Goal: Information Seeking & Learning: Learn about a topic

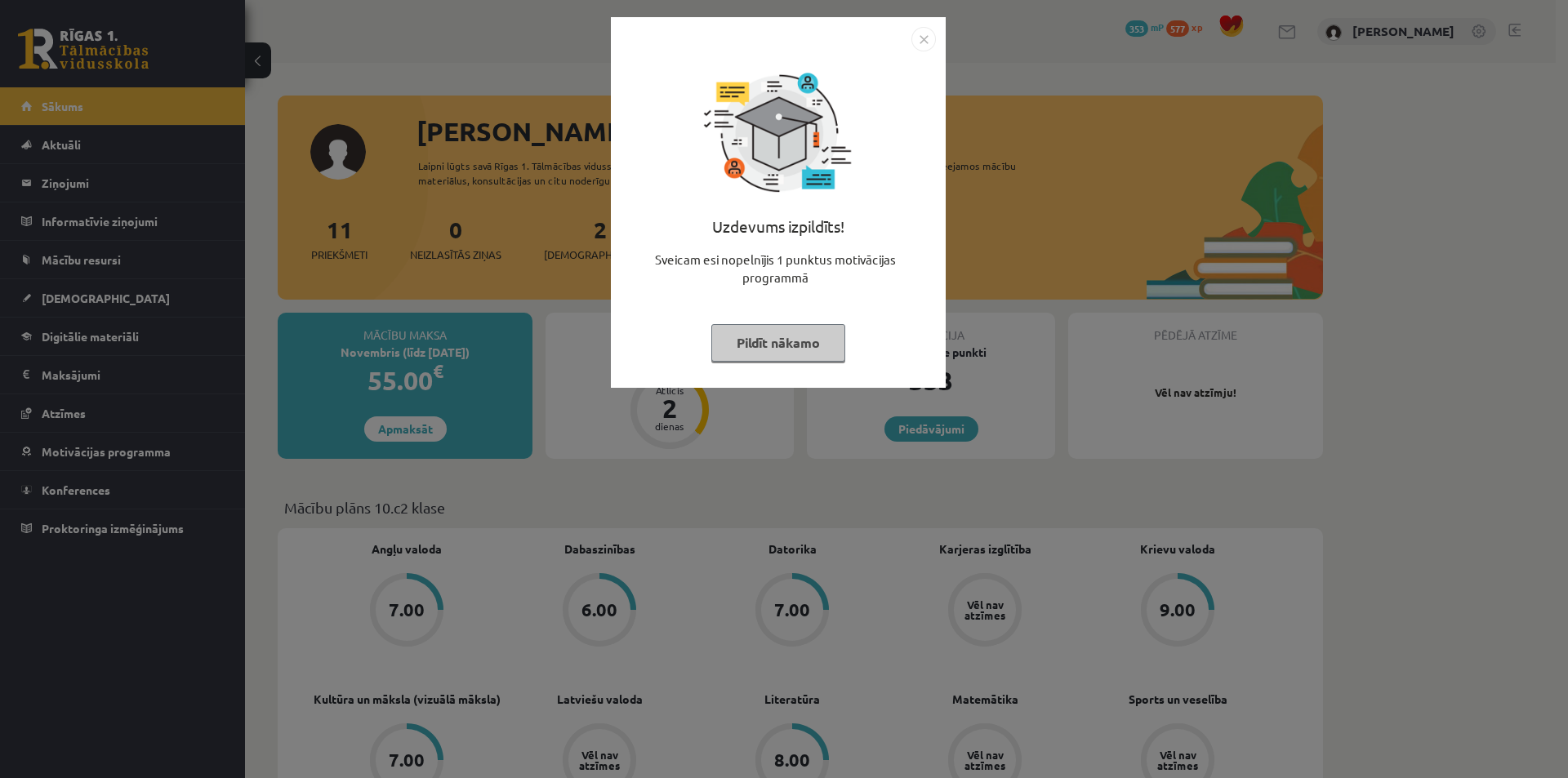
click at [929, 41] on img "Close" at bounding box center [923, 39] width 25 height 25
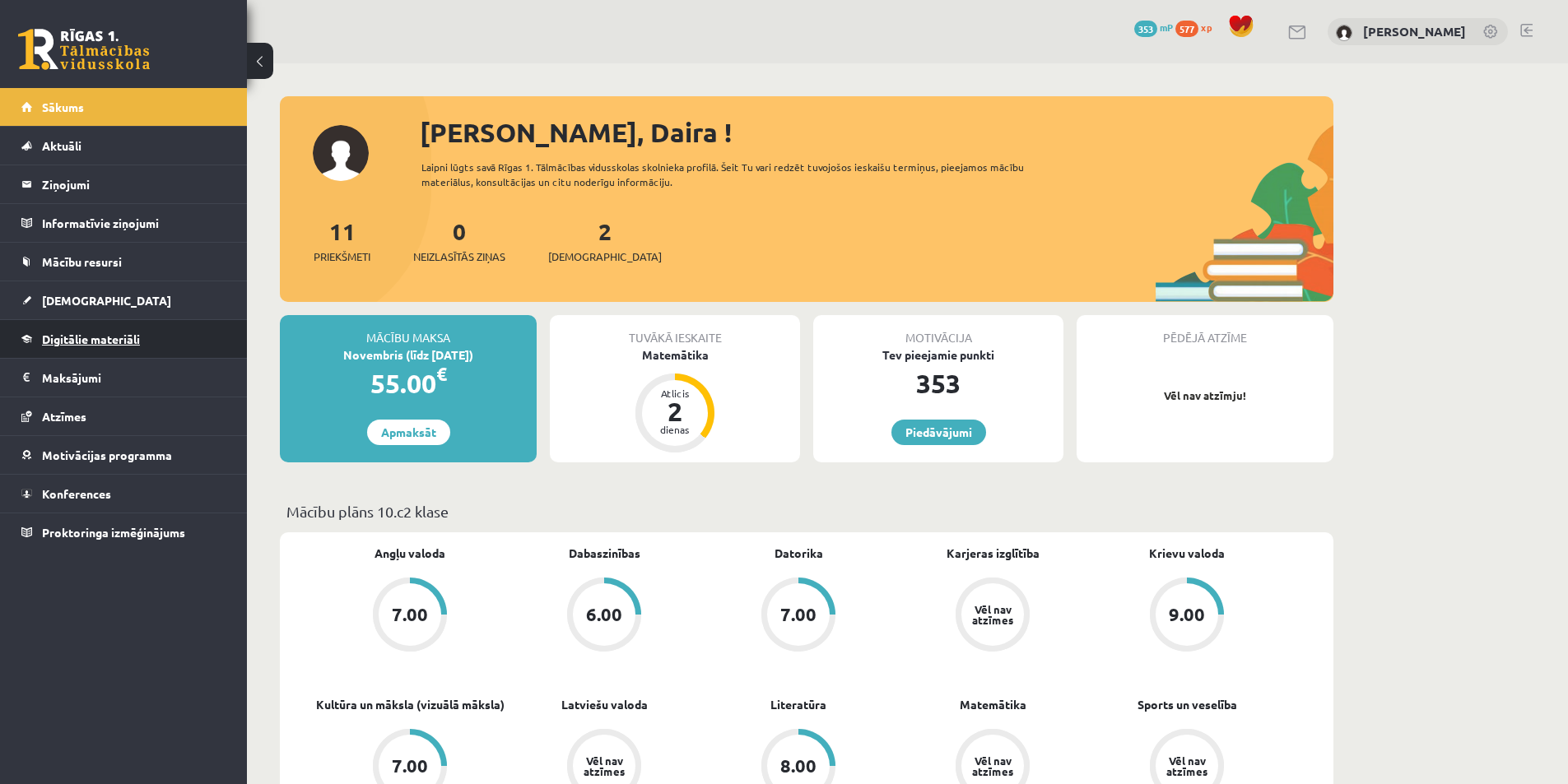
click at [107, 347] on link "Digitālie materiāli" at bounding box center [124, 339] width 205 height 38
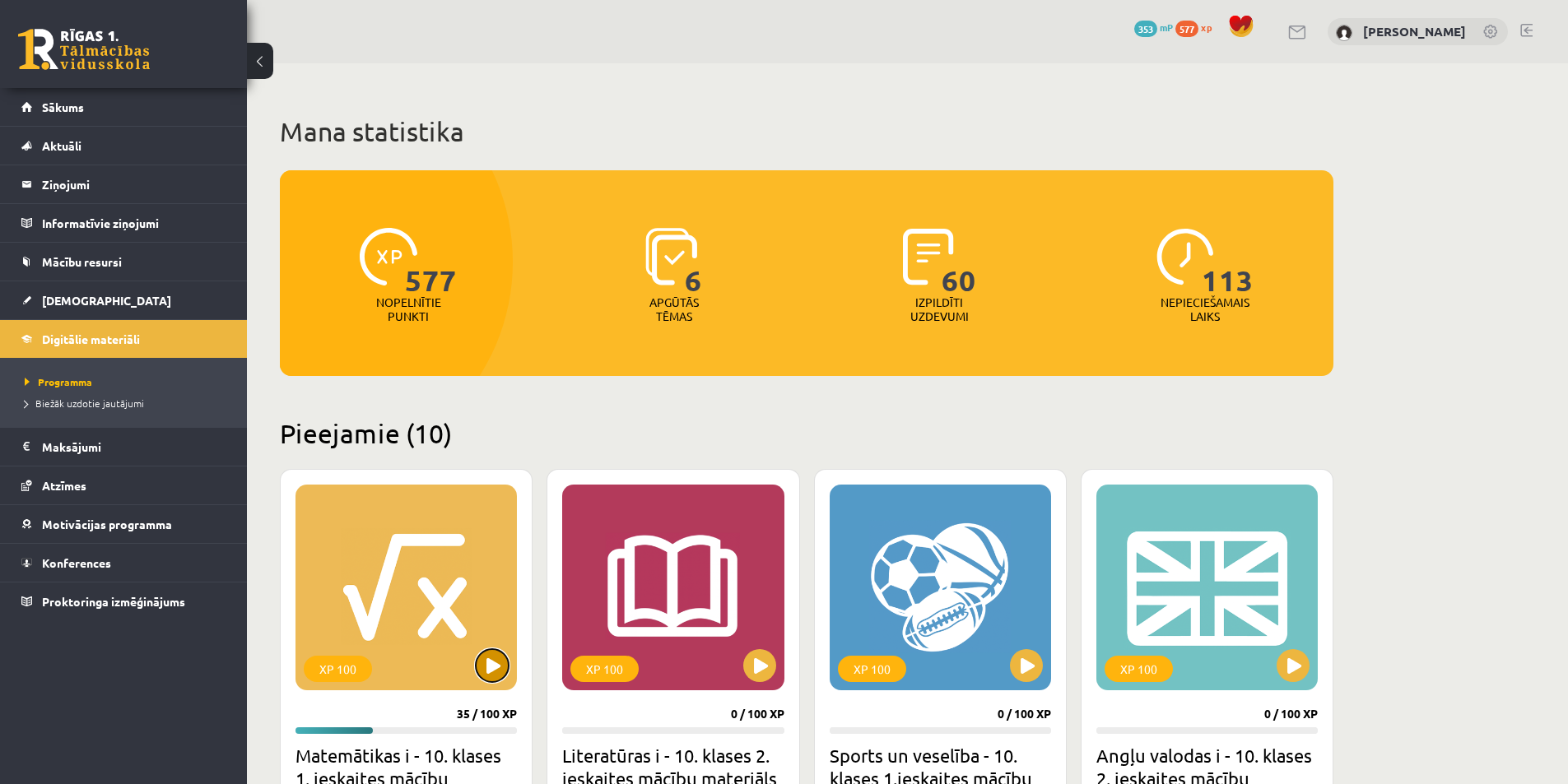
click at [493, 663] on button at bounding box center [492, 665] width 33 height 33
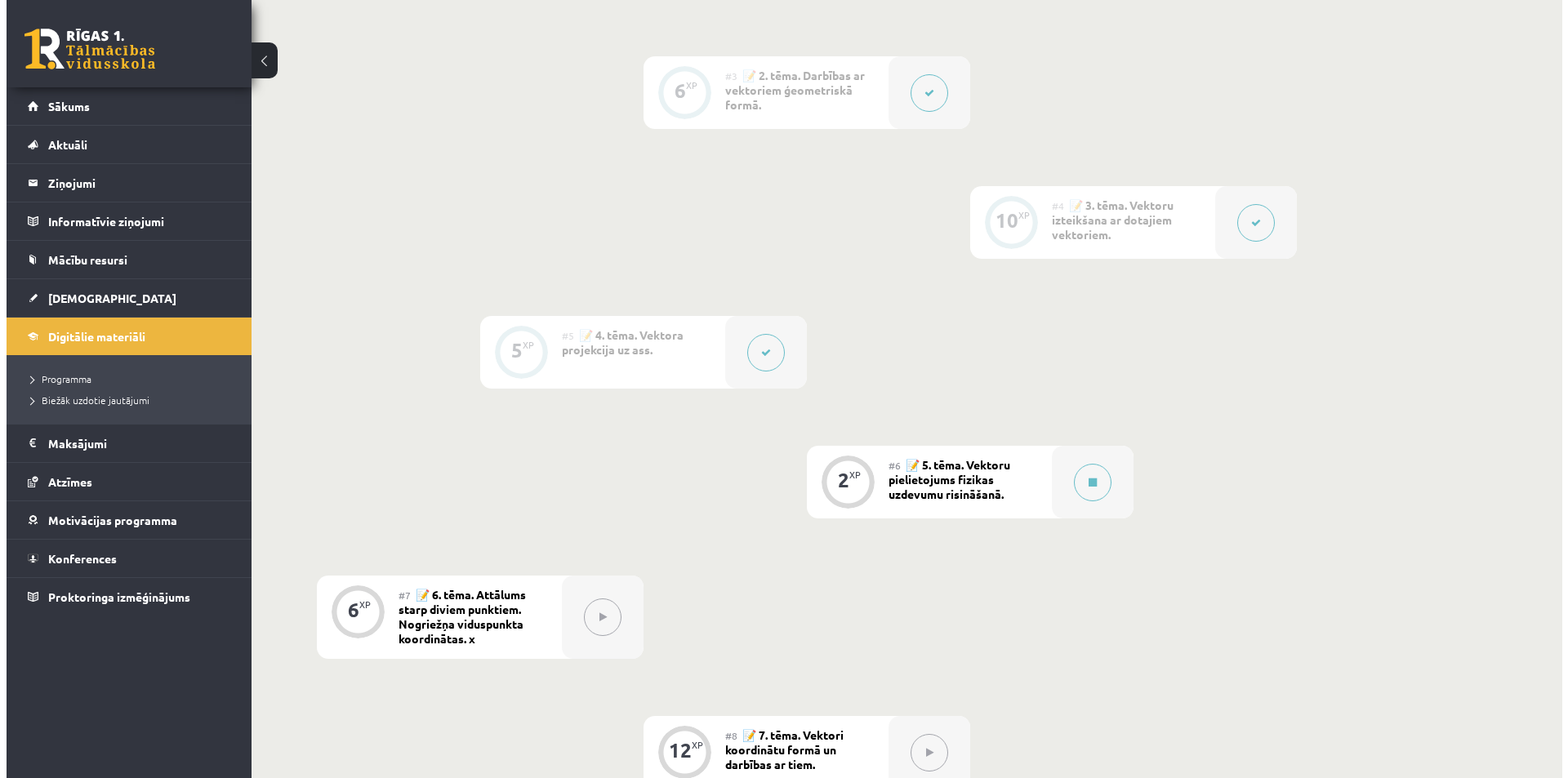
scroll to position [653, 0]
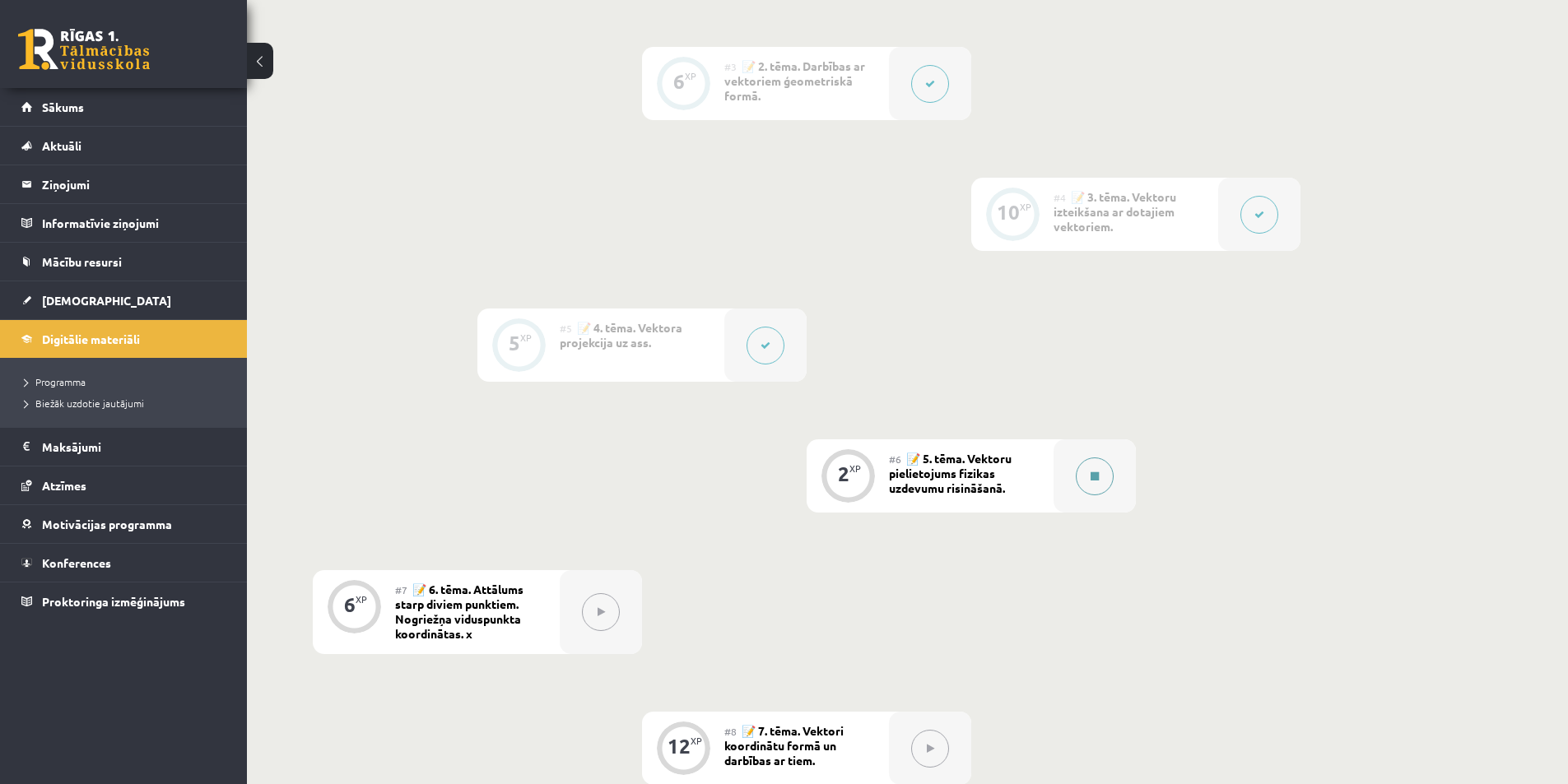
click at [1083, 471] on button at bounding box center [1095, 476] width 38 height 38
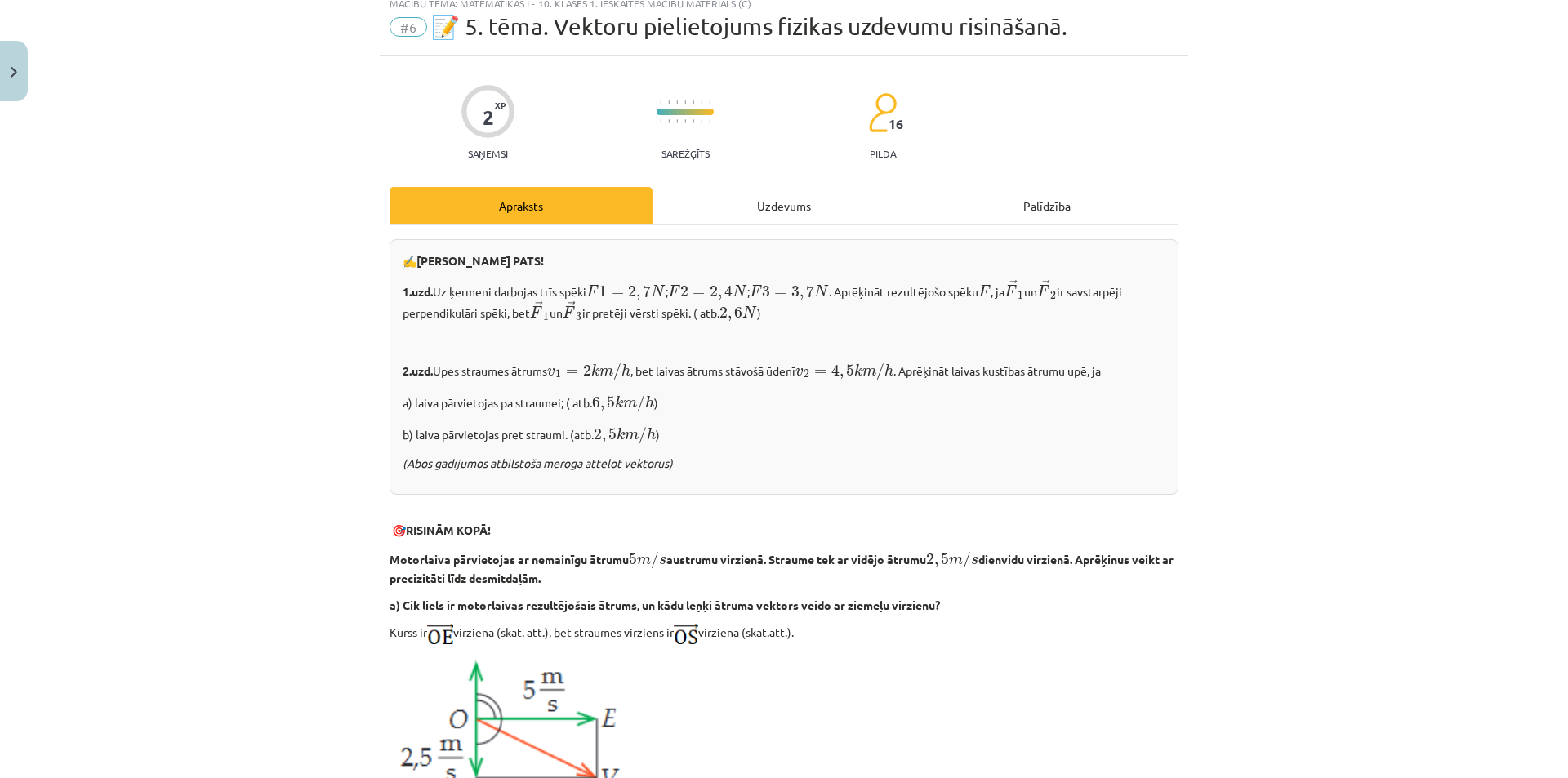
scroll to position [82, 0]
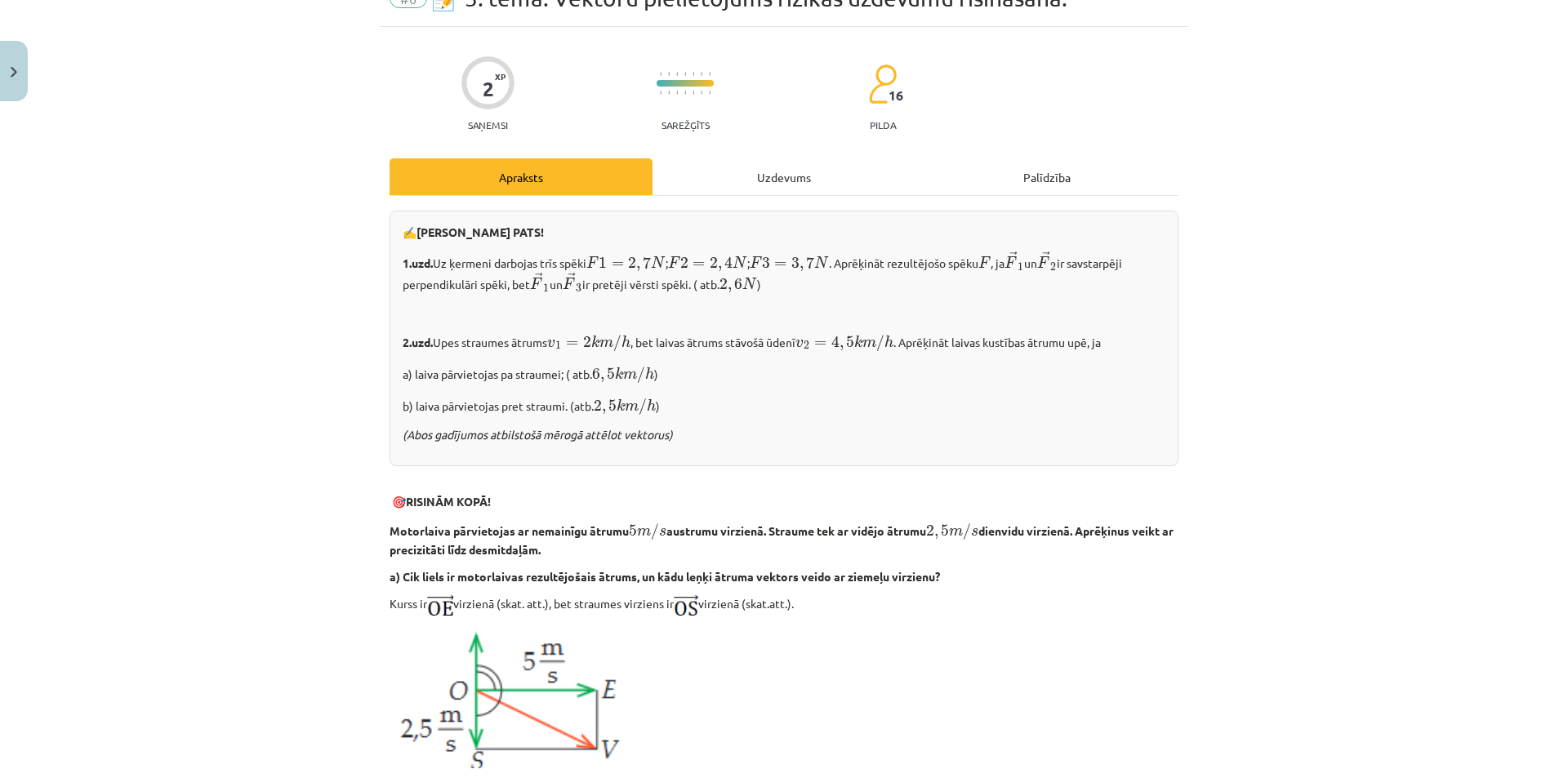
click at [759, 170] on div "Uzdevums" at bounding box center [783, 176] width 263 height 37
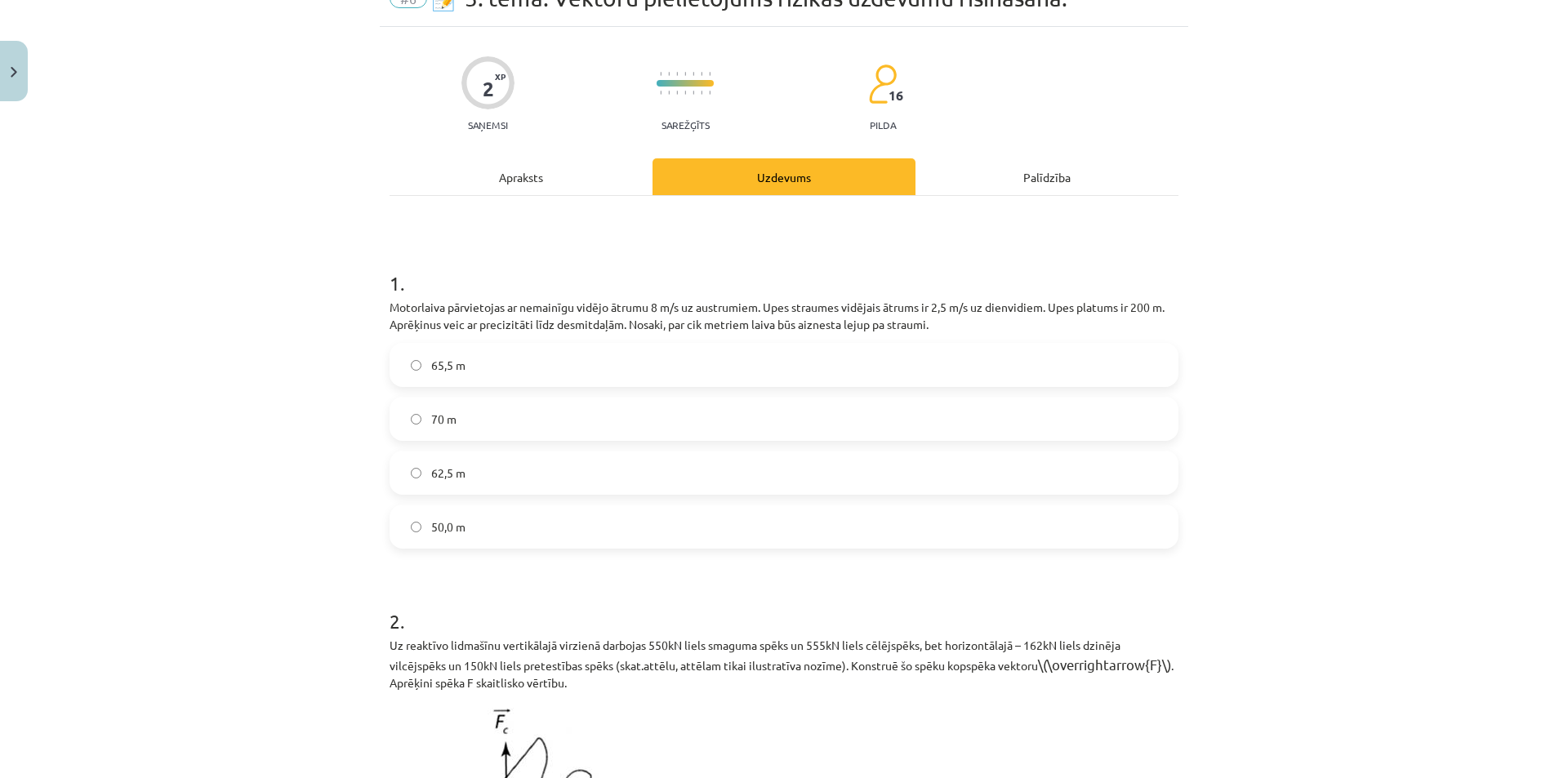
scroll to position [41, 0]
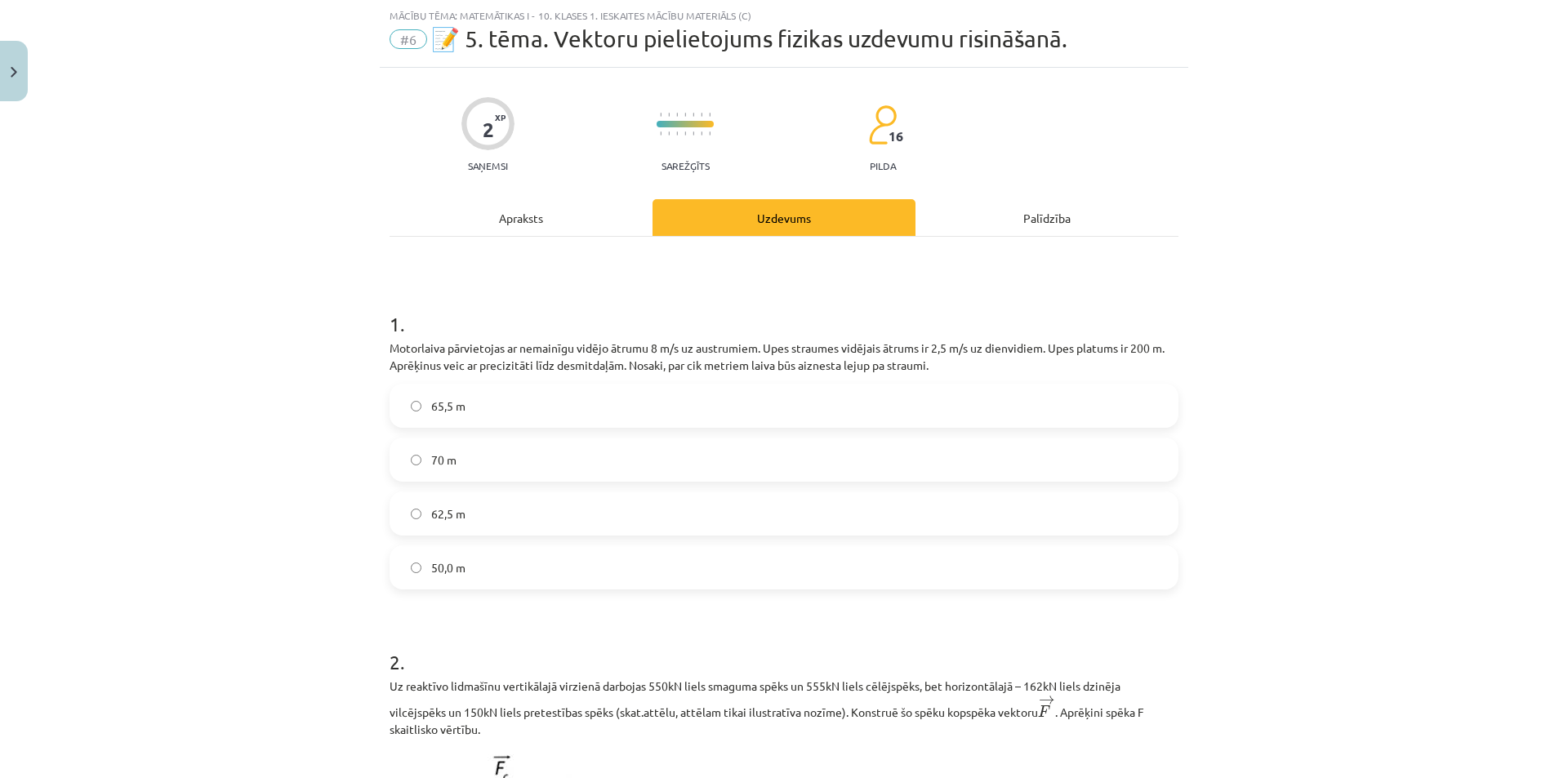
click at [506, 216] on div "Apraksts" at bounding box center [520, 217] width 263 height 37
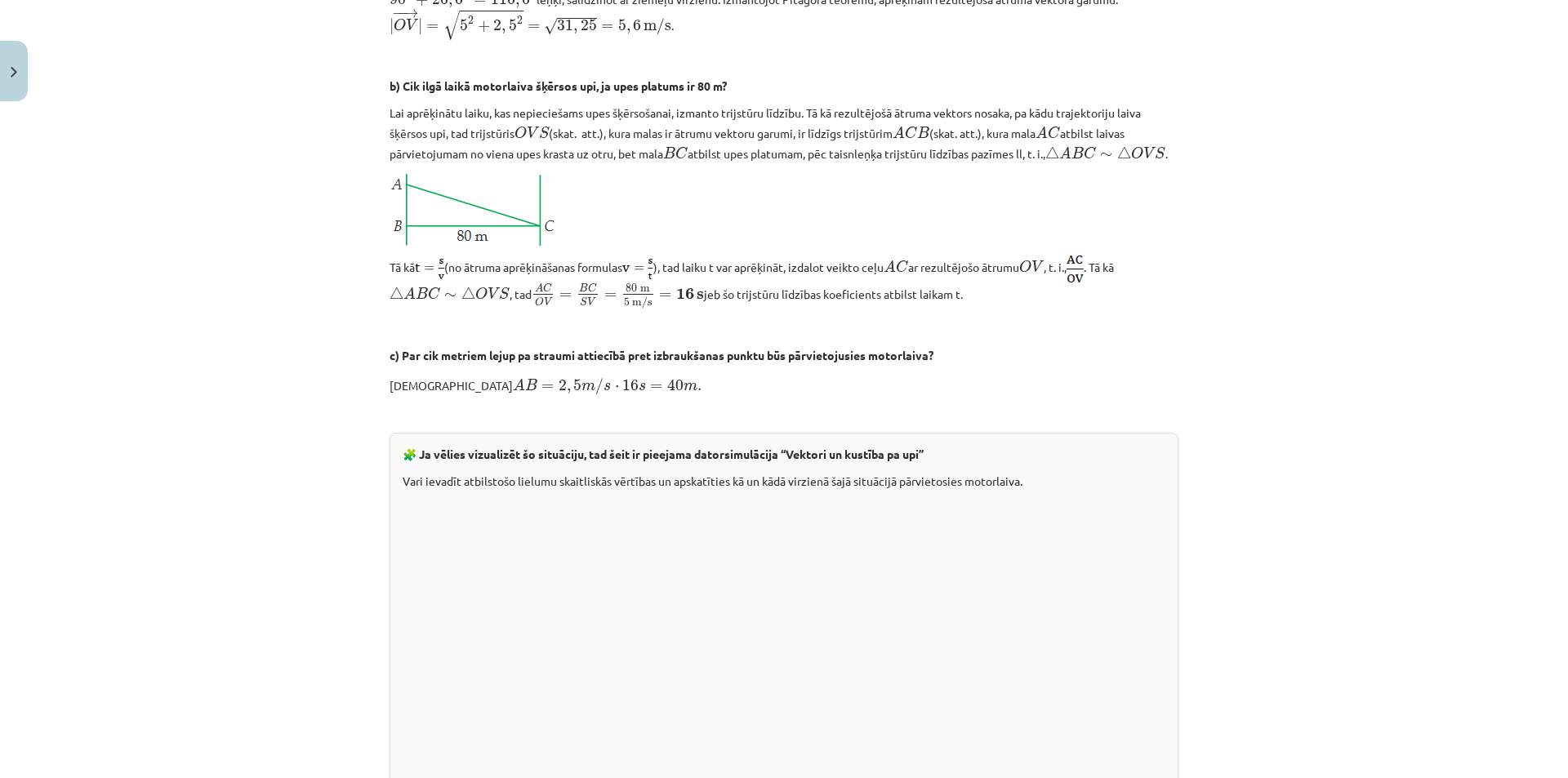
scroll to position [1020, 0]
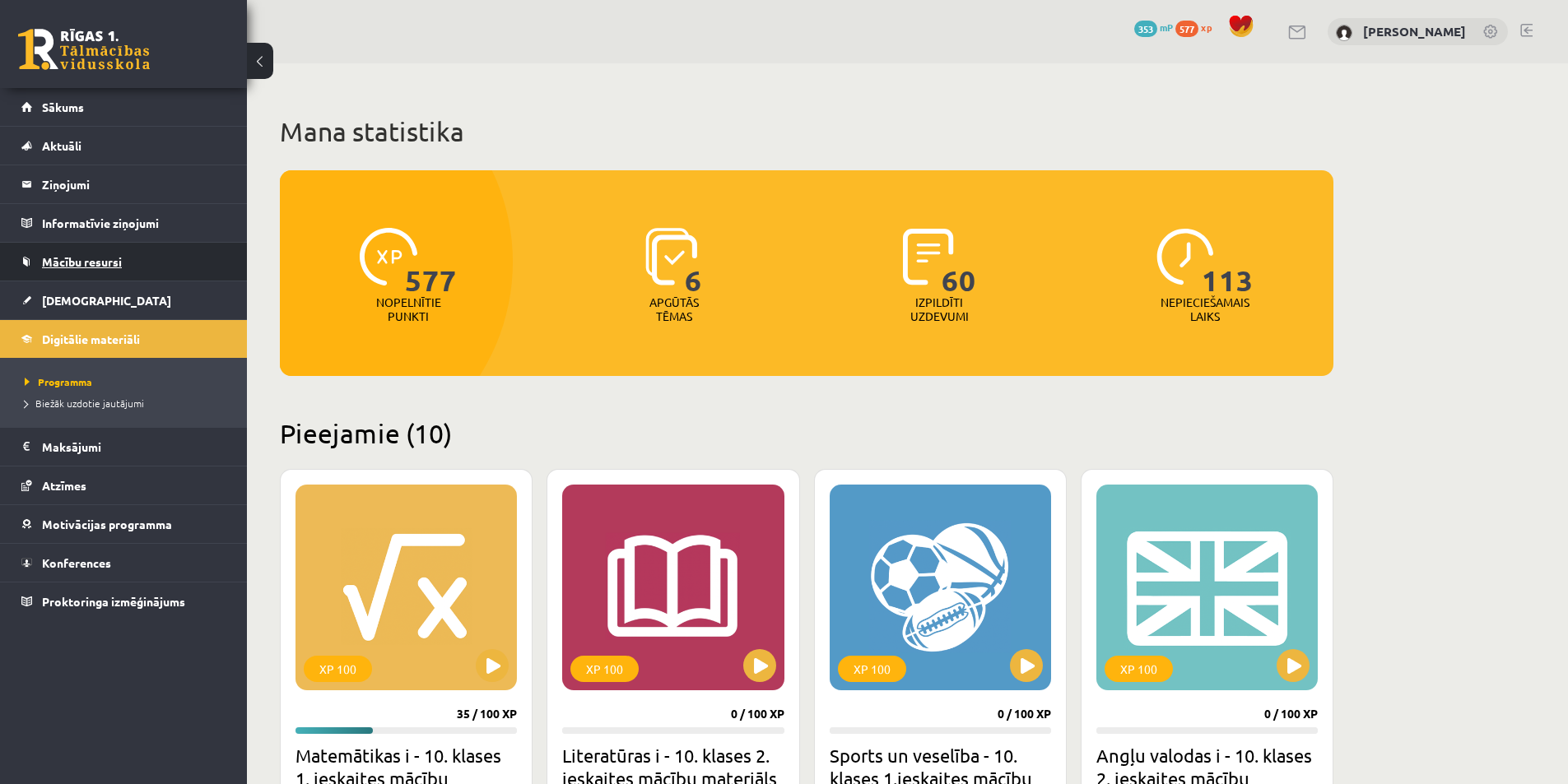
click at [80, 265] on span "Mācību resursi" at bounding box center [82, 262] width 80 height 15
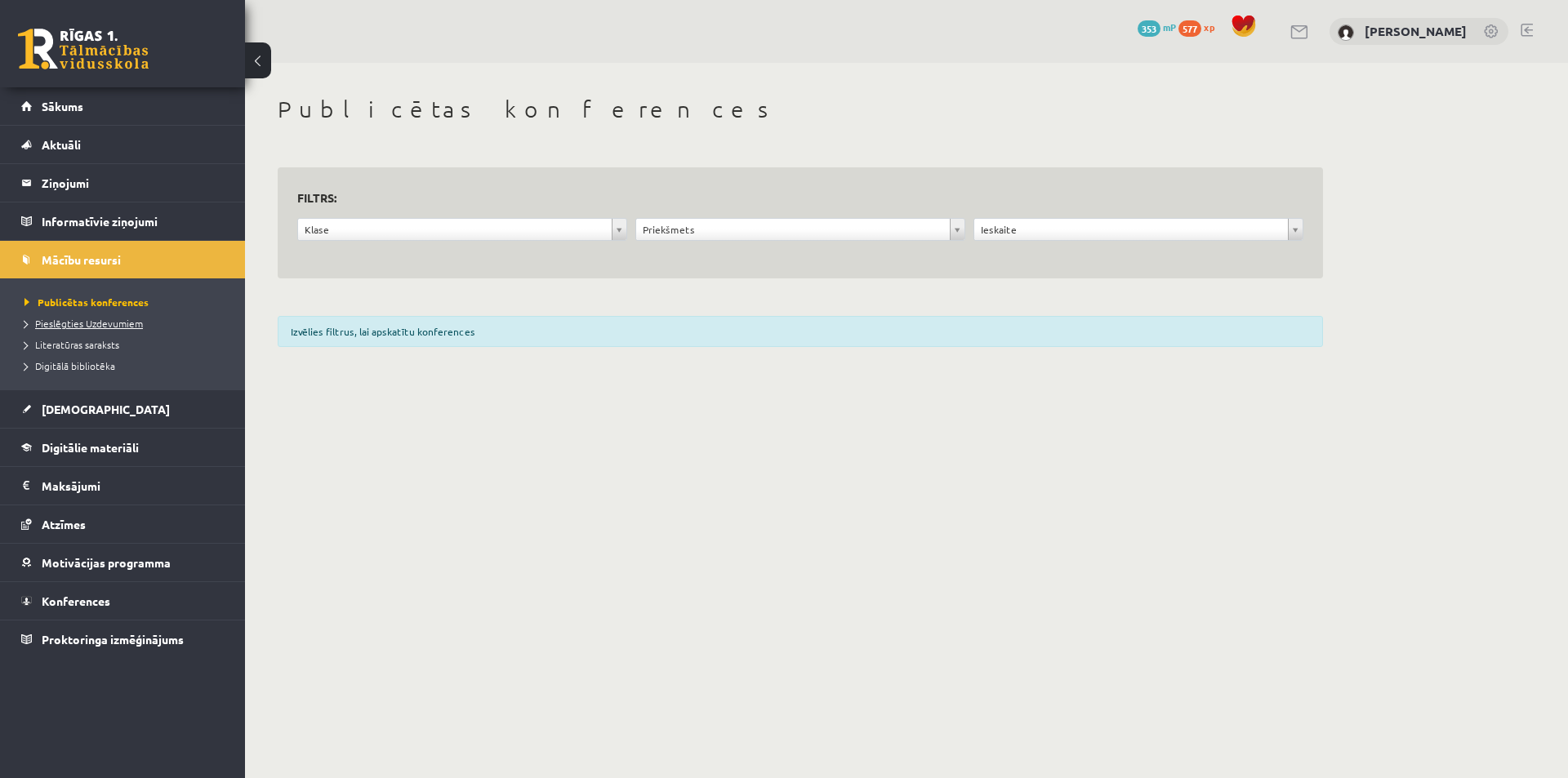
click at [108, 324] on span "Pieslēgties Uzdevumiem" at bounding box center [84, 323] width 119 height 13
click at [129, 455] on link "Digitālie materiāli" at bounding box center [123, 447] width 203 height 38
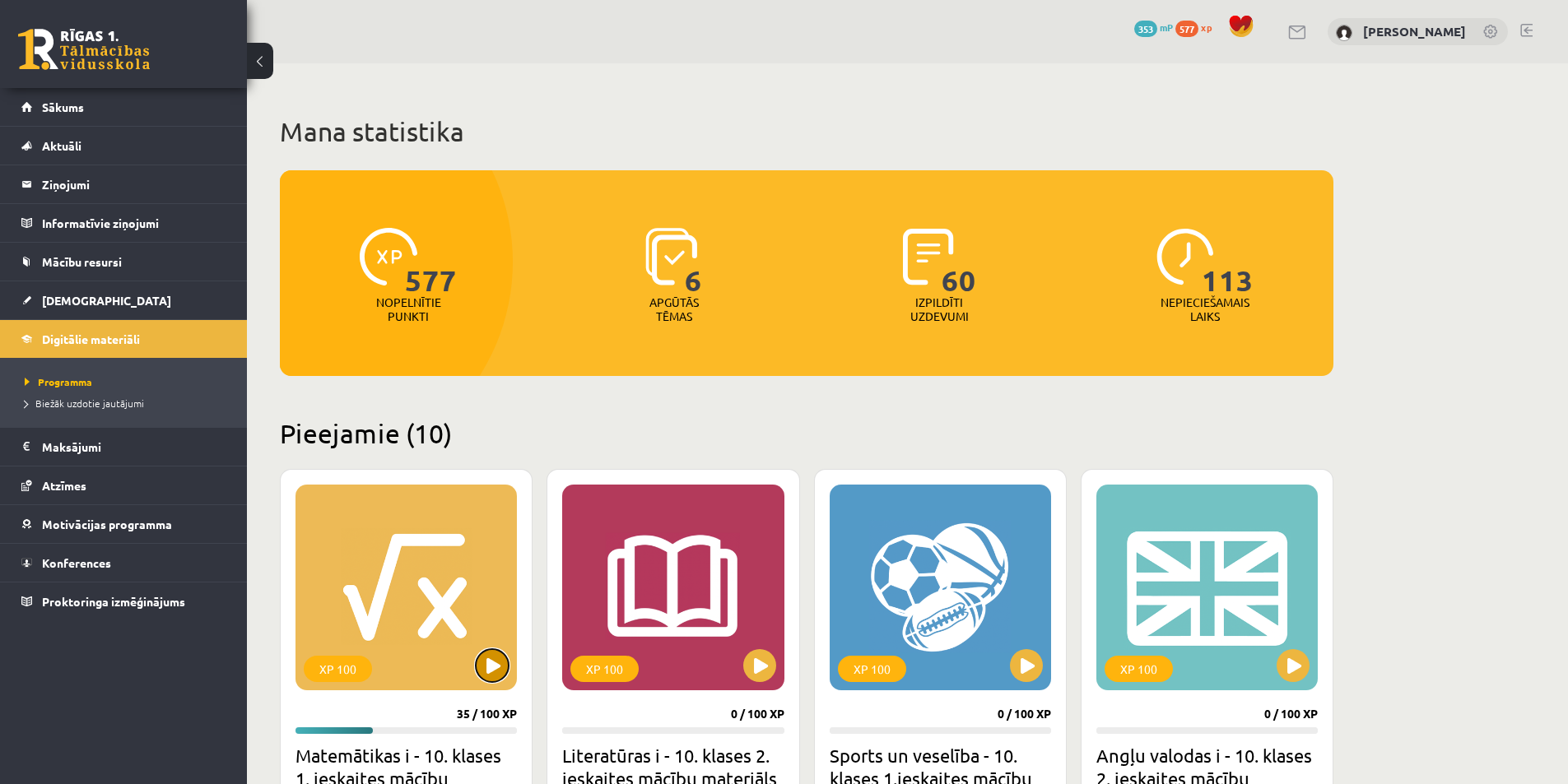
click at [488, 678] on button at bounding box center [492, 665] width 33 height 33
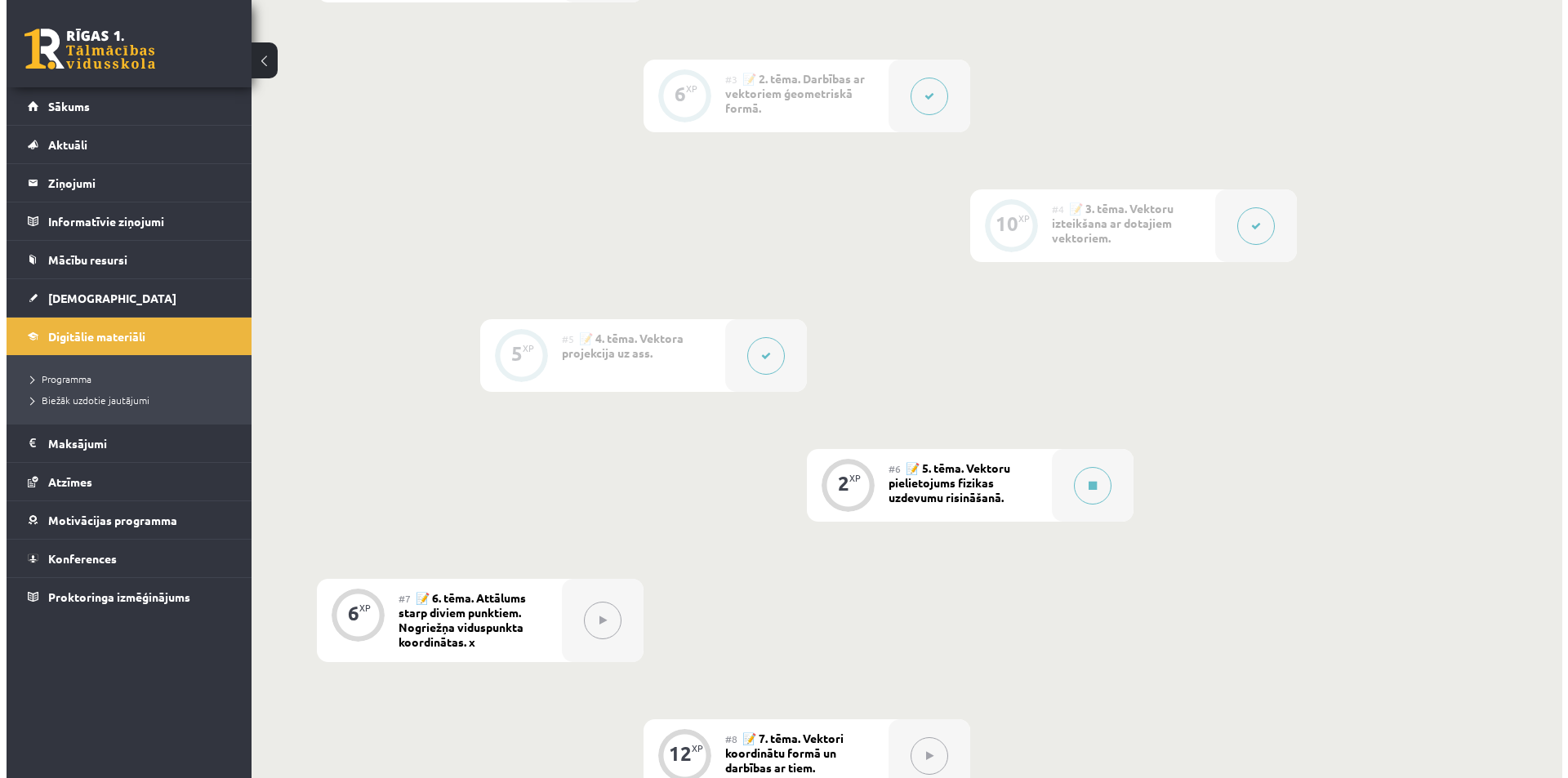
scroll to position [653, 0]
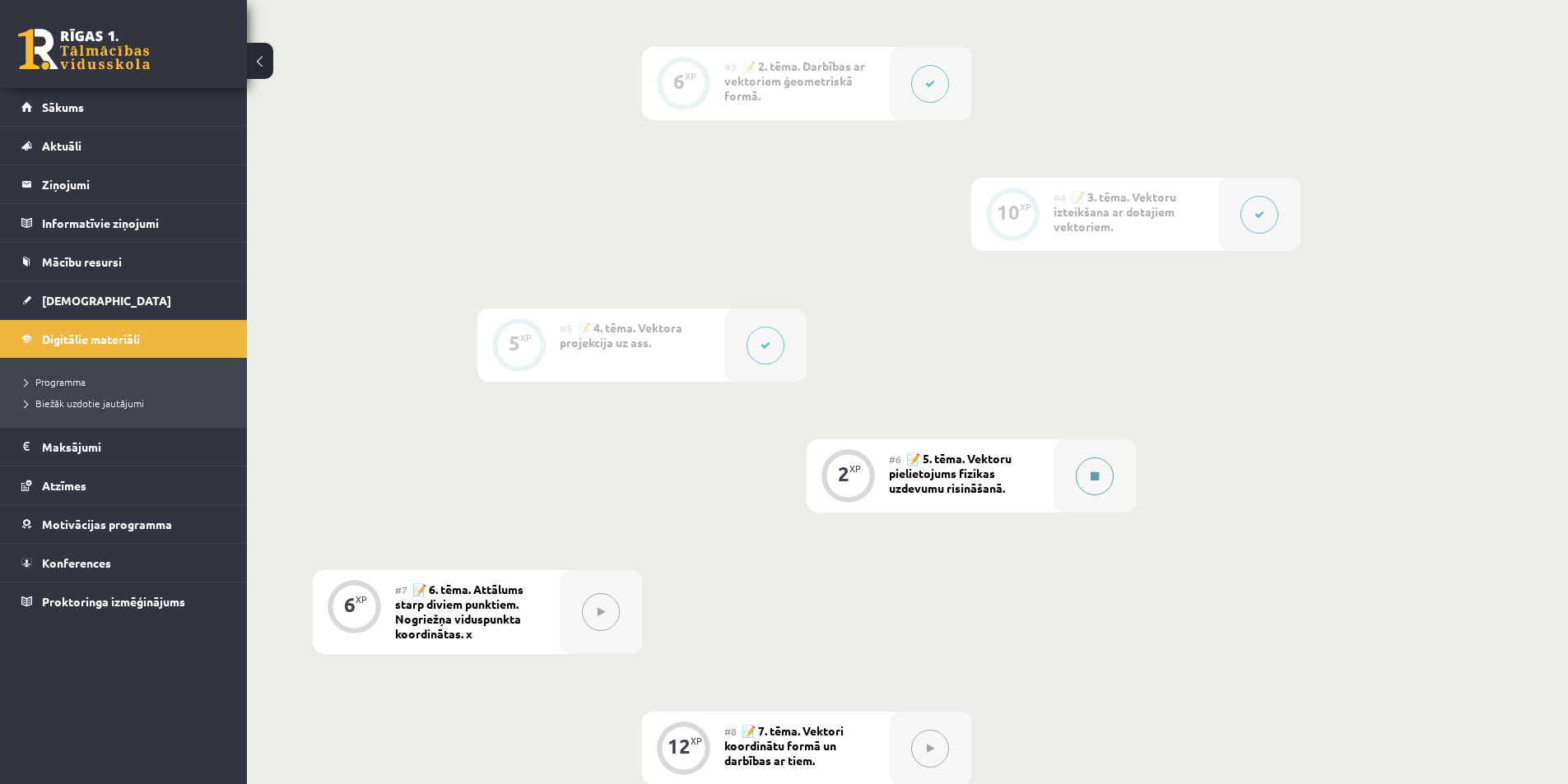
click at [1081, 474] on button at bounding box center [1095, 476] width 38 height 38
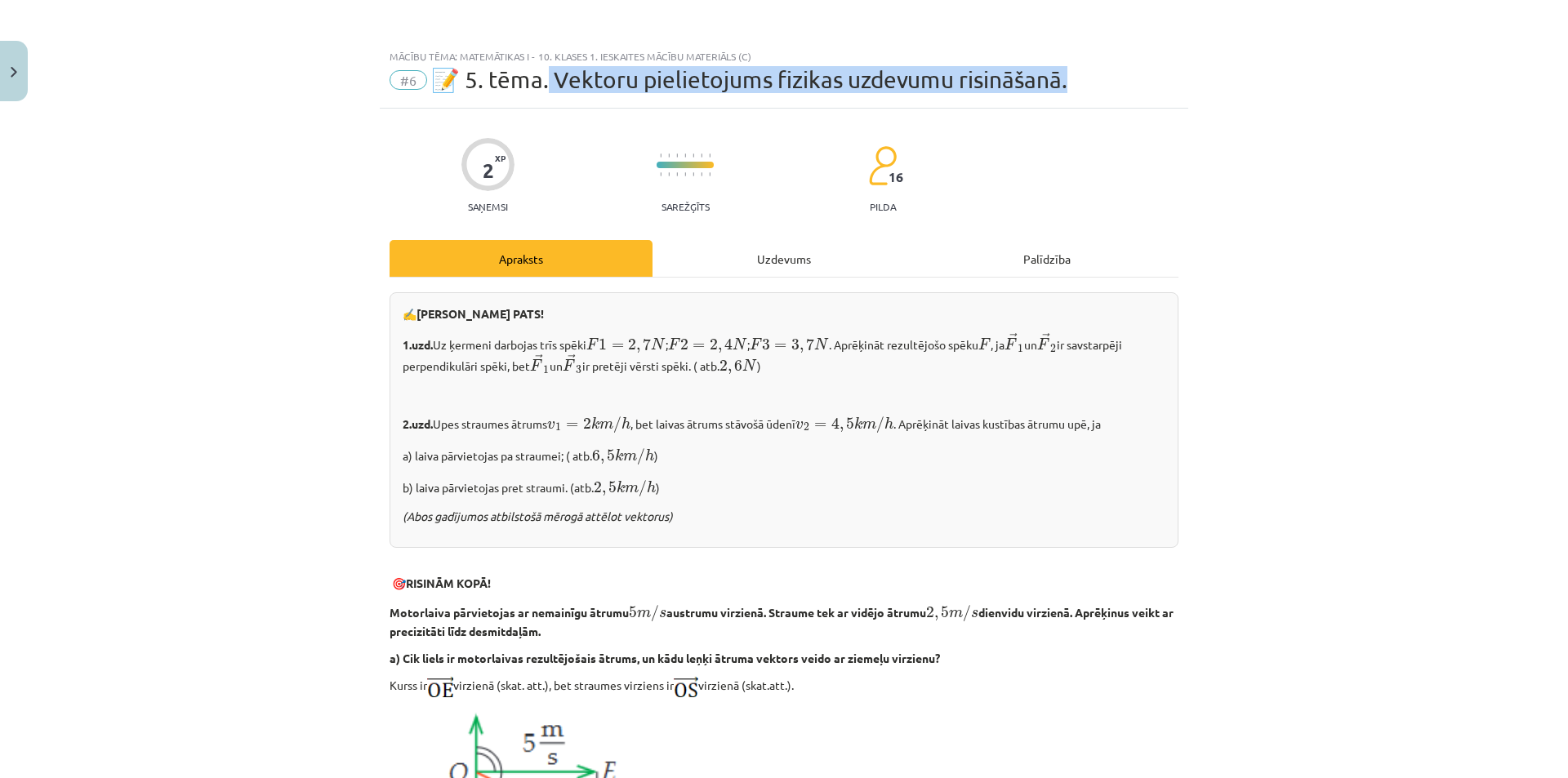
drag, startPoint x: 1072, startPoint y: 77, endPoint x: 547, endPoint y: 70, distance: 525.0
click at [547, 70] on div "#6 📝 5. tēma. Vektoru pielietojums fizikas uzdevumu risināšanā." at bounding box center [783, 80] width 789 height 26
copy span "Vektoru pielietojums fizikas uzdevumu risināšanā."
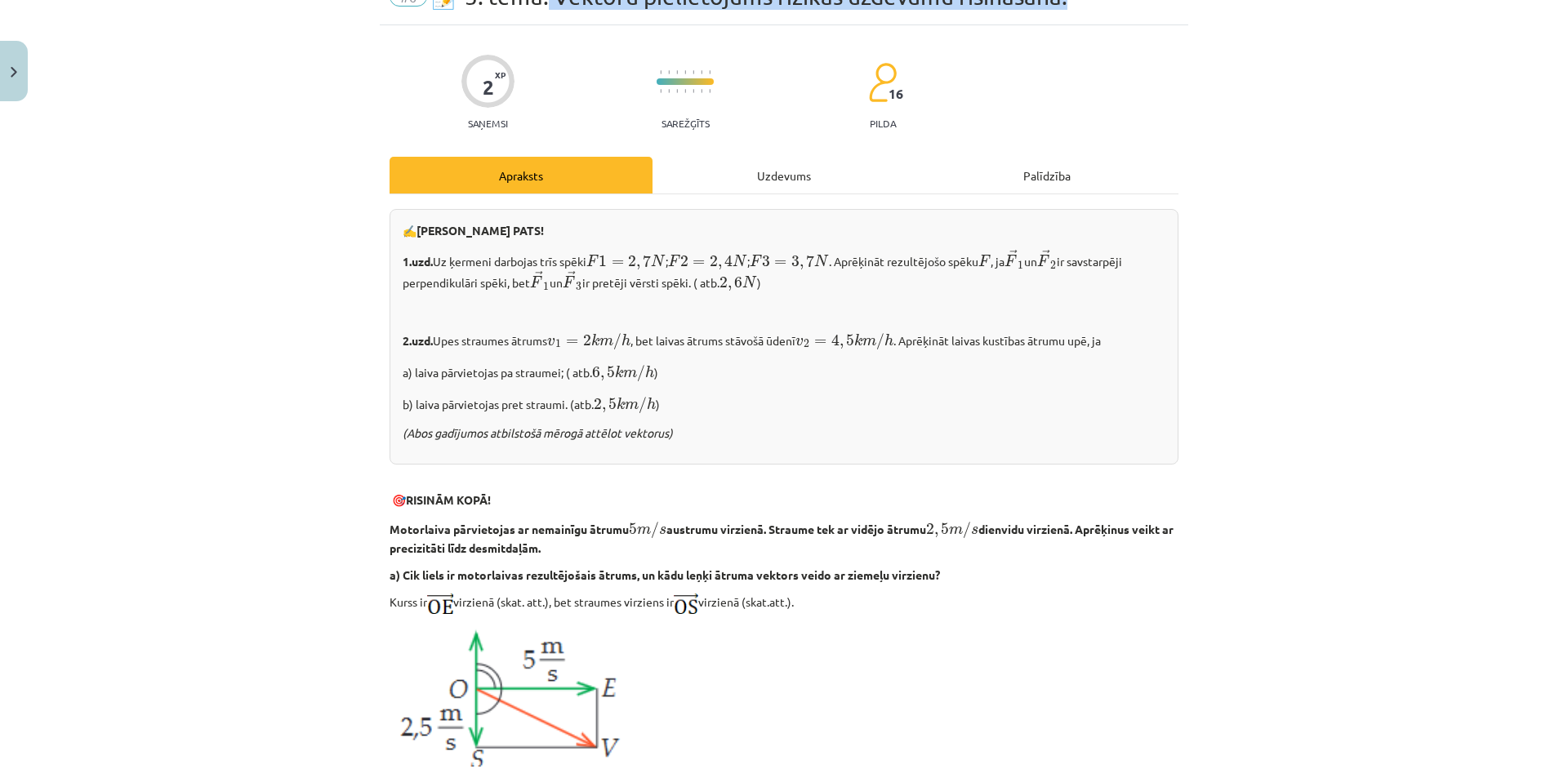
scroll to position [82, 0]
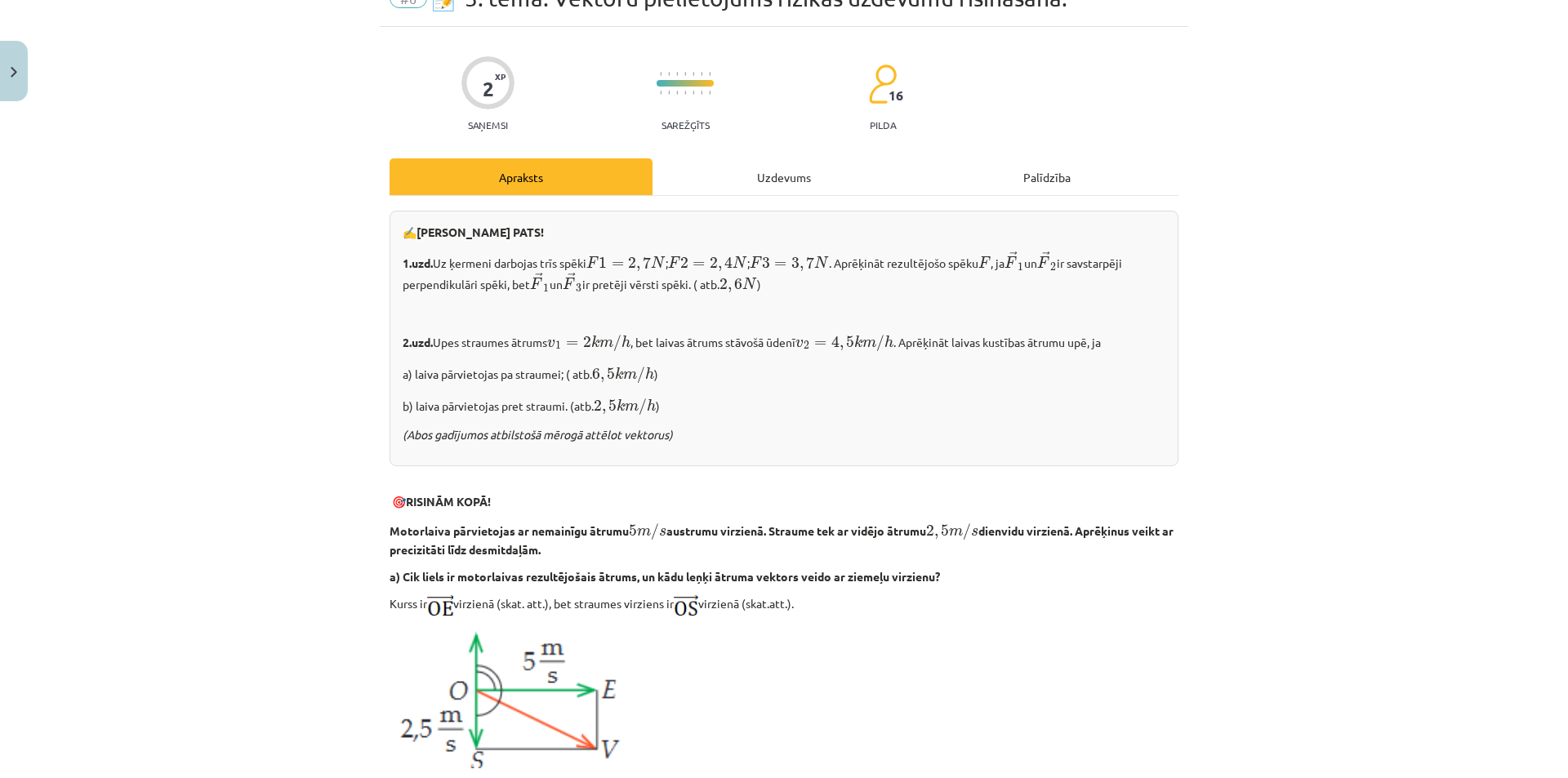
click at [779, 177] on div "Uzdevums" at bounding box center [783, 176] width 263 height 37
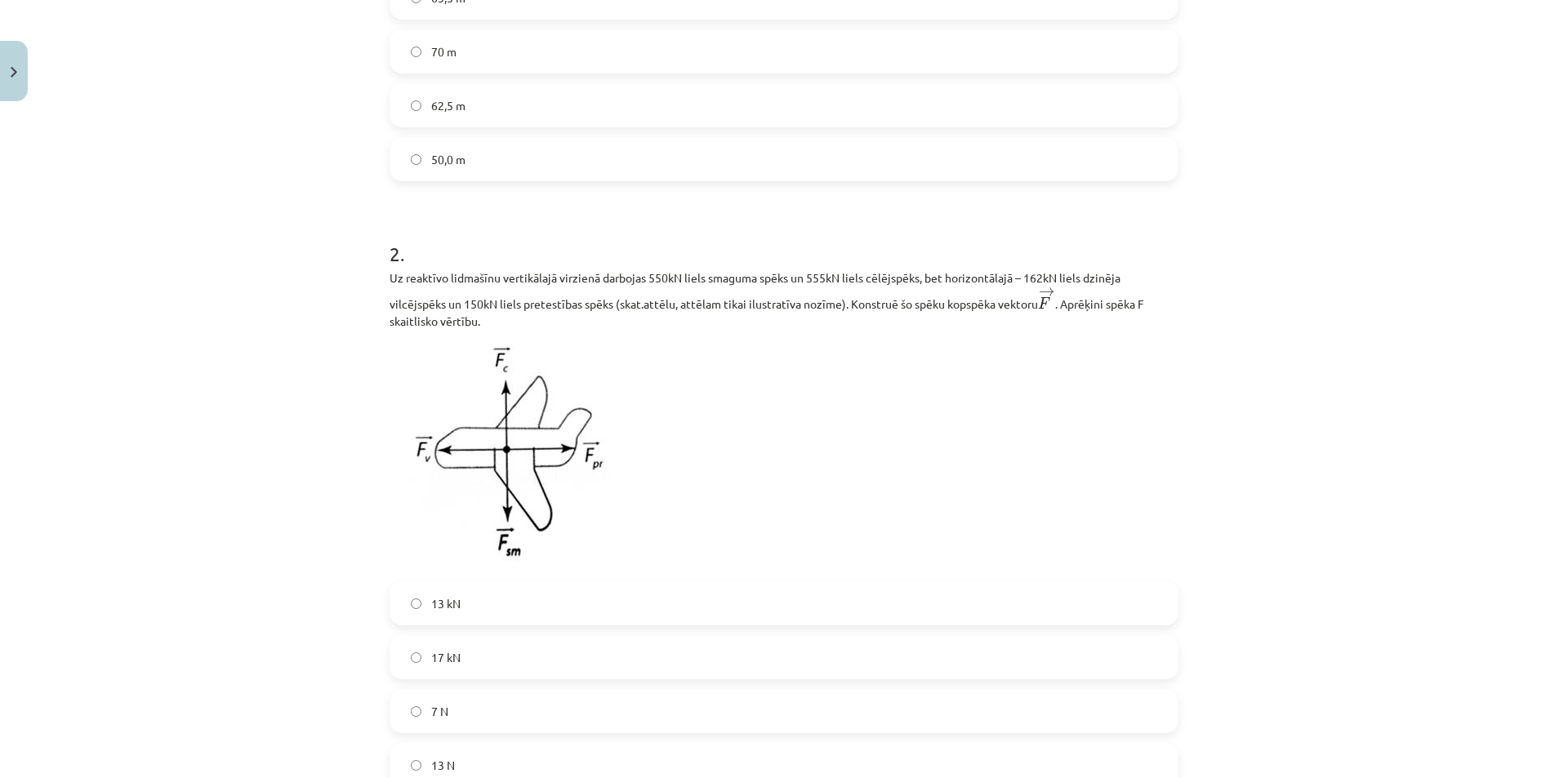
scroll to position [41, 0]
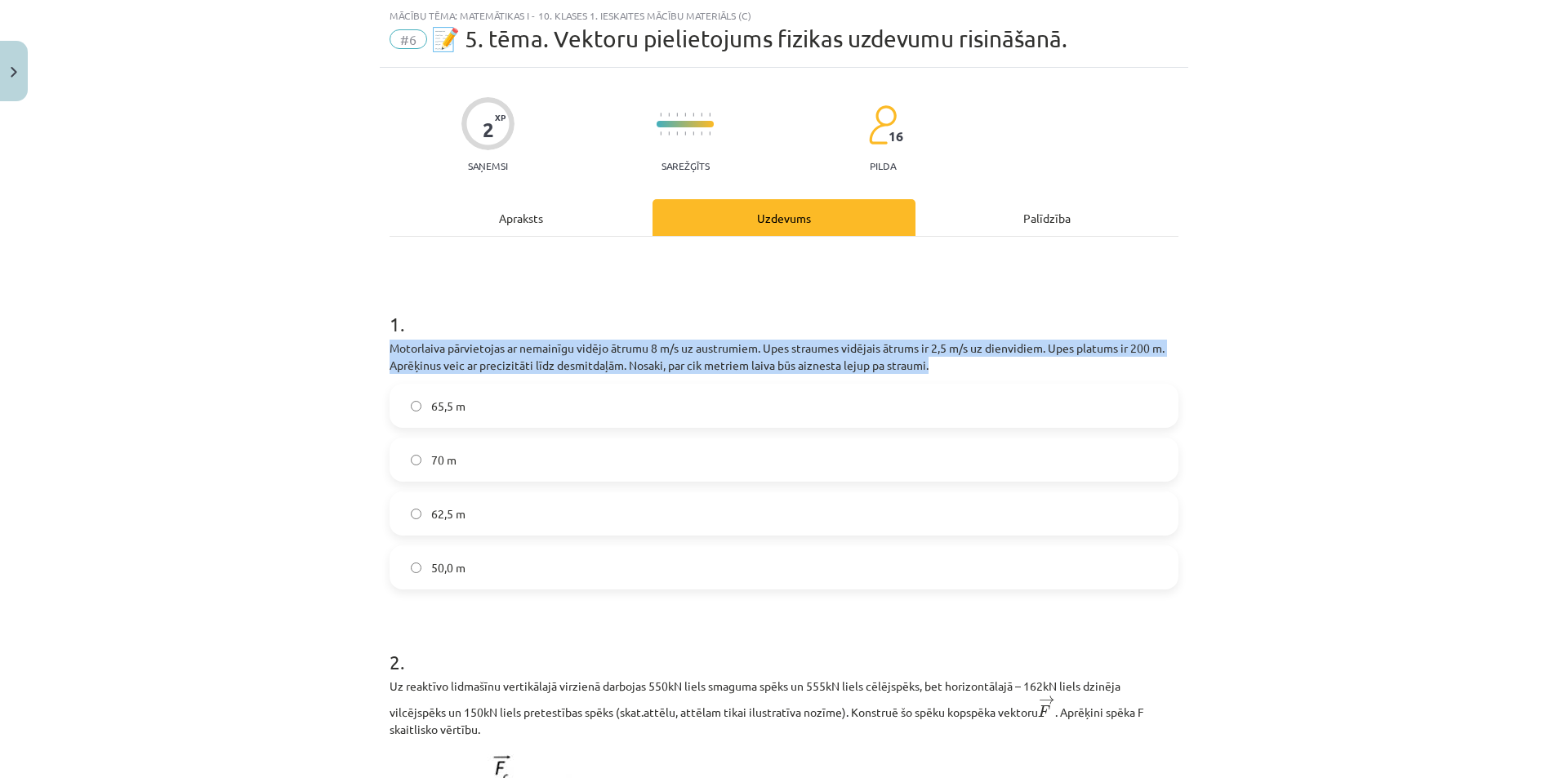
drag, startPoint x: 370, startPoint y: 346, endPoint x: 940, endPoint y: 360, distance: 570.2
click at [940, 360] on div "Mācību tēma: Matemātikas i - 10. klases 1. ieskaites mācību materiāls (c) #6 📝 …" at bounding box center [784, 389] width 1568 height 778
copy p "Motorlaiva pārvietojas ar nemainīgu vidējo ātrumu 8 m/s uz austrumiem. Upes str…"
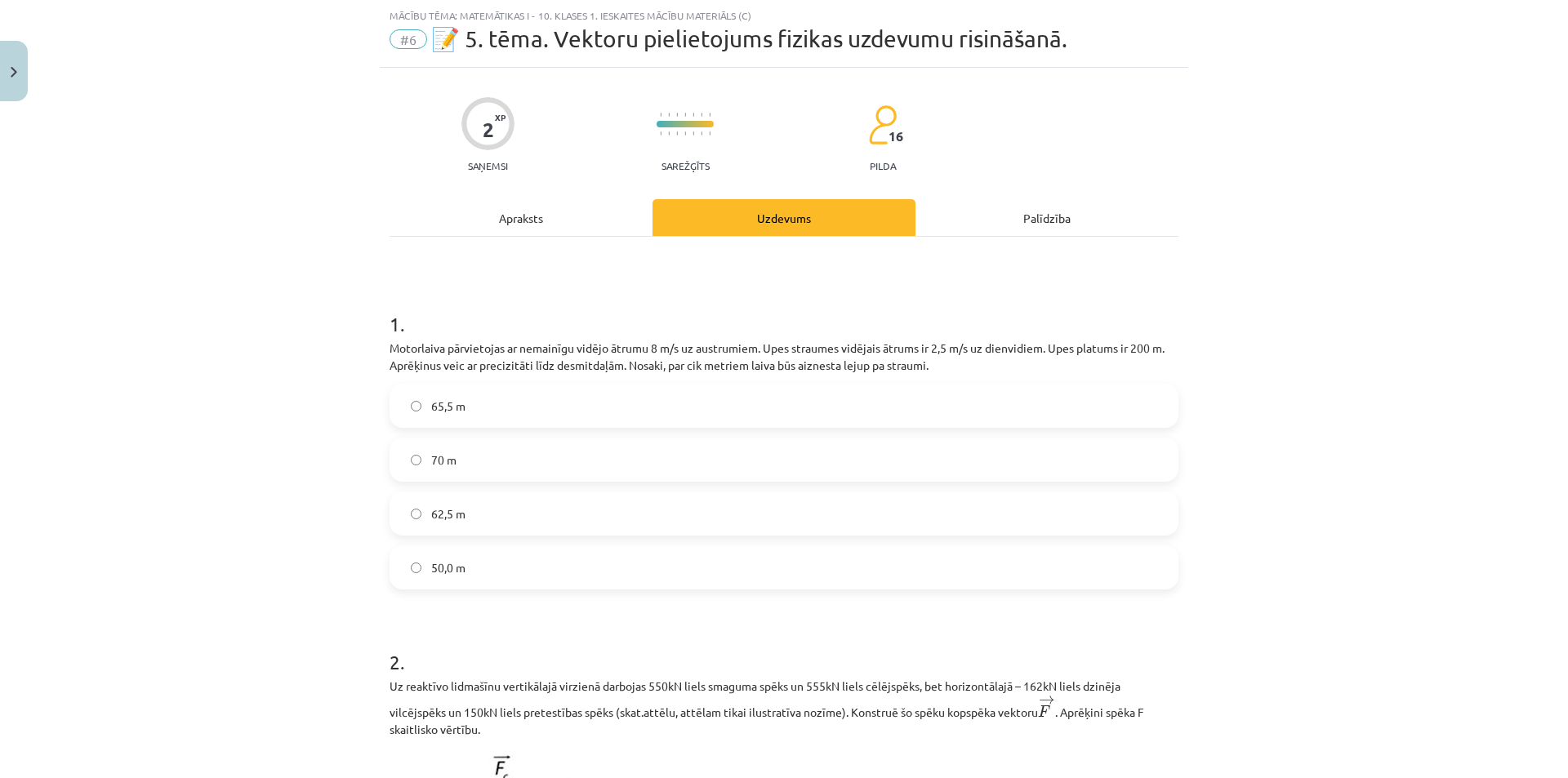
click at [1287, 435] on div "Mācību tēma: Matemātikas i - 10. klases 1. ieskaites mācību materiāls (c) #6 📝 …" at bounding box center [784, 389] width 1568 height 778
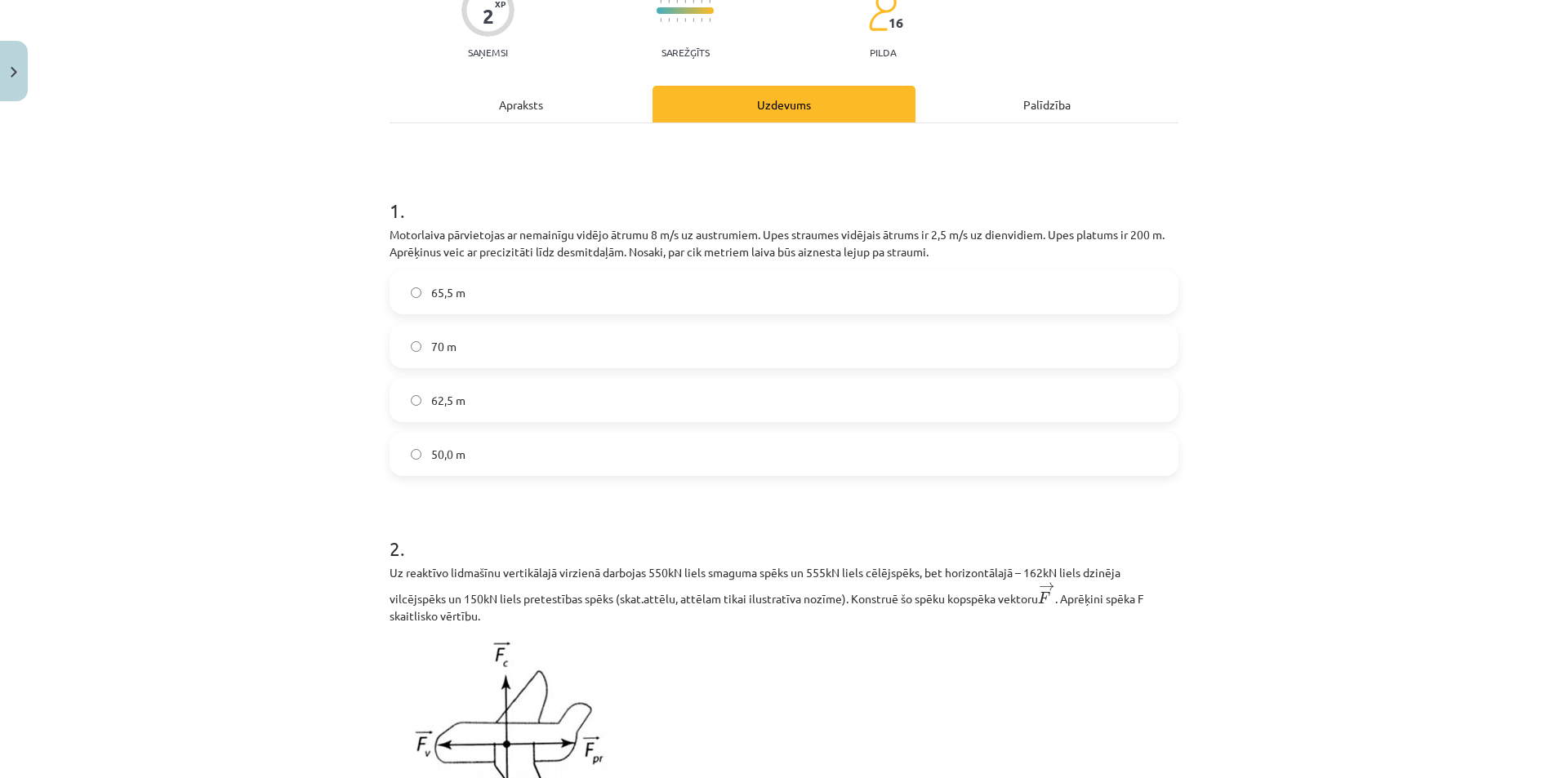
scroll to position [204, 0]
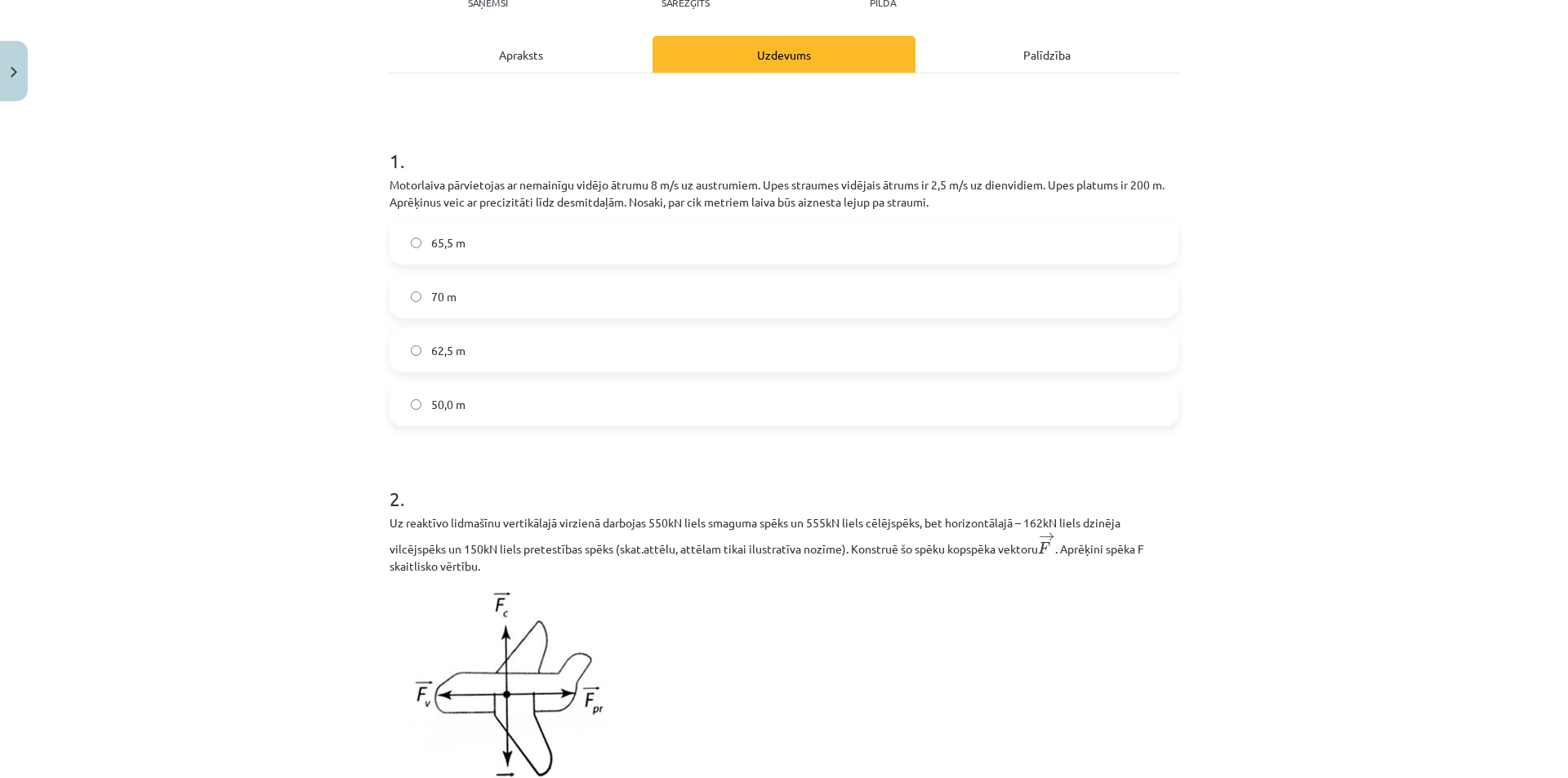
click at [499, 58] on div "Apraksts" at bounding box center [520, 54] width 263 height 37
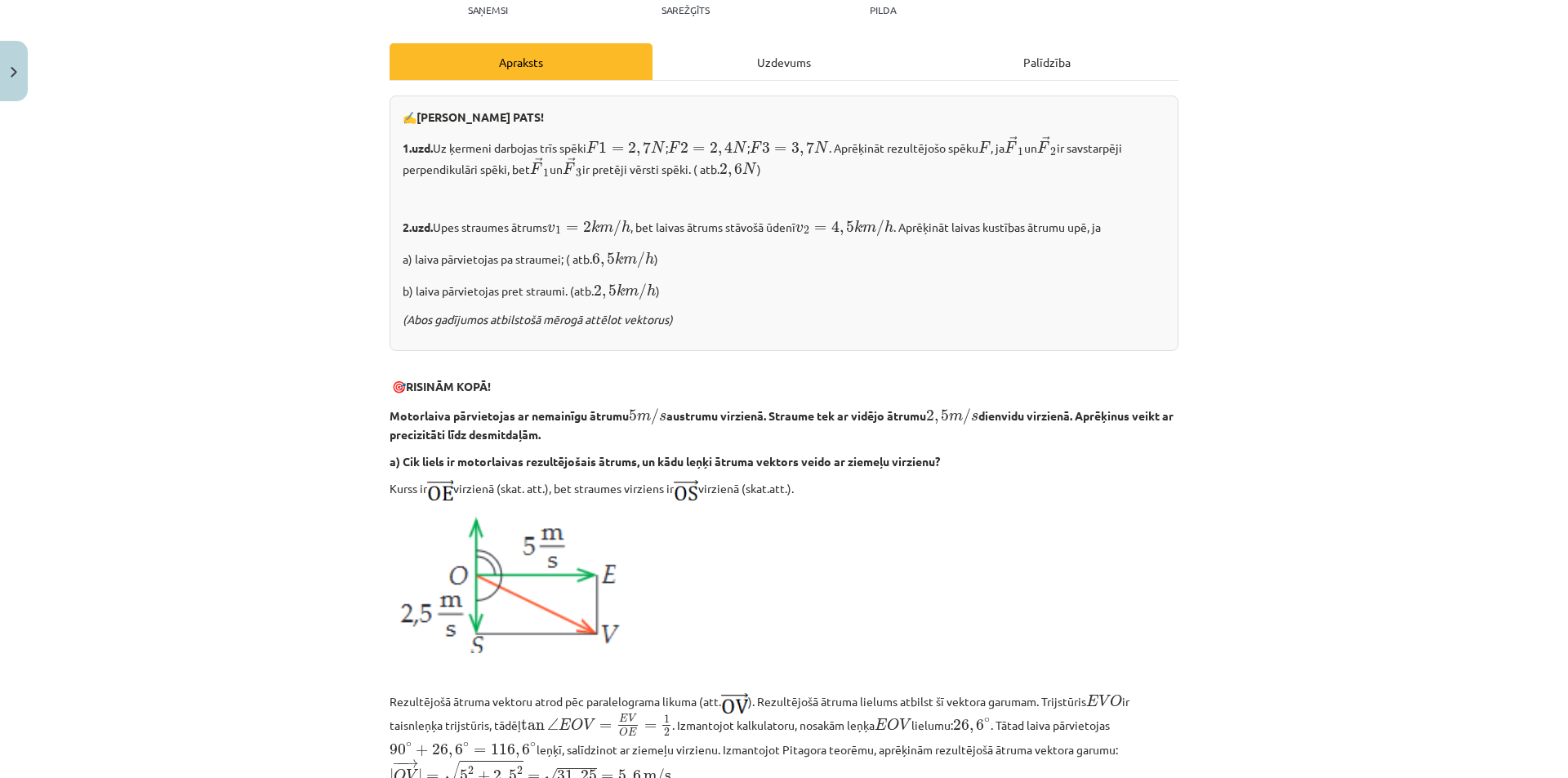
scroll to position [123, 0]
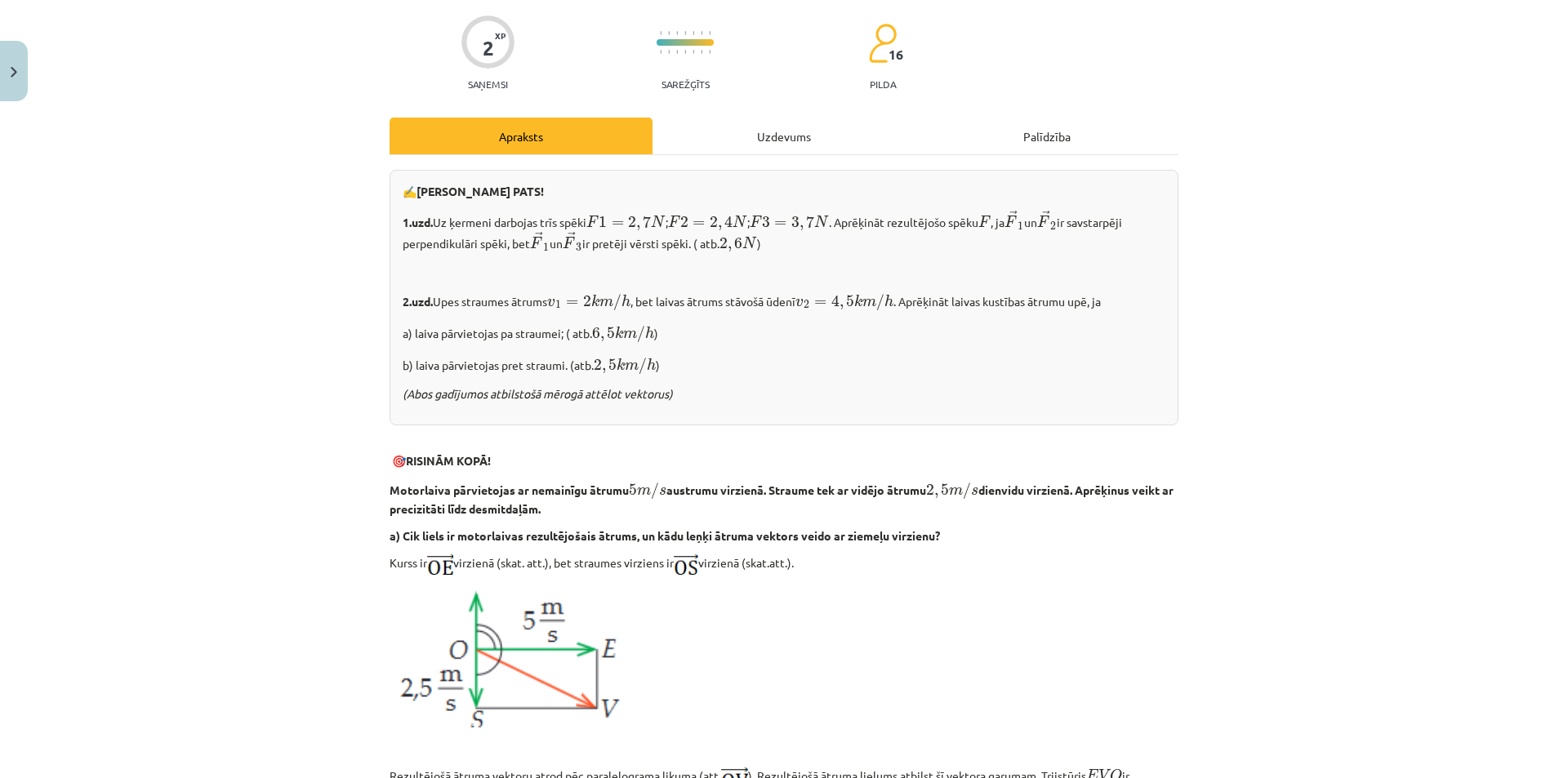
click at [777, 138] on div "Uzdevums" at bounding box center [783, 136] width 263 height 37
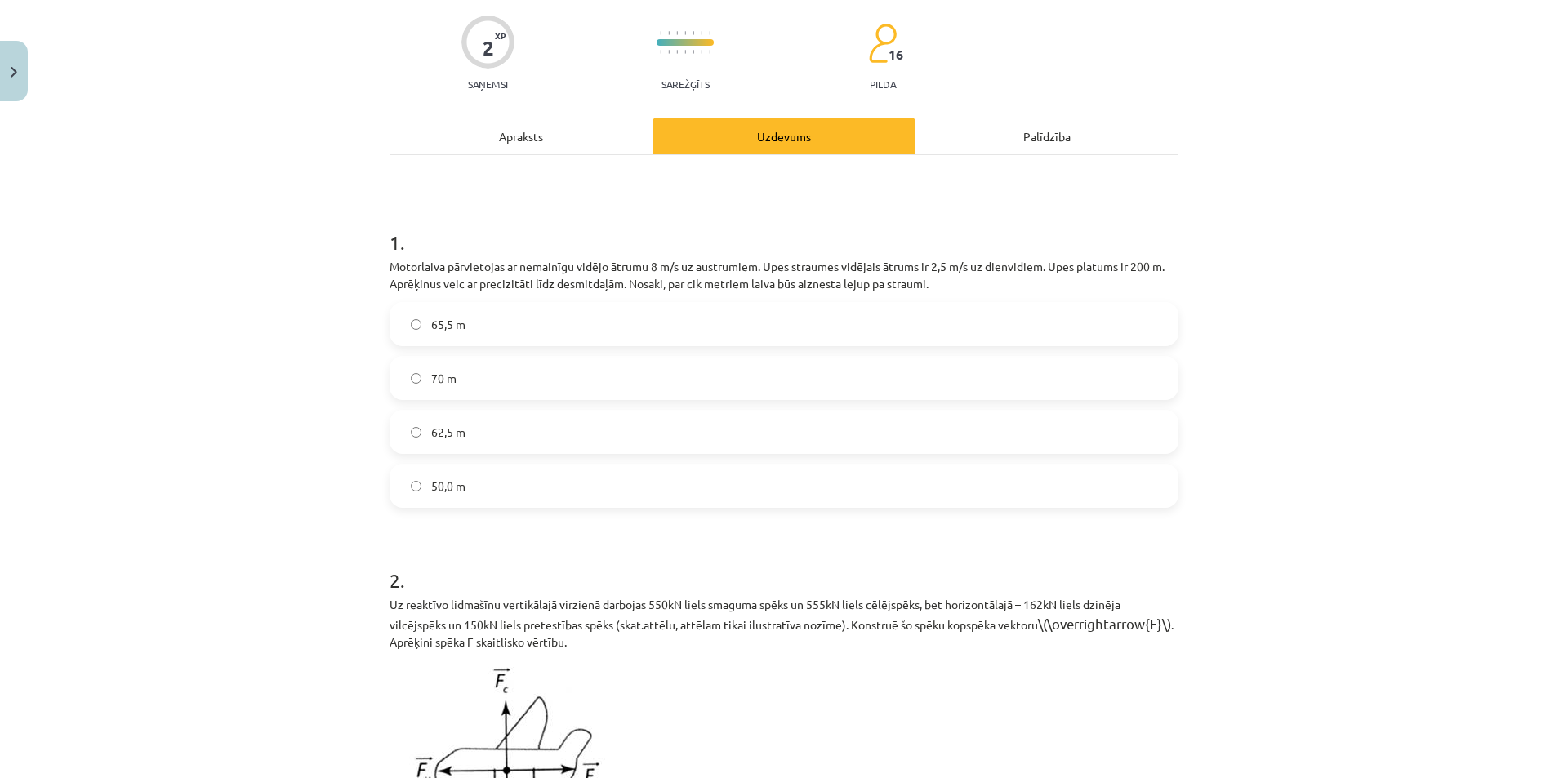
scroll to position [41, 0]
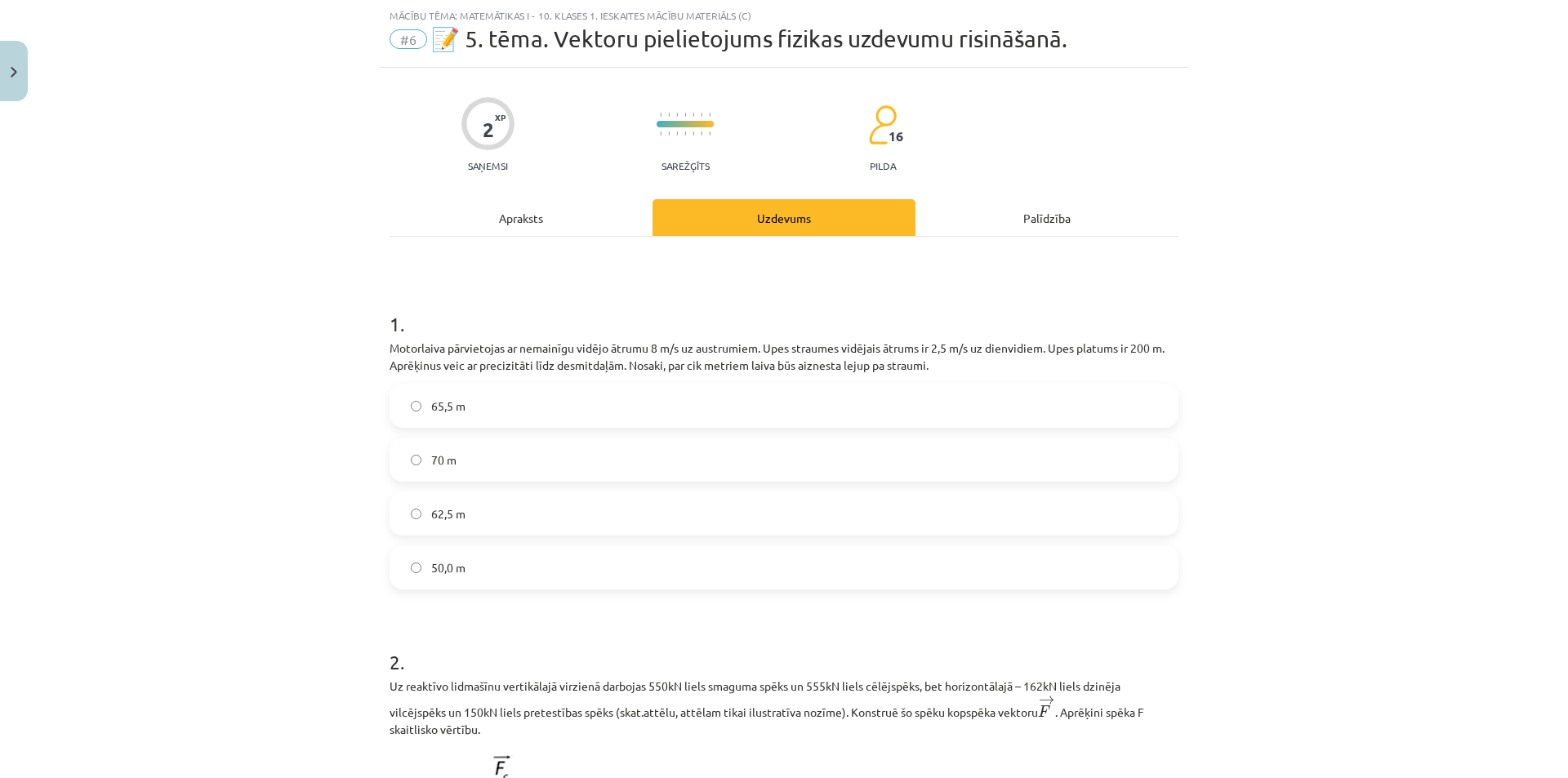
click at [532, 210] on div "Apraksts" at bounding box center [520, 217] width 263 height 37
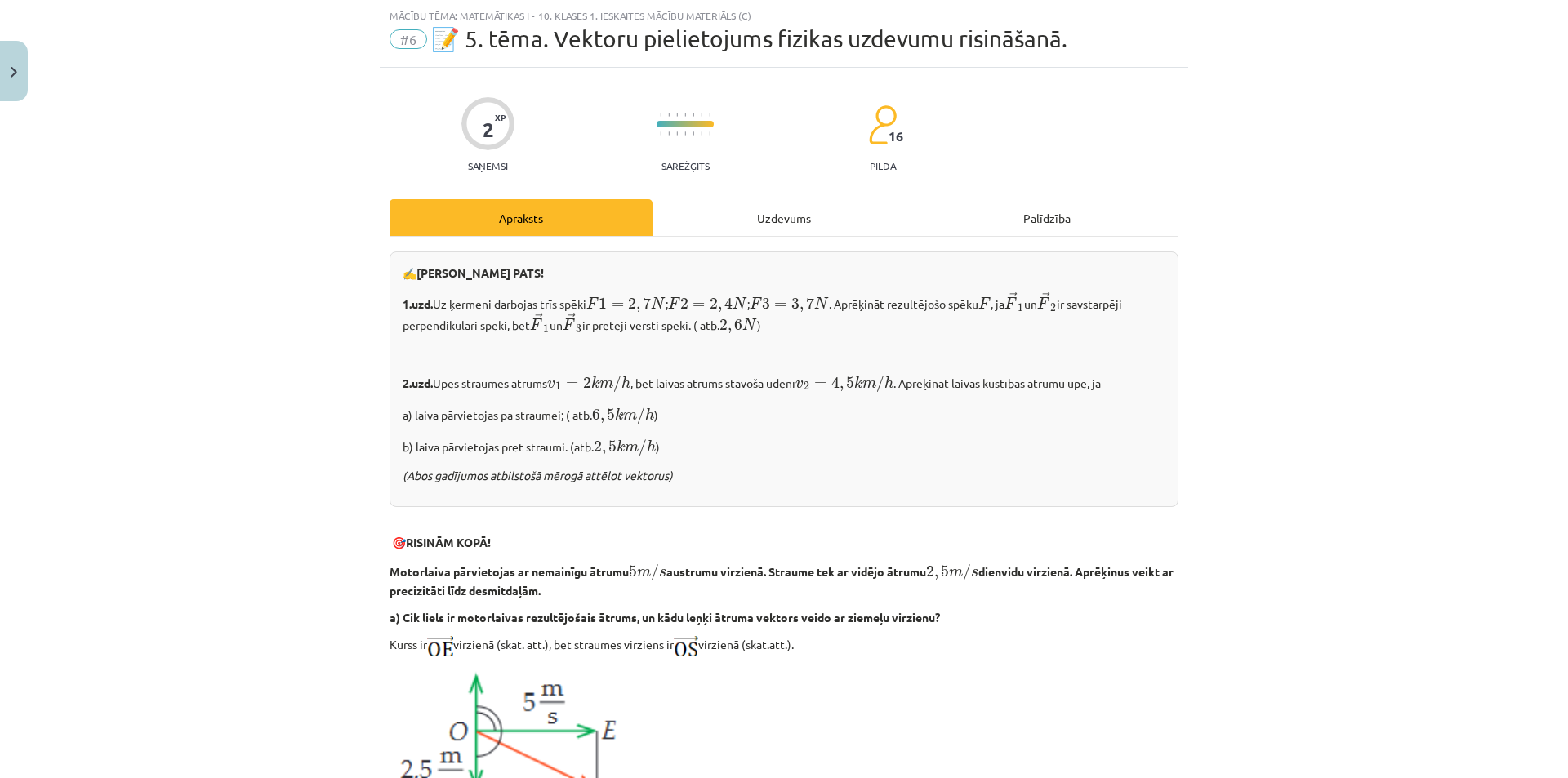
click at [760, 215] on div "Uzdevums" at bounding box center [783, 217] width 263 height 37
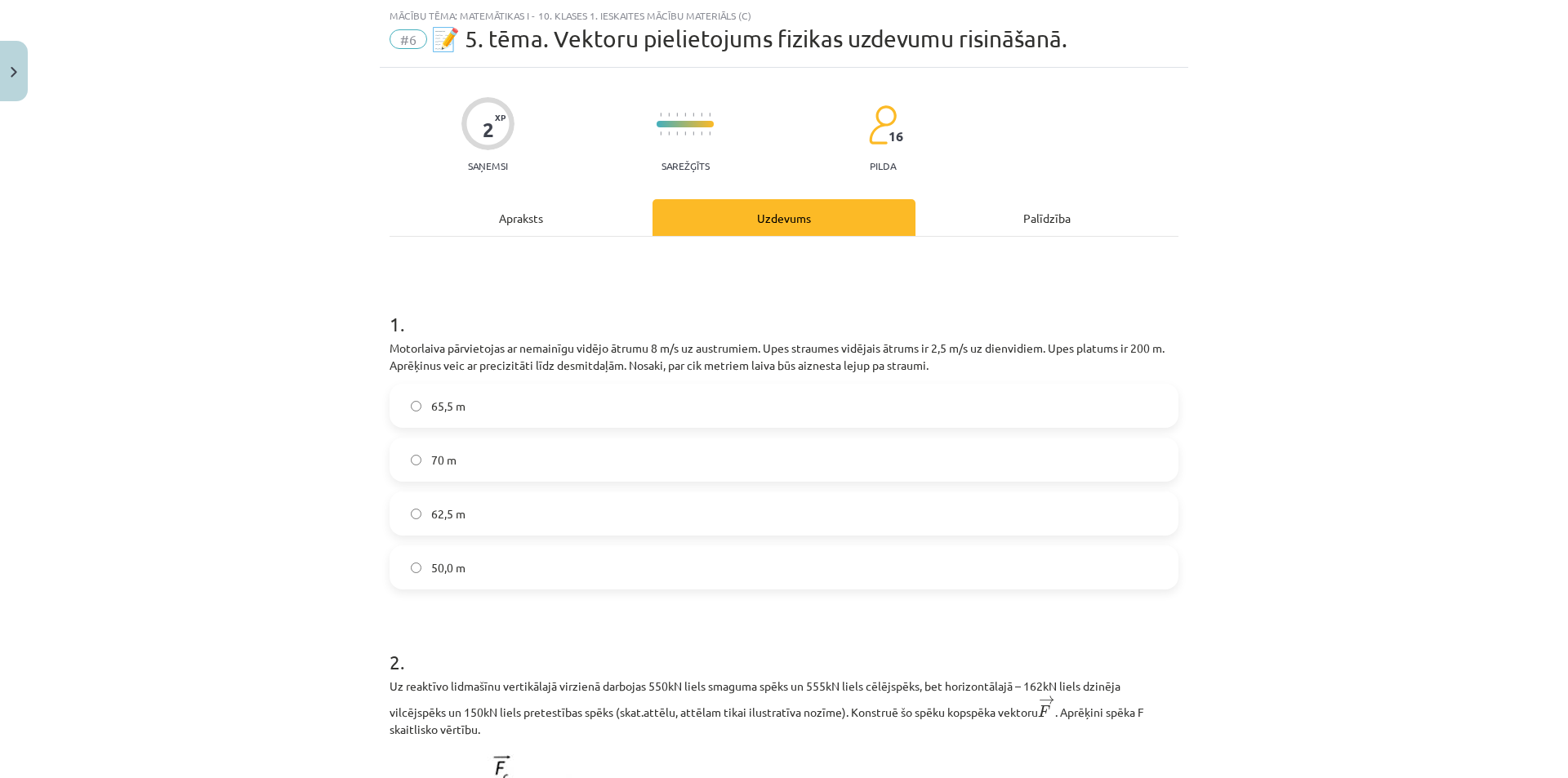
click at [498, 220] on div "Apraksts" at bounding box center [520, 217] width 263 height 37
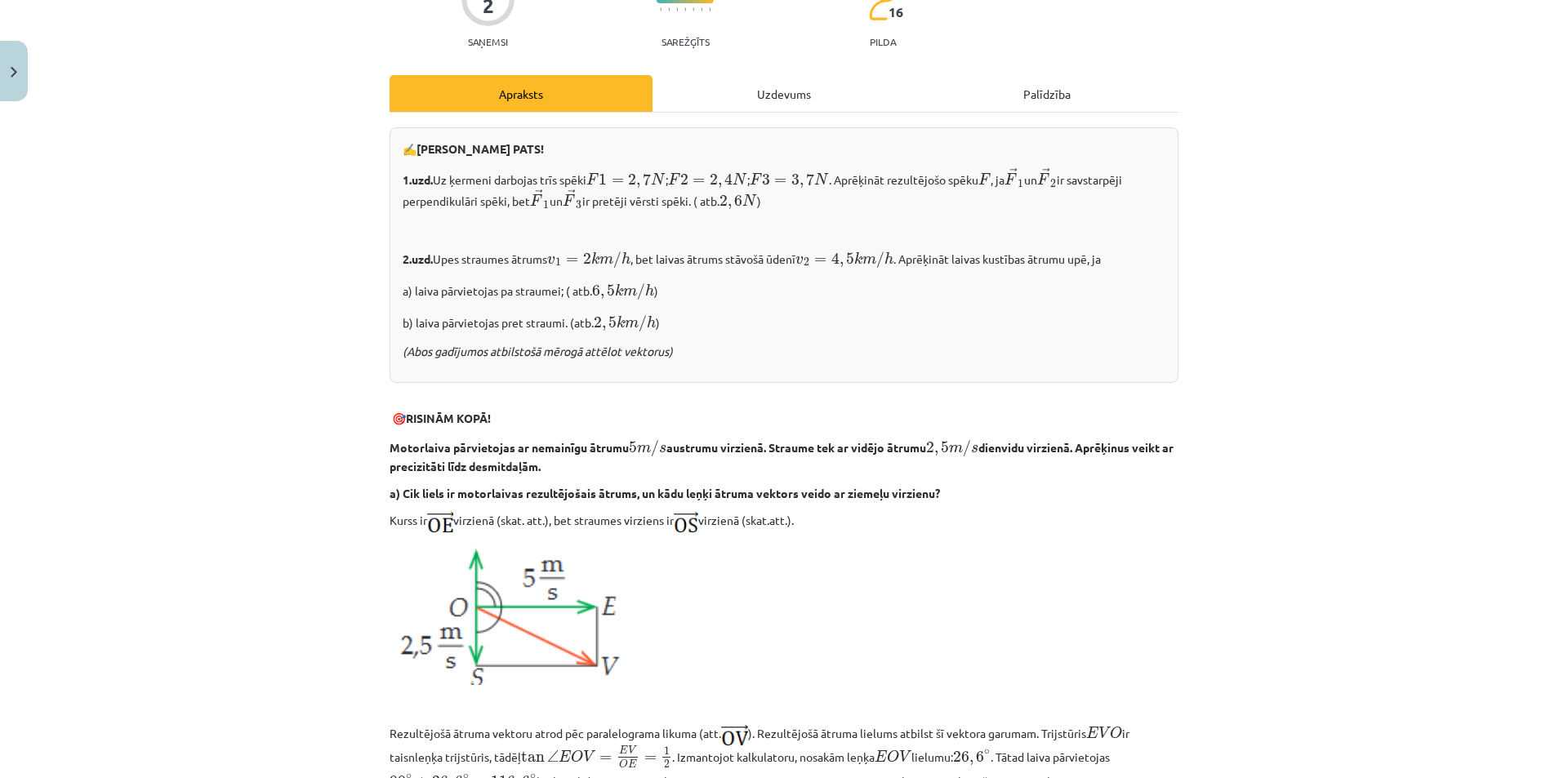
scroll to position [123, 0]
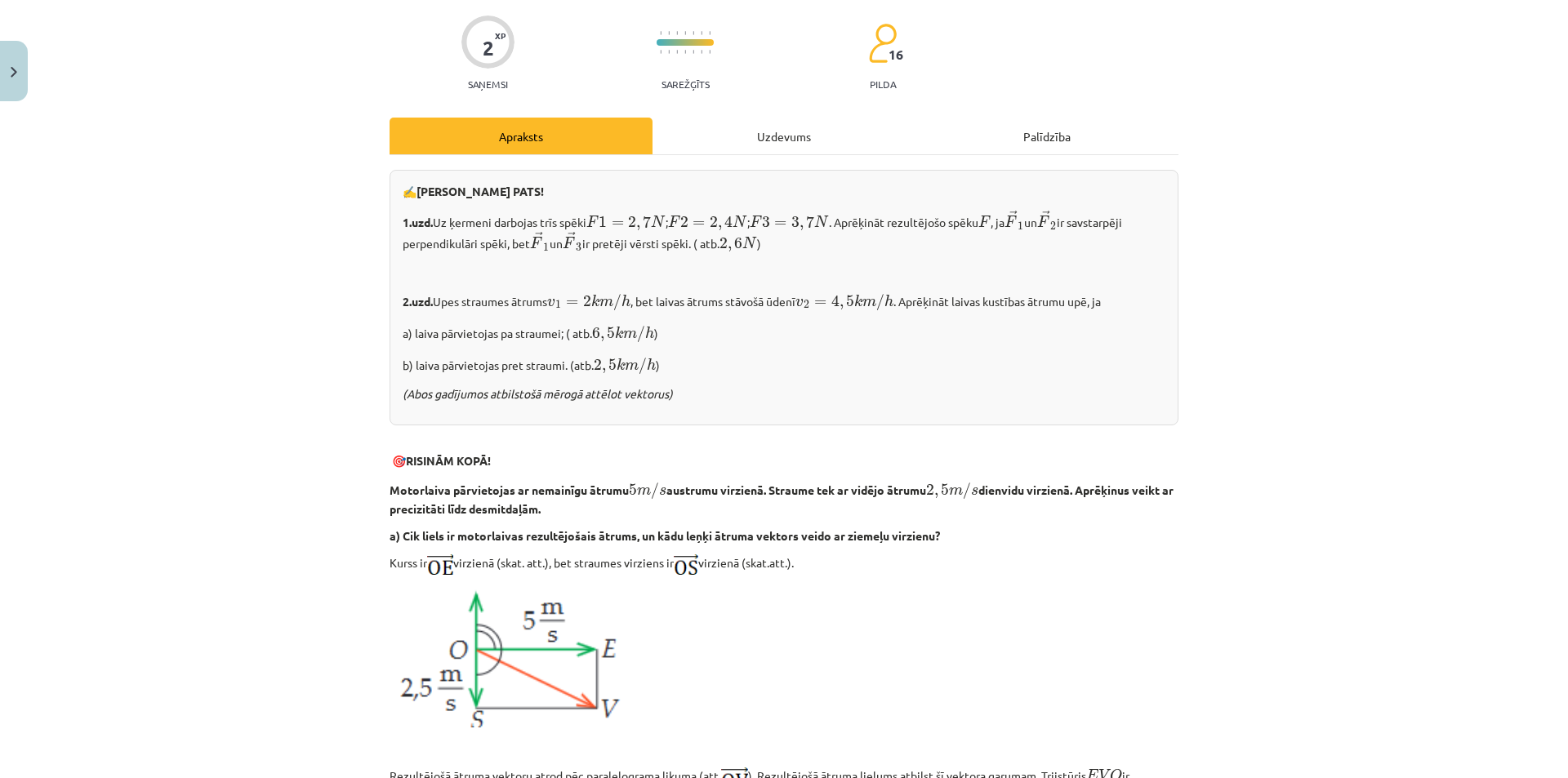
click at [769, 132] on div "Uzdevums" at bounding box center [783, 136] width 263 height 37
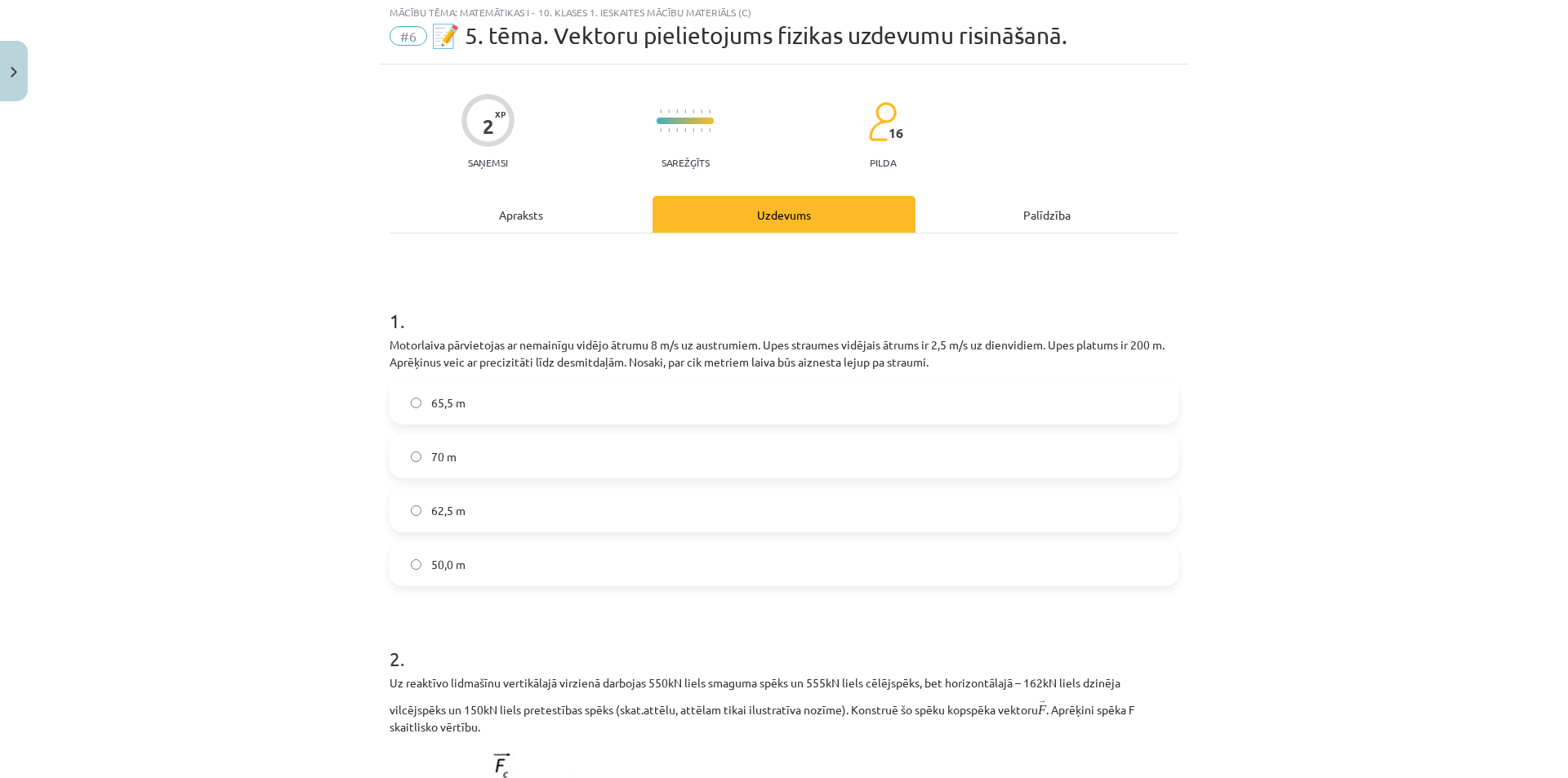
scroll to position [41, 0]
click at [549, 219] on div "Apraksts" at bounding box center [520, 217] width 263 height 37
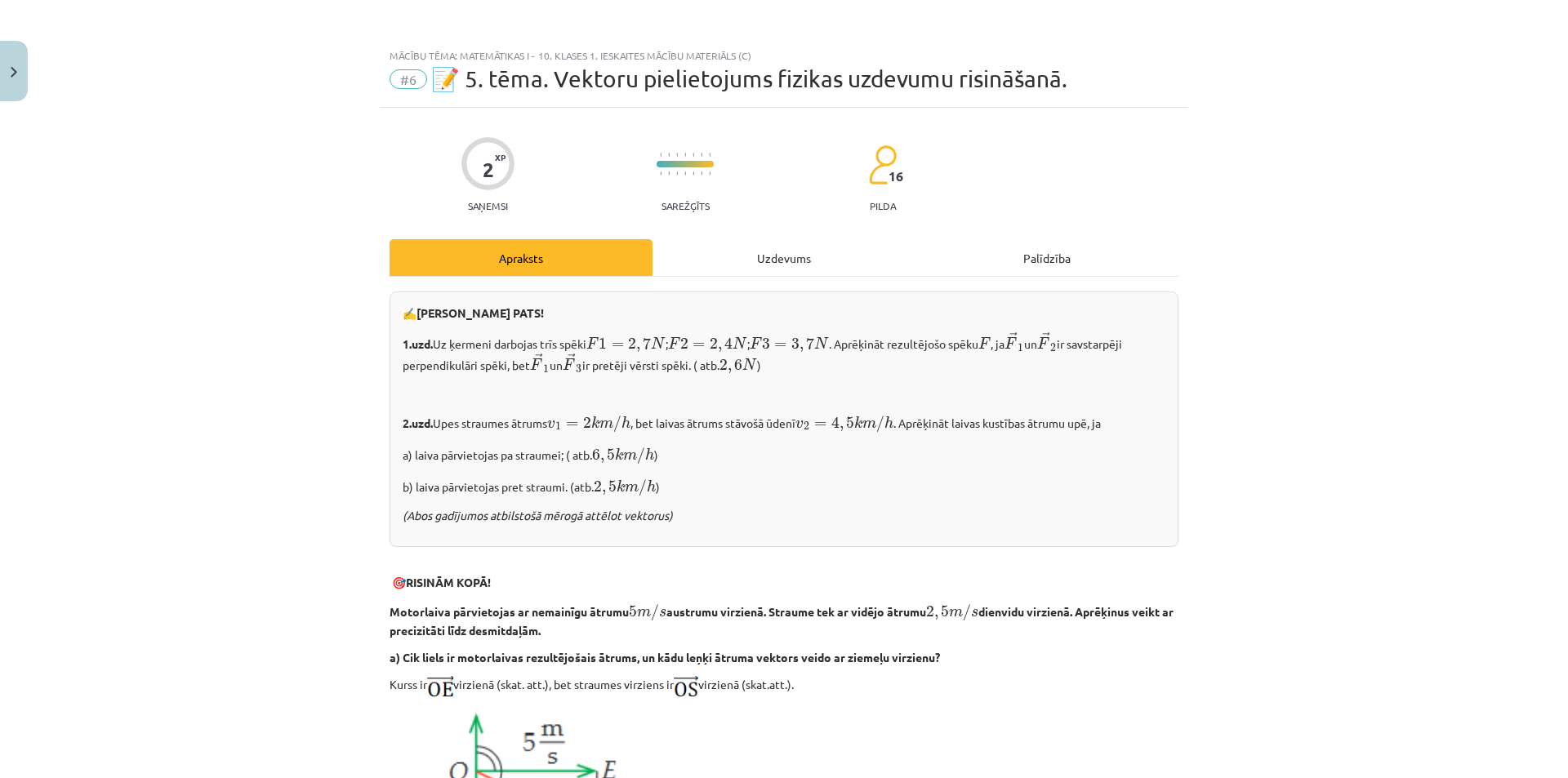
scroll to position [0, 0]
click at [788, 266] on div "Uzdevums" at bounding box center [783, 258] width 263 height 37
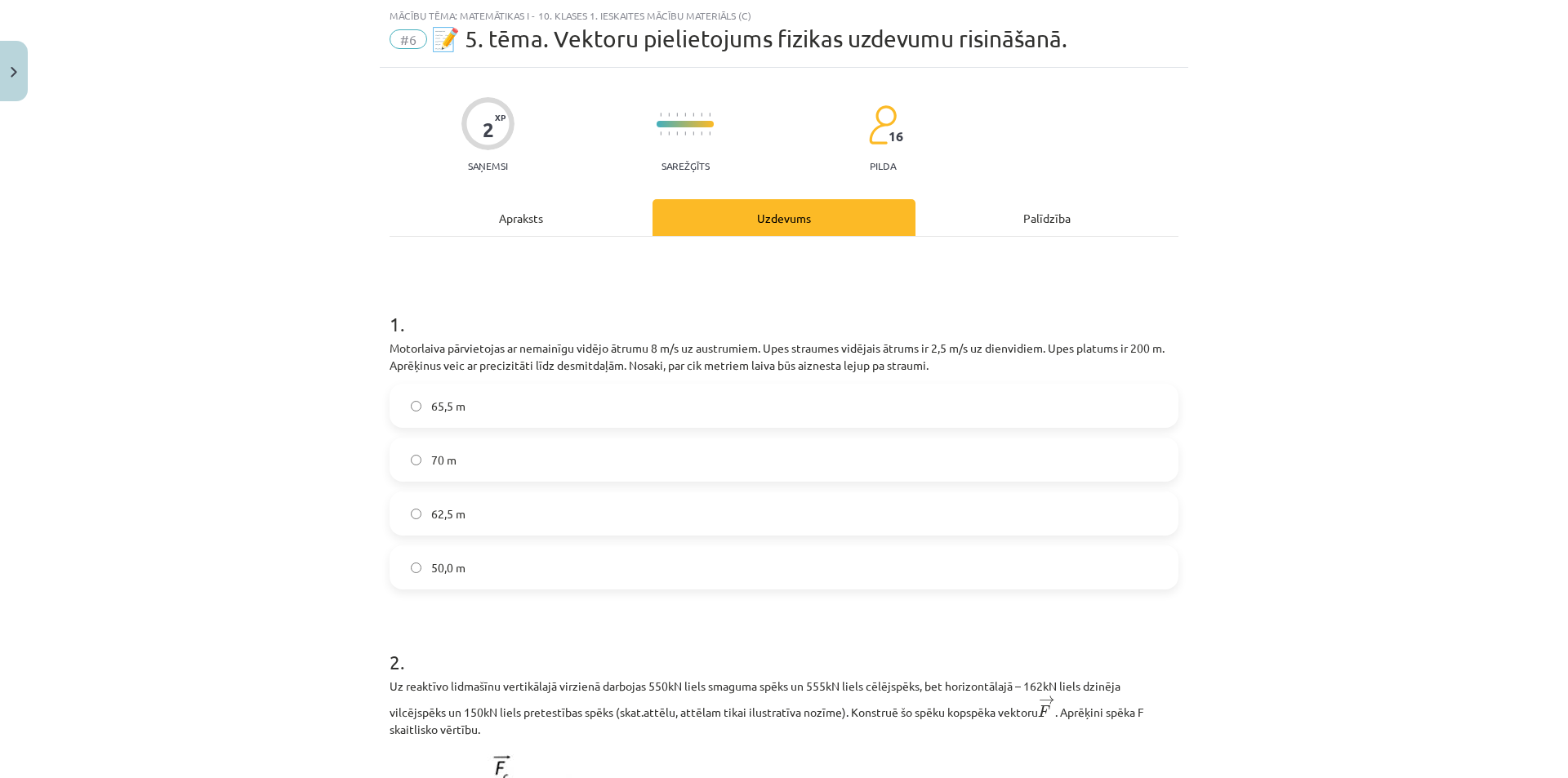
click at [537, 207] on div "Apraksts" at bounding box center [520, 217] width 263 height 37
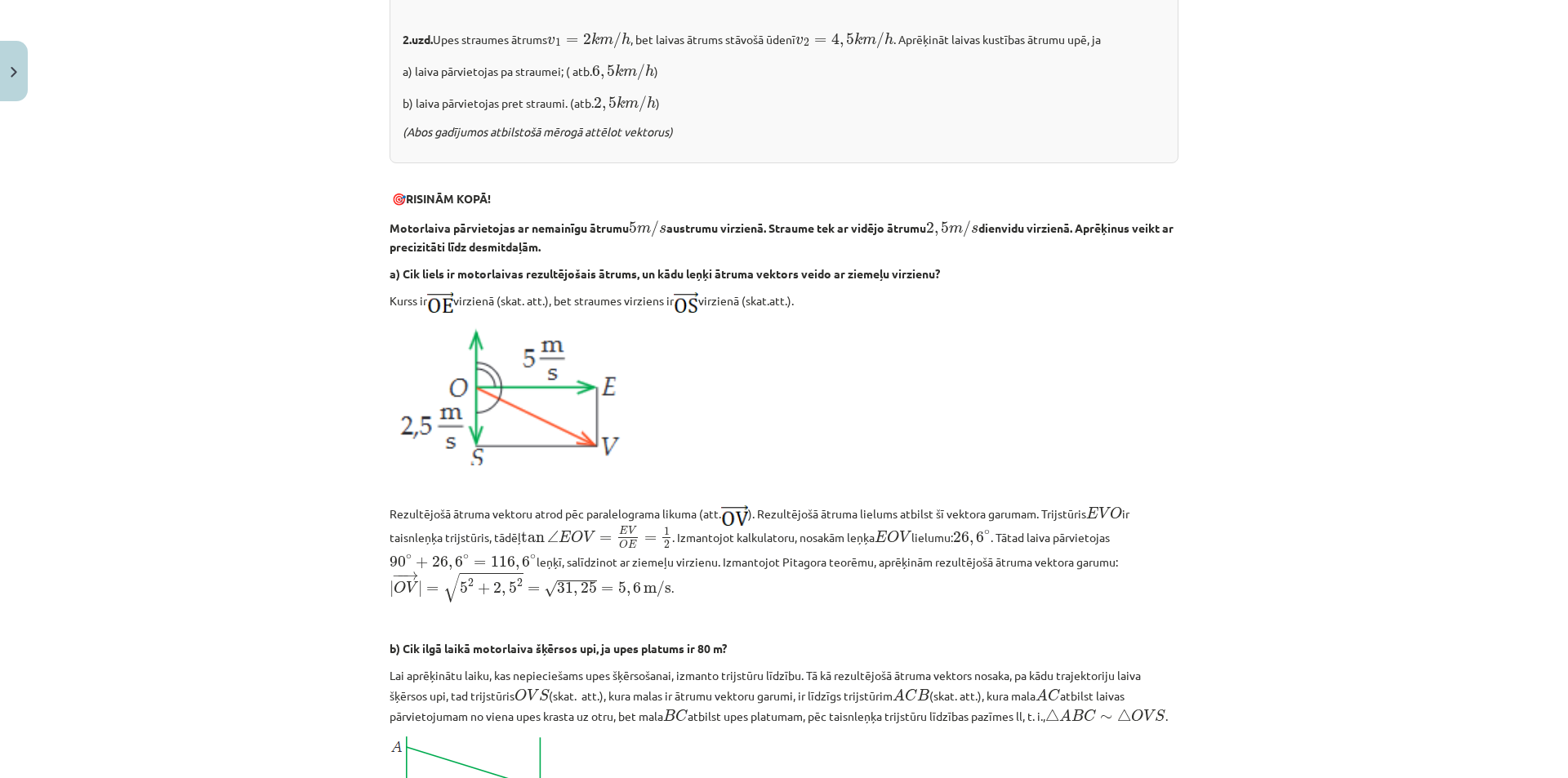
scroll to position [213, 0]
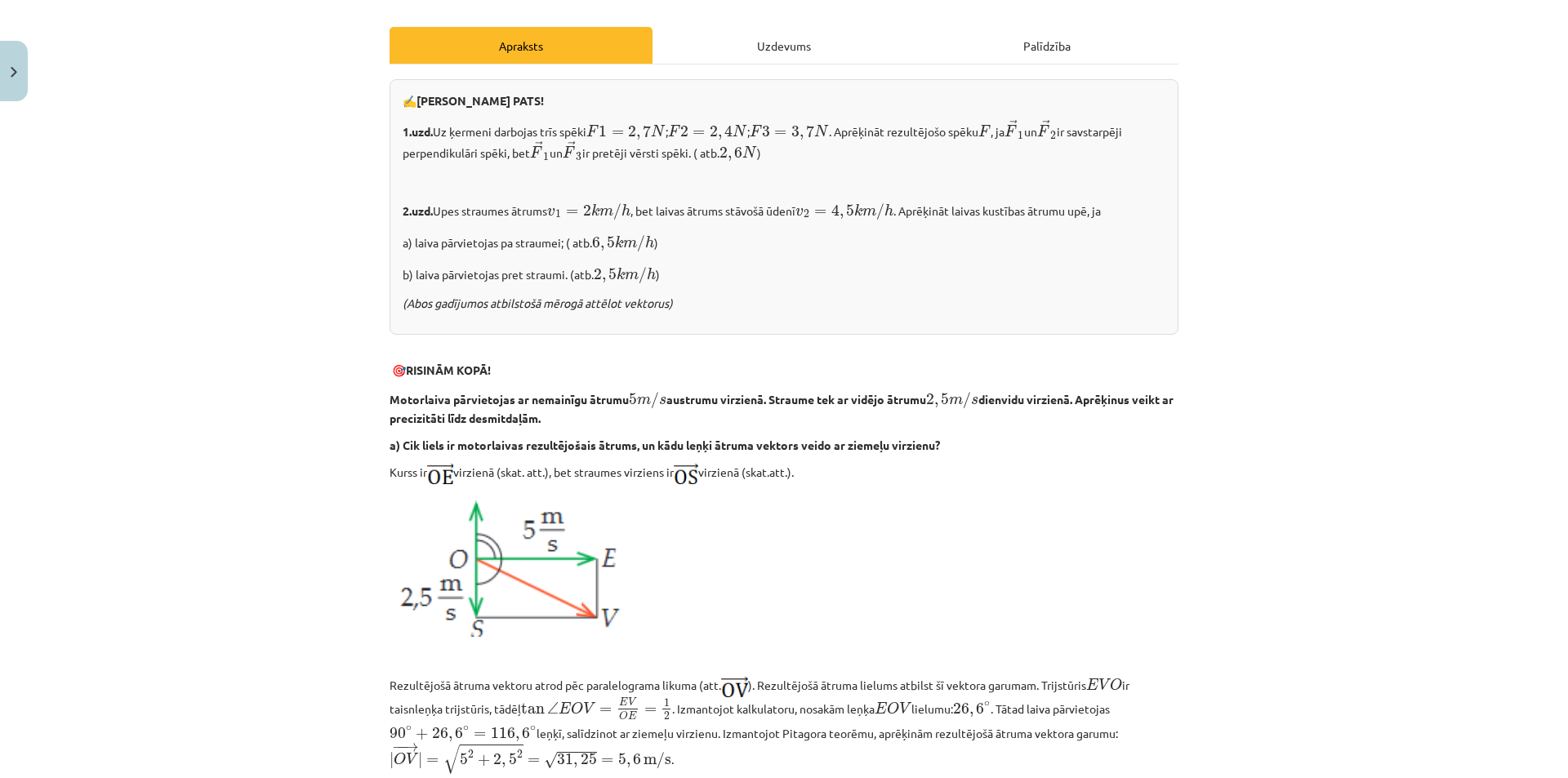
click at [782, 46] on div "Uzdevums" at bounding box center [783, 45] width 263 height 37
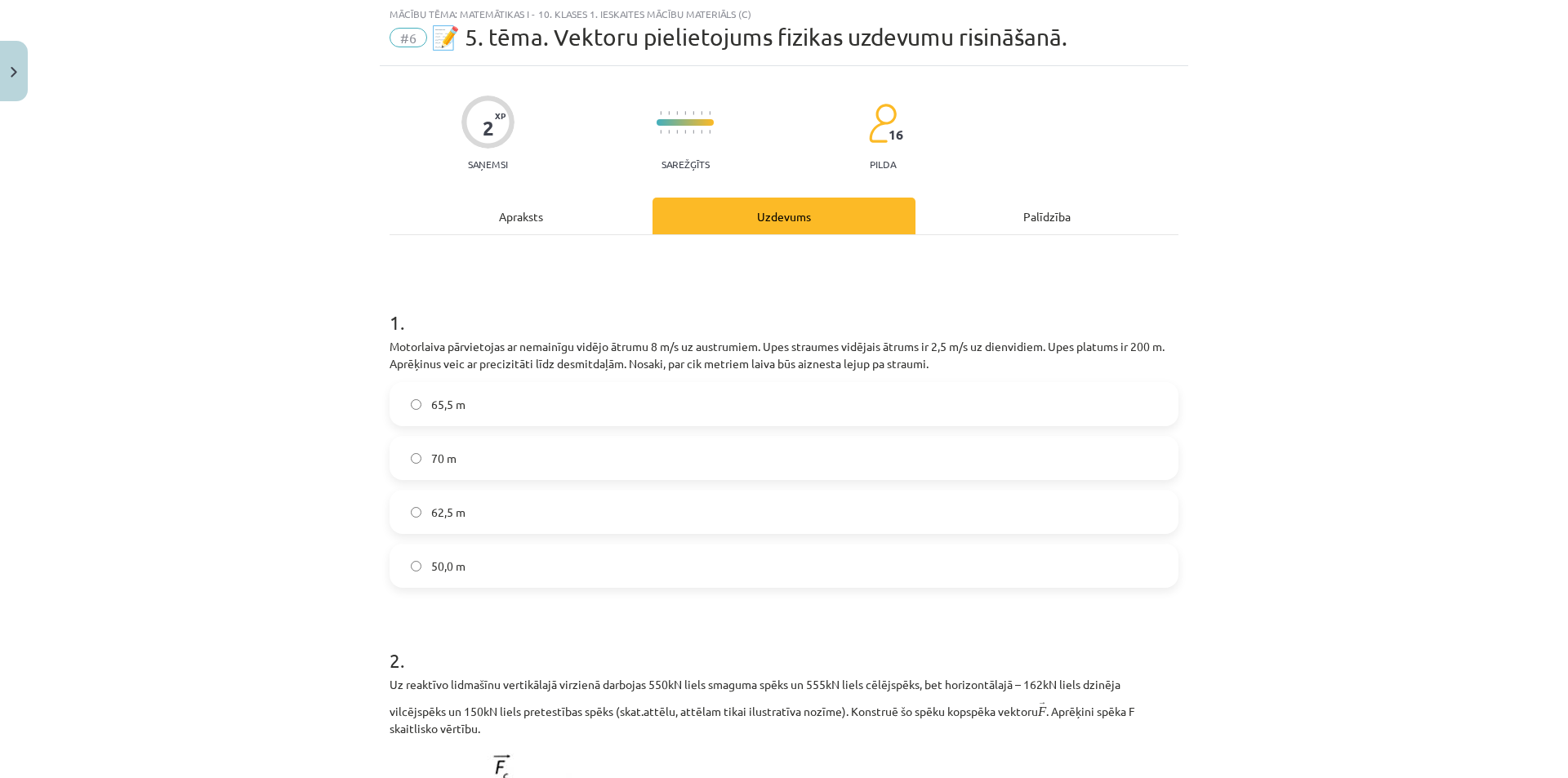
scroll to position [41, 0]
click at [510, 224] on div "Apraksts" at bounding box center [520, 217] width 263 height 37
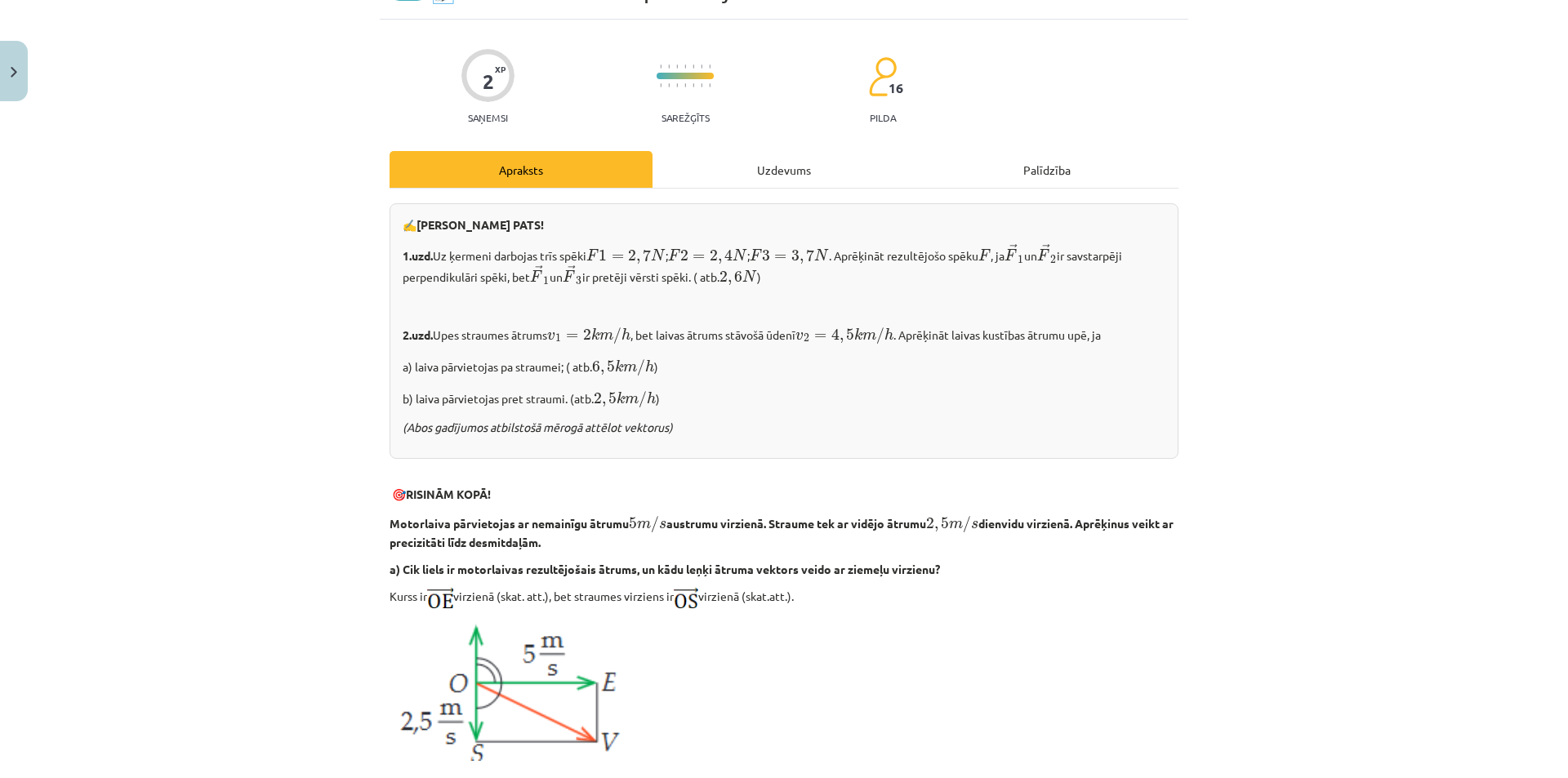
scroll to position [0, 0]
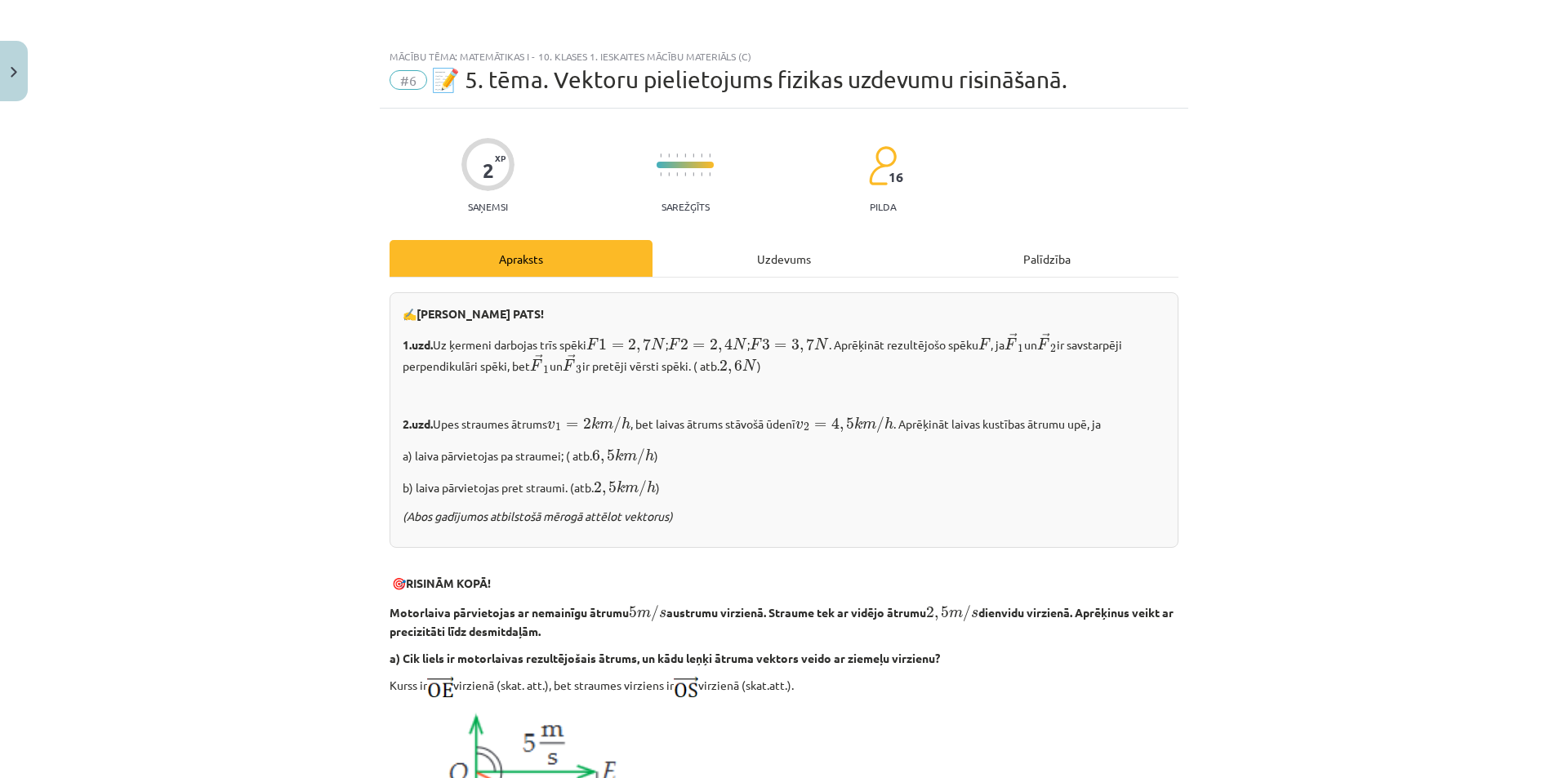
click at [773, 260] on div "Uzdevums" at bounding box center [783, 258] width 263 height 37
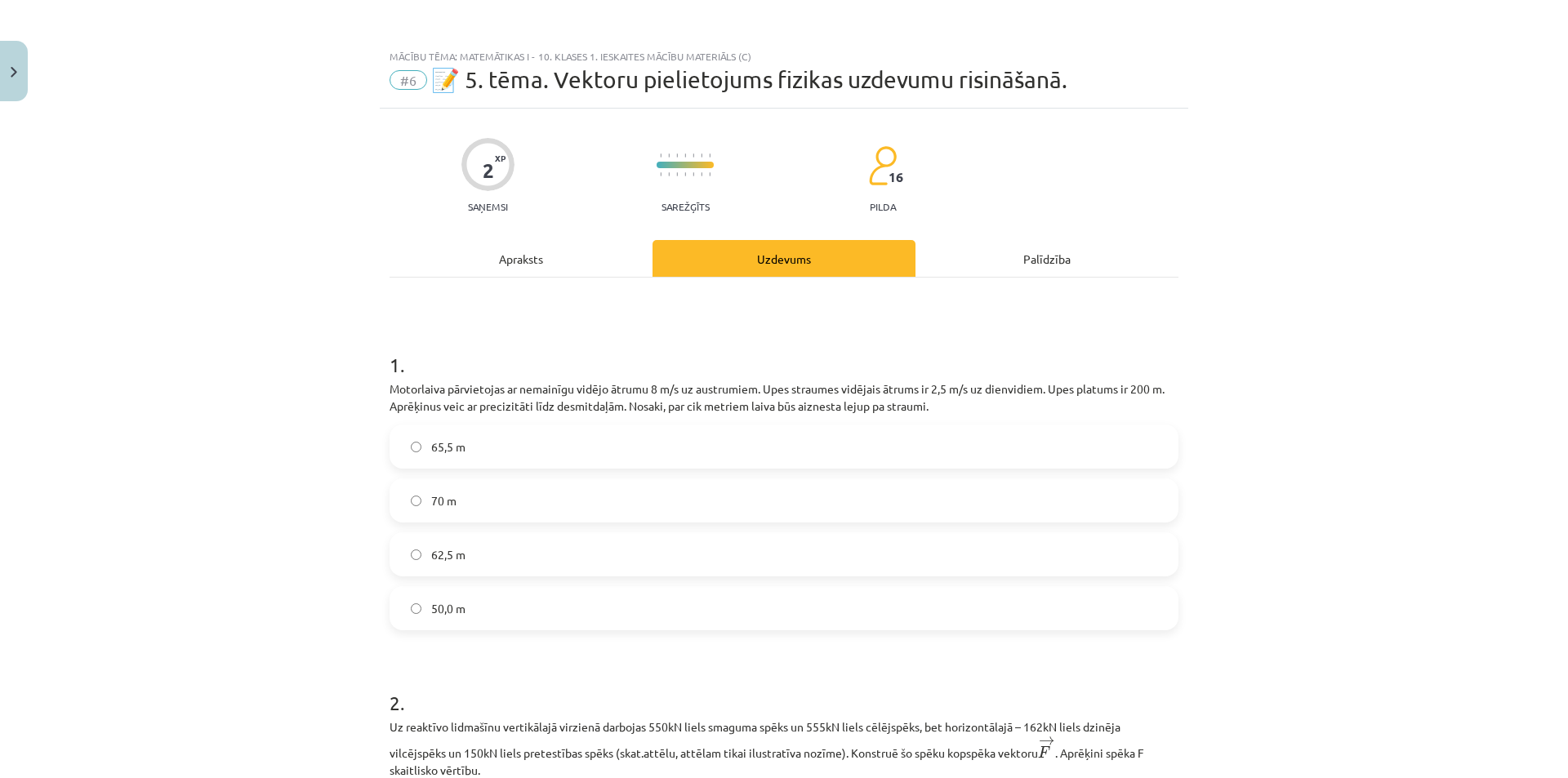
click at [507, 248] on div "Apraksts" at bounding box center [520, 258] width 263 height 37
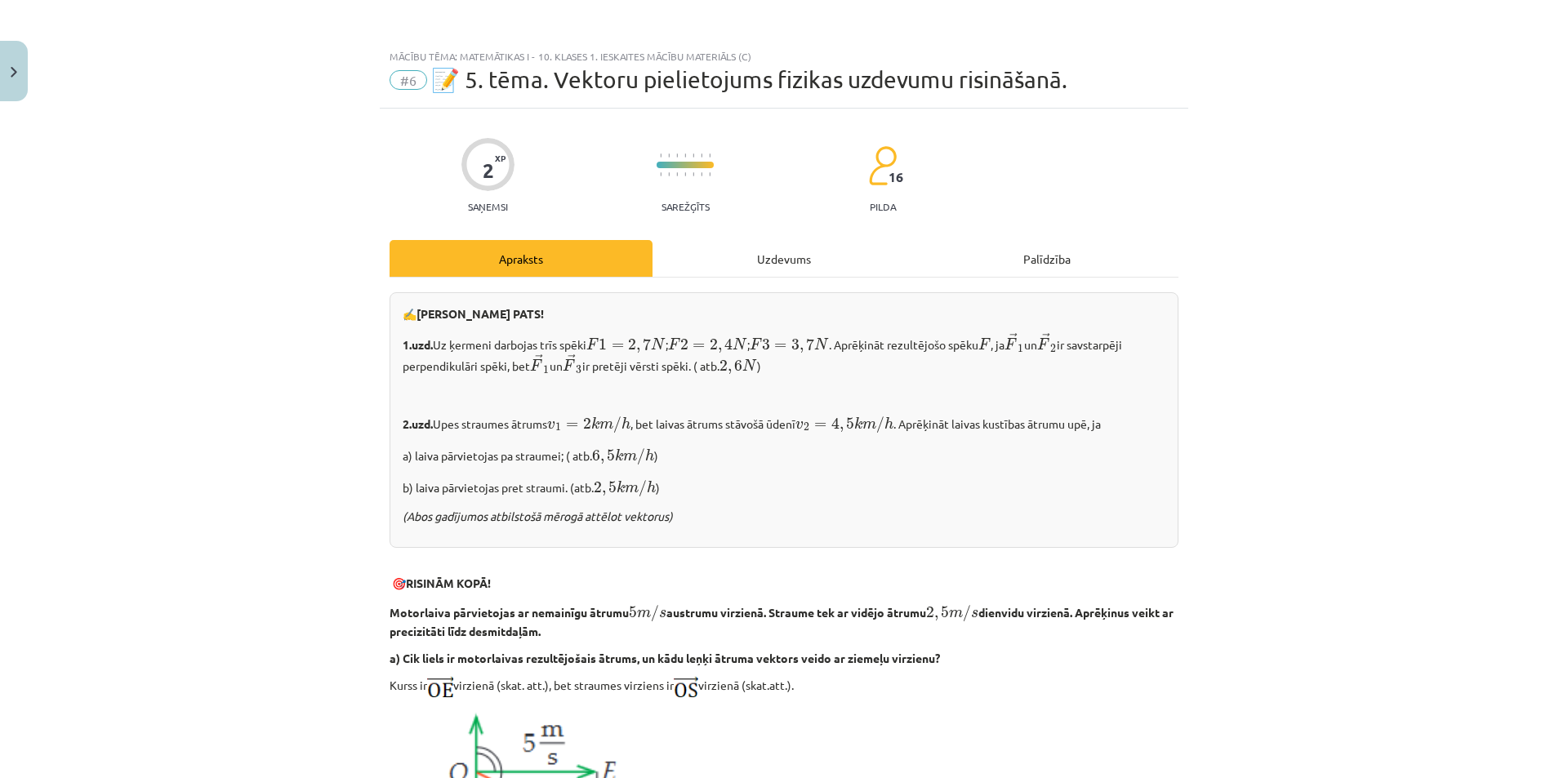
click at [754, 262] on div "Uzdevums" at bounding box center [783, 258] width 263 height 37
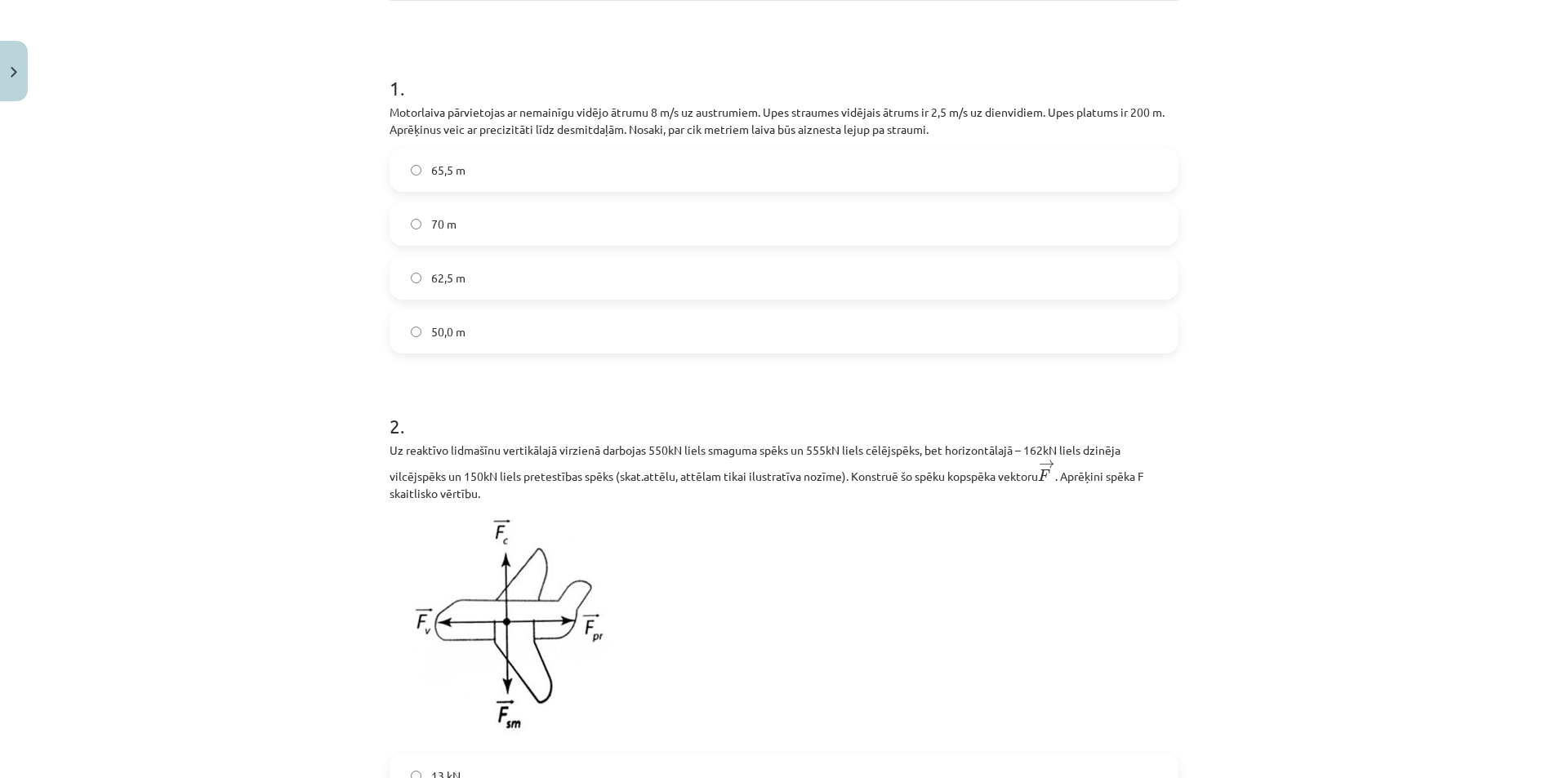
scroll to position [286, 0]
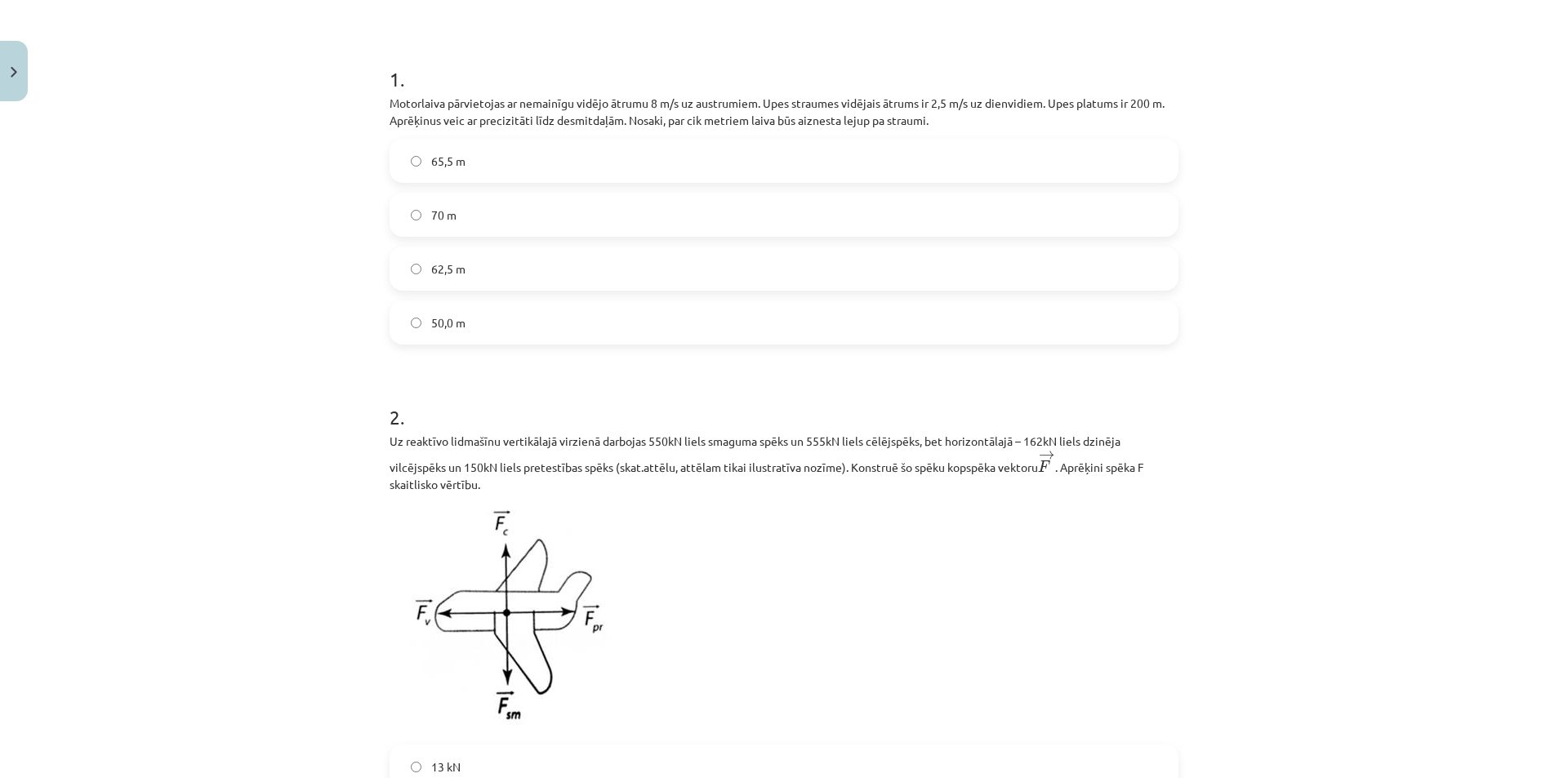
click at [433, 270] on span "62,5 m" at bounding box center [448, 269] width 34 height 17
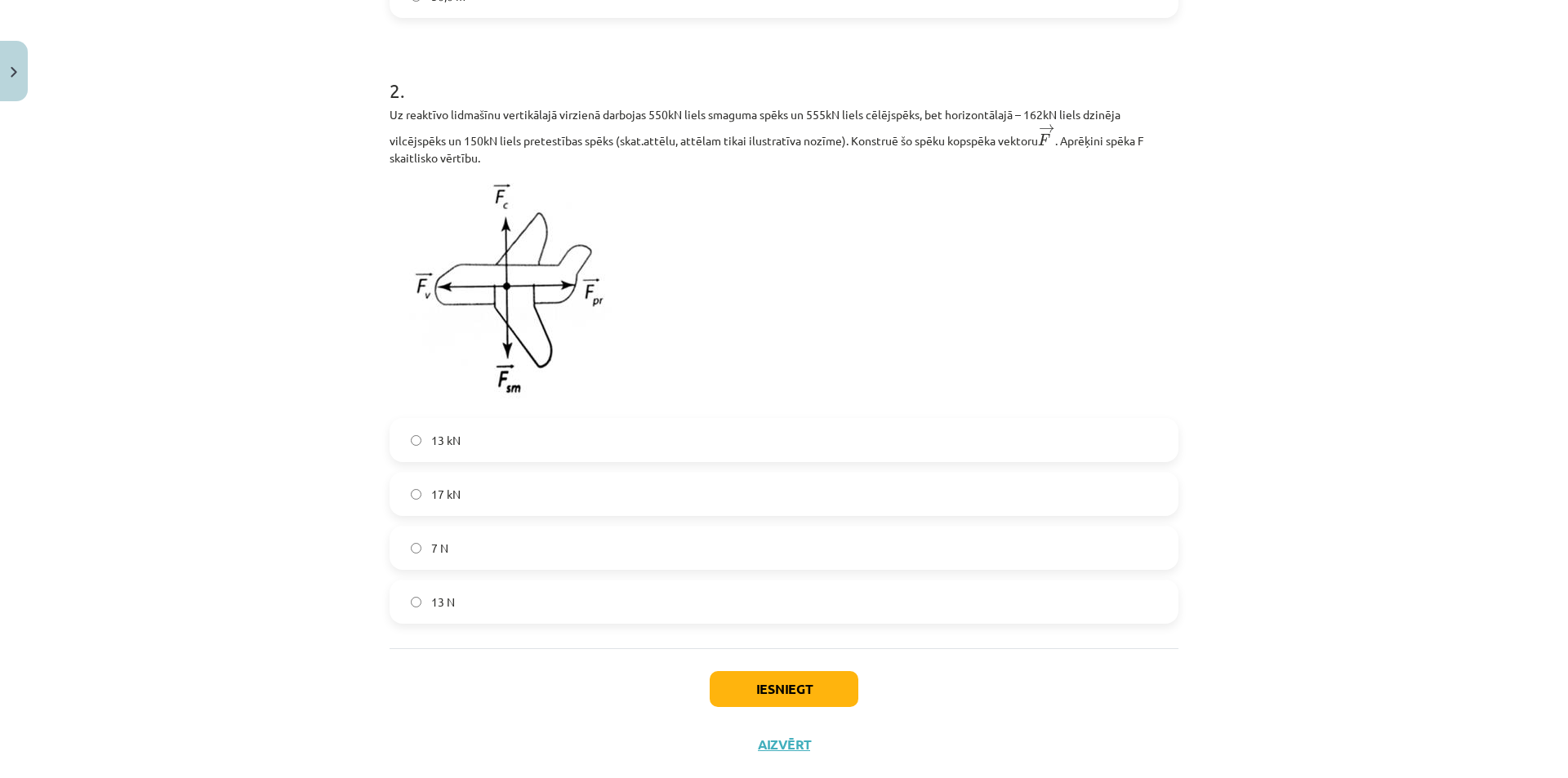
scroll to position [531, 0]
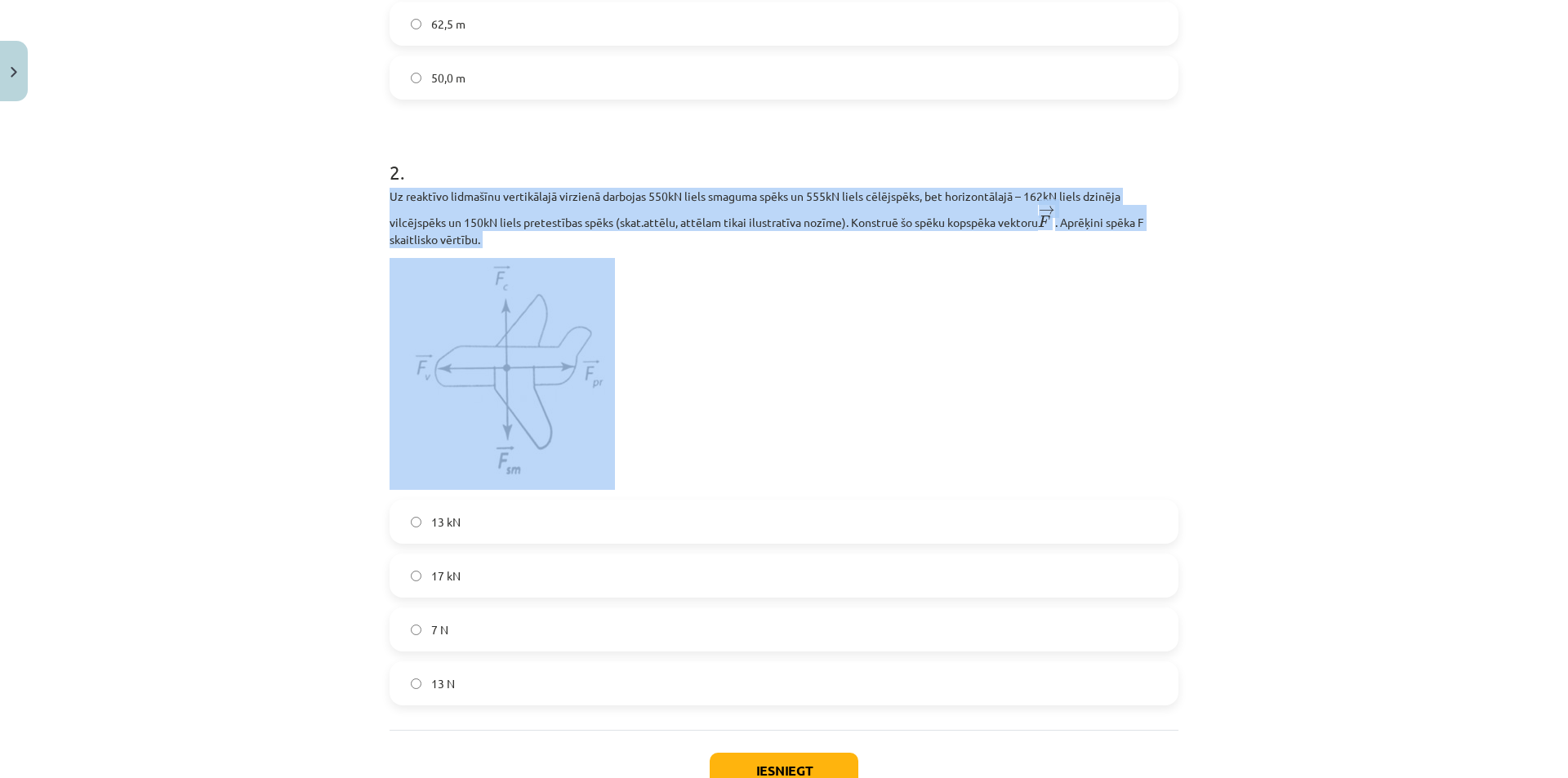
drag, startPoint x: 378, startPoint y: 196, endPoint x: 539, endPoint y: 256, distance: 171.8
click at [539, 256] on div "2 XP Saņemsi Sarežģīts 16 pilda Apraksts Uzdevums Palīdzība 1 . Motorlaiva pārv…" at bounding box center [783, 216] width 809 height 1276
copy div "Uz reaktīvo lidmašīnu vertikālajā virzienā darbojas 550kN liels smaguma spēks u…"
click at [169, 364] on div "Mācību tēma: Matemātikas i - 10. klases 1. ieskaites mācību materiāls (c) #6 📝 …" at bounding box center [784, 389] width 1568 height 778
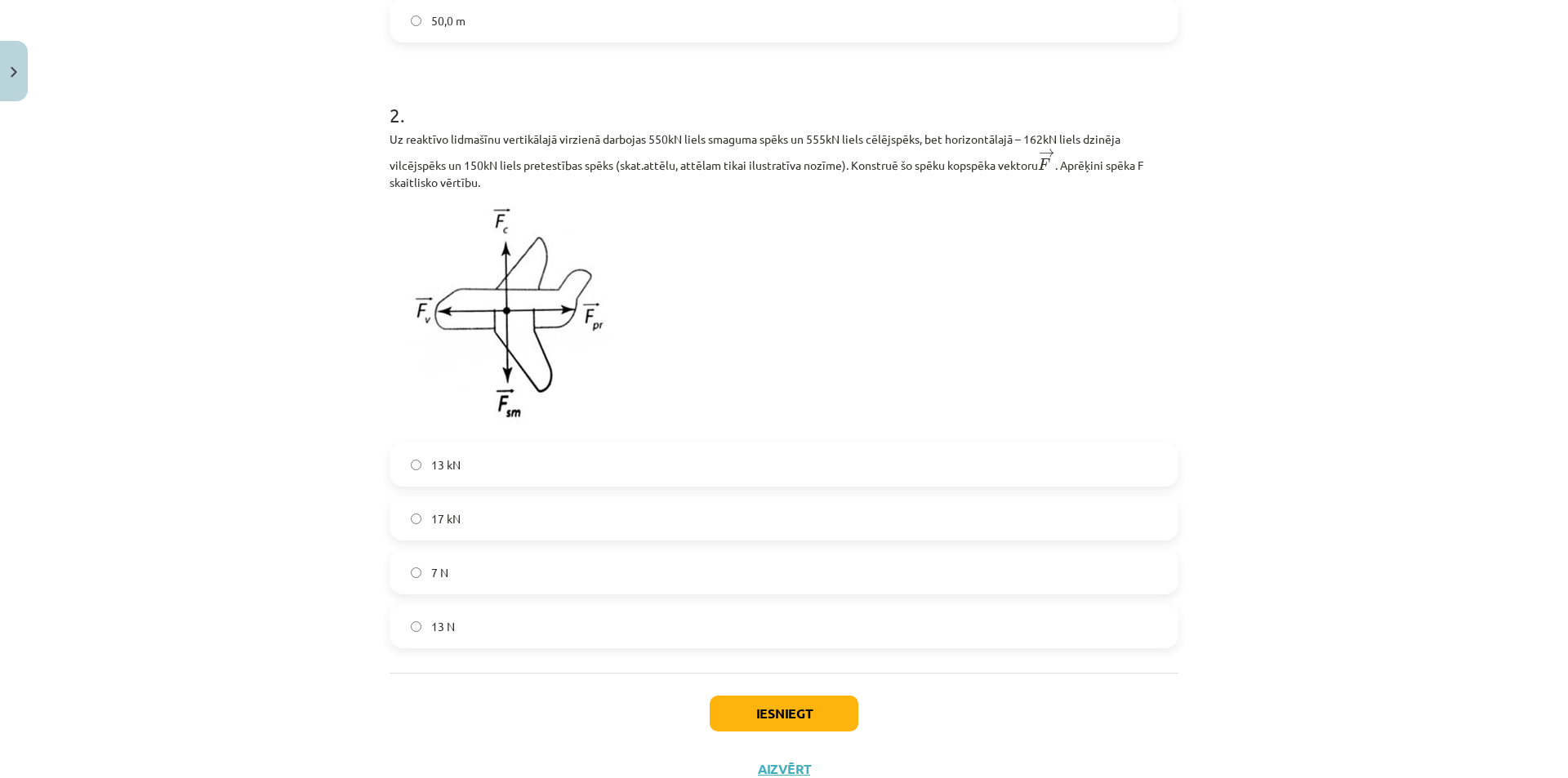
scroll to position [613, 0]
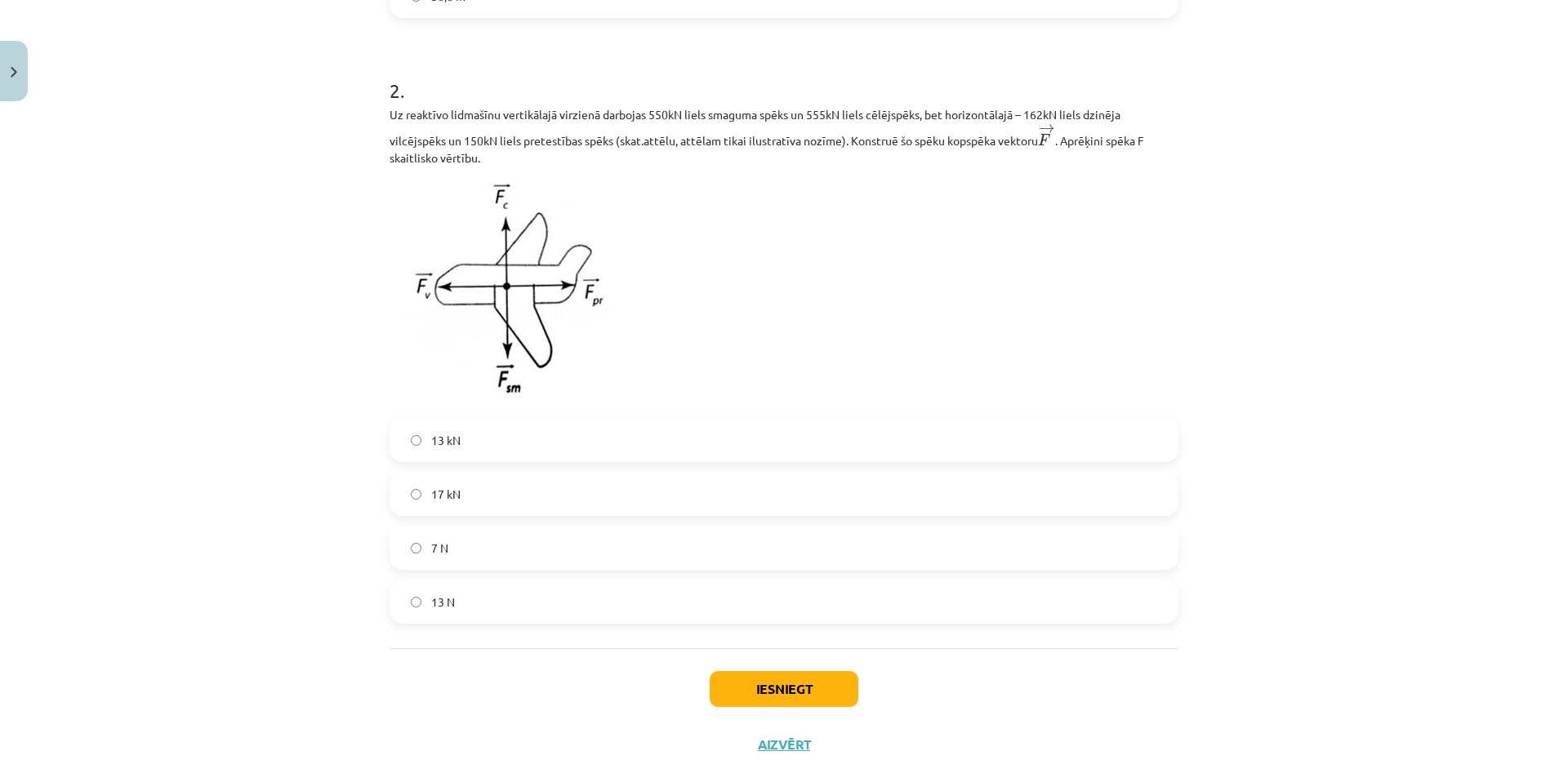
click at [437, 497] on span "17 kN" at bounding box center [446, 494] width 29 height 17
click at [758, 690] on button "Iesniegt" at bounding box center [783, 689] width 148 height 36
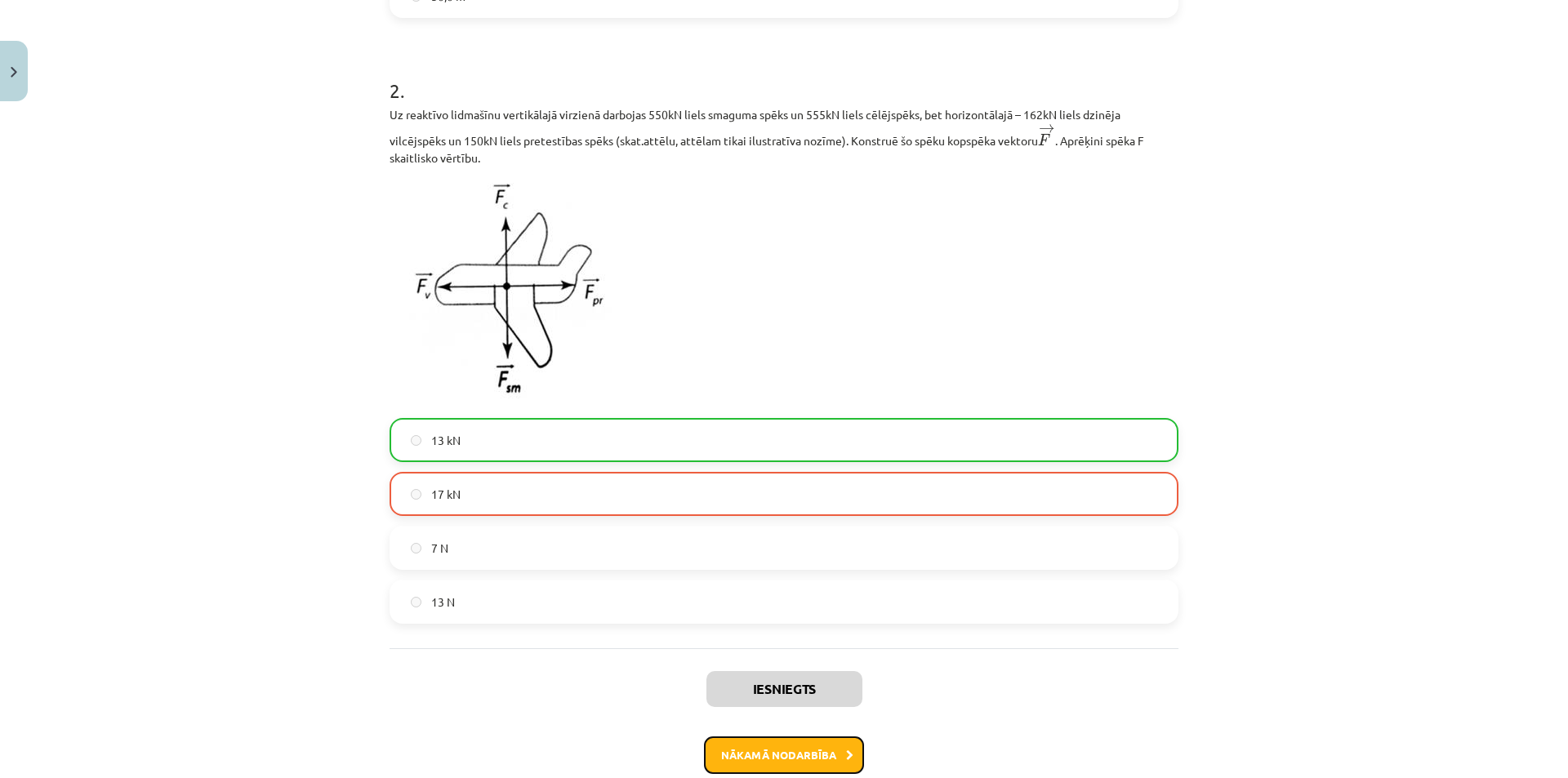
click at [753, 759] on button "Nākamā nodarbība" at bounding box center [783, 755] width 160 height 38
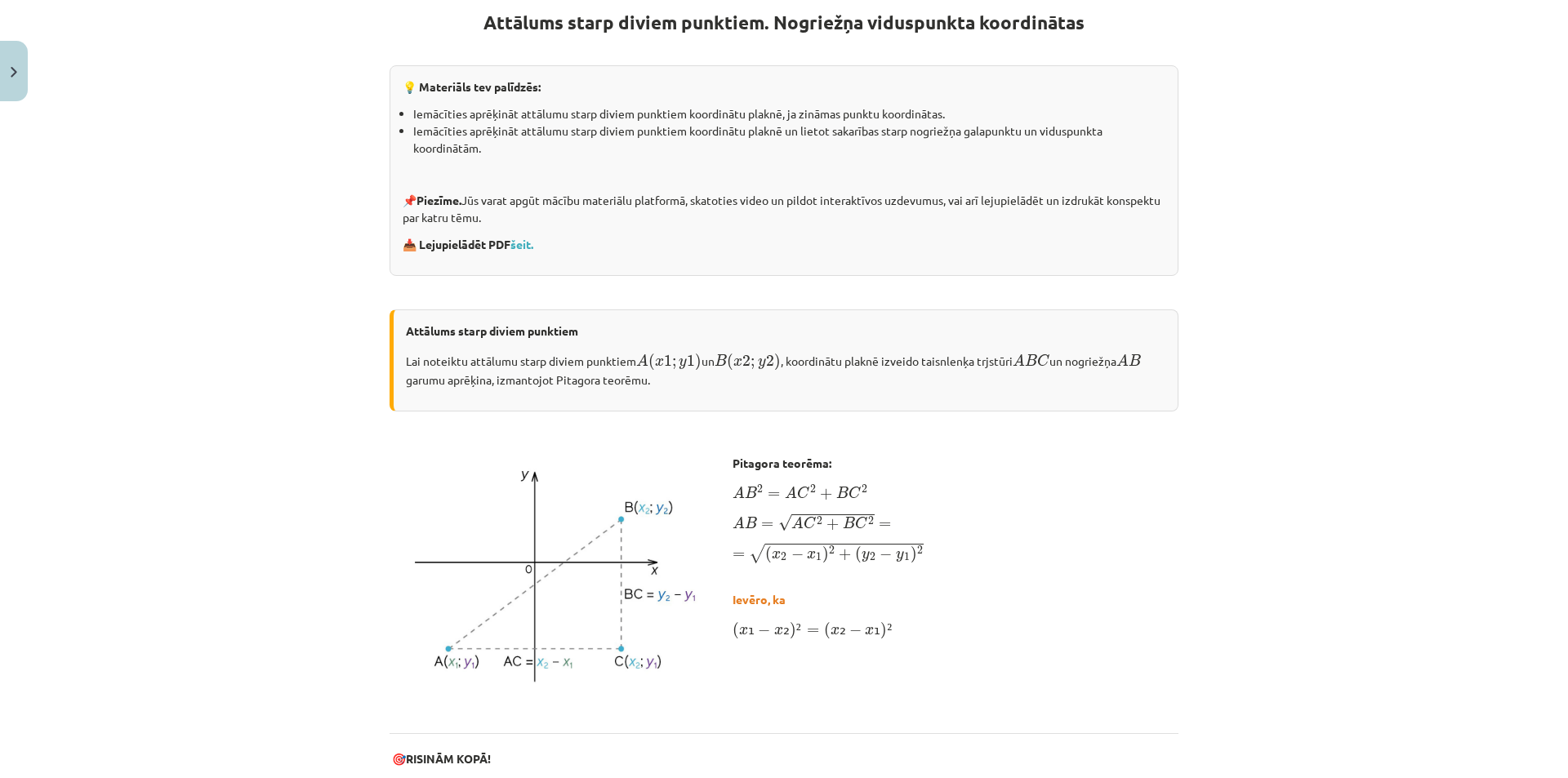
scroll to position [0, 0]
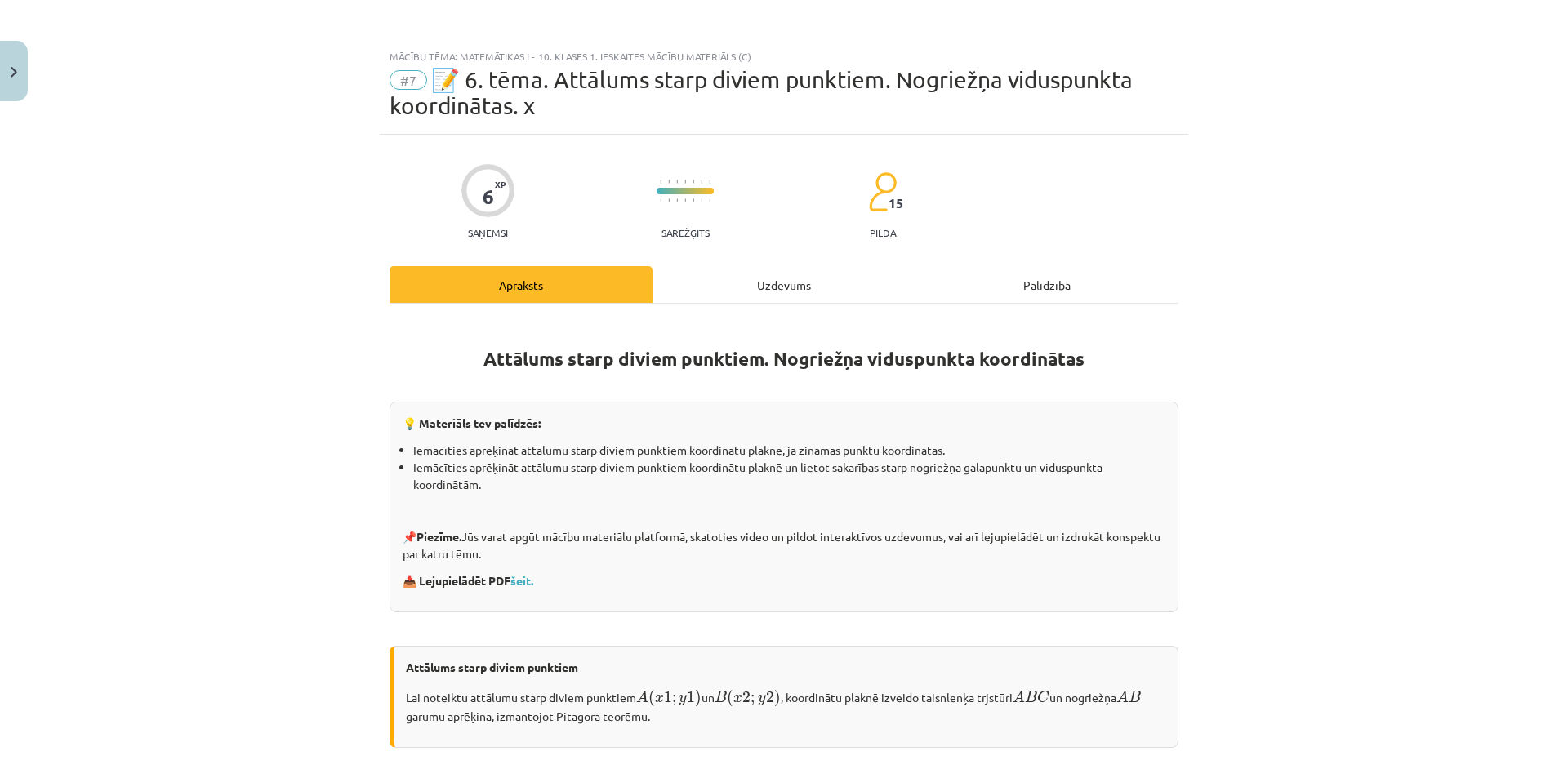
click at [768, 284] on div "Uzdevums" at bounding box center [783, 284] width 263 height 37
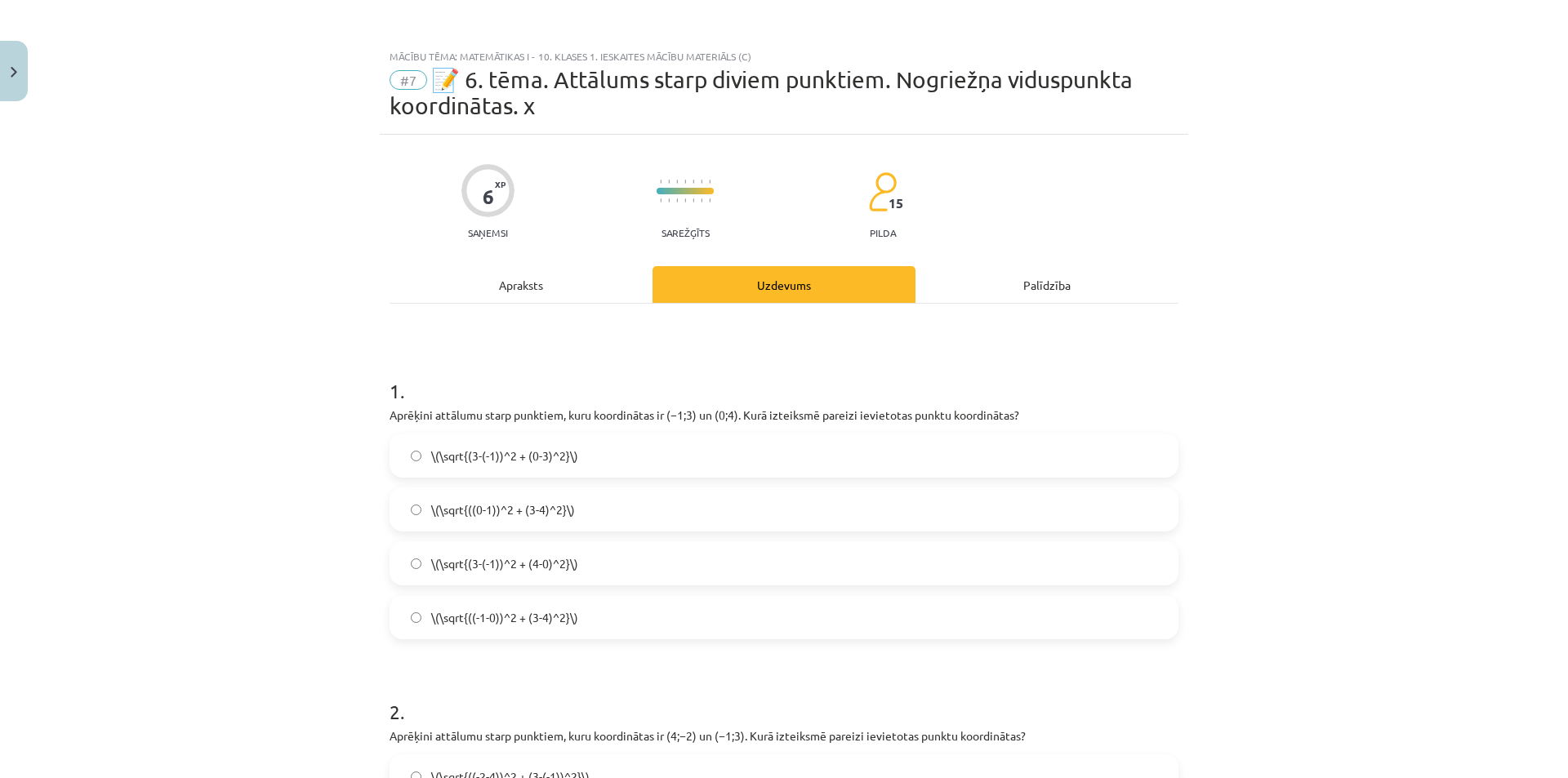
scroll to position [41, 0]
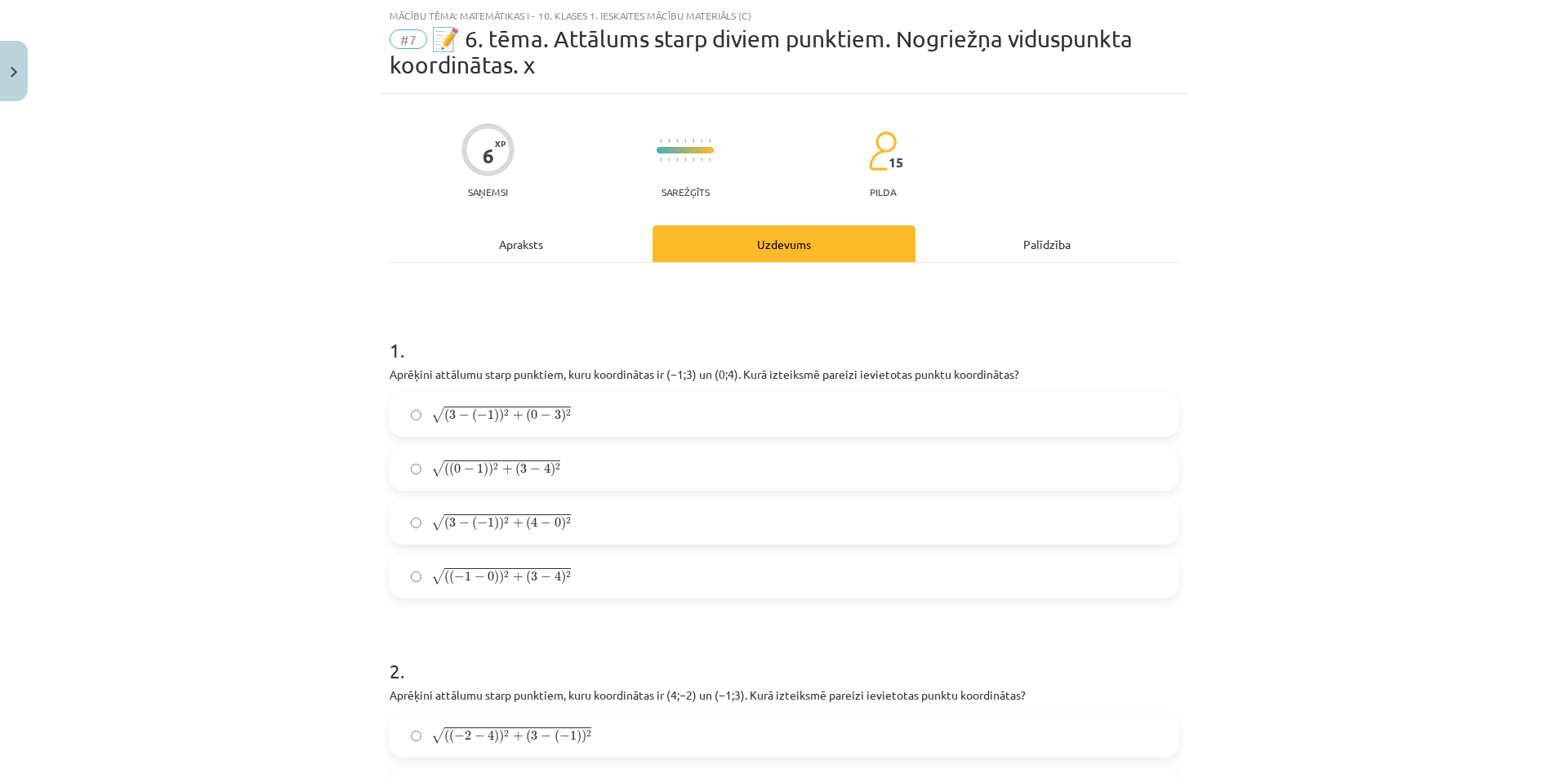
click at [512, 240] on div "Apraksts" at bounding box center [520, 243] width 263 height 37
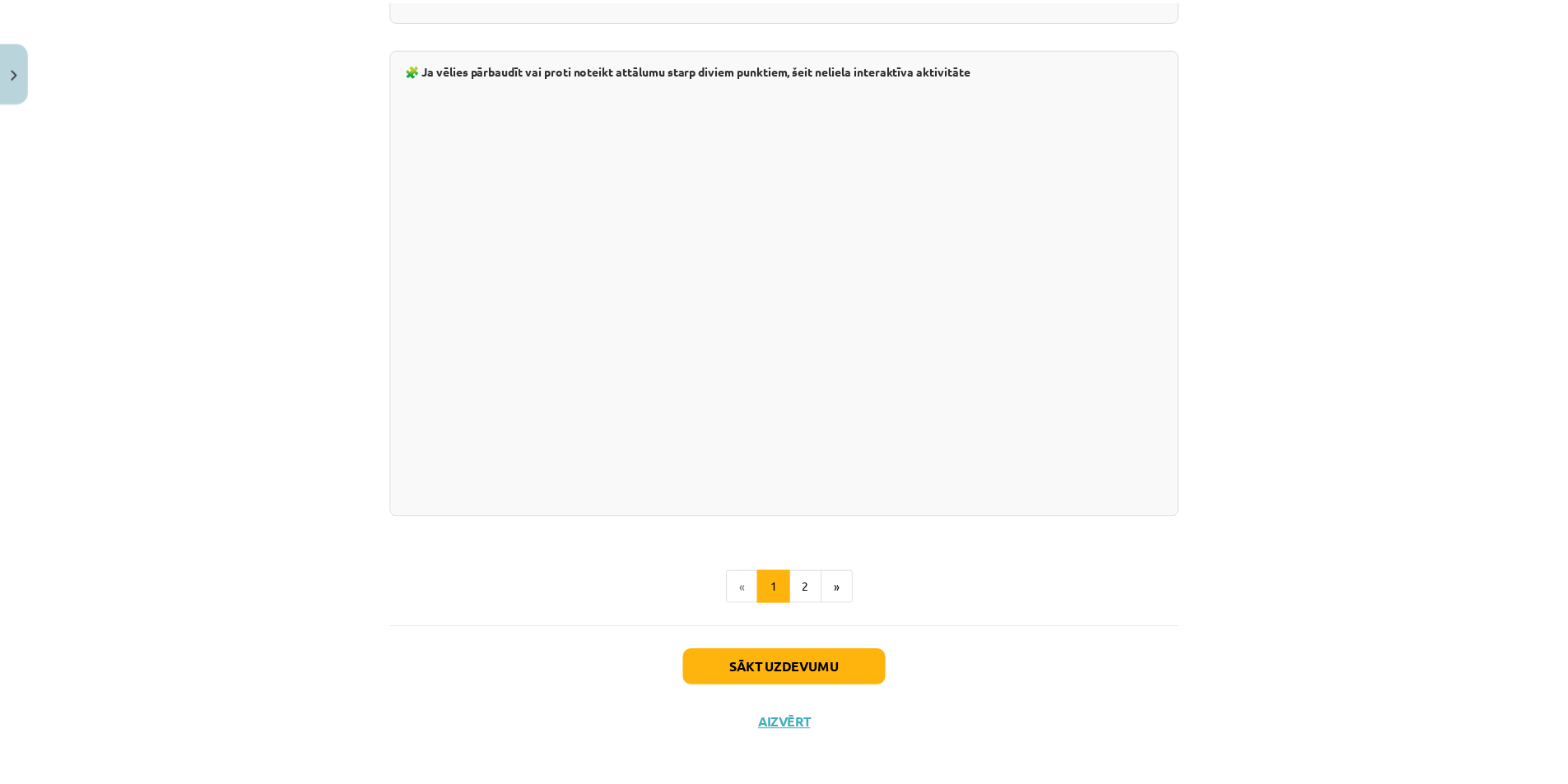
scroll to position [2724, 0]
click at [779, 720] on button "Aizvērt" at bounding box center [790, 721] width 63 height 17
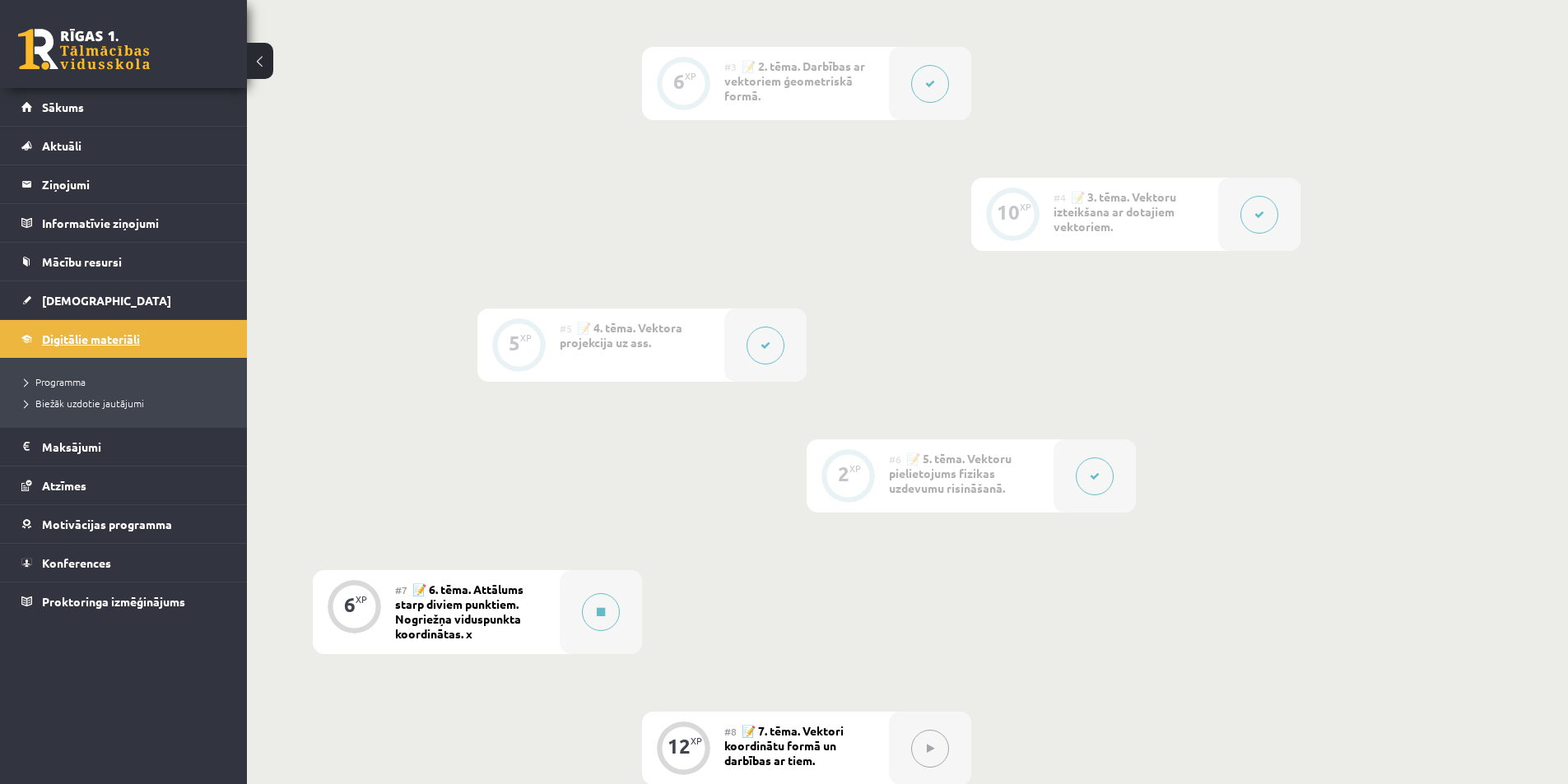
click at [102, 338] on span "Digitālie materiāli" at bounding box center [91, 339] width 98 height 15
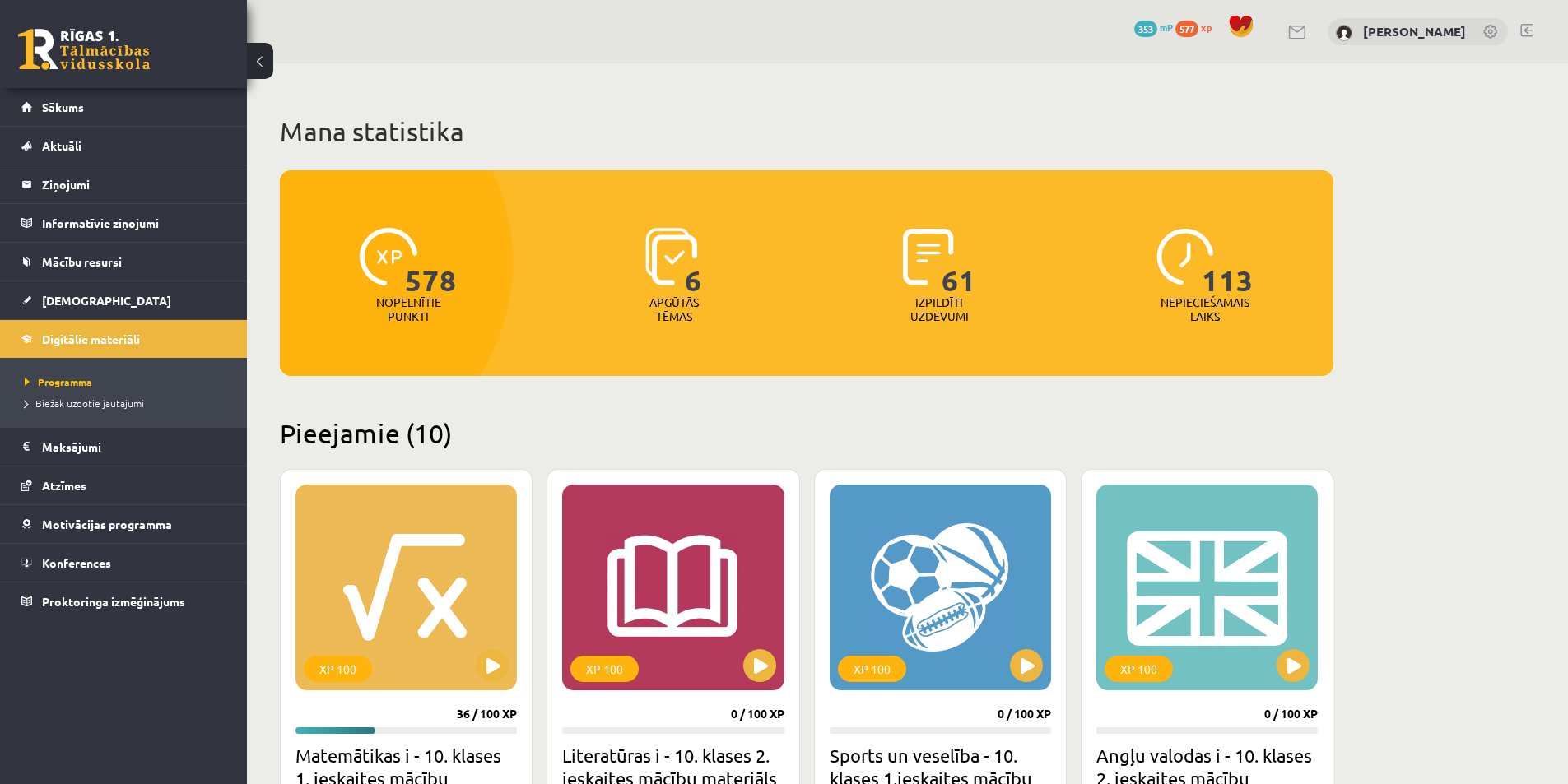
click at [1529, 29] on link at bounding box center [1526, 31] width 12 height 13
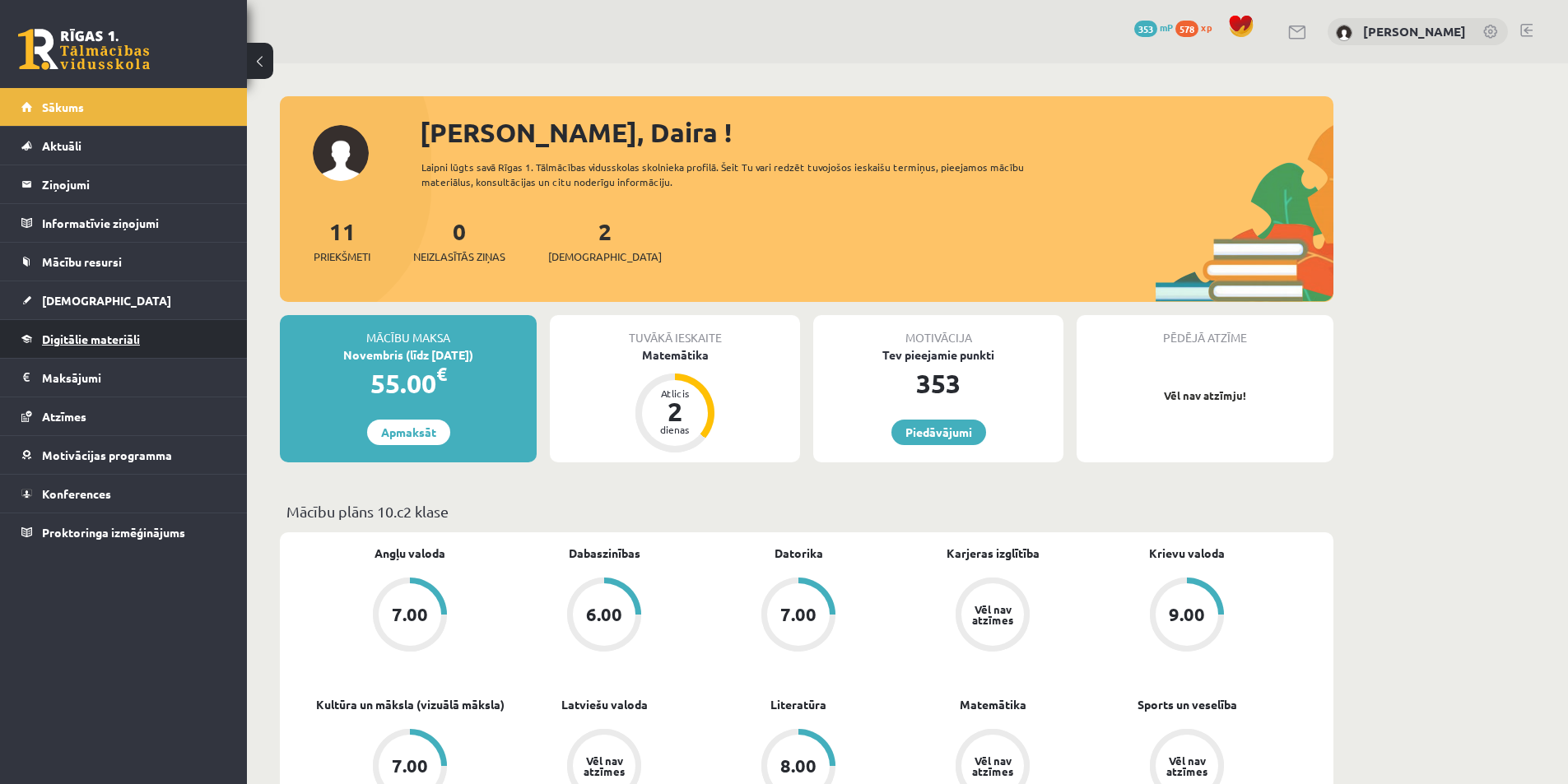
click at [102, 338] on span "Digitālie materiāli" at bounding box center [91, 339] width 98 height 15
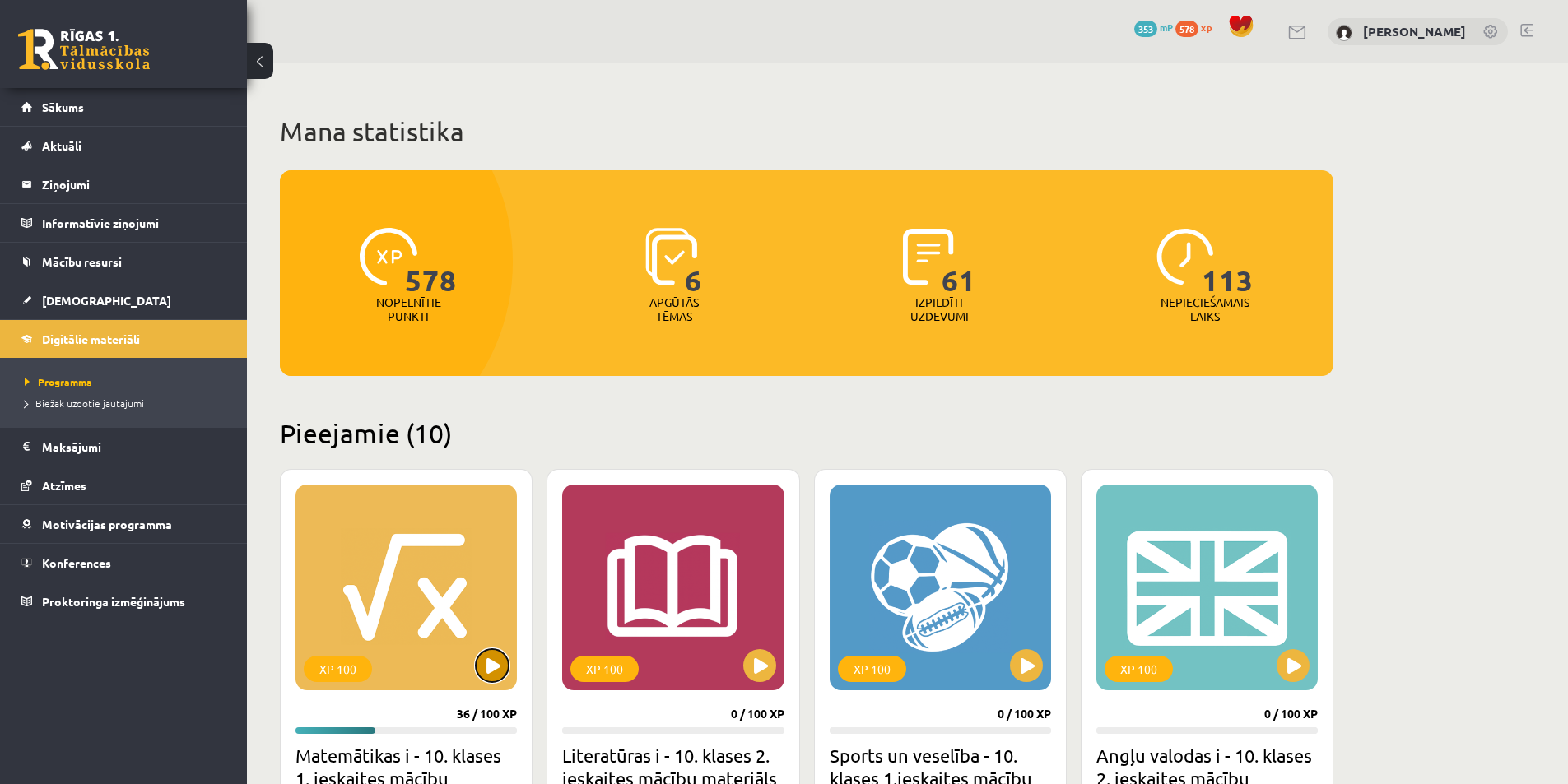
click at [488, 669] on button at bounding box center [492, 665] width 33 height 33
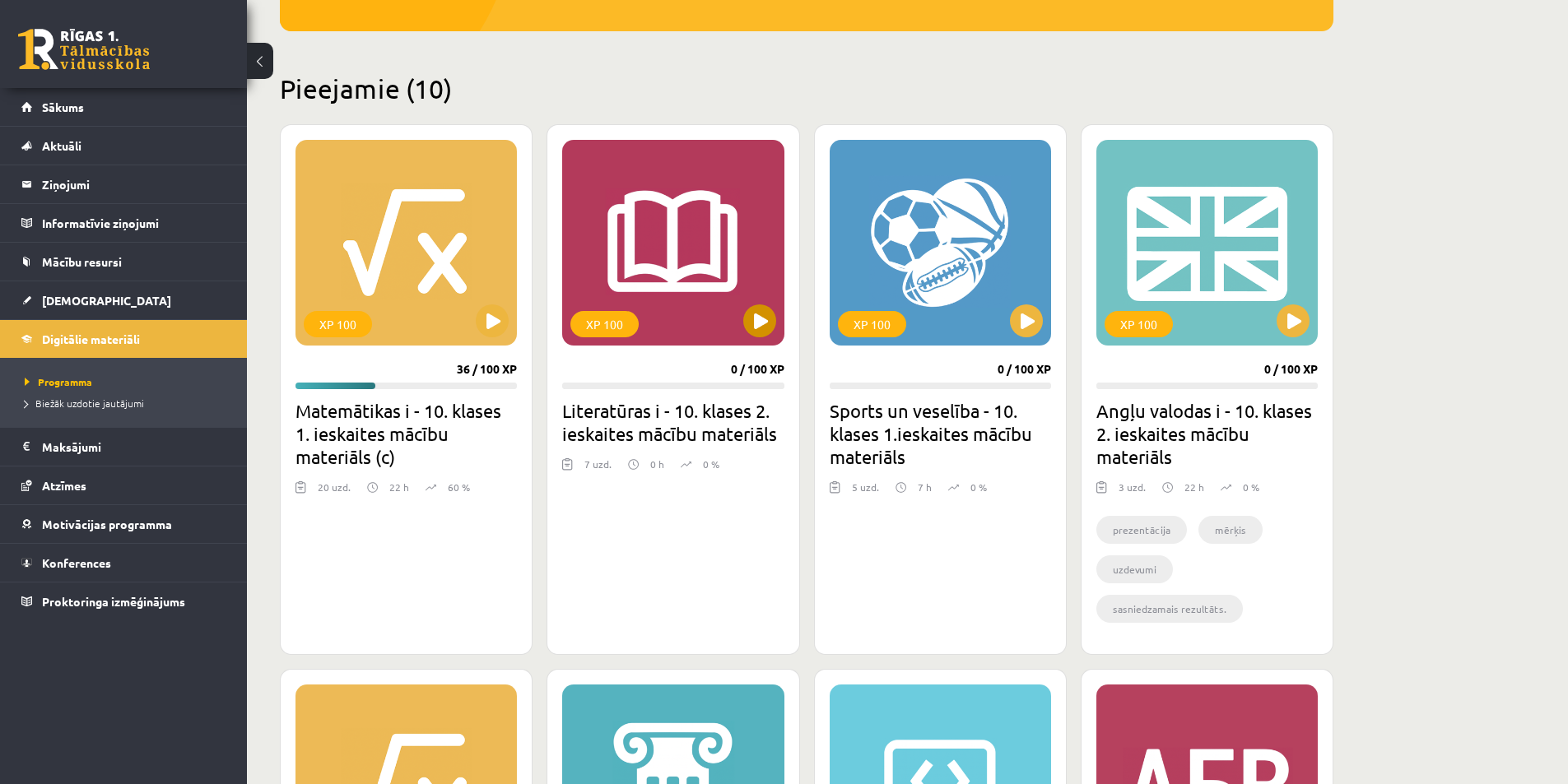
scroll to position [411, 0]
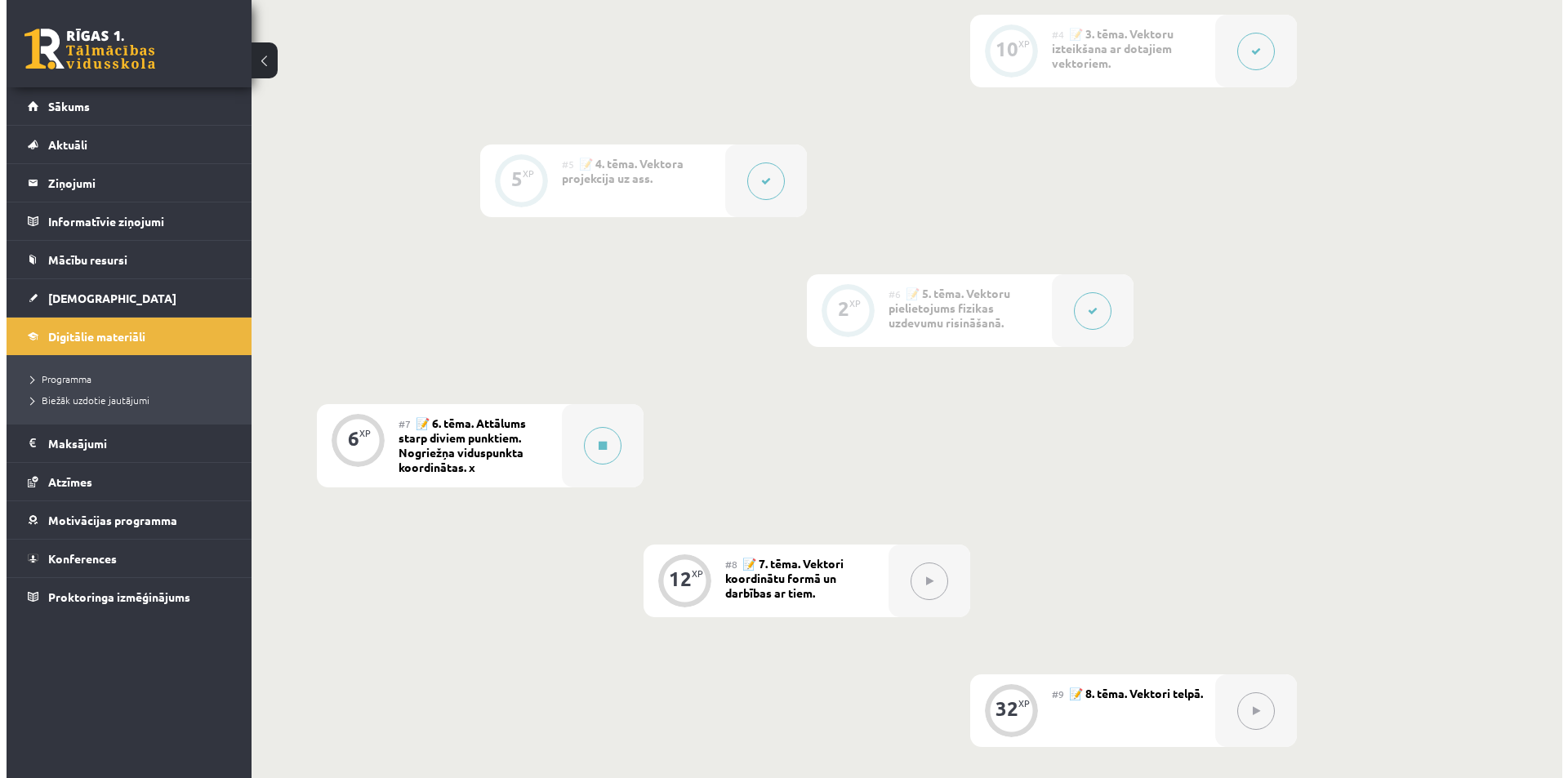
scroll to position [816, 0]
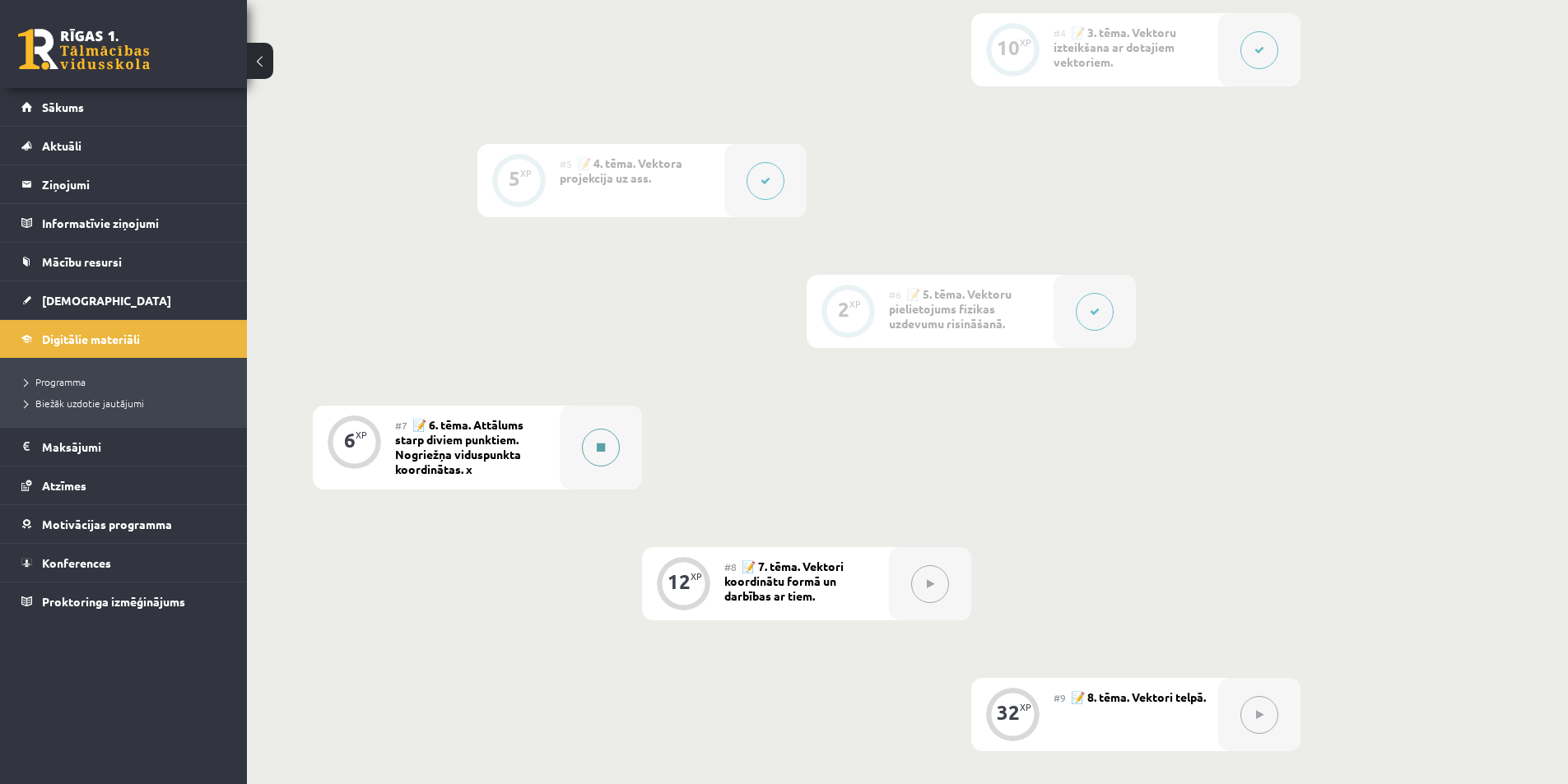
click at [600, 455] on button at bounding box center [601, 447] width 38 height 38
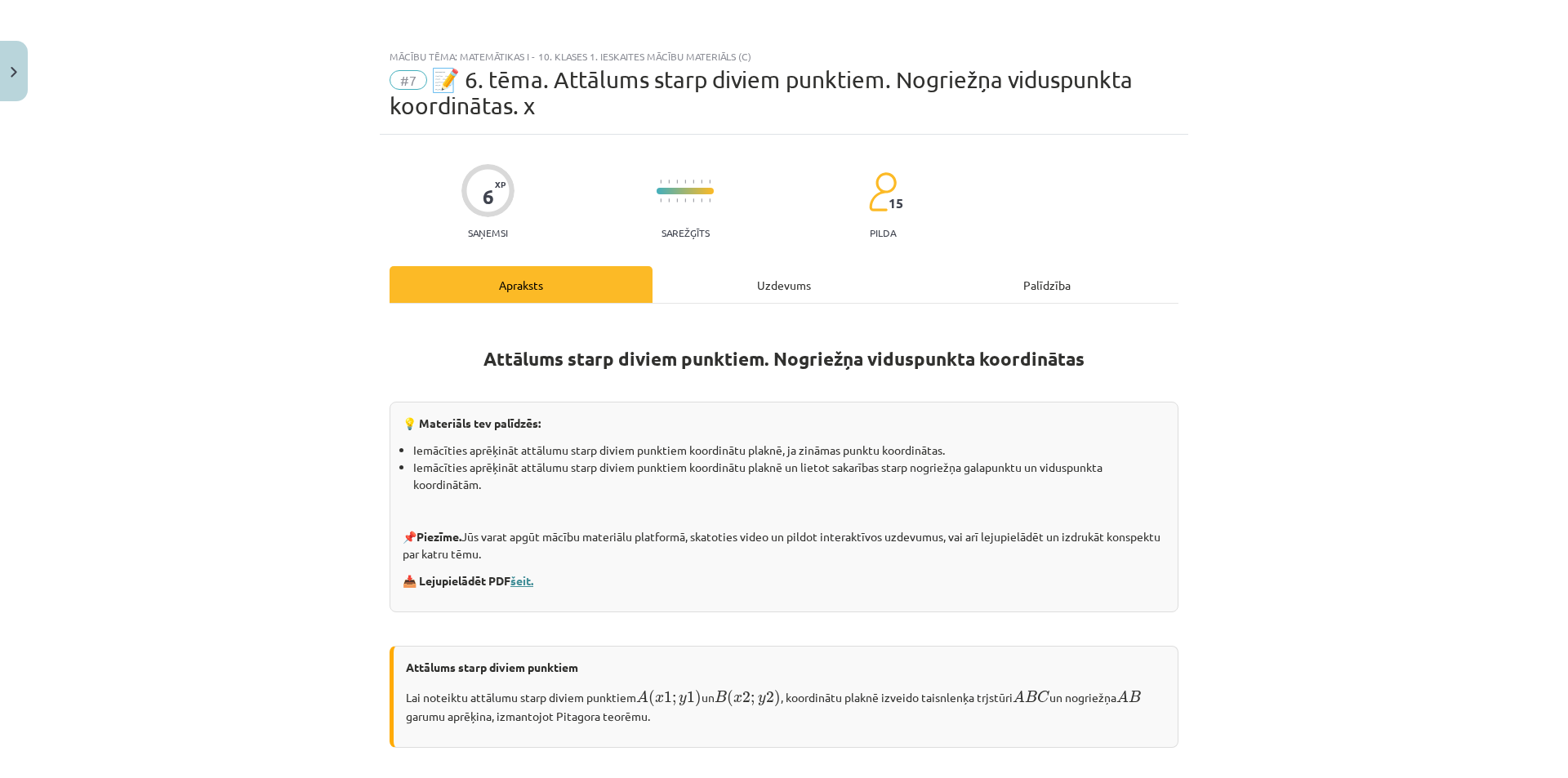
click at [520, 582] on link "šeit." at bounding box center [522, 581] width 23 height 15
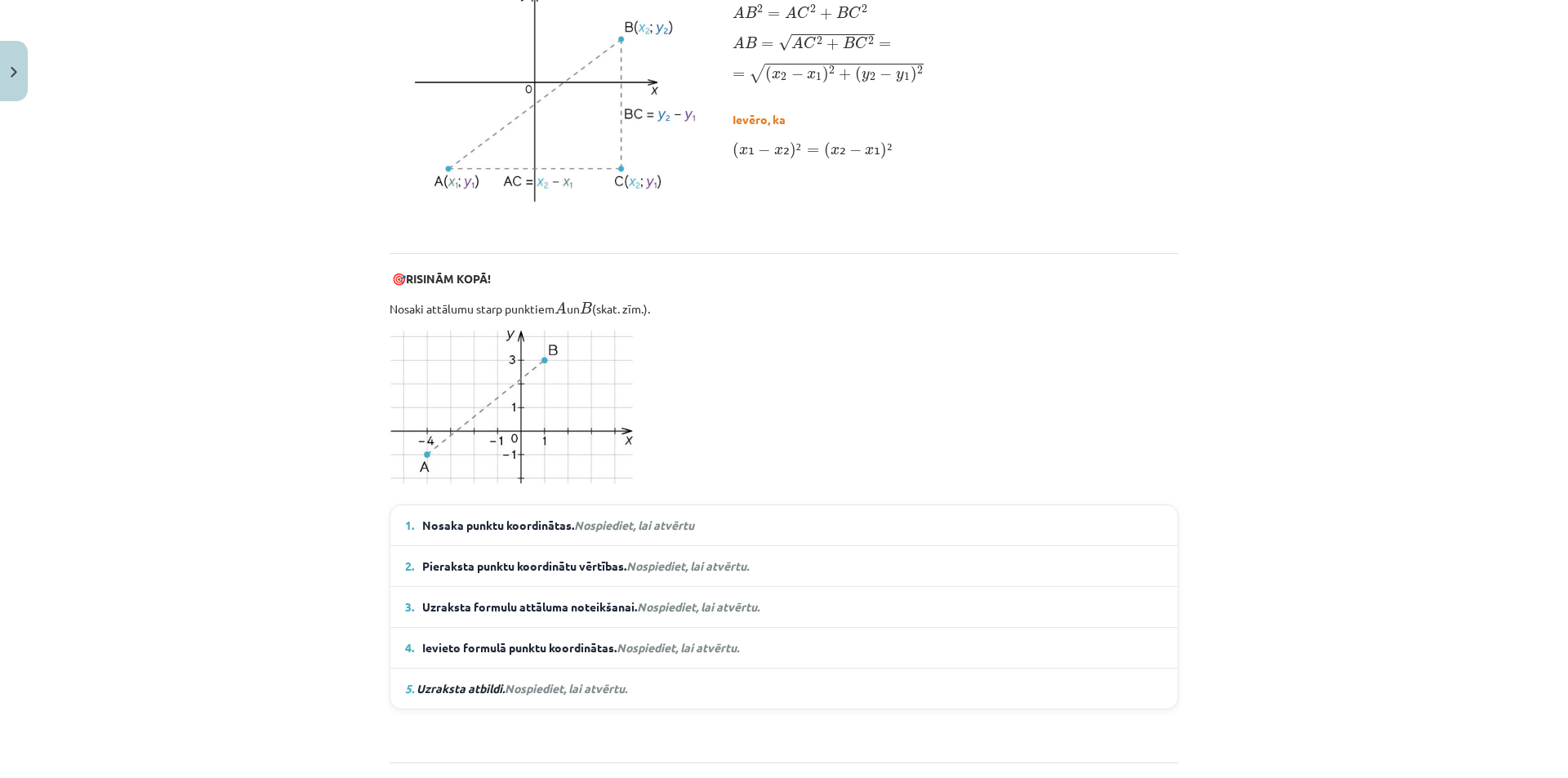
click at [635, 525] on em "Nospiediet, lai atvērtu" at bounding box center [634, 525] width 120 height 15
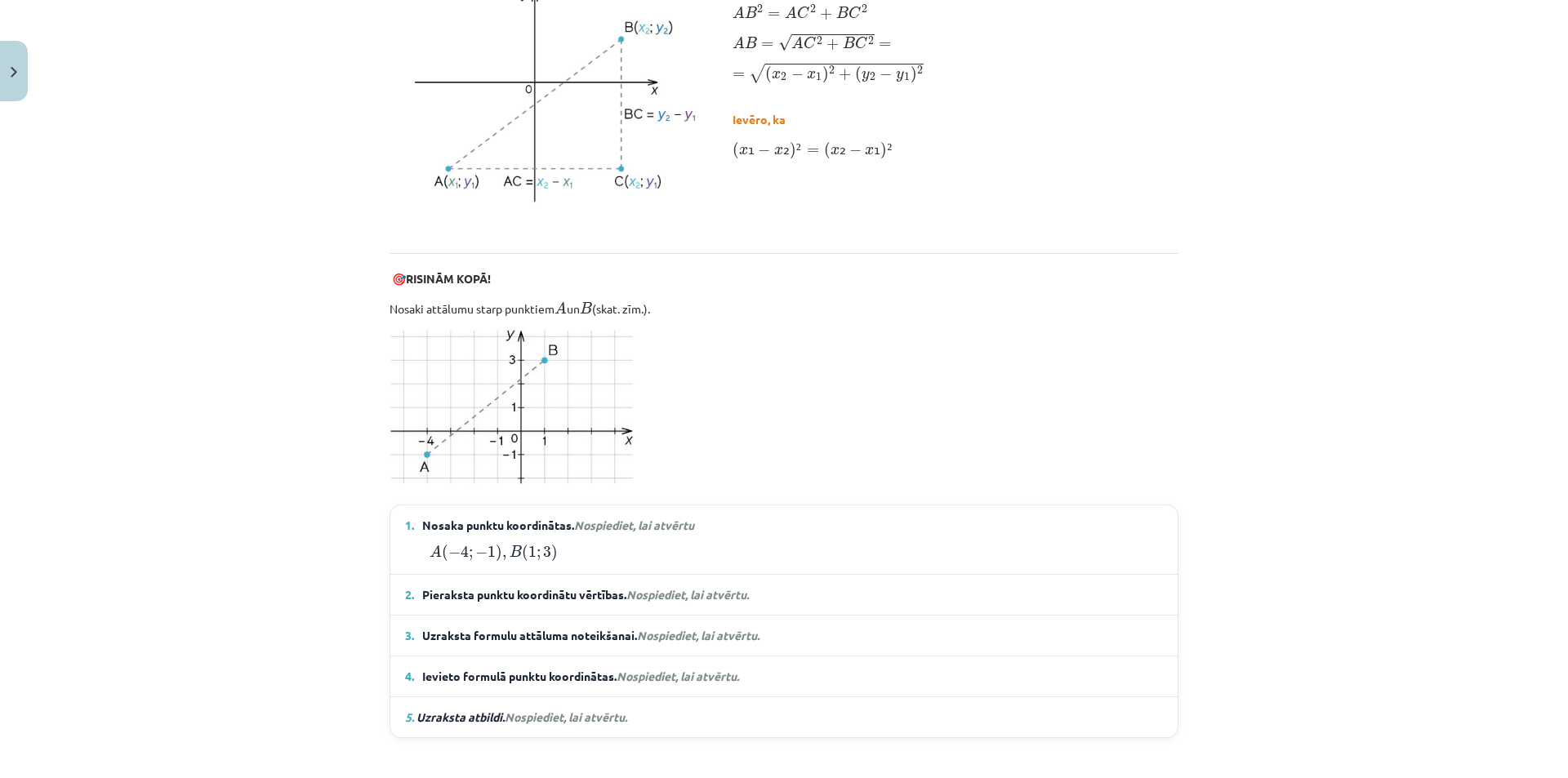
click at [647, 595] on span "Nospiediet, lai atvērtu." at bounding box center [688, 595] width 123 height 15
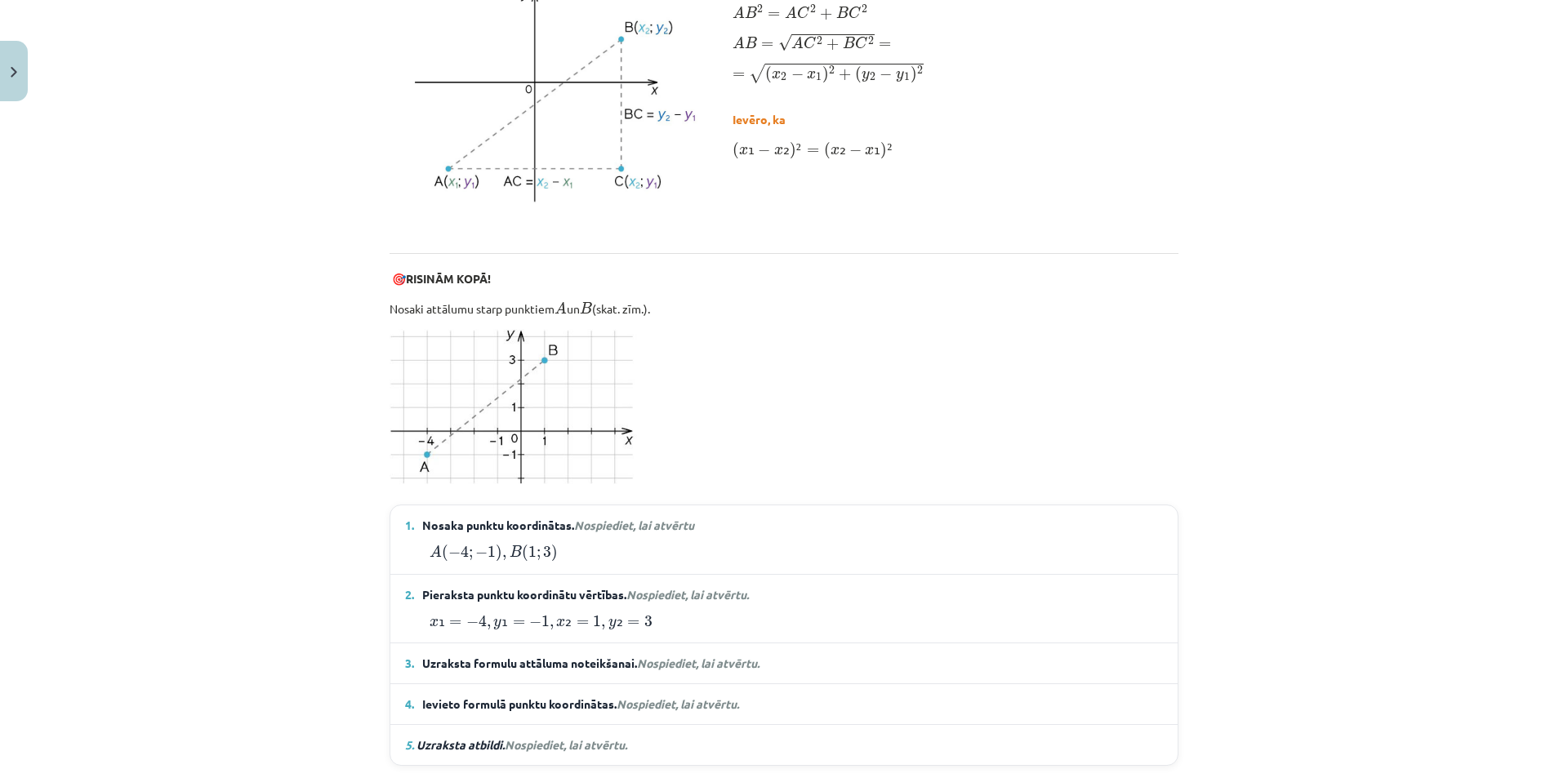
click at [678, 664] on span "Nospiediet, lai atvērtu." at bounding box center [698, 663] width 123 height 15
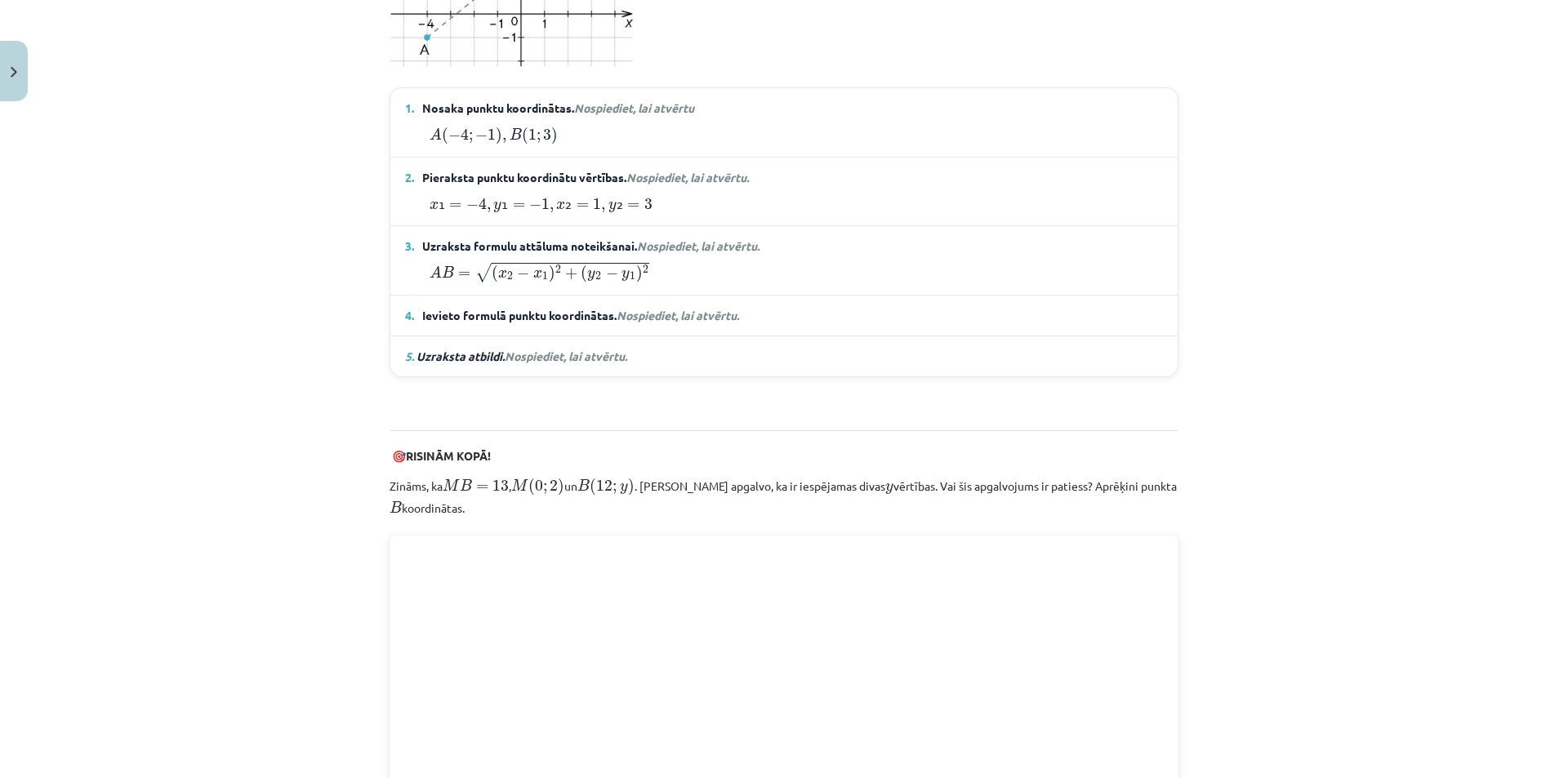
scroll to position [1224, 0]
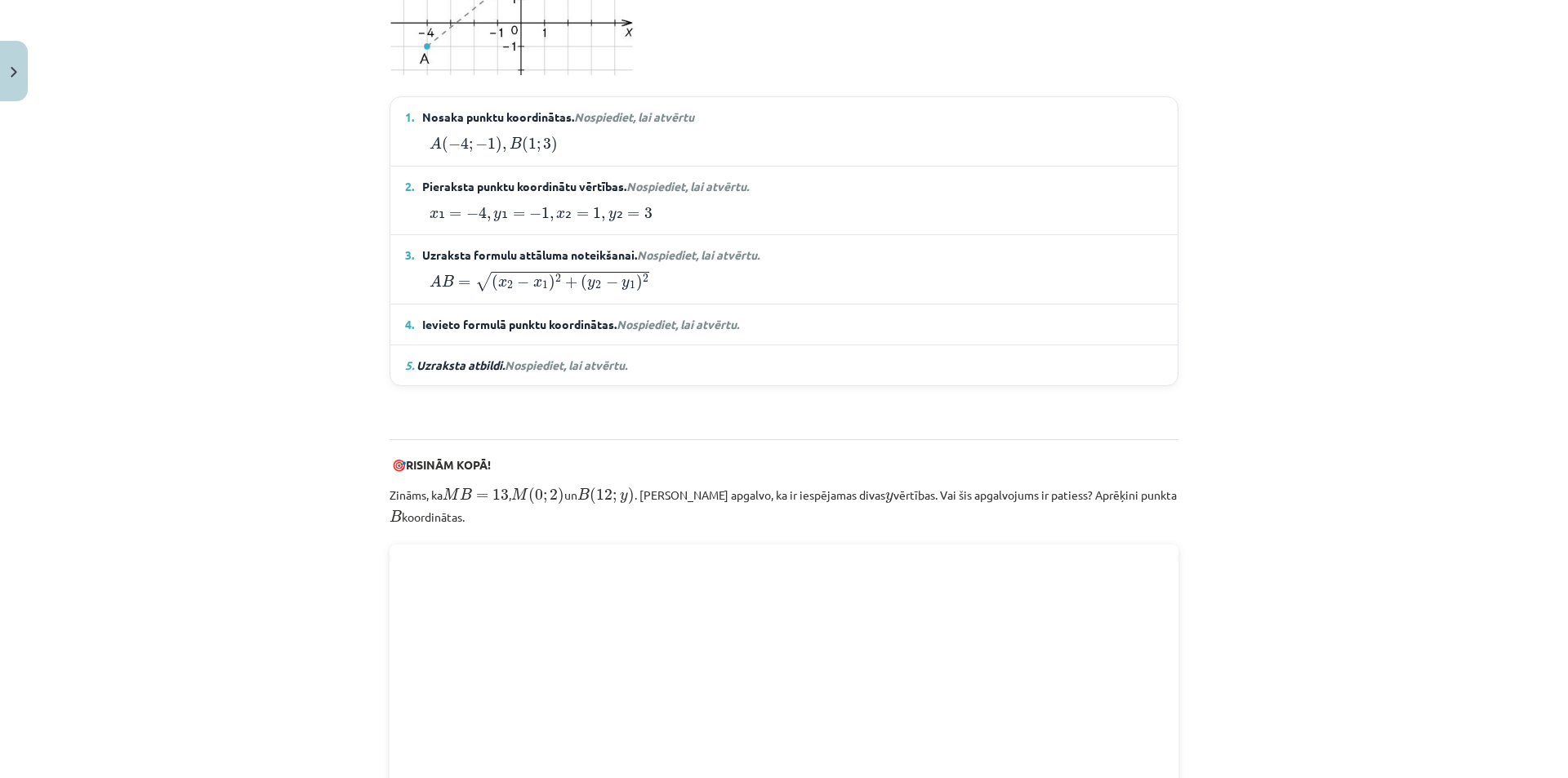
click at [721, 319] on span "Nospiediet, lai atvērtu." at bounding box center [678, 324] width 123 height 15
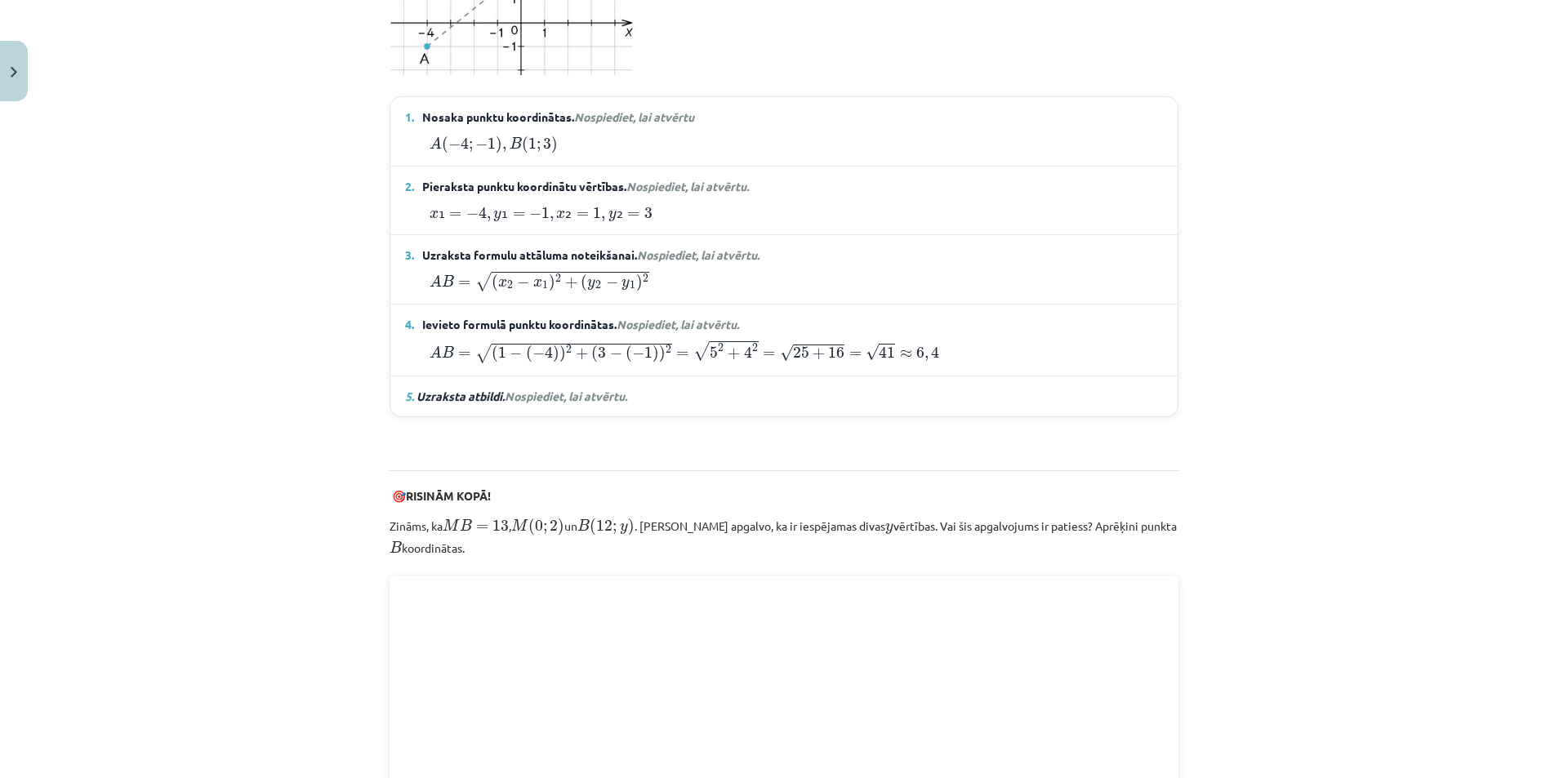
click at [510, 355] on span "−" at bounding box center [515, 354] width 12 height 11
drag, startPoint x: 539, startPoint y: 351, endPoint x: 577, endPoint y: 364, distance: 40.2
click at [545, 350] on span "4" at bounding box center [549, 352] width 8 height 12
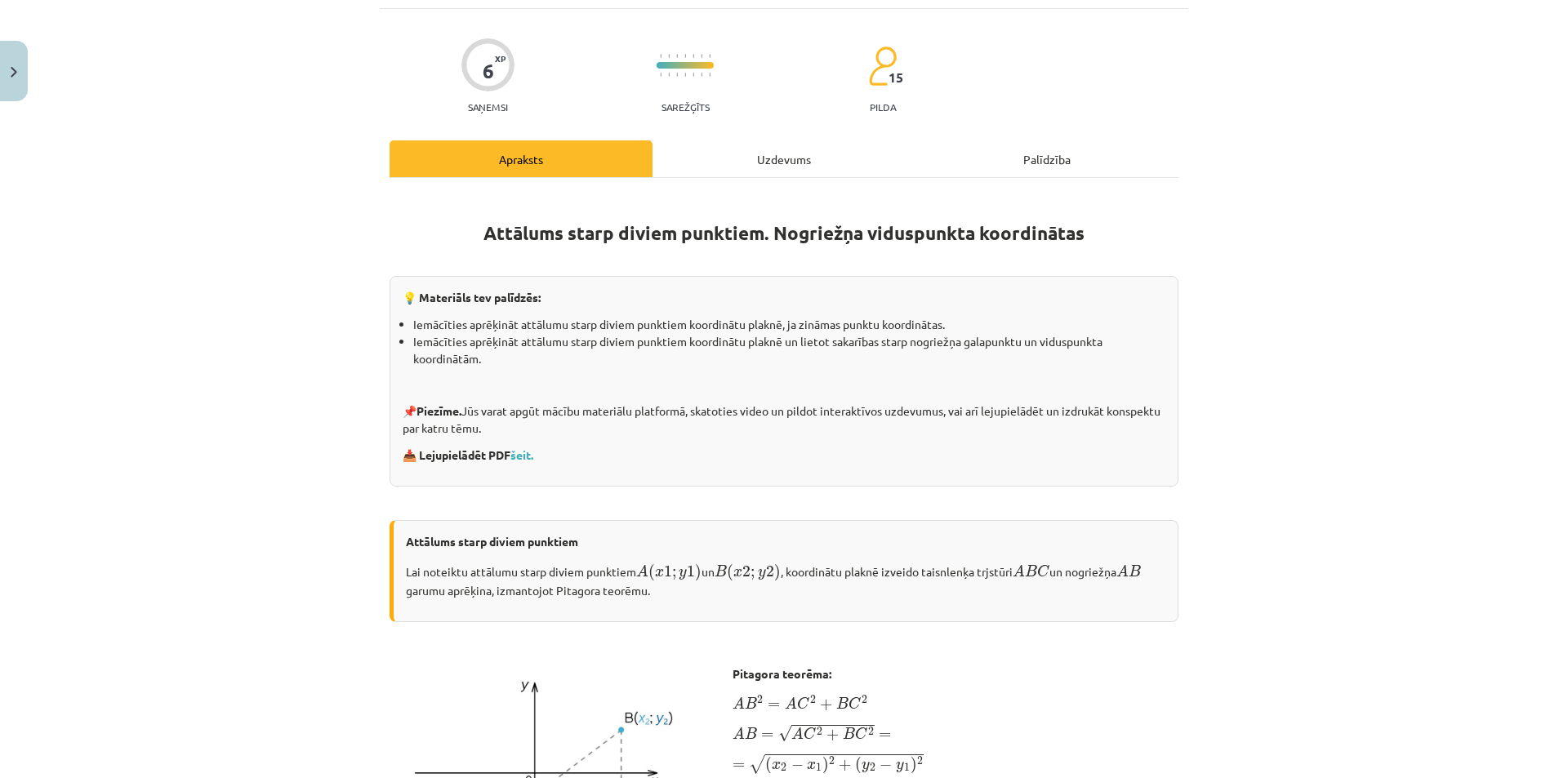
scroll to position [0, 0]
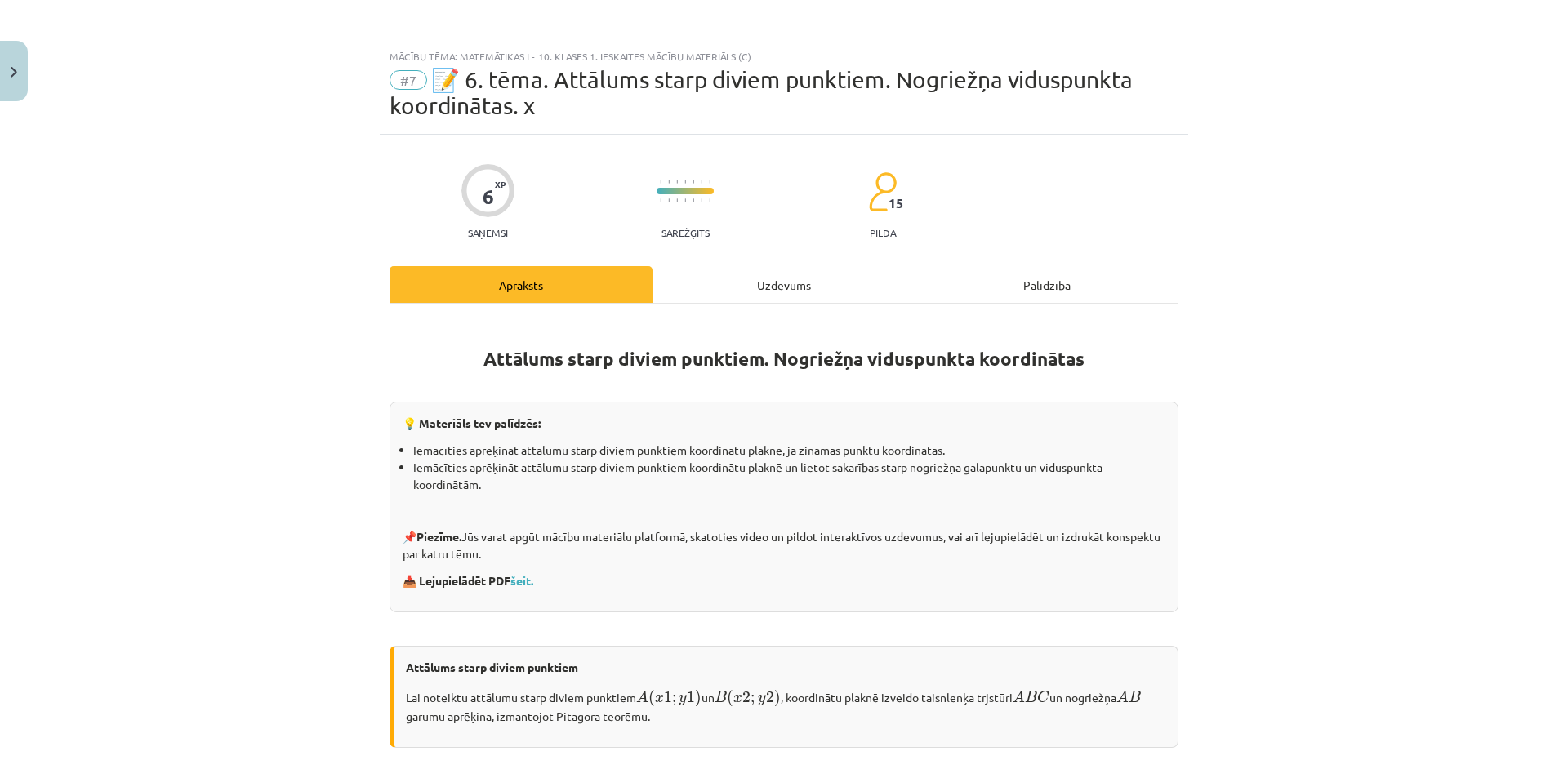
click at [768, 286] on div "Uzdevums" at bounding box center [783, 284] width 263 height 37
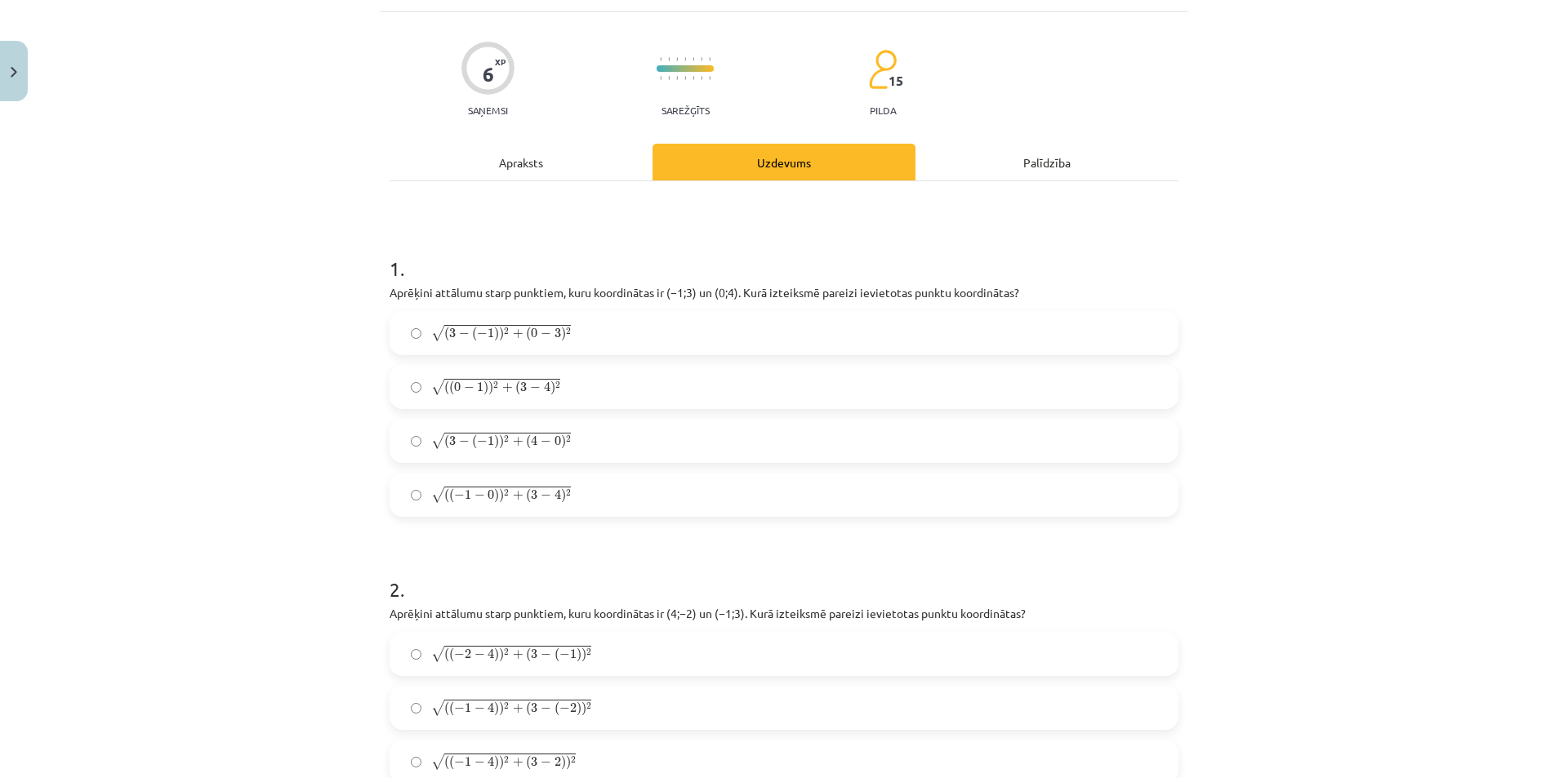
scroll to position [204, 0]
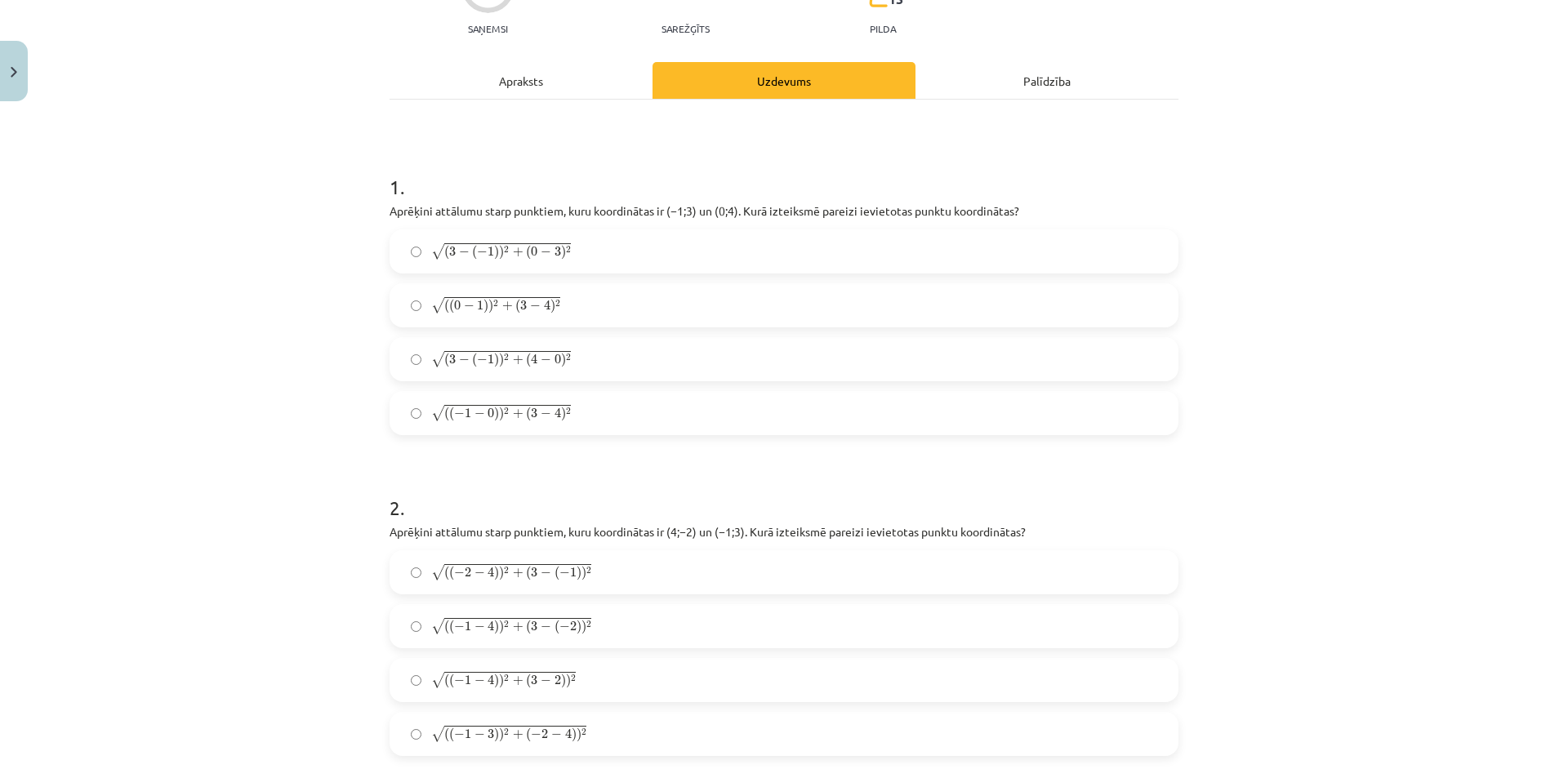
click at [533, 301] on span "−" at bounding box center [535, 306] width 11 height 10
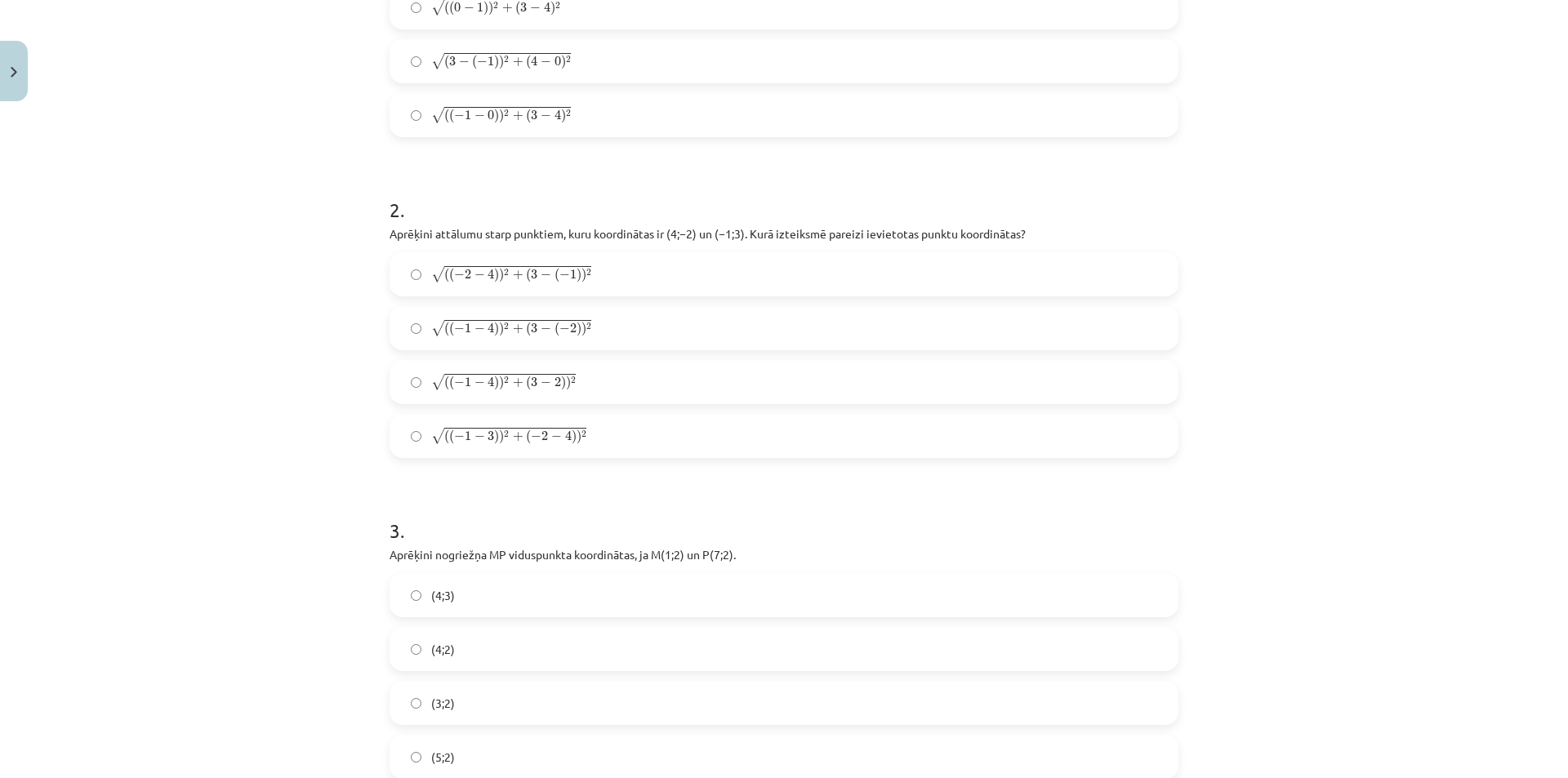
scroll to position [531, 0]
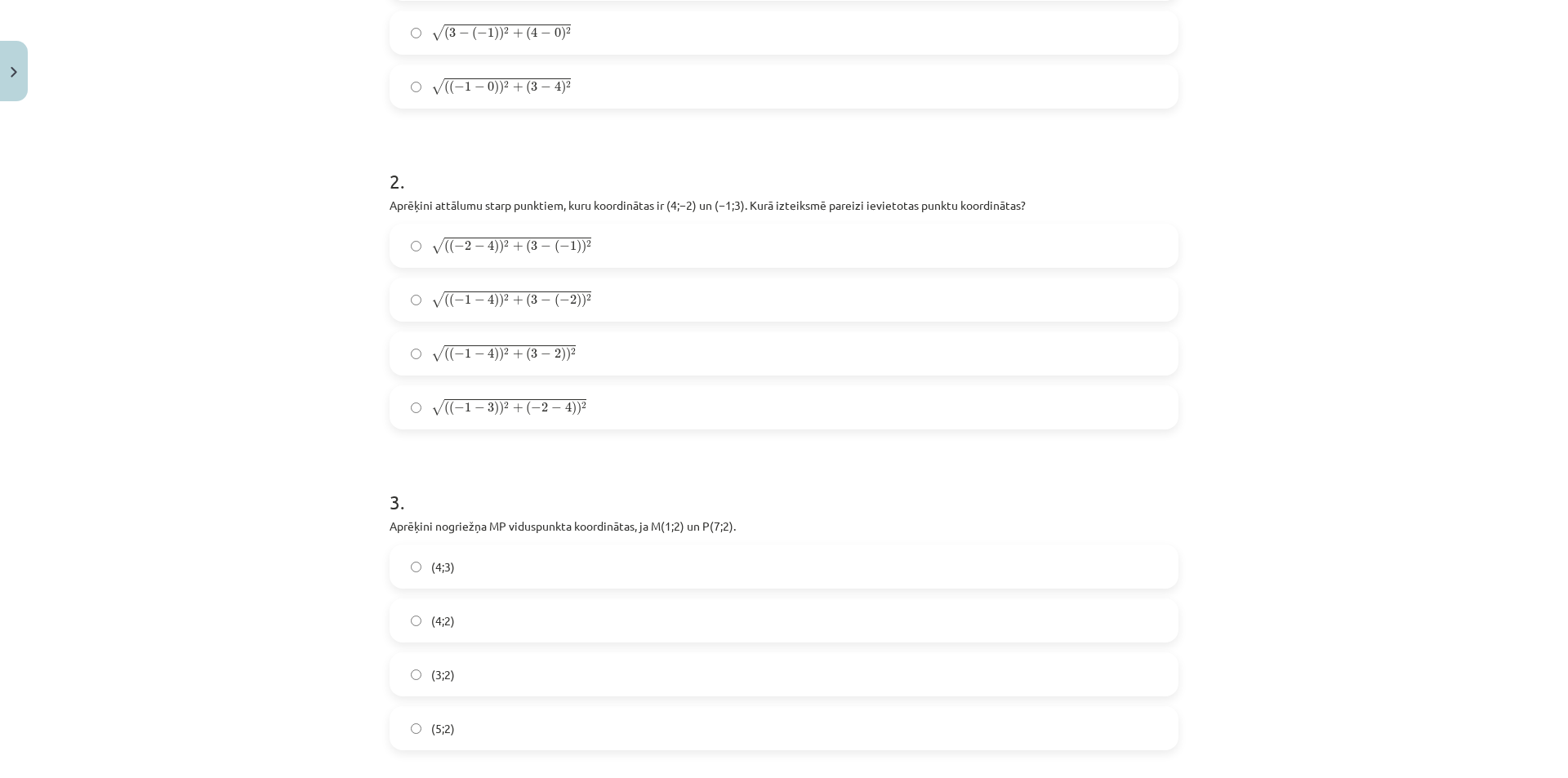
click at [513, 360] on span "+" at bounding box center [518, 355] width 11 height 10
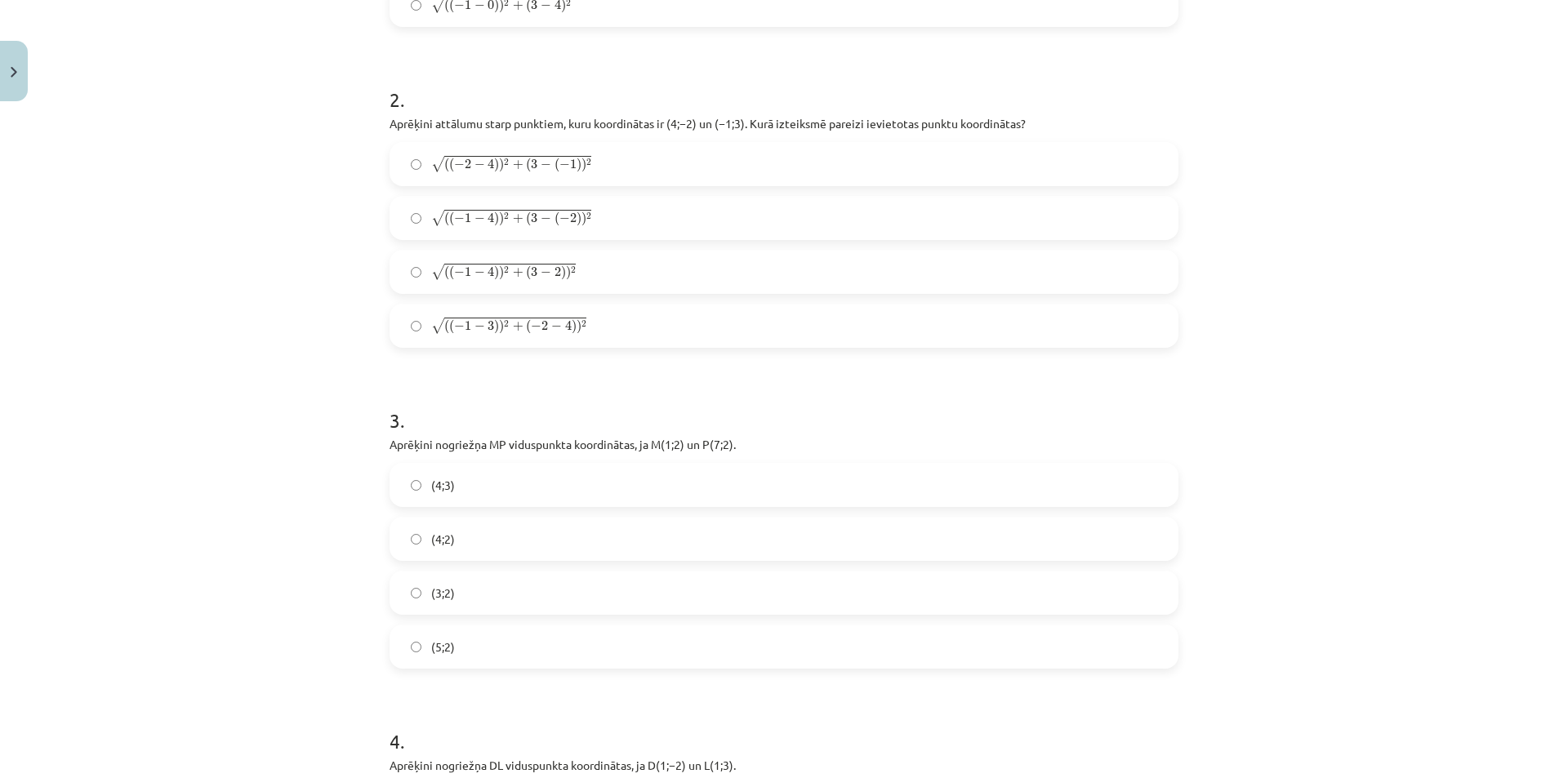
scroll to position [694, 0]
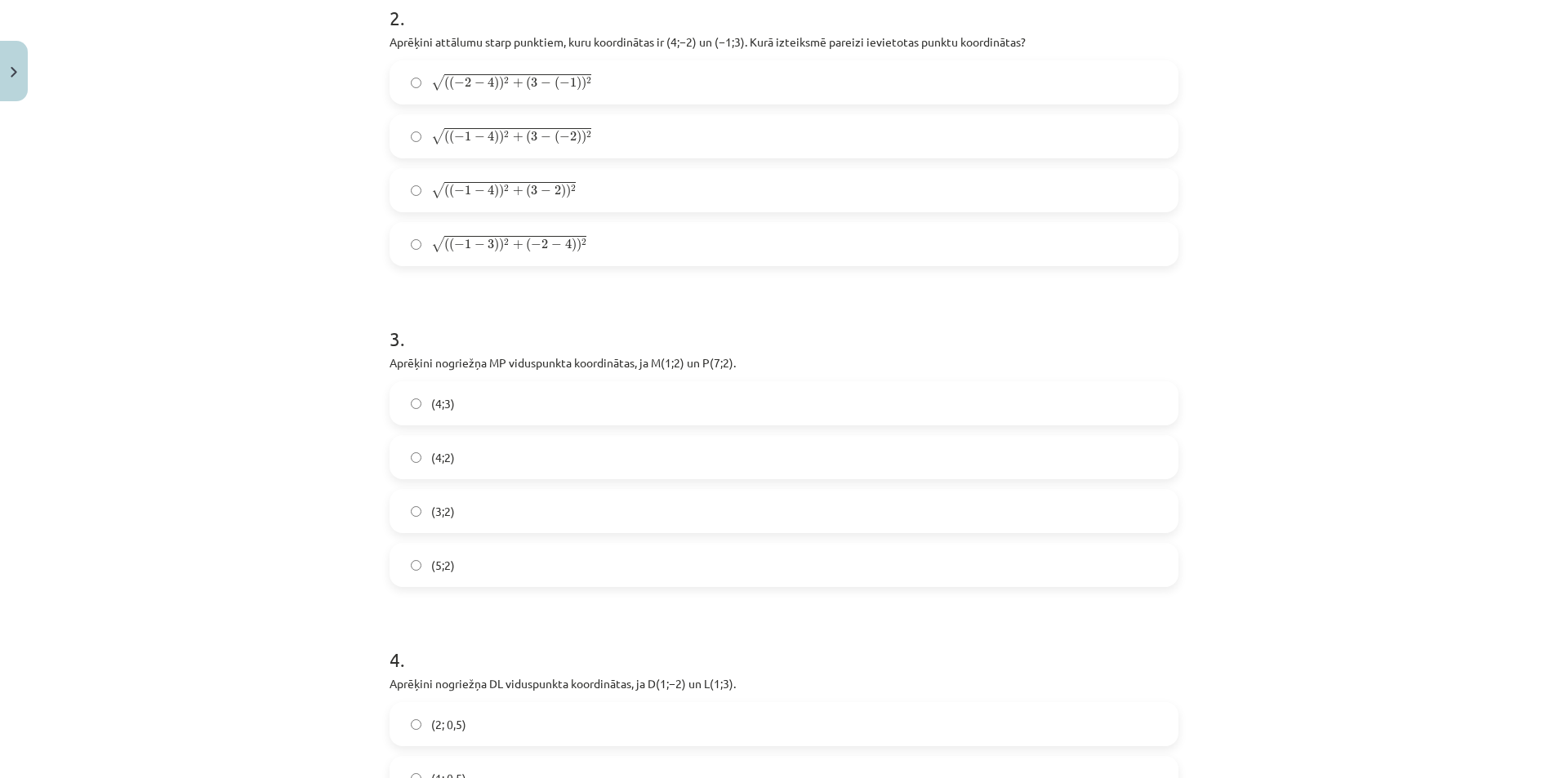
click at [455, 508] on label "(3;2)" at bounding box center [783, 511] width 786 height 41
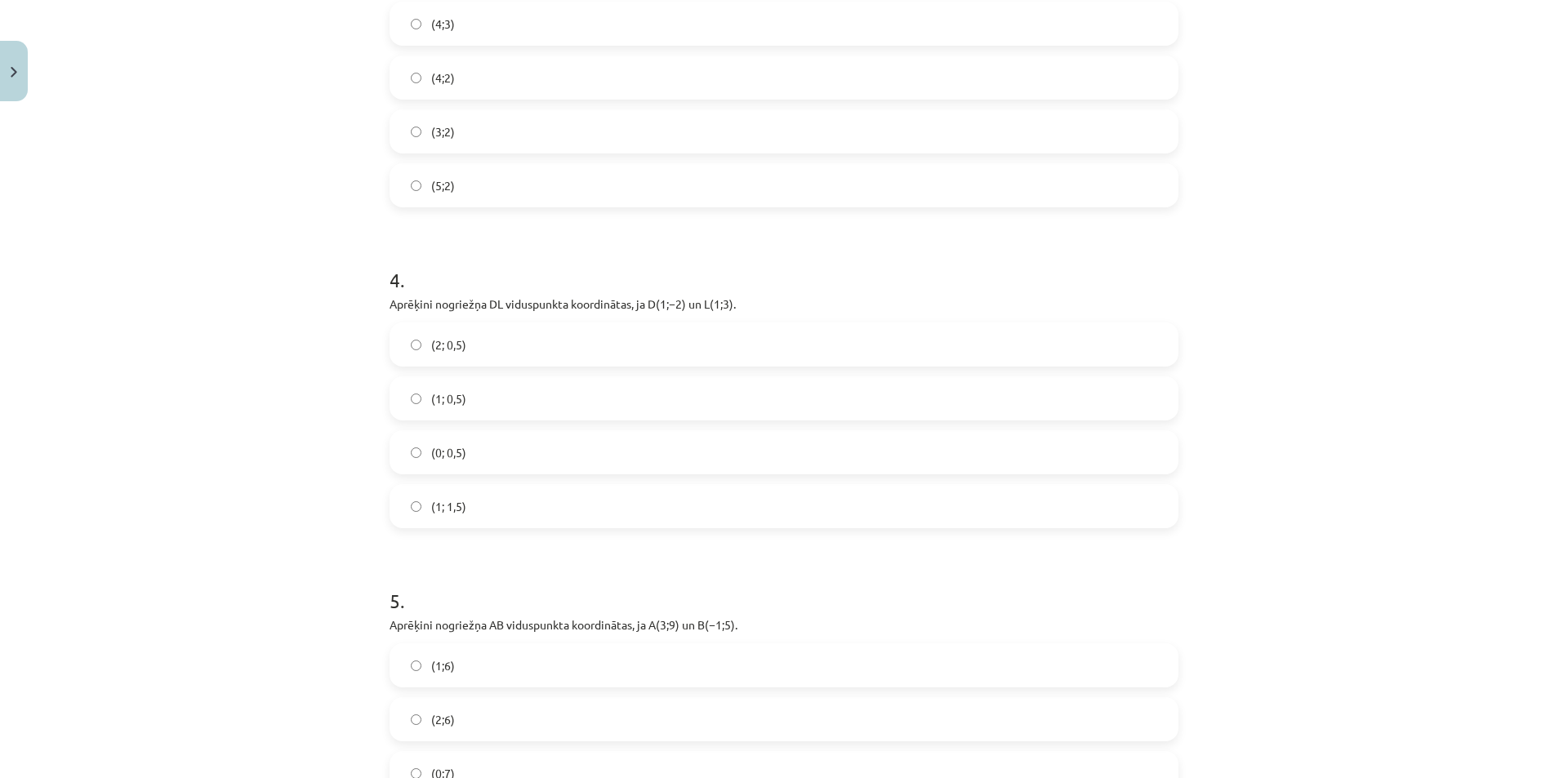
scroll to position [1102, 0]
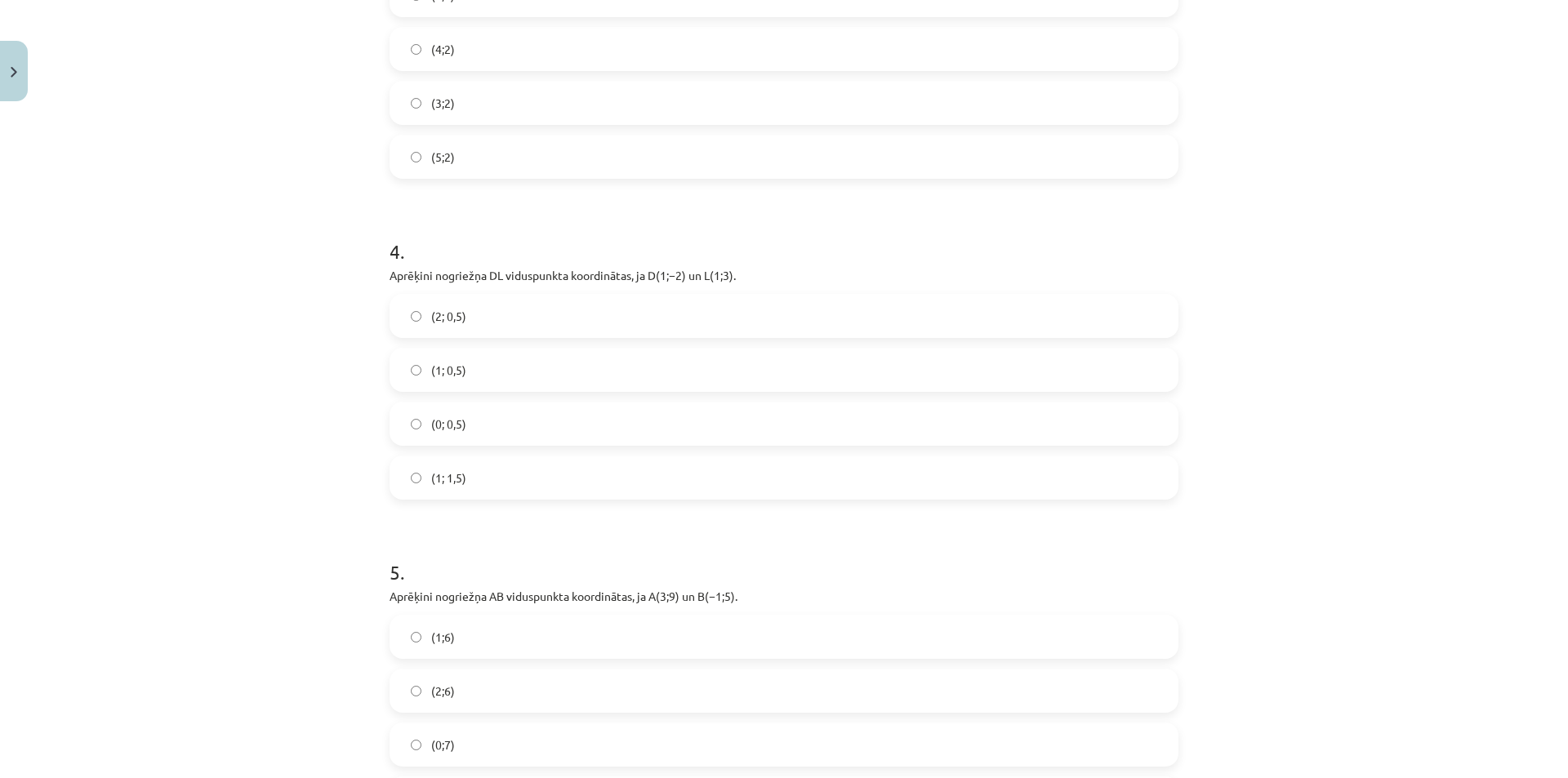
click at [450, 376] on span "(1; 0,5)" at bounding box center [448, 370] width 35 height 17
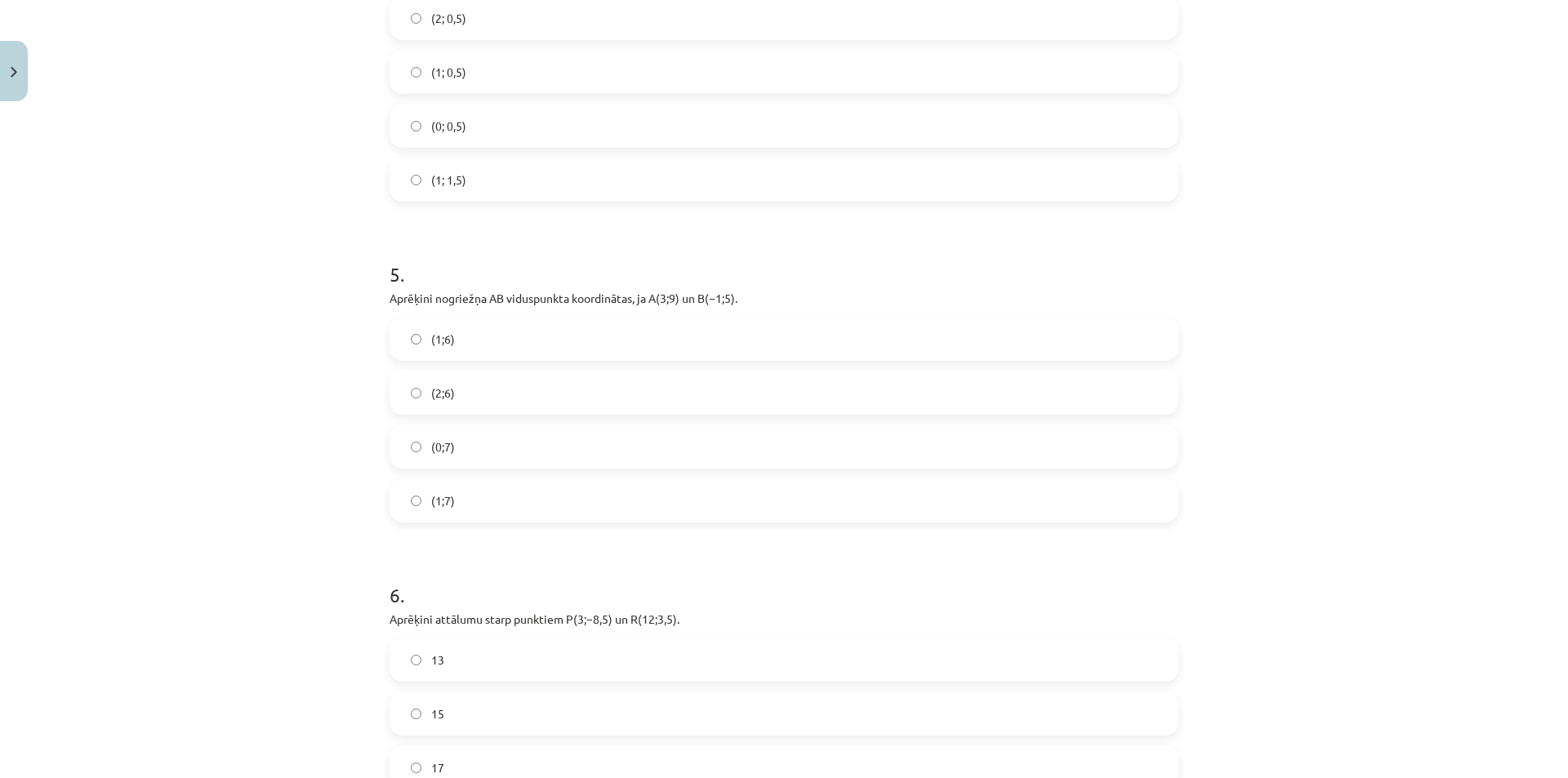
scroll to position [1428, 0]
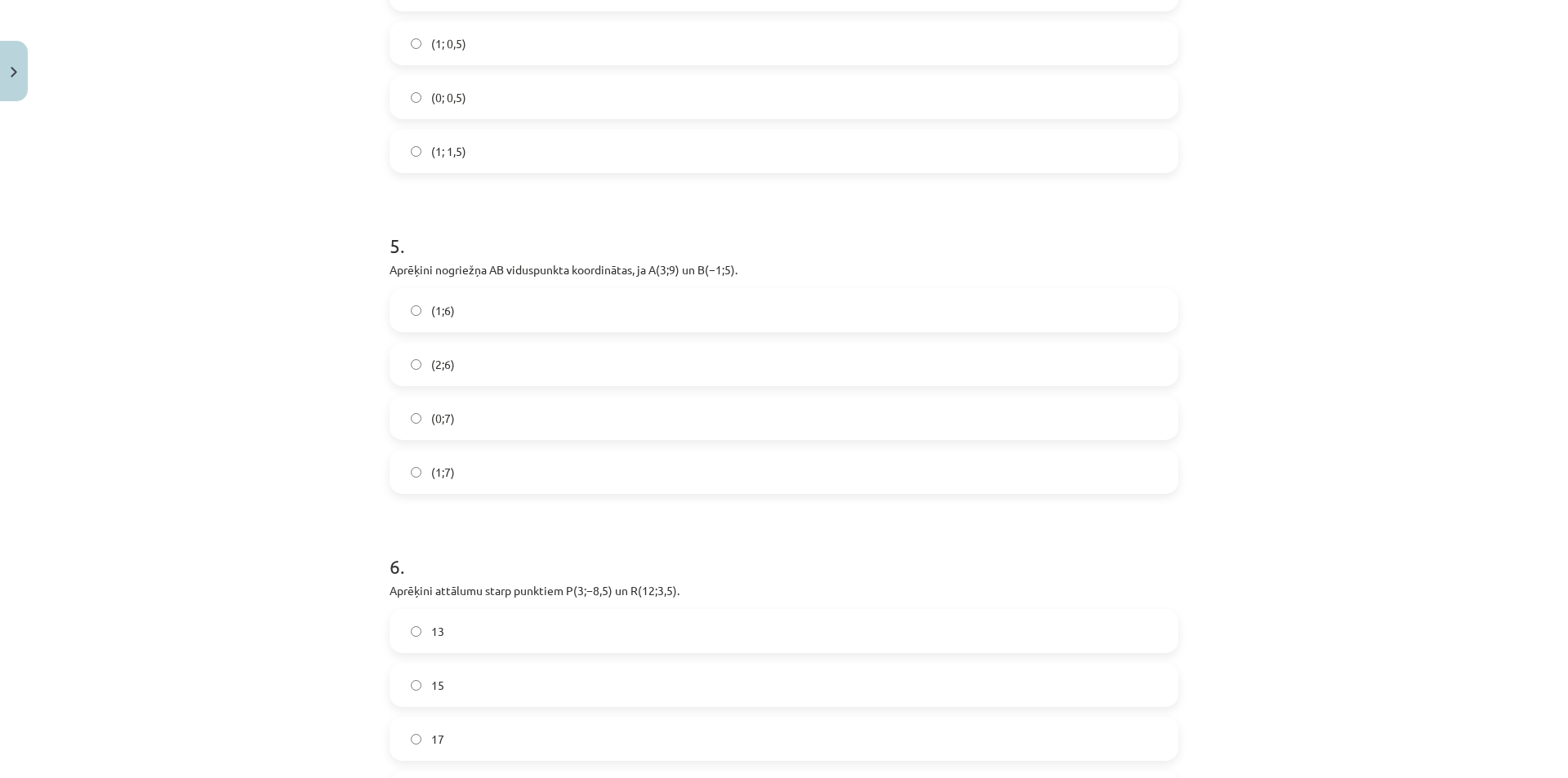
click at [458, 466] on label "(1;7)" at bounding box center [783, 472] width 786 height 41
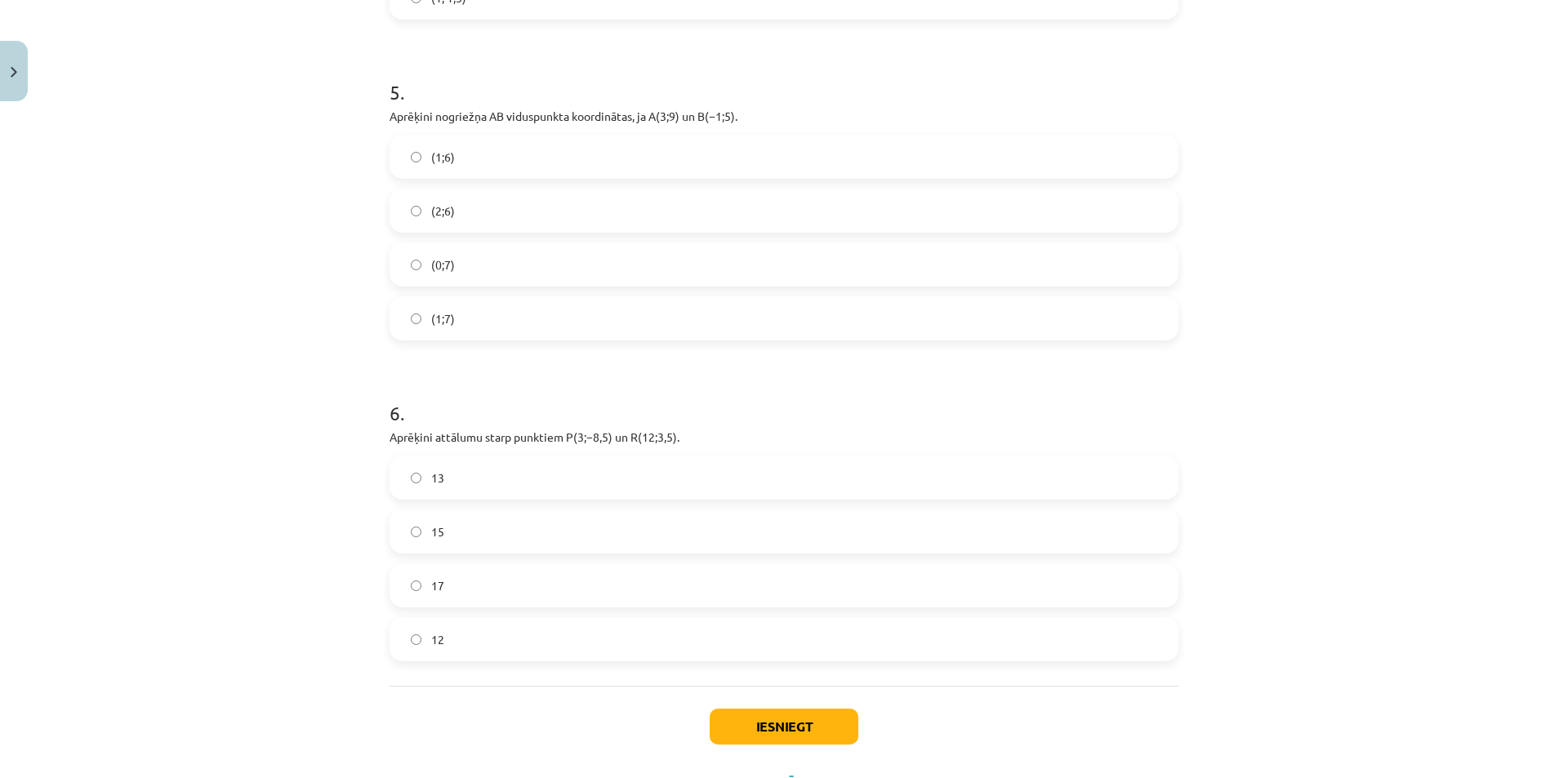
scroll to position [1654, 0]
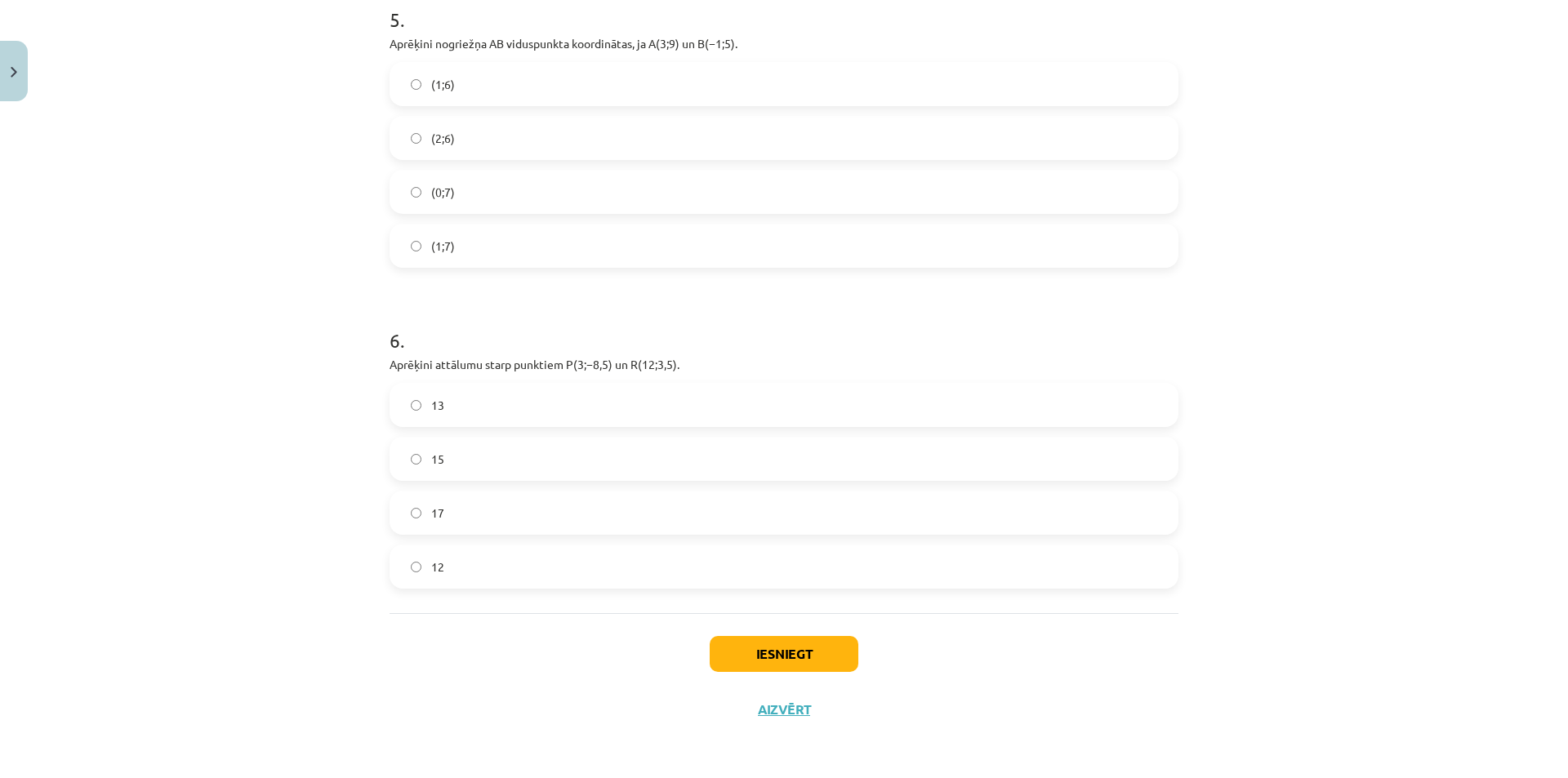
click at [431, 458] on span "15" at bounding box center [437, 459] width 13 height 17
click at [764, 656] on button "Iesniegt" at bounding box center [783, 654] width 148 height 36
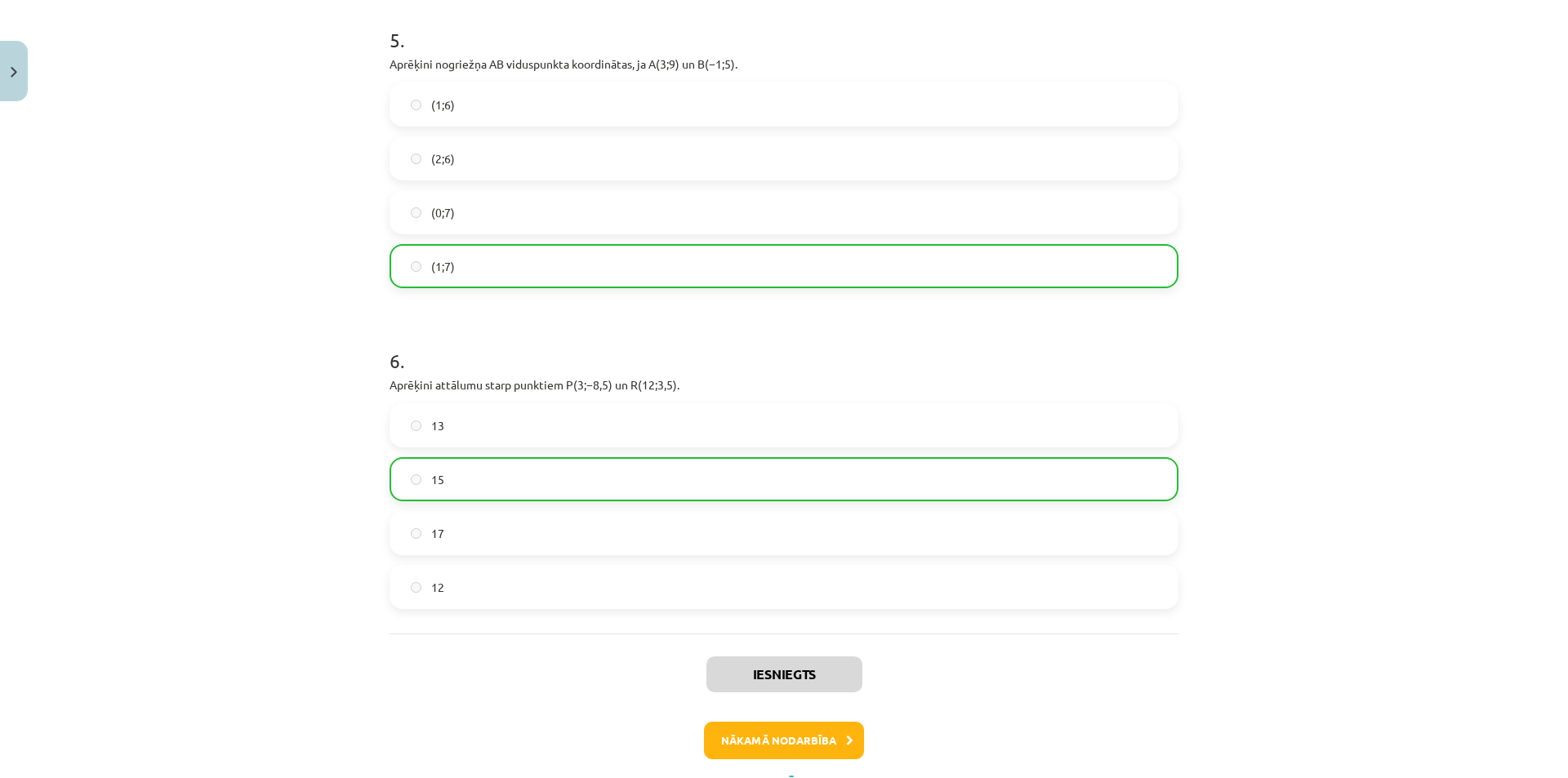
scroll to position [1707, 0]
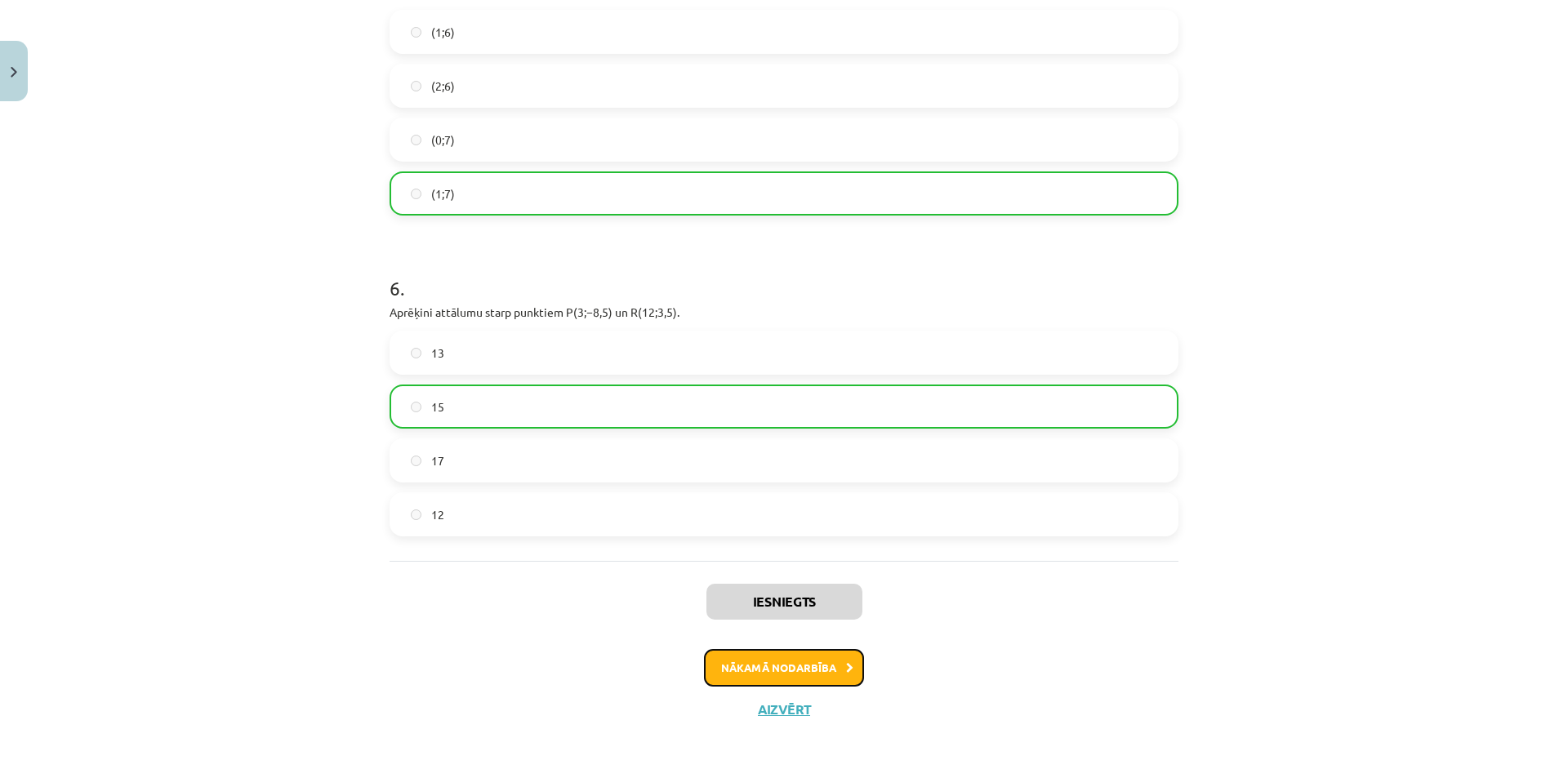
click at [787, 675] on button "Nākamā nodarbība" at bounding box center [783, 667] width 160 height 38
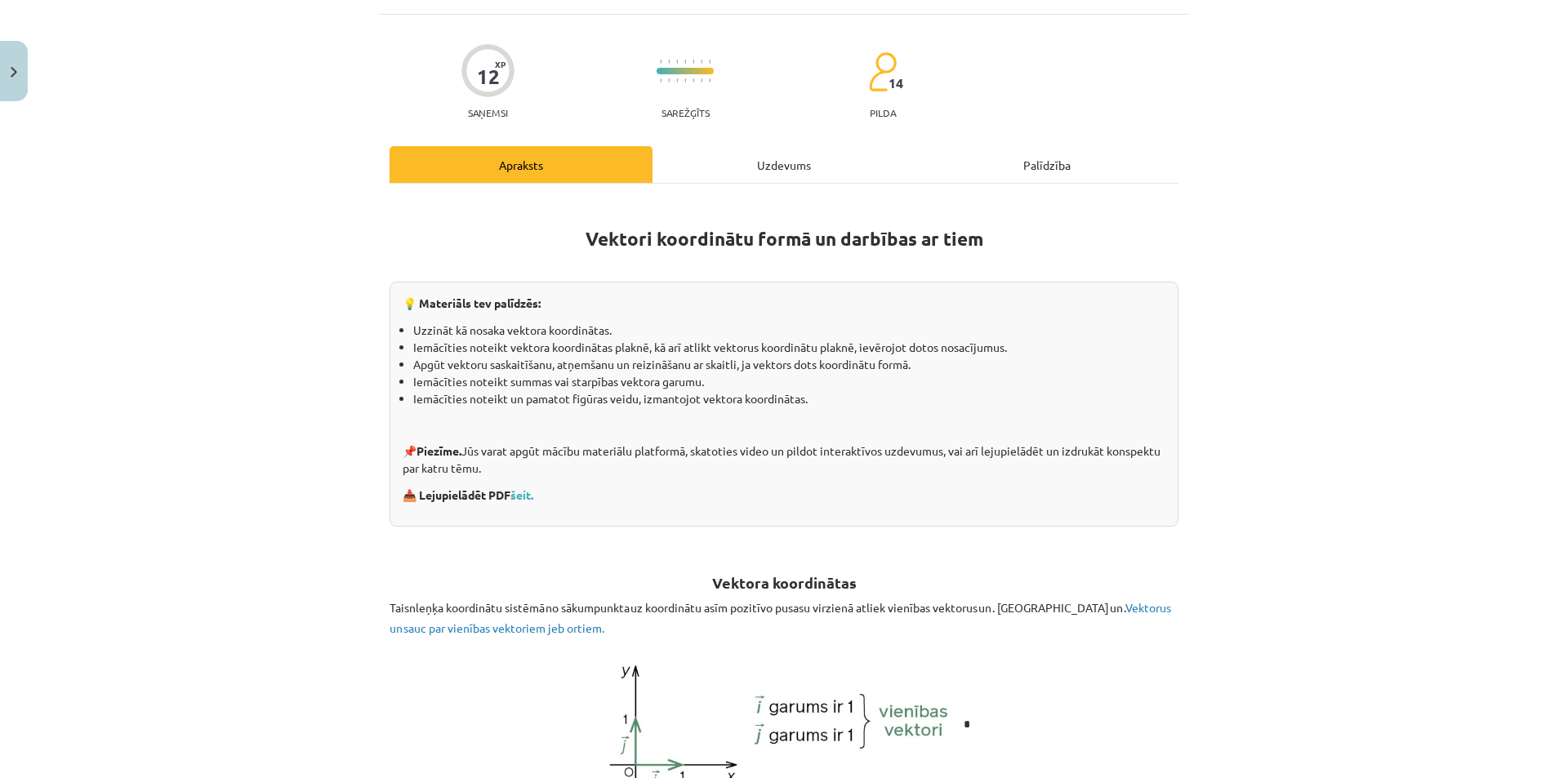
scroll to position [123, 0]
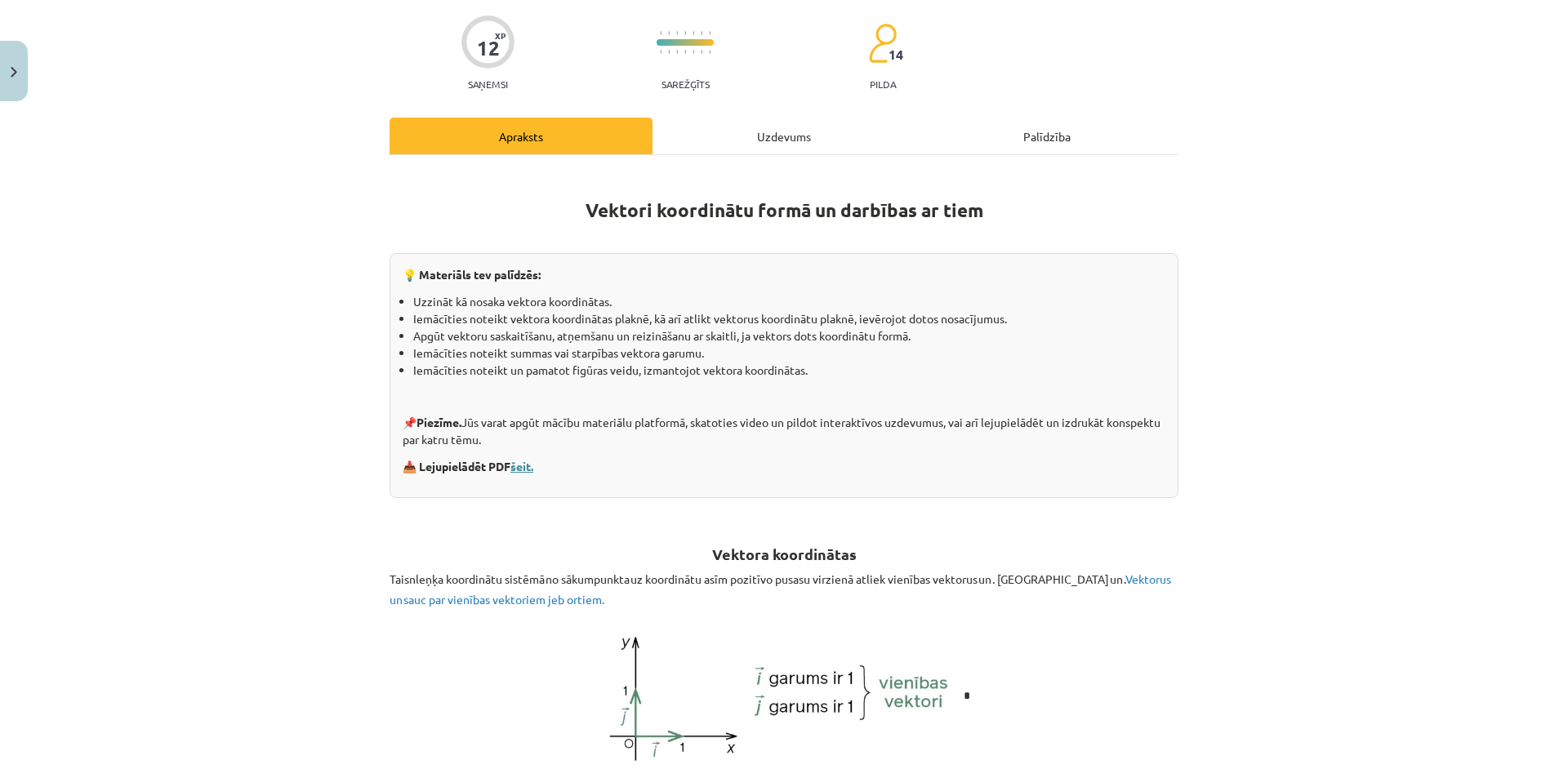
click at [516, 461] on link "šeit." at bounding box center [522, 466] width 23 height 15
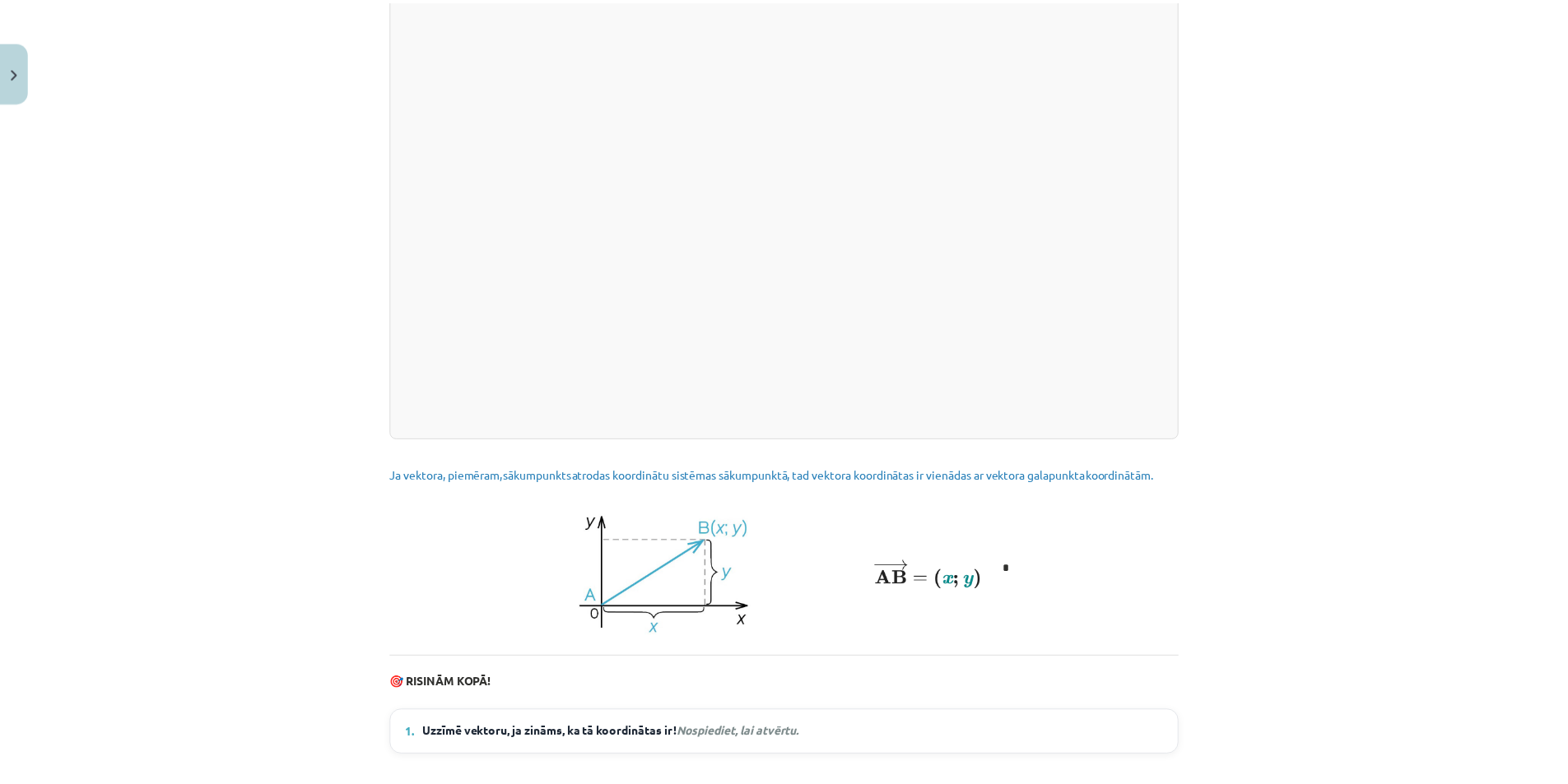
scroll to position [2031, 0]
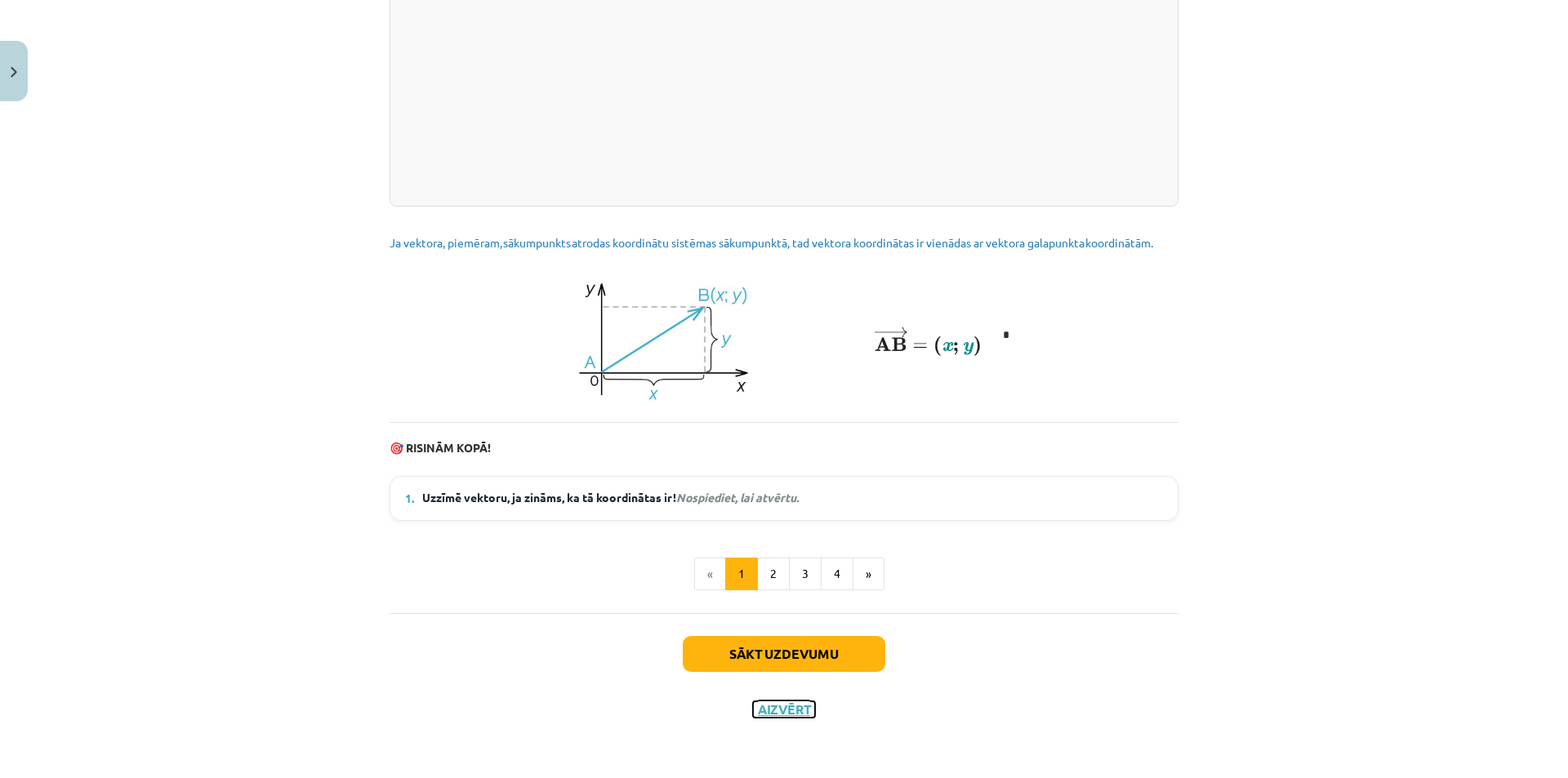
click at [795, 708] on button "Aizvērt" at bounding box center [784, 709] width 62 height 16
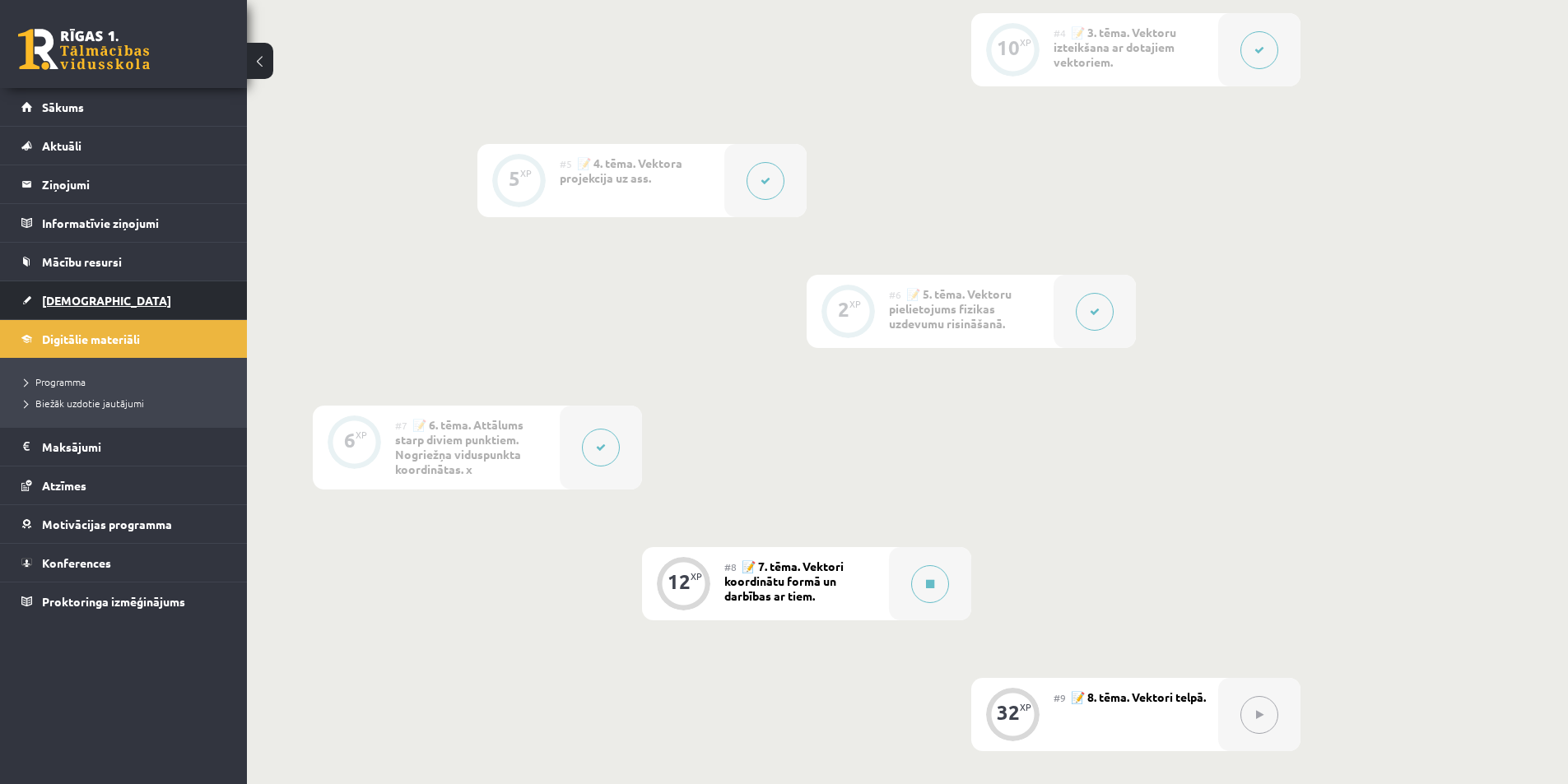
click at [69, 298] on span "[DEMOGRAPHIC_DATA]" at bounding box center [107, 300] width 129 height 15
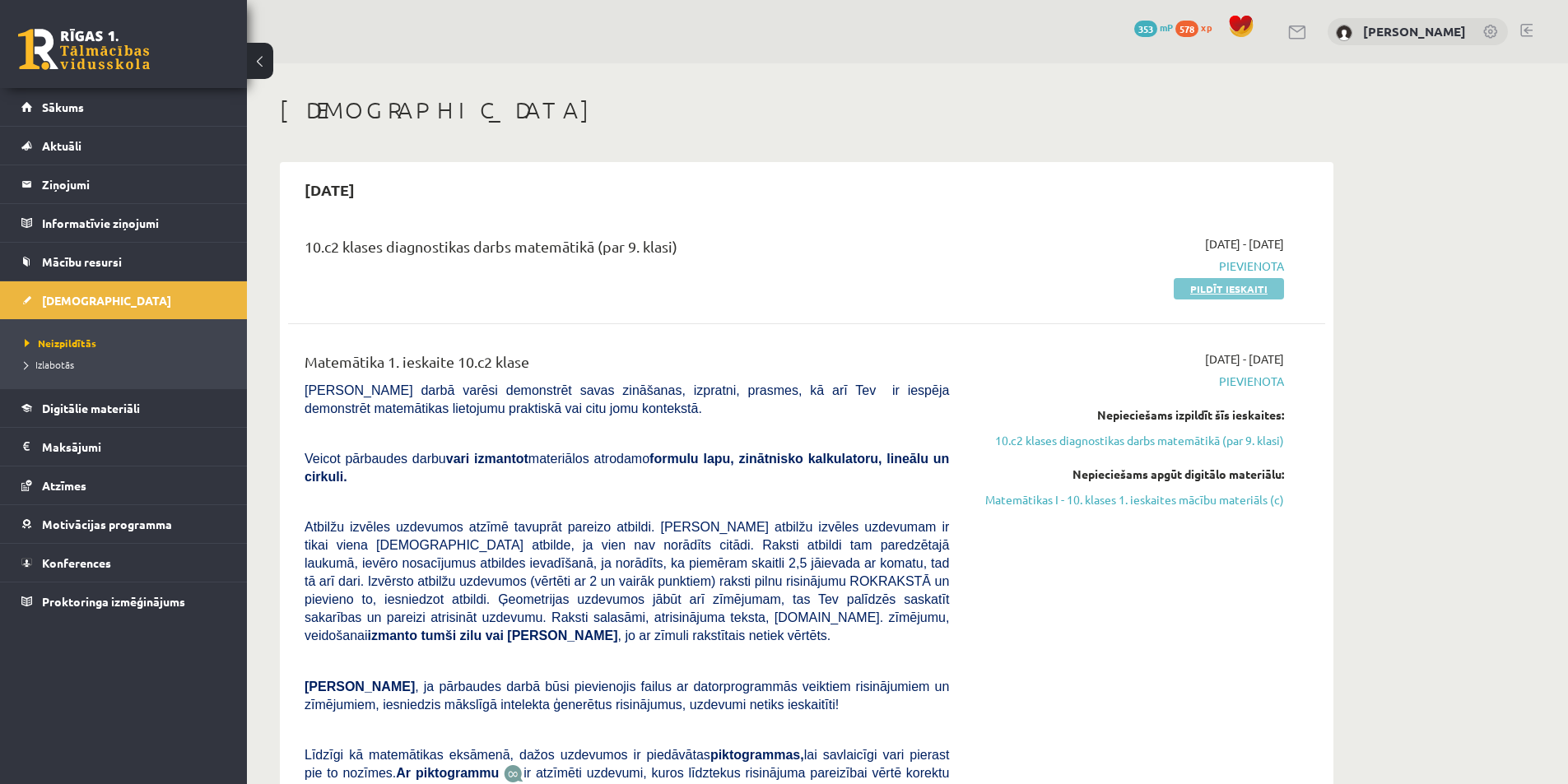
click at [1215, 293] on link "Pildīt ieskaiti" at bounding box center [1229, 289] width 111 height 21
click at [1213, 290] on link "Pildīt ieskaiti" at bounding box center [1229, 289] width 111 height 21
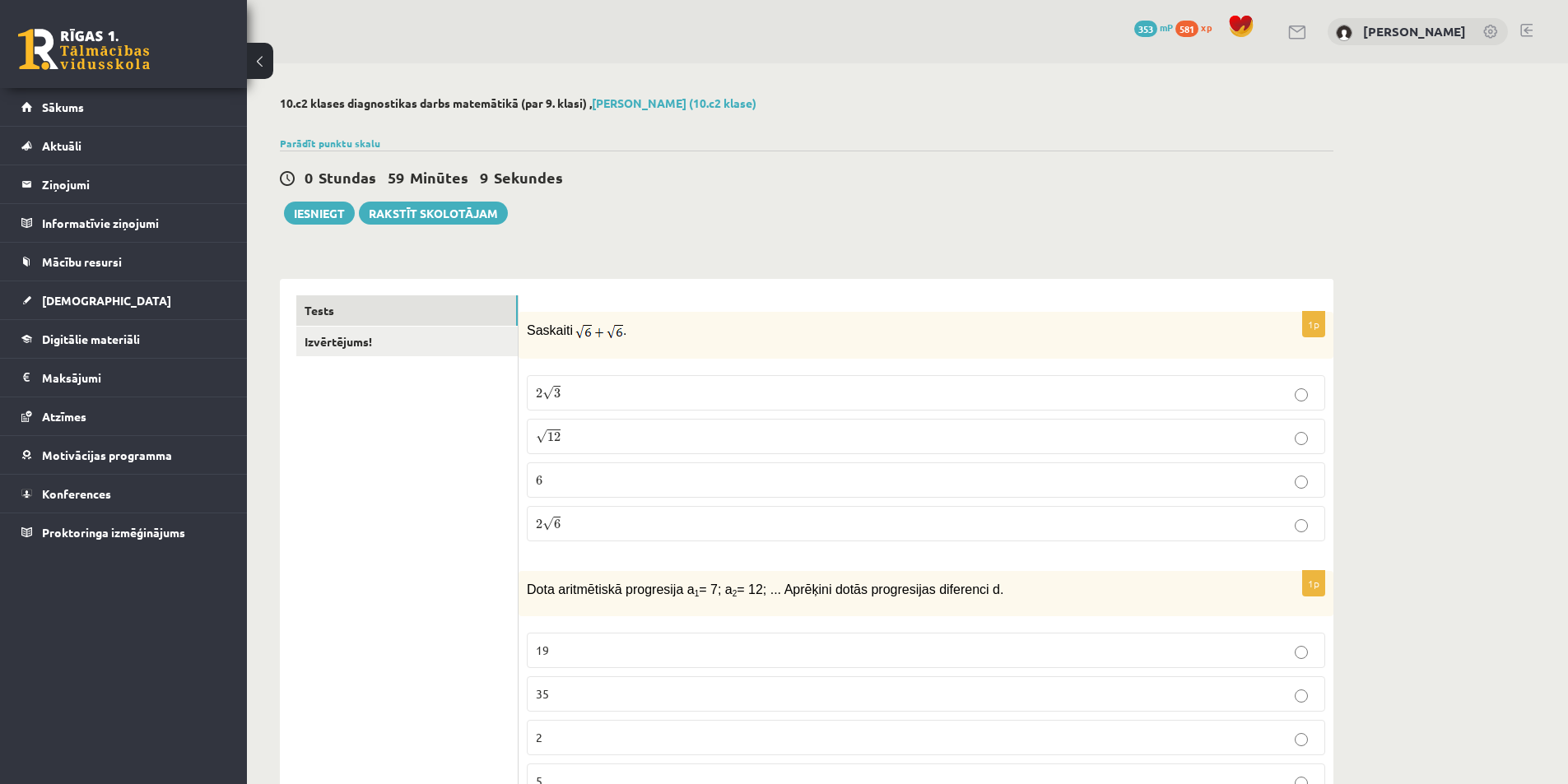
click at [580, 436] on p "√ 12 12" at bounding box center [926, 436] width 780 height 17
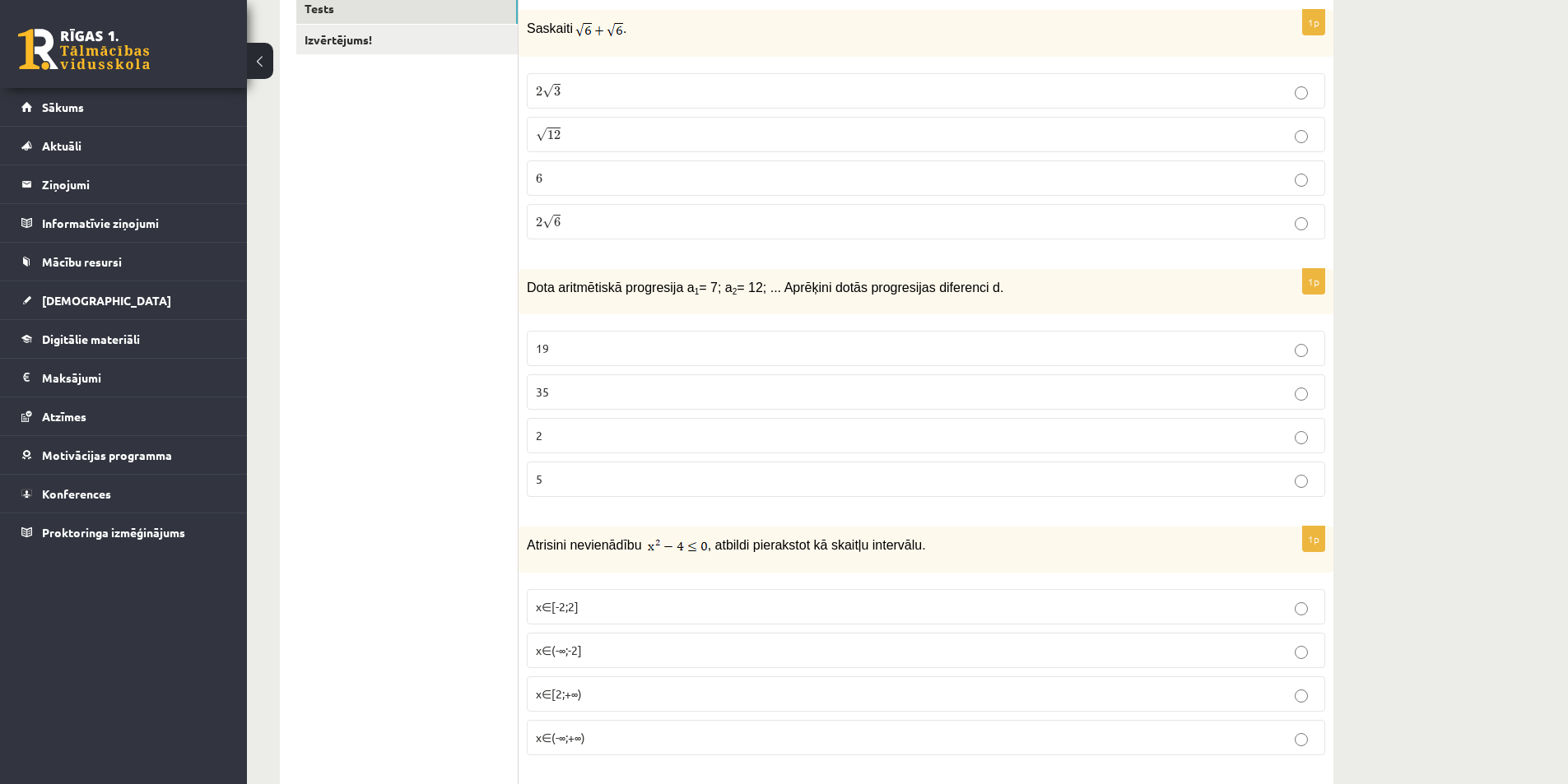
scroll to position [329, 0]
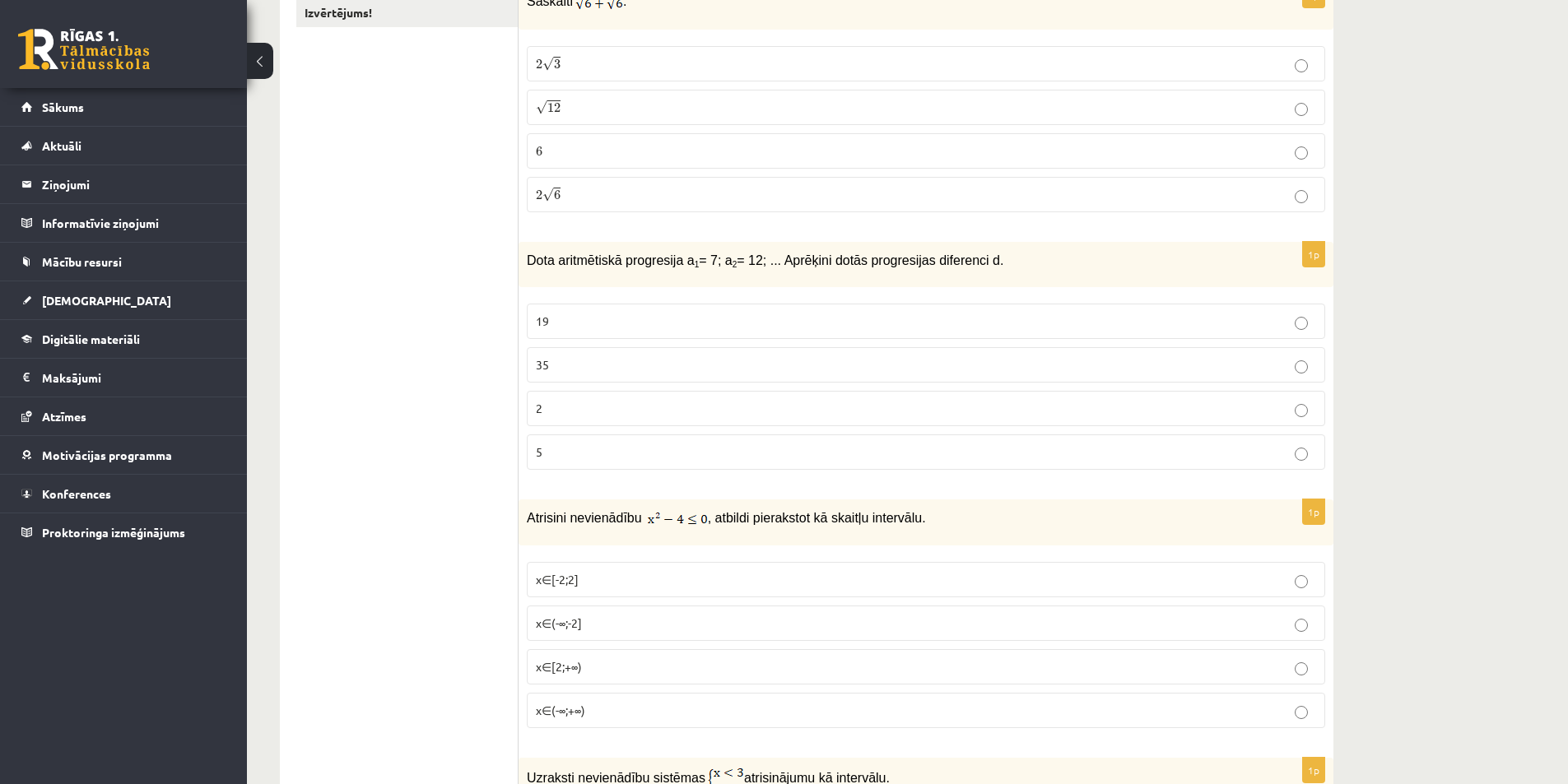
click at [584, 457] on p "5" at bounding box center [926, 451] width 780 height 17
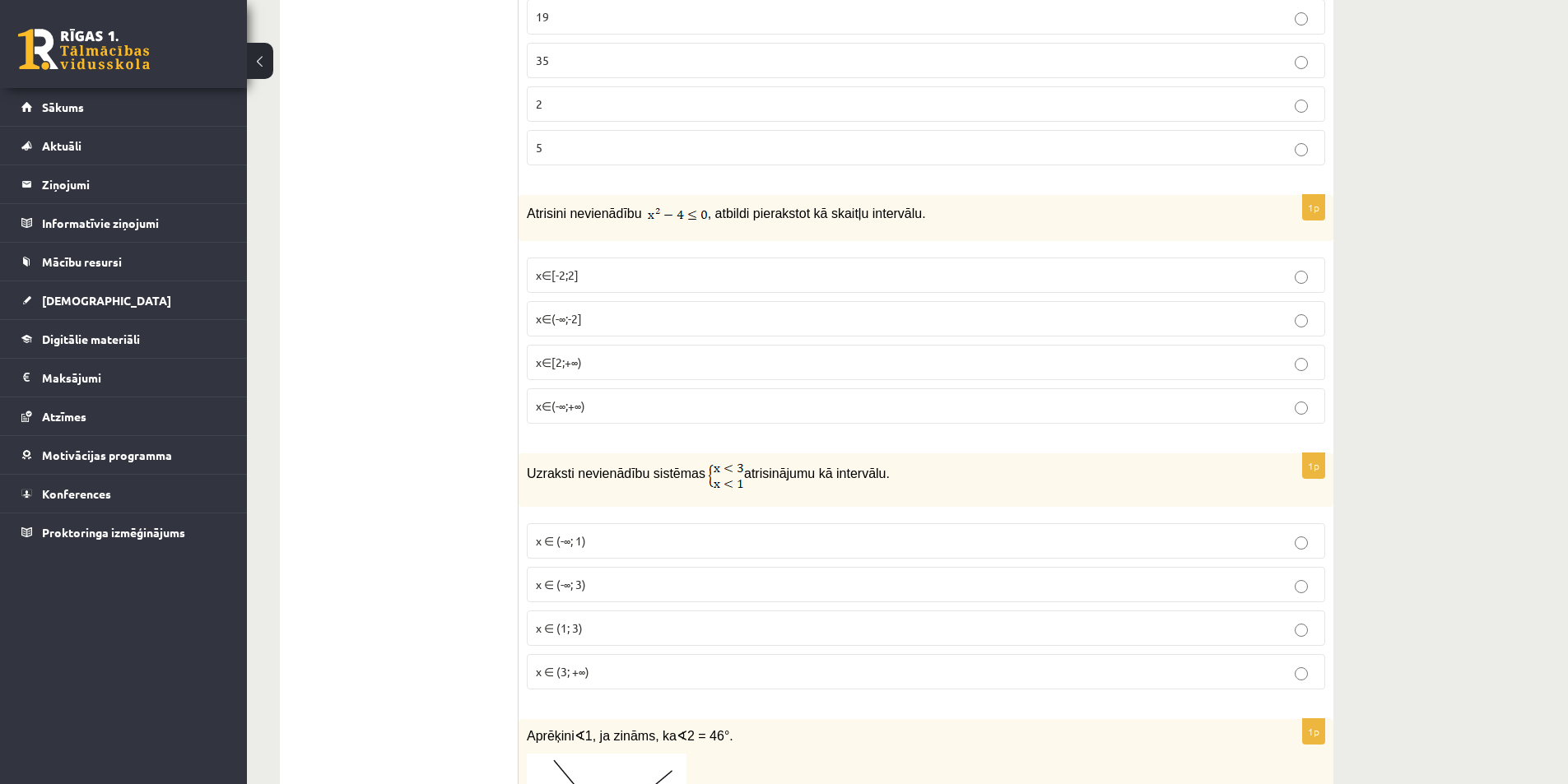
scroll to position [658, 0]
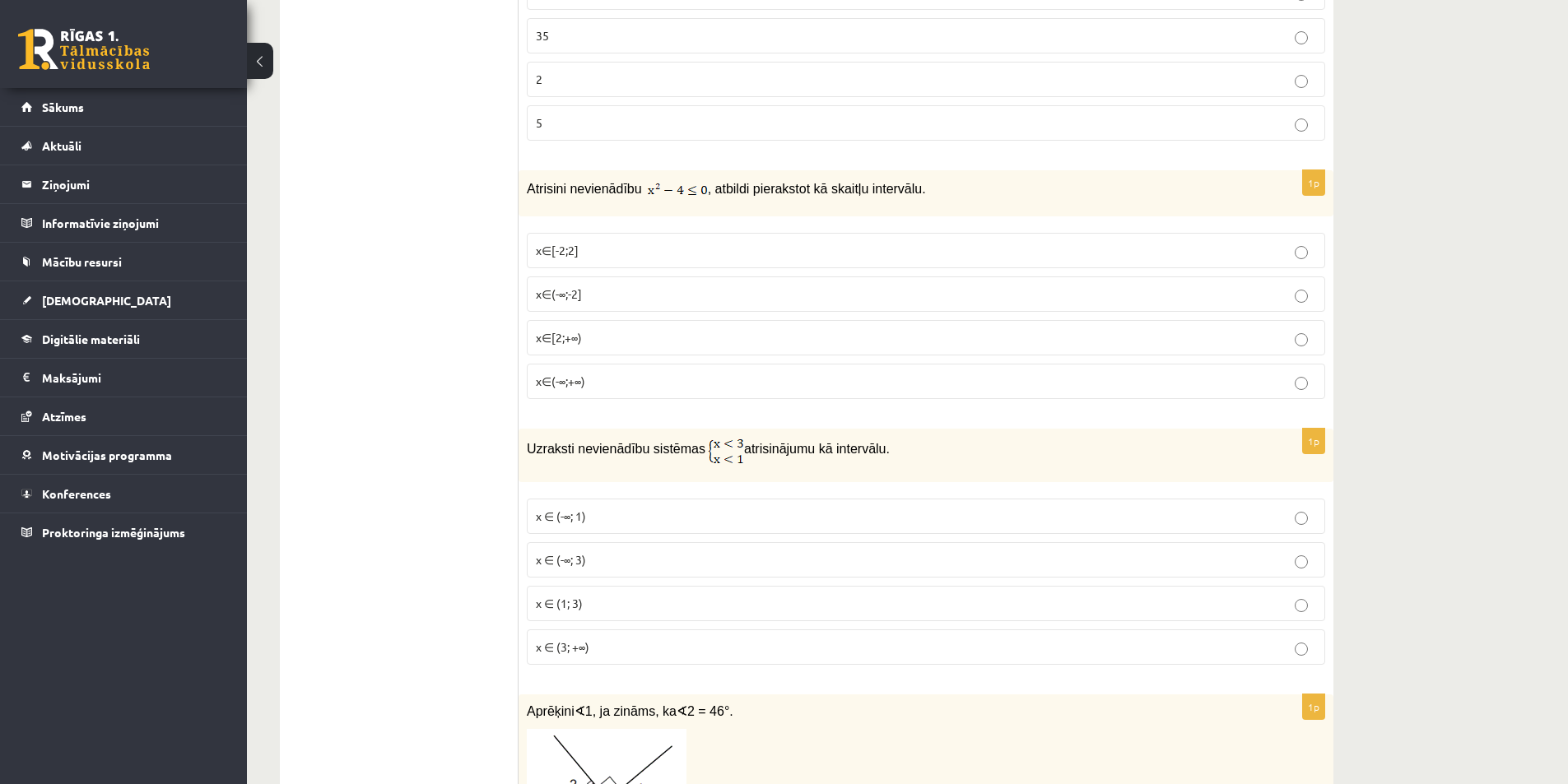
click at [584, 253] on p "x∈[-2;2]" at bounding box center [926, 250] width 780 height 17
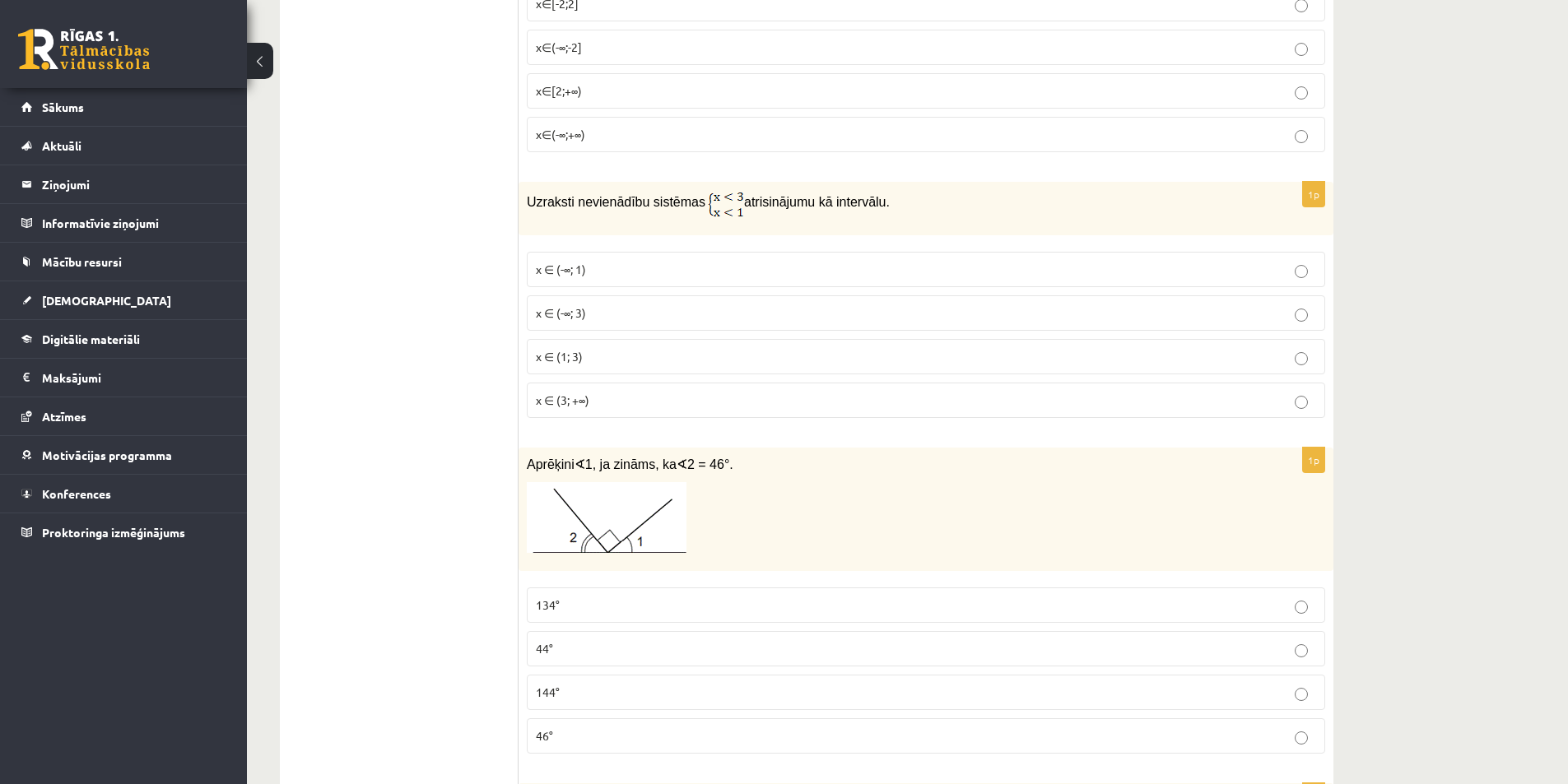
scroll to position [823, 0]
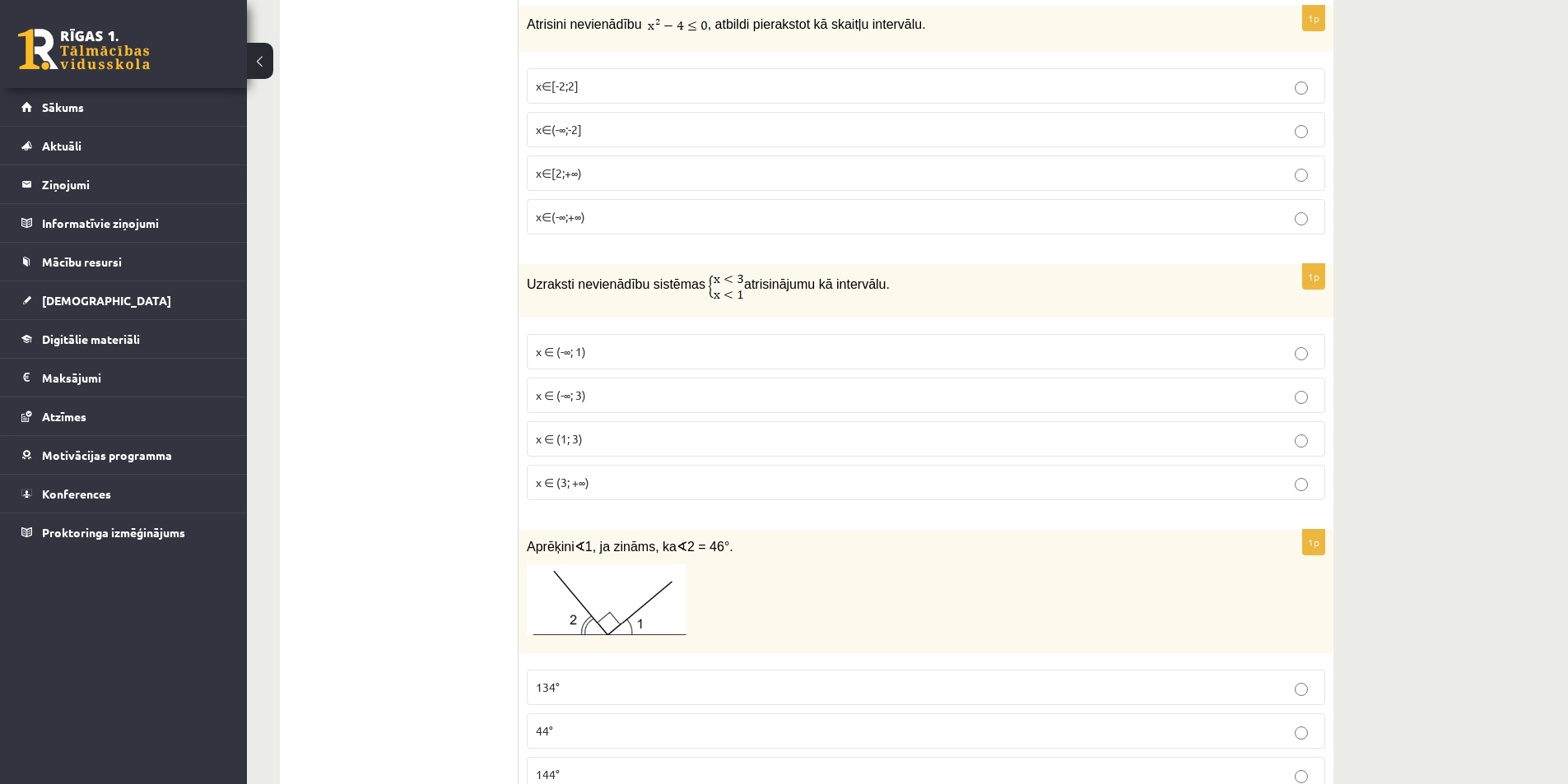
click at [616, 349] on p "x ∈ (-∞; 1)" at bounding box center [926, 352] width 780 height 17
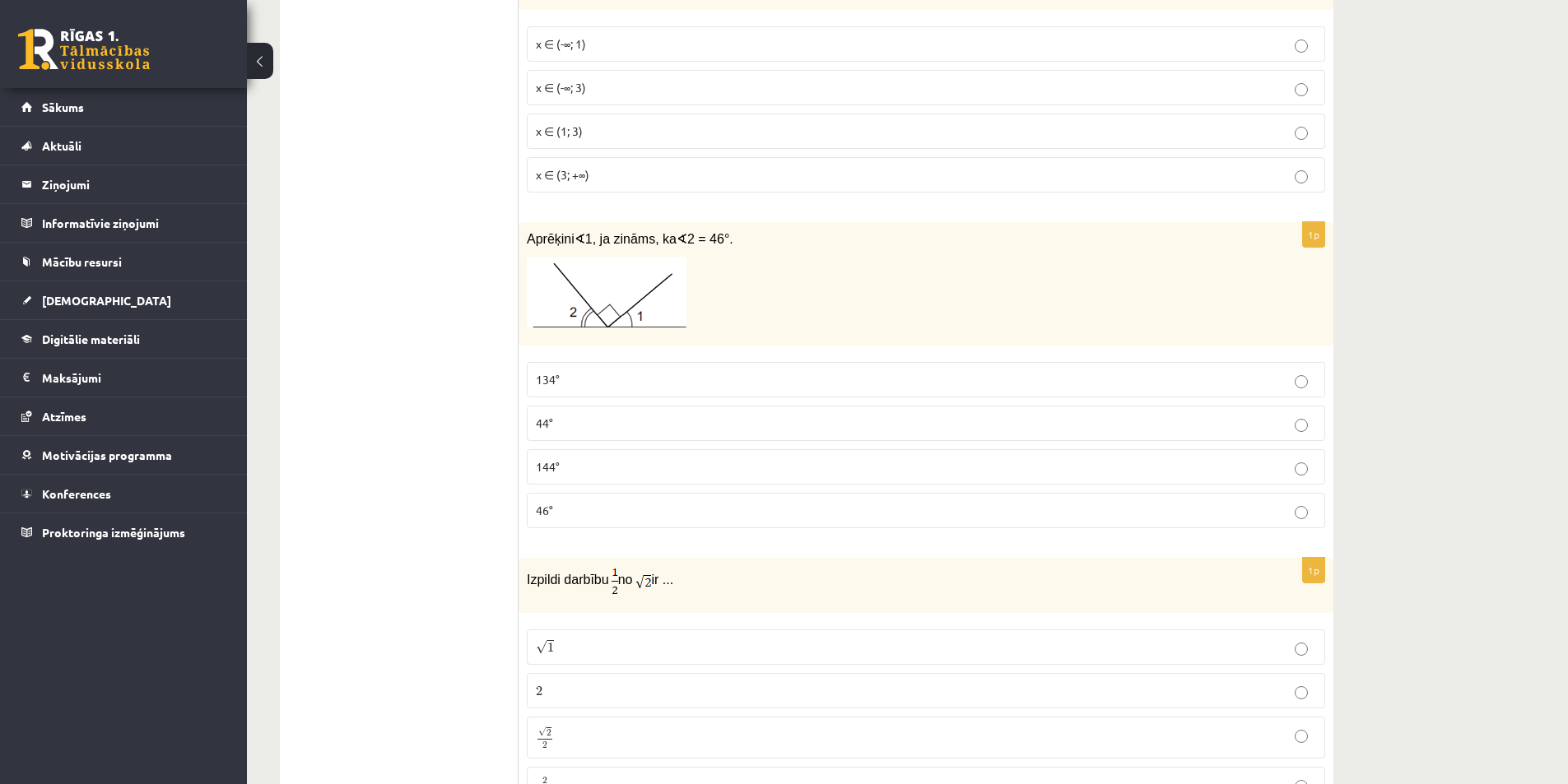
scroll to position [1151, 0]
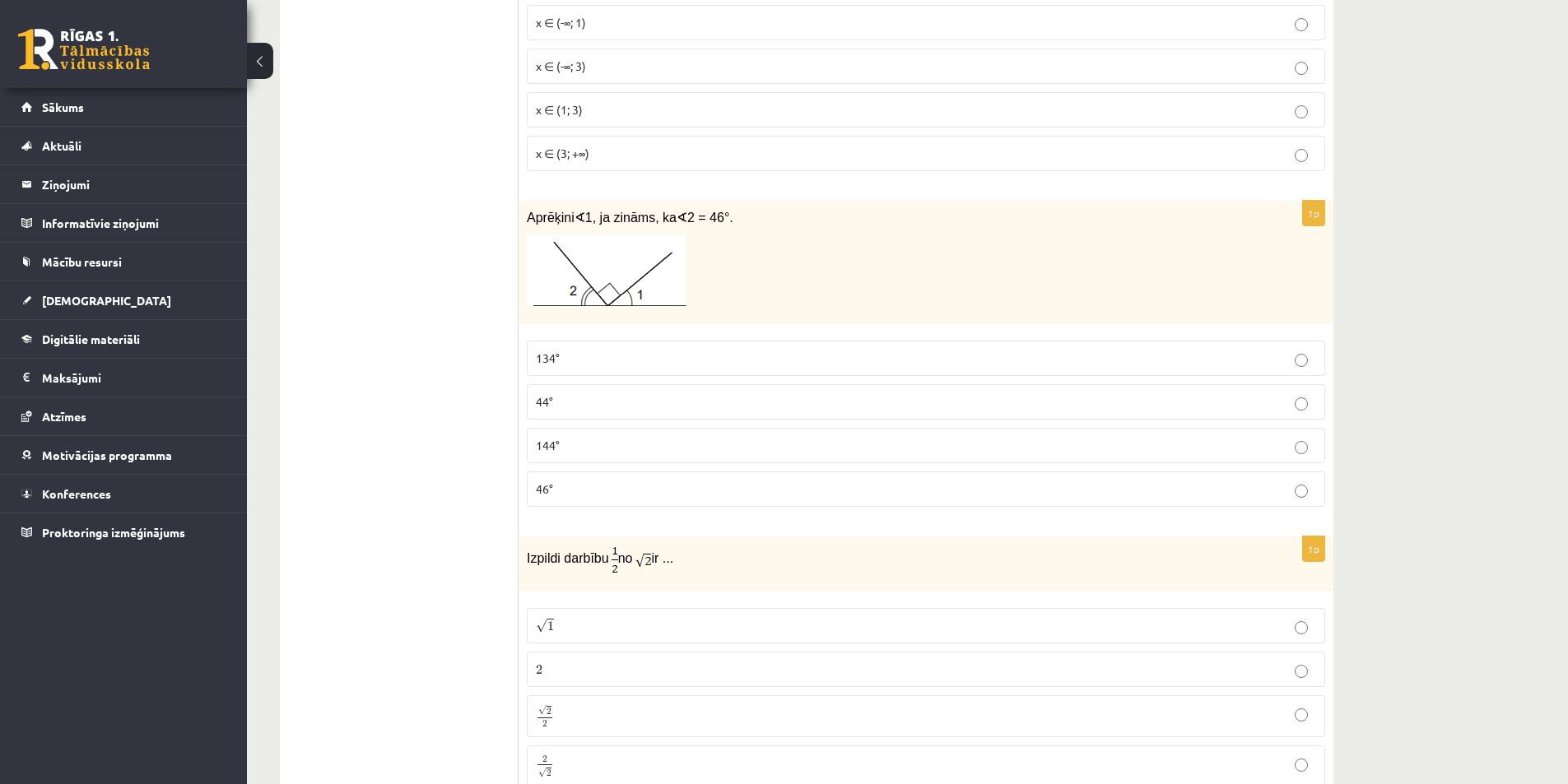
click at [603, 394] on label "44°" at bounding box center [926, 401] width 798 height 35
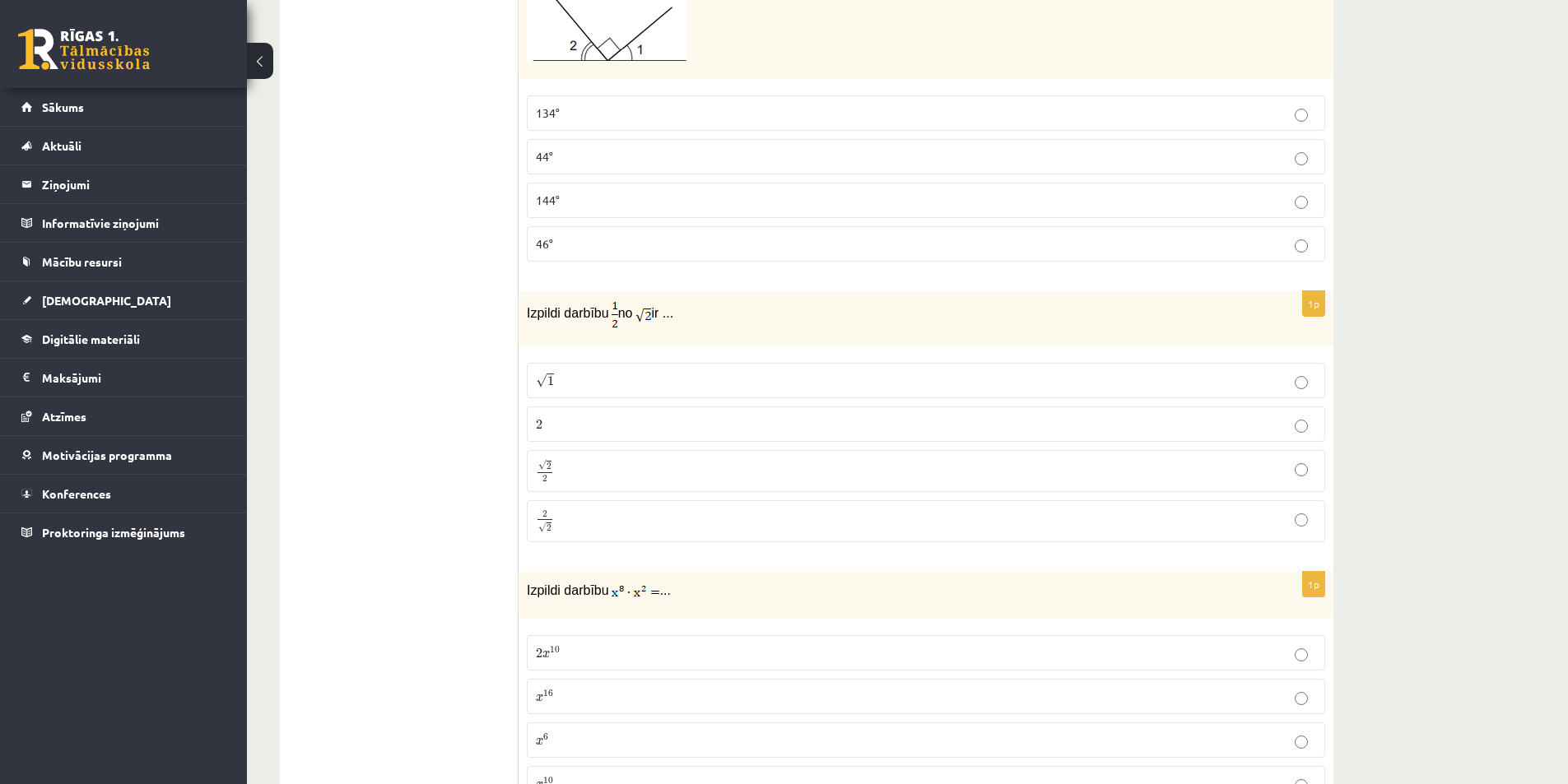
scroll to position [1399, 0]
click at [626, 470] on p "√ 2 2 2 2" at bounding box center [926, 469] width 780 height 24
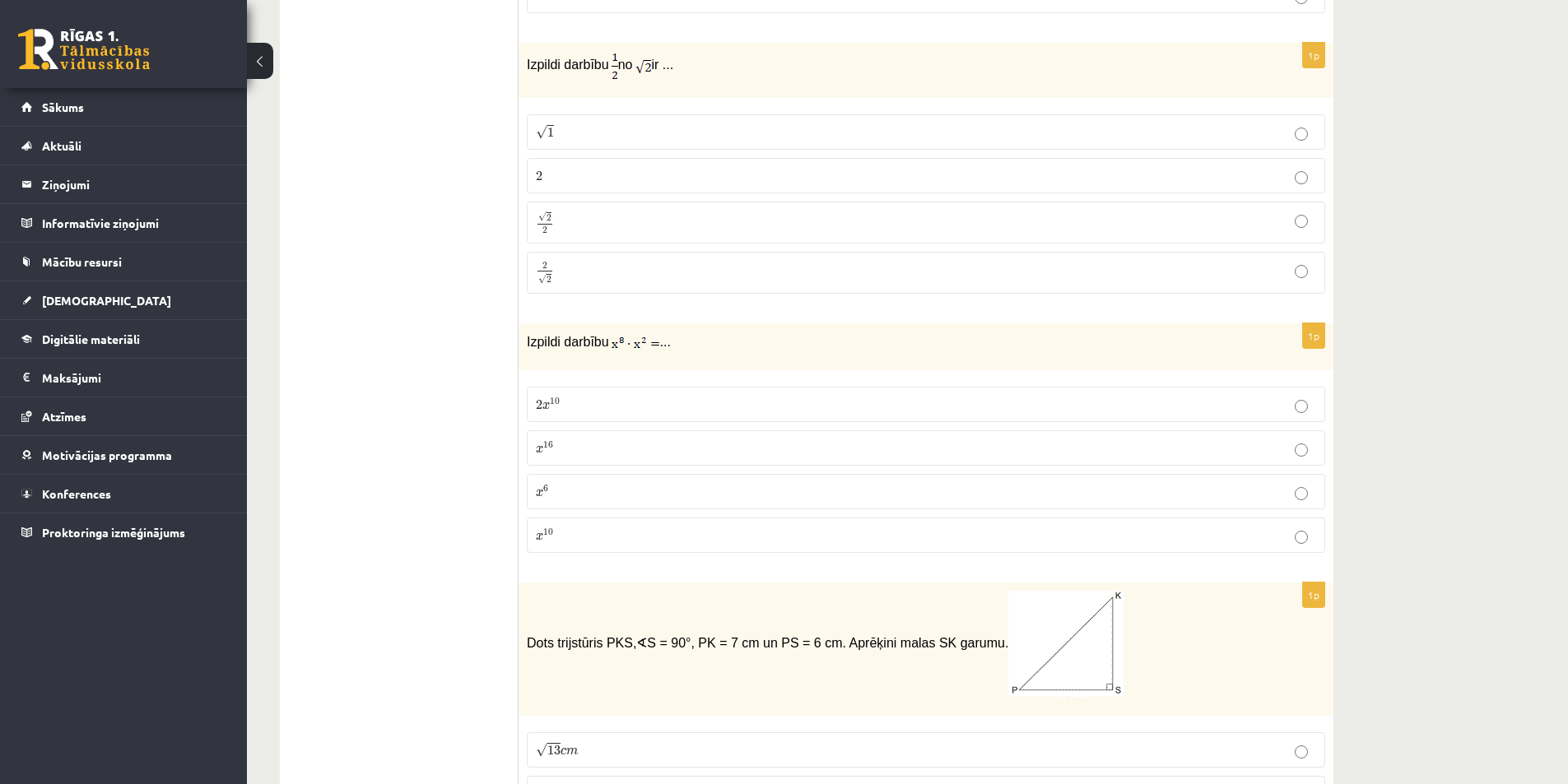
scroll to position [1727, 0]
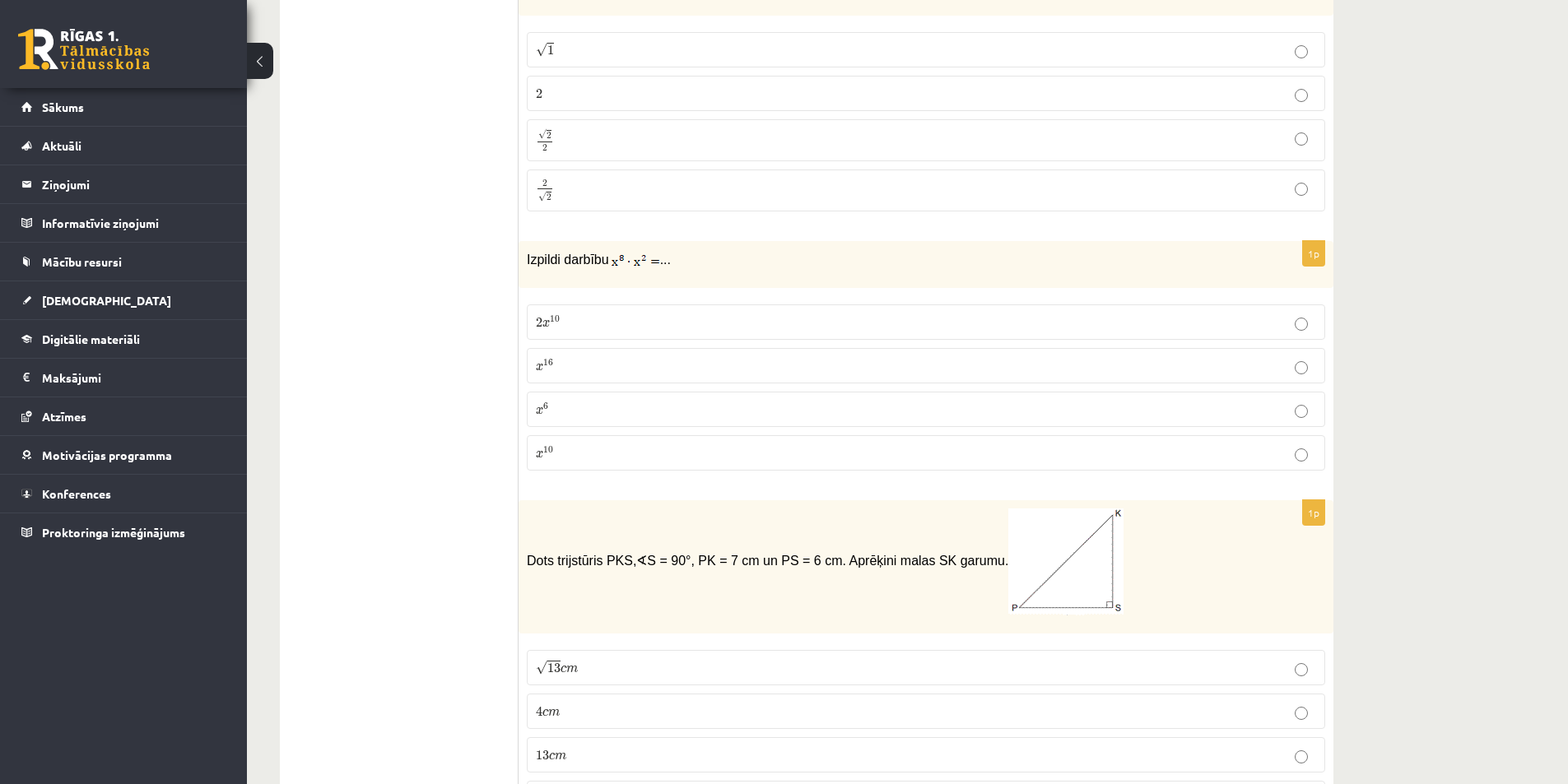
click at [584, 457] on p "x 10 x 10" at bounding box center [926, 452] width 780 height 17
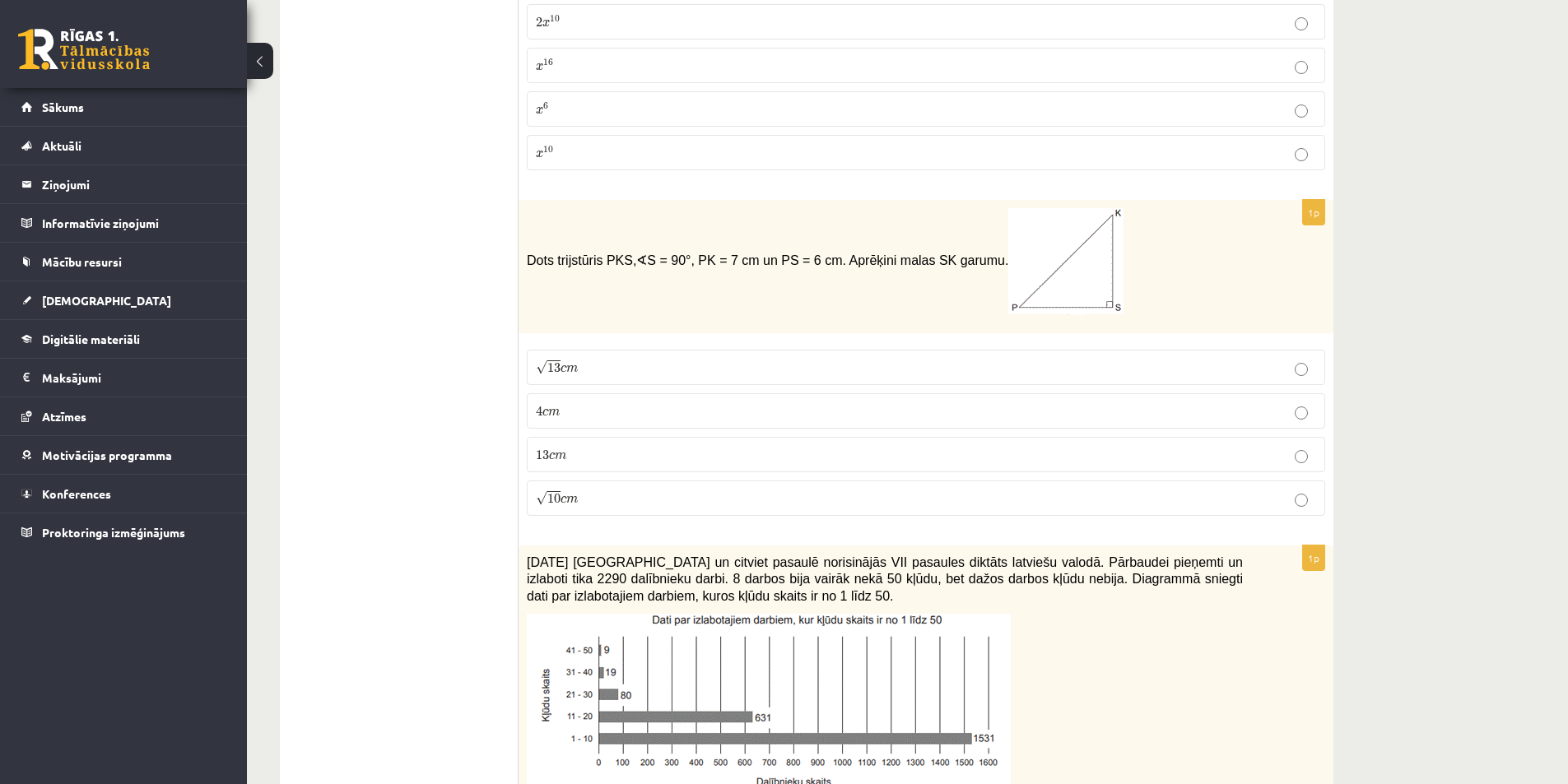
scroll to position [2057, 0]
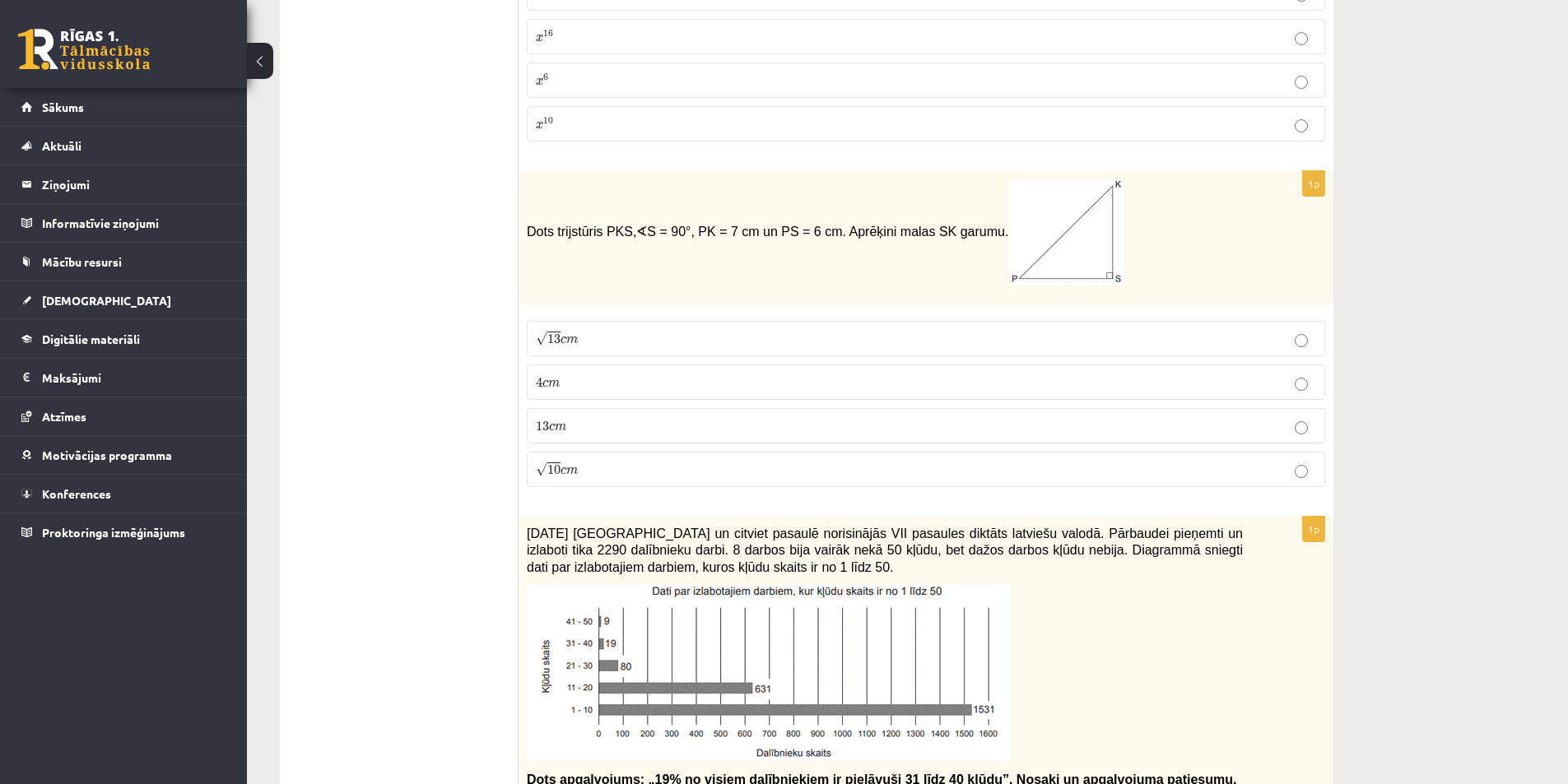
click at [619, 419] on p "13 c m 13 c m" at bounding box center [926, 425] width 780 height 17
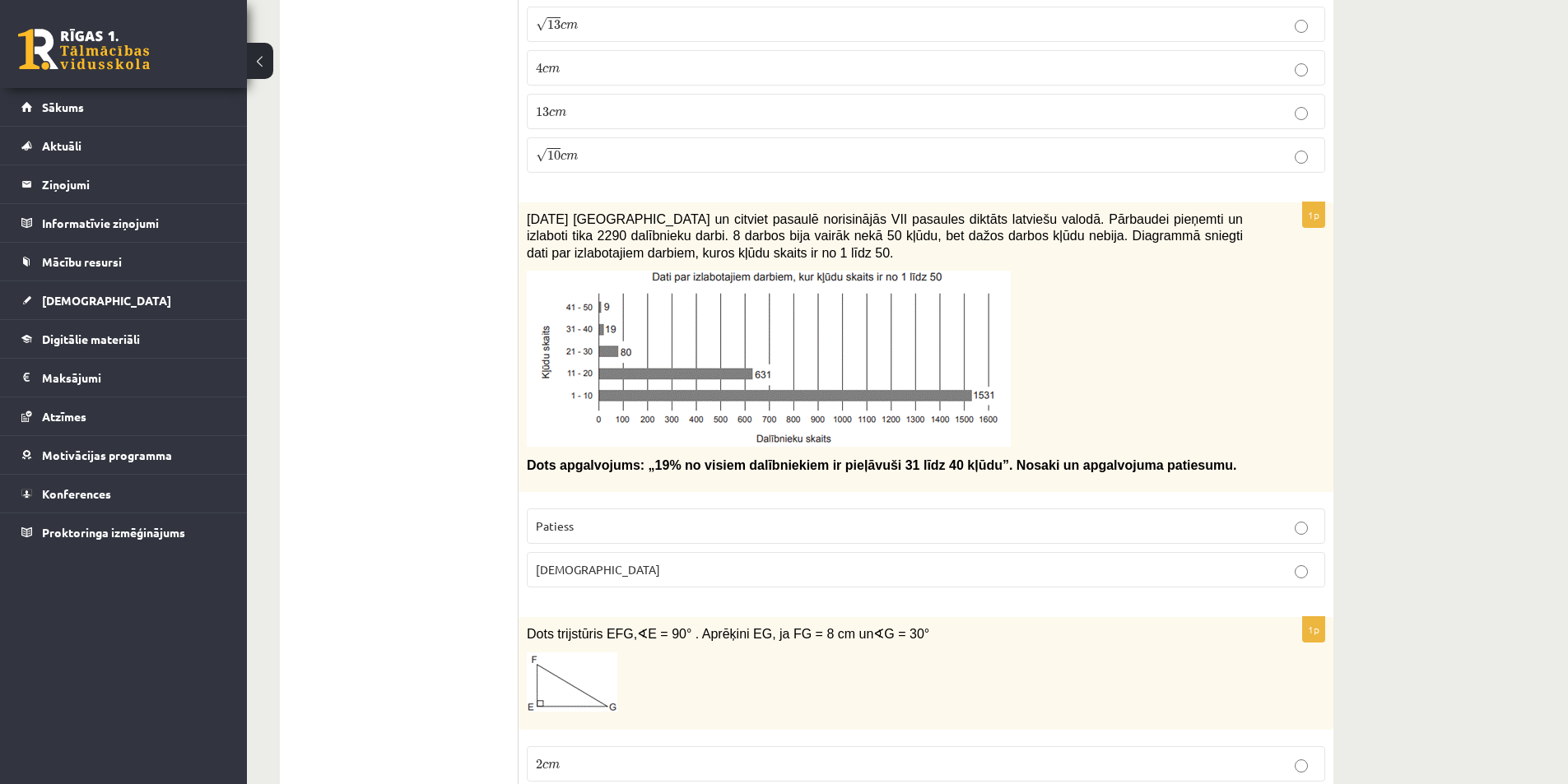
scroll to position [2386, 0]
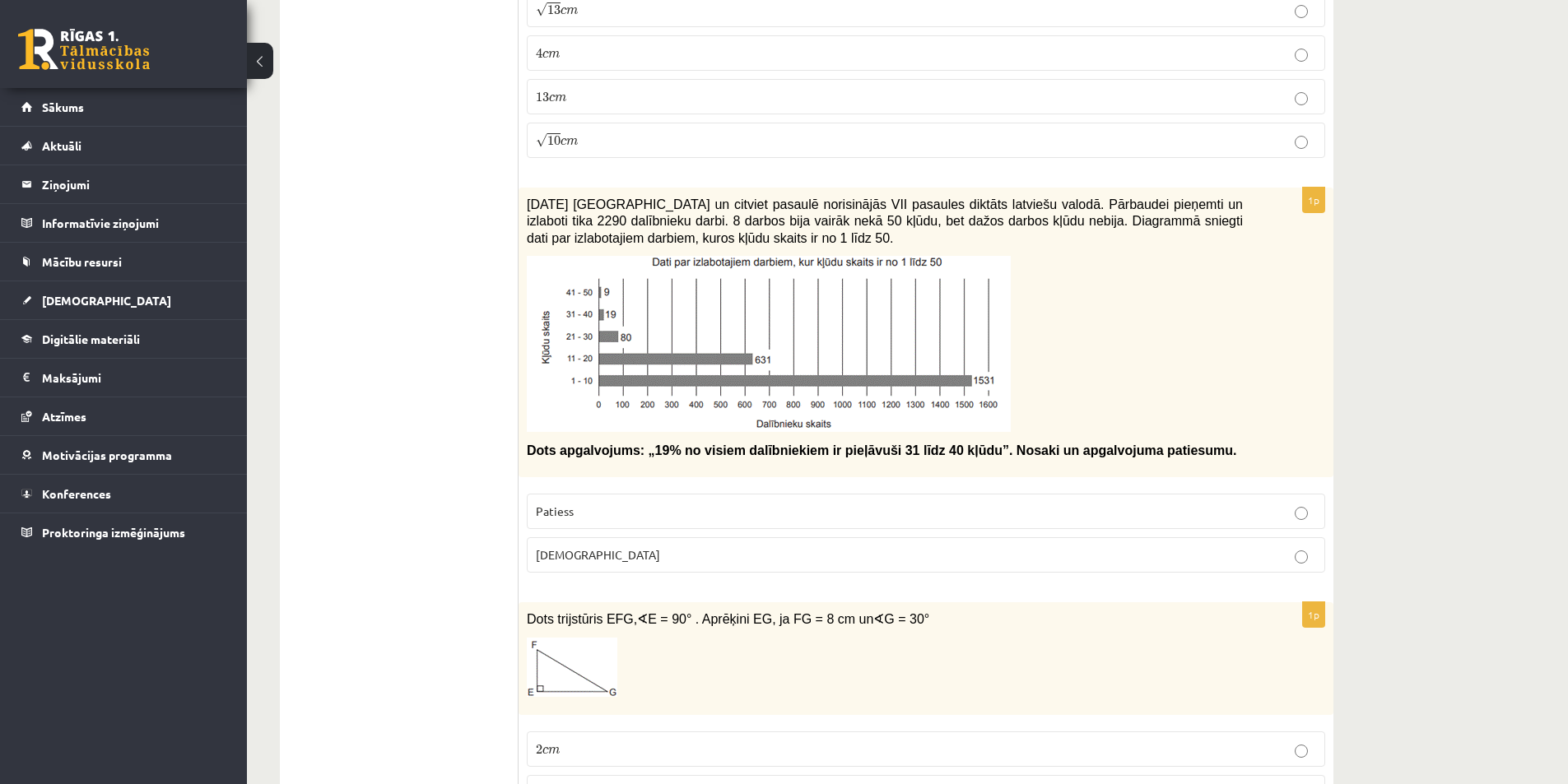
click at [702, 556] on p "[DEMOGRAPHIC_DATA]" at bounding box center [926, 555] width 780 height 17
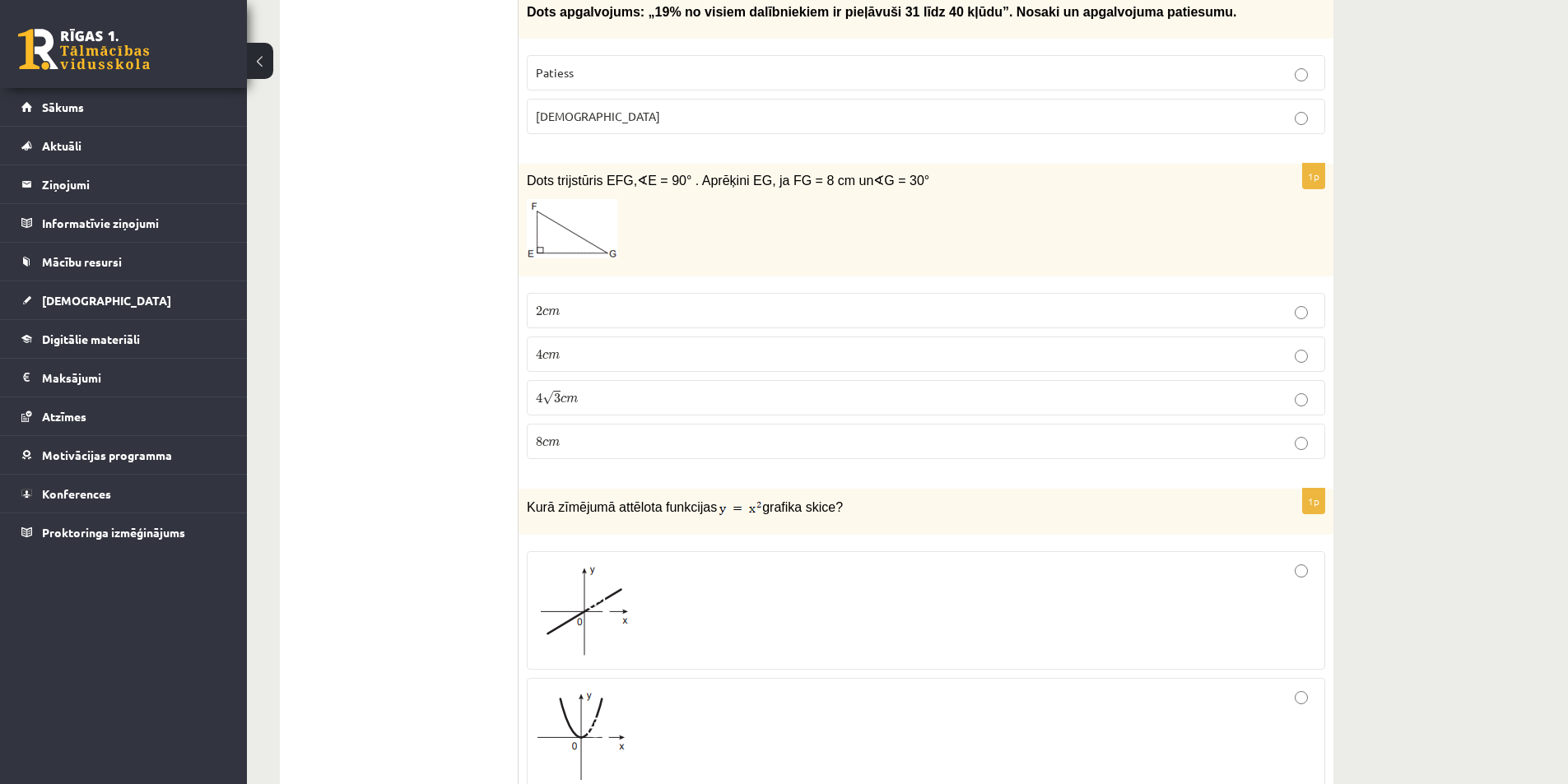
scroll to position [2797, 0]
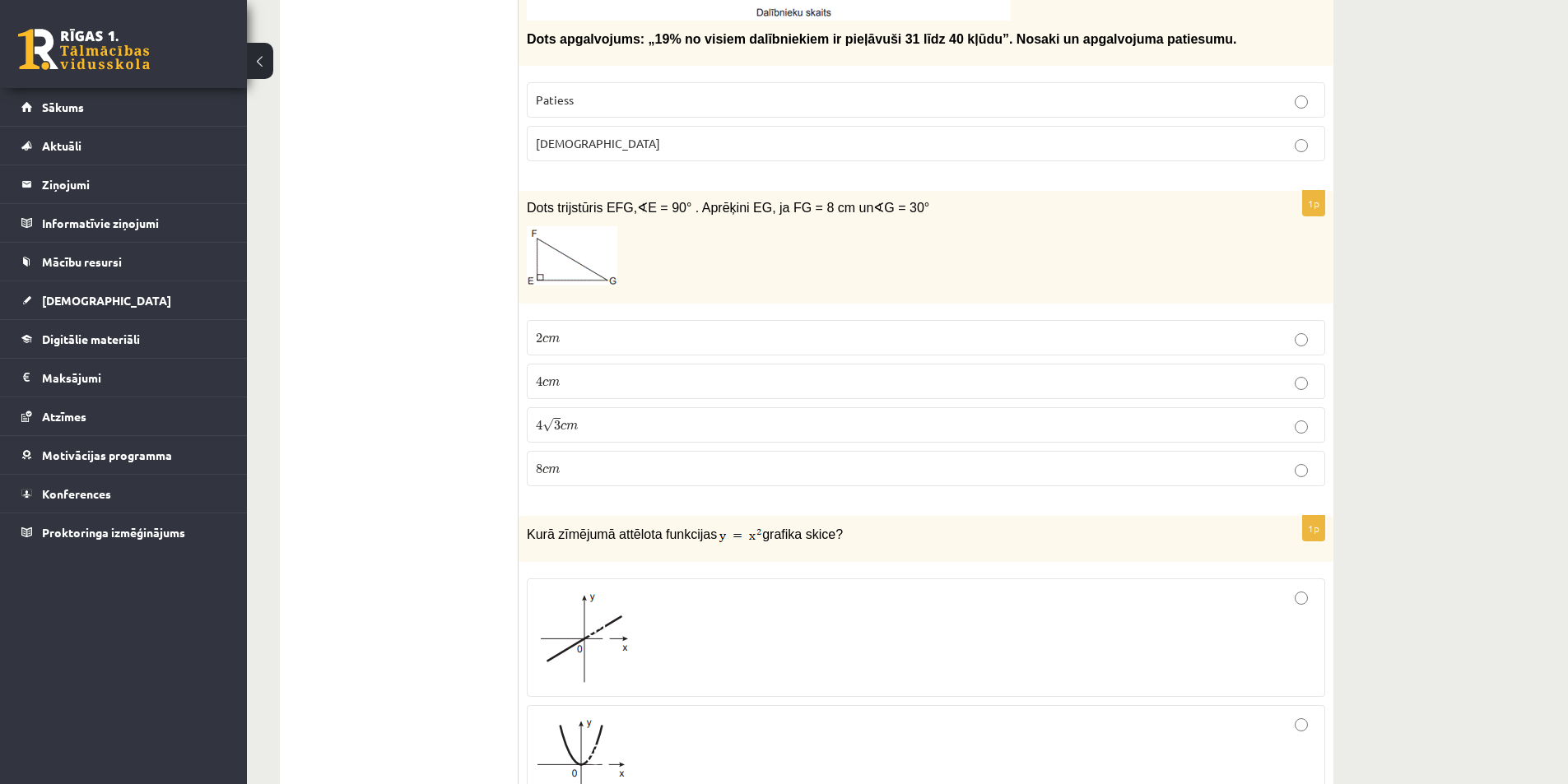
click at [609, 429] on p "4 √ 3 c m 4 3 c m" at bounding box center [926, 424] width 780 height 17
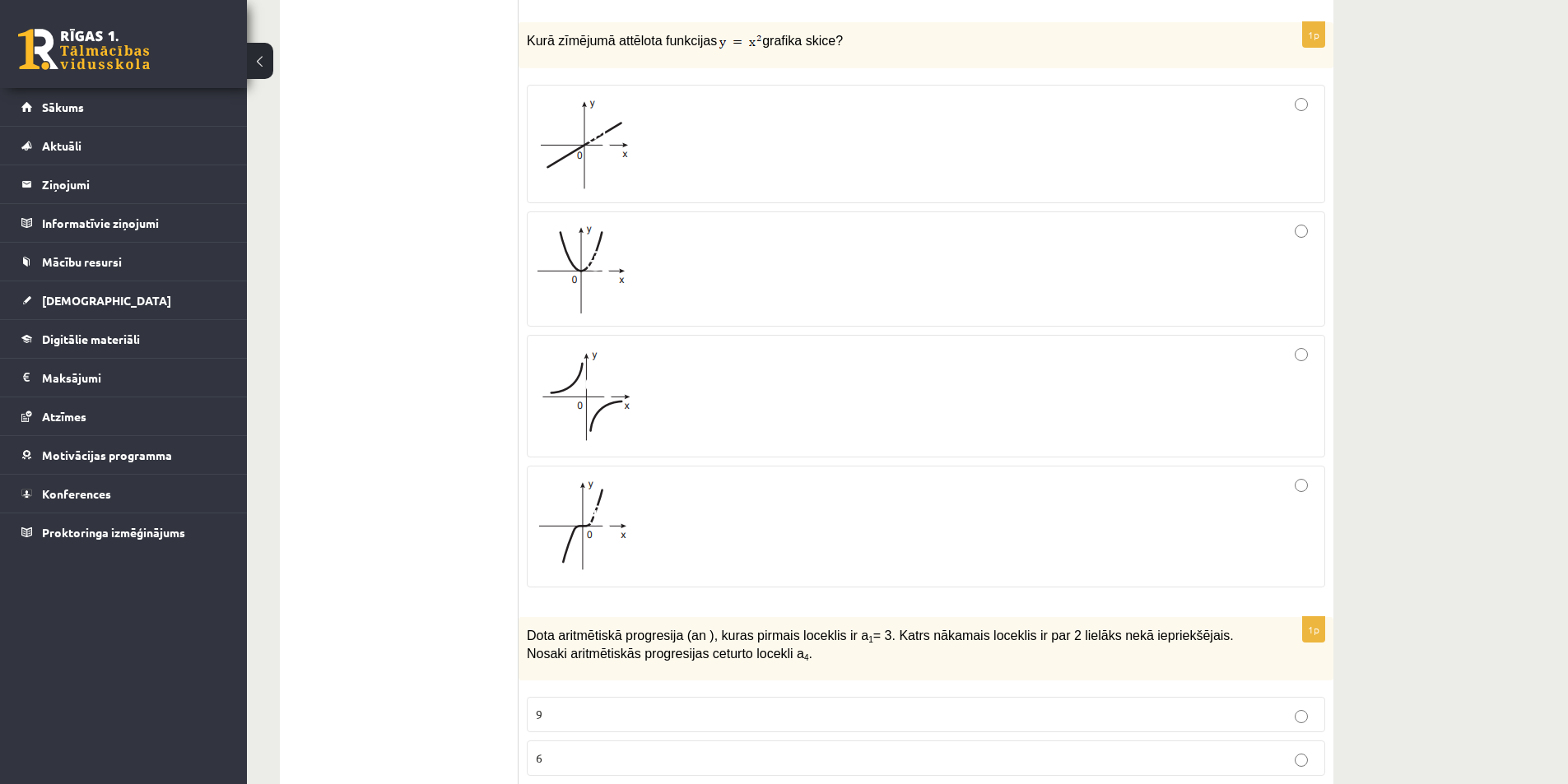
scroll to position [3208, 0]
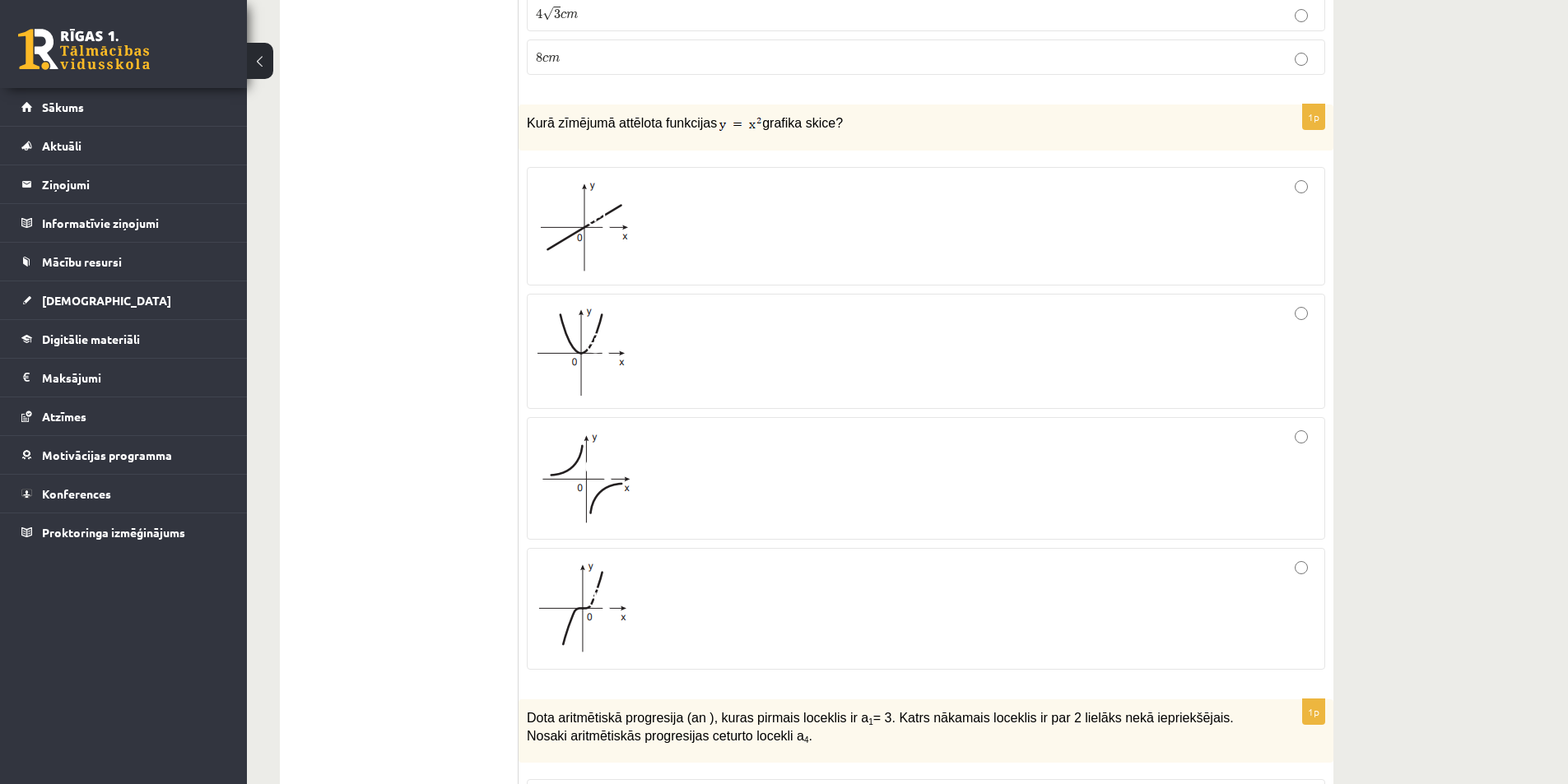
click at [619, 335] on img at bounding box center [582, 352] width 93 height 89
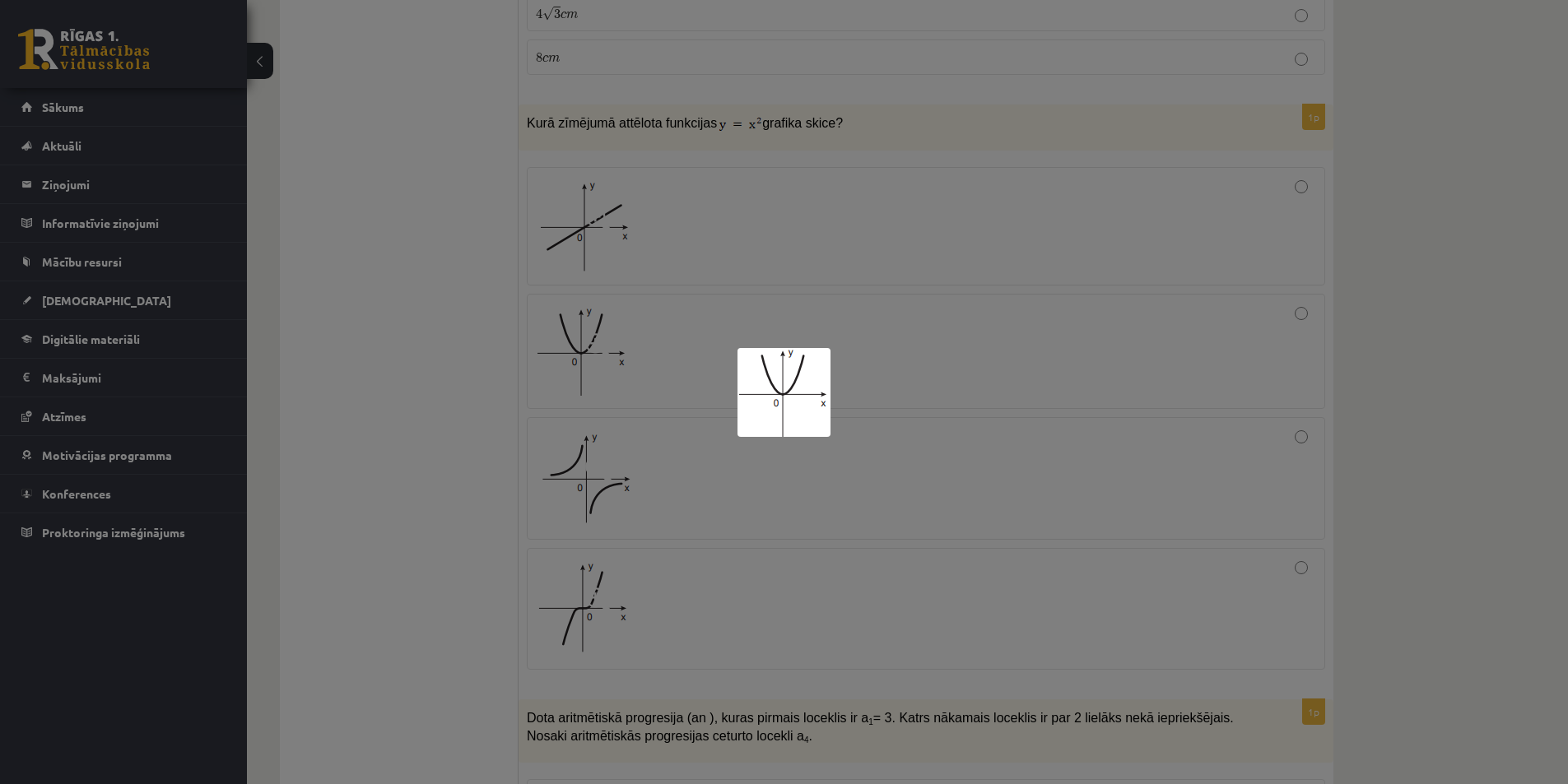
click at [937, 391] on div at bounding box center [784, 392] width 1568 height 784
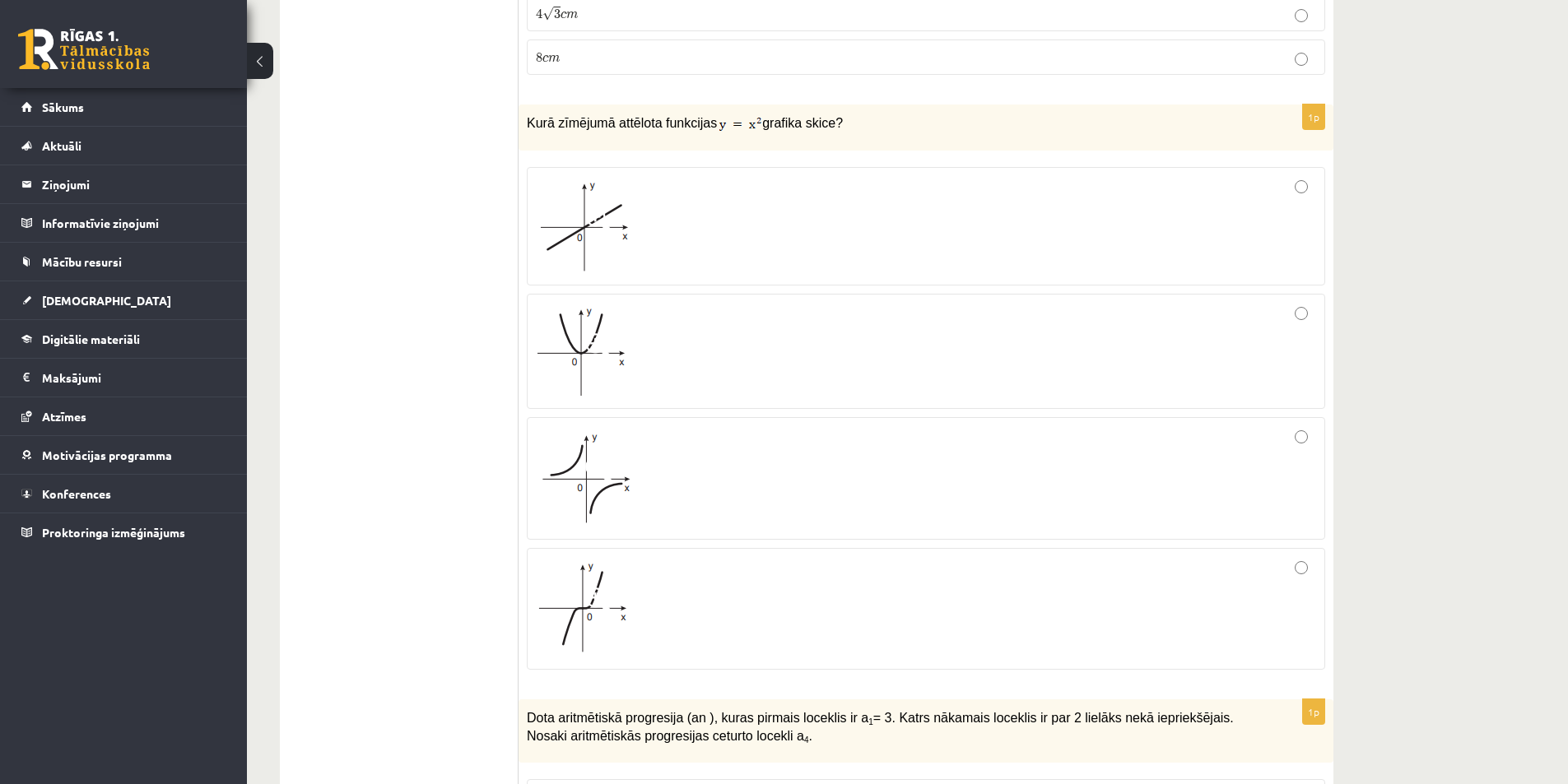
click at [822, 373] on div at bounding box center [926, 352] width 780 height 97
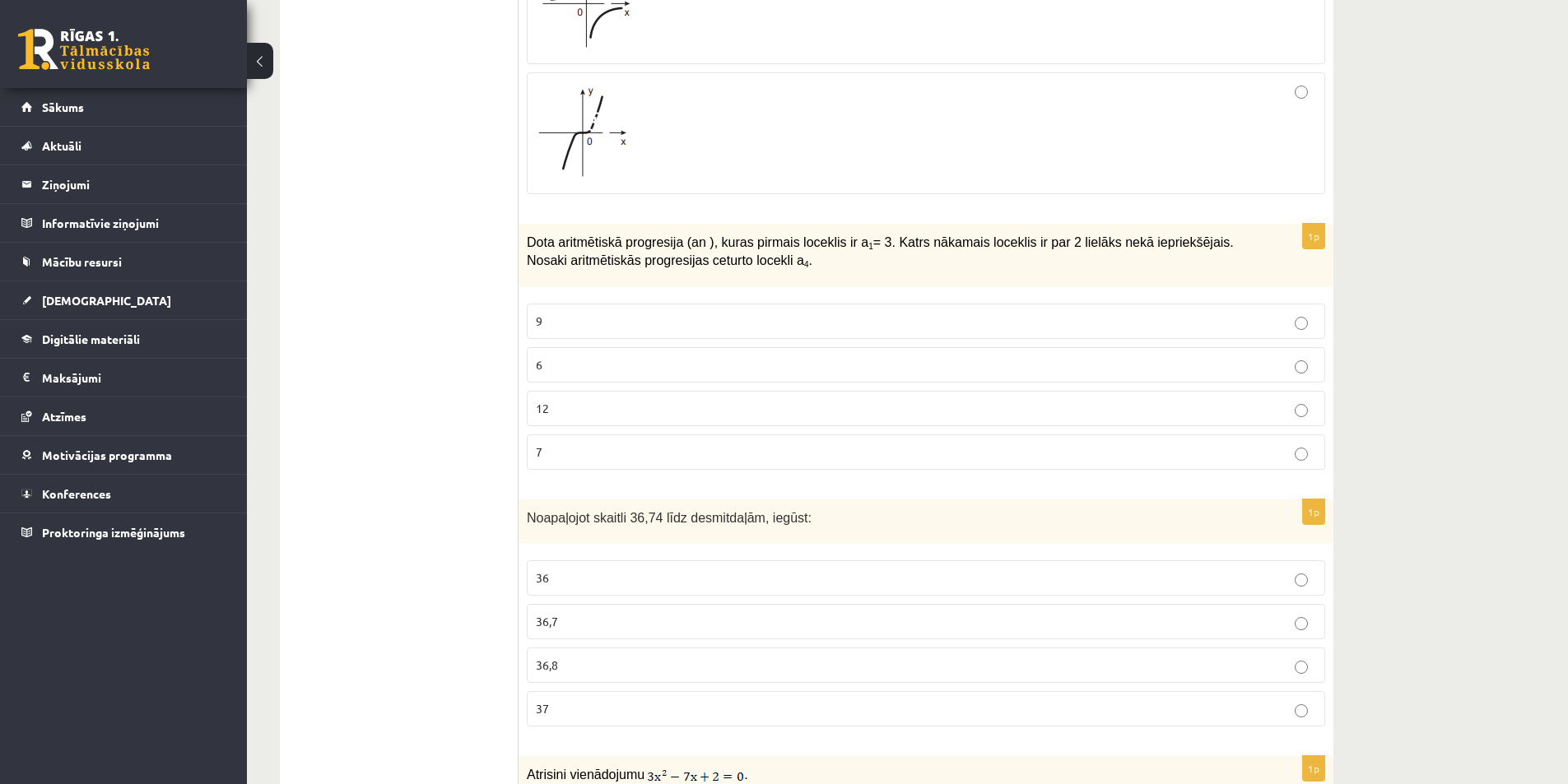
scroll to position [3701, 0]
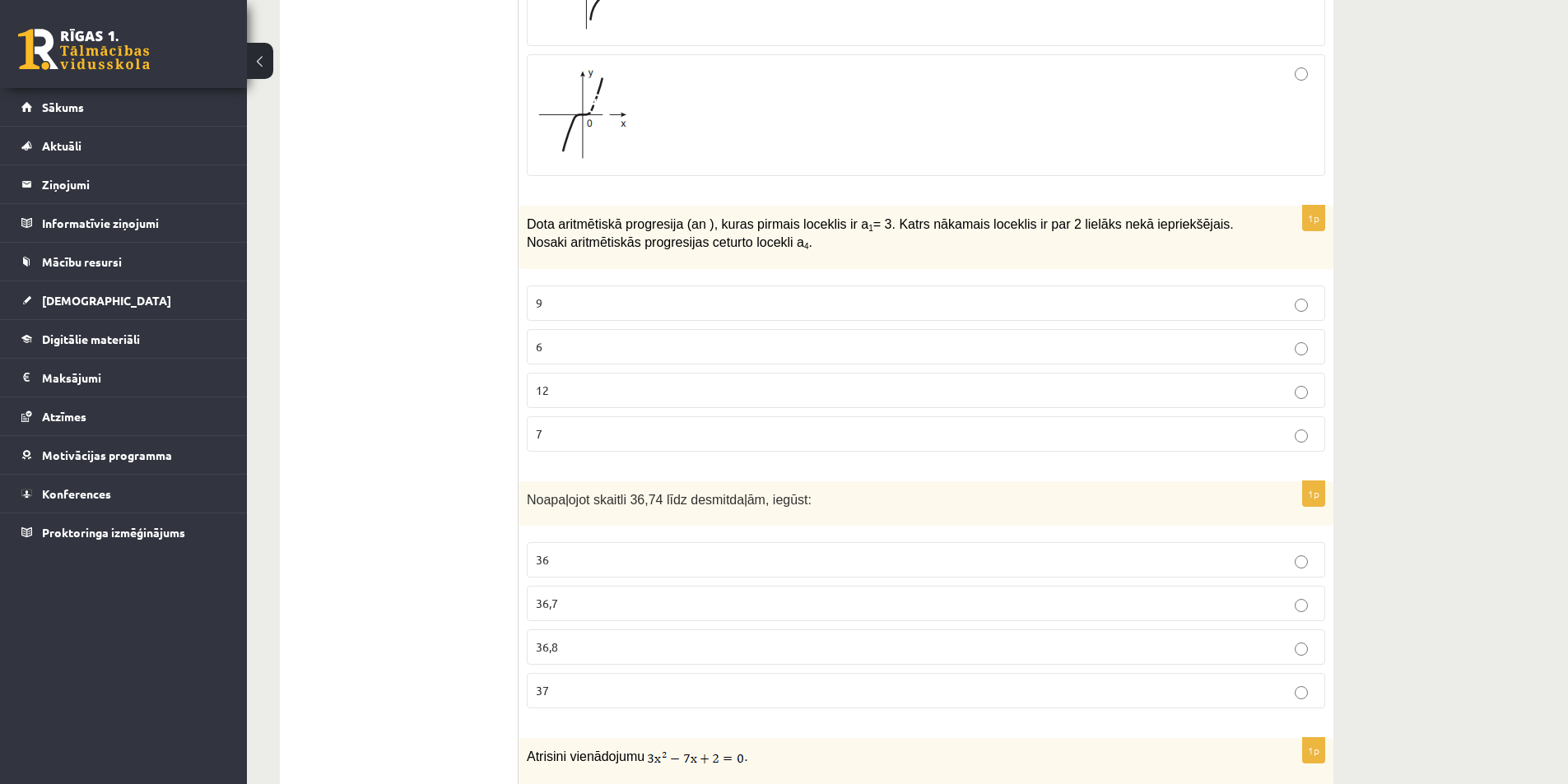
click at [651, 302] on p "9" at bounding box center [926, 303] width 780 height 17
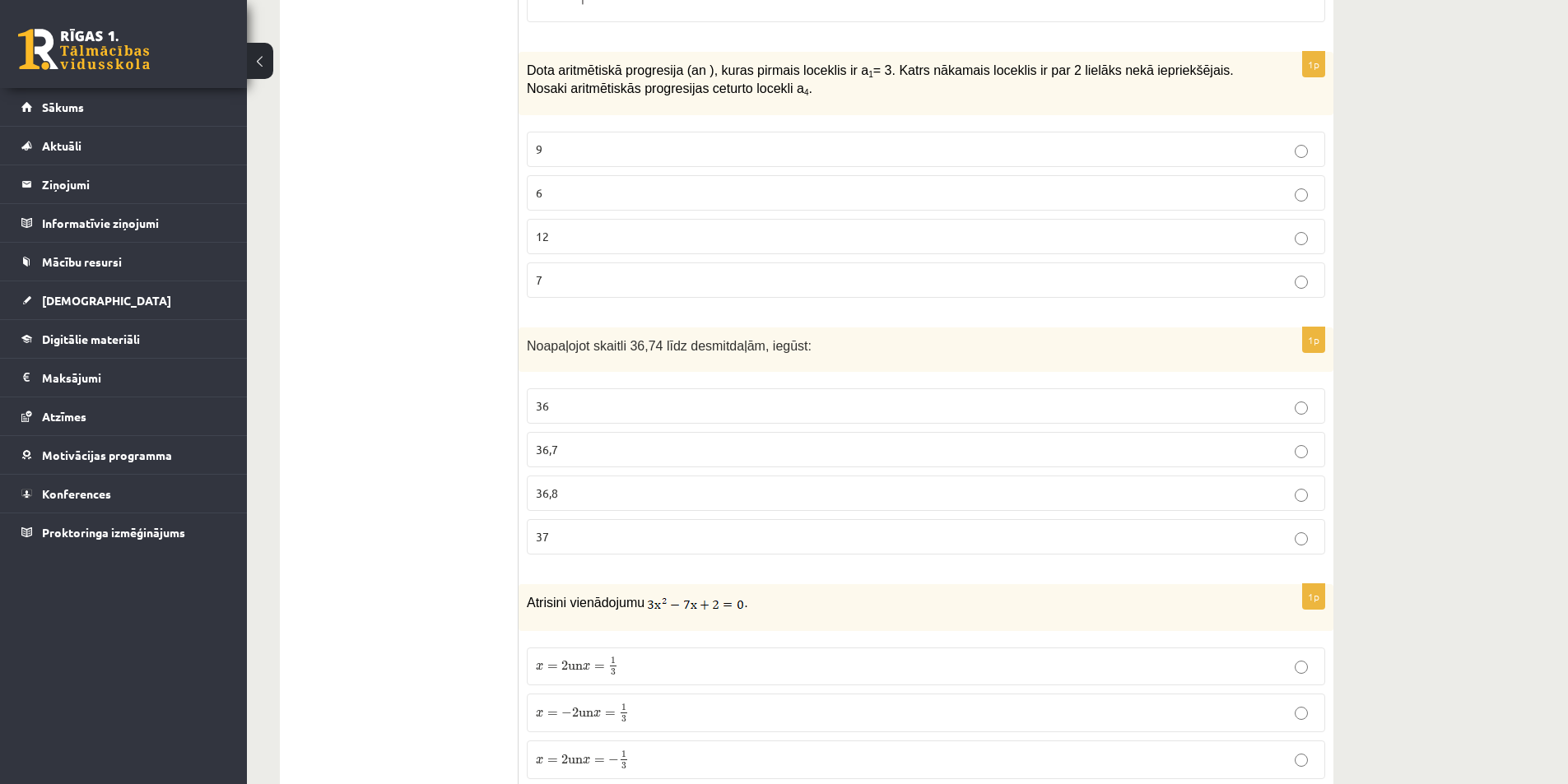
scroll to position [3866, 0]
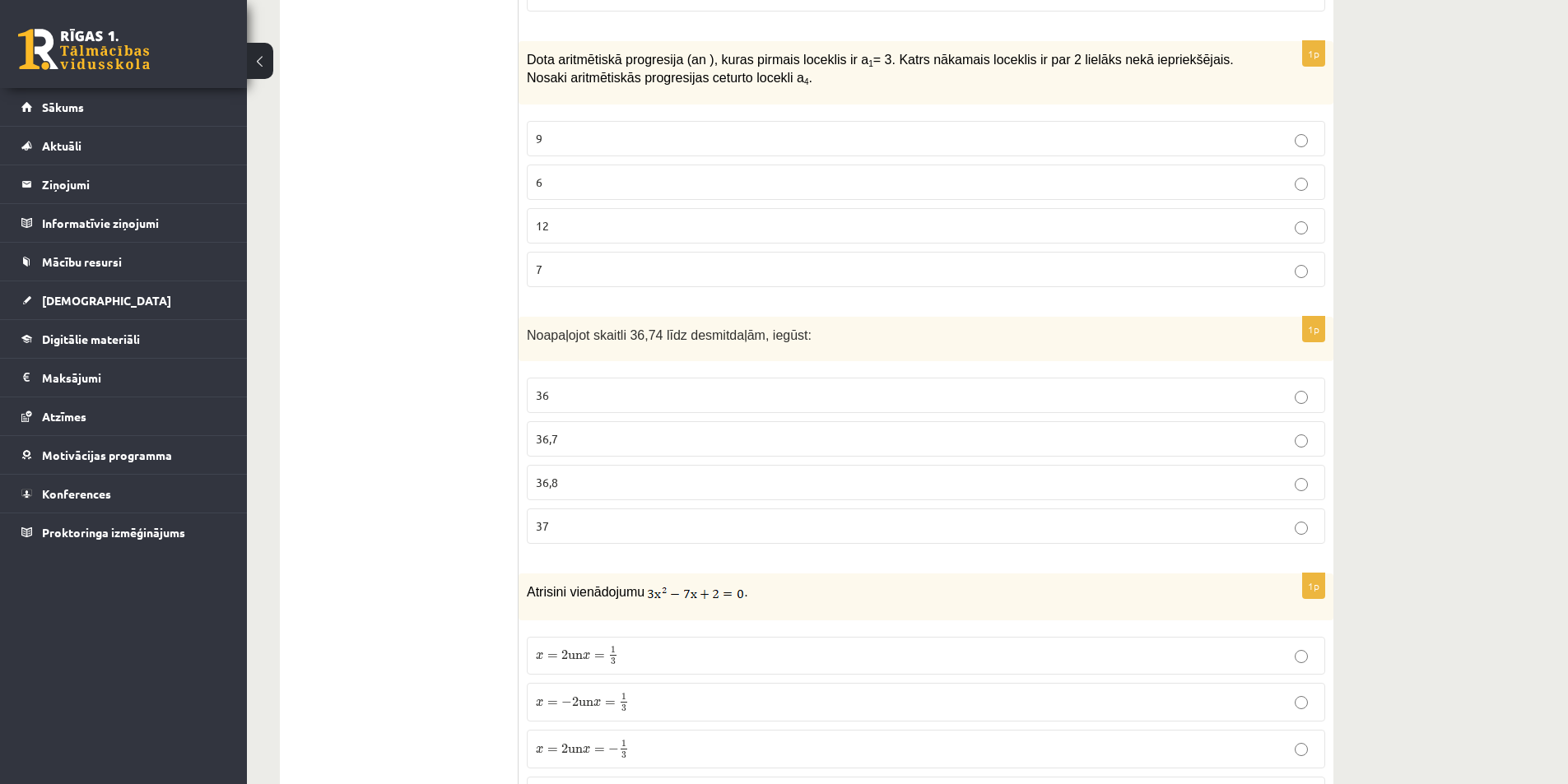
click at [586, 445] on p "36,7" at bounding box center [926, 438] width 780 height 17
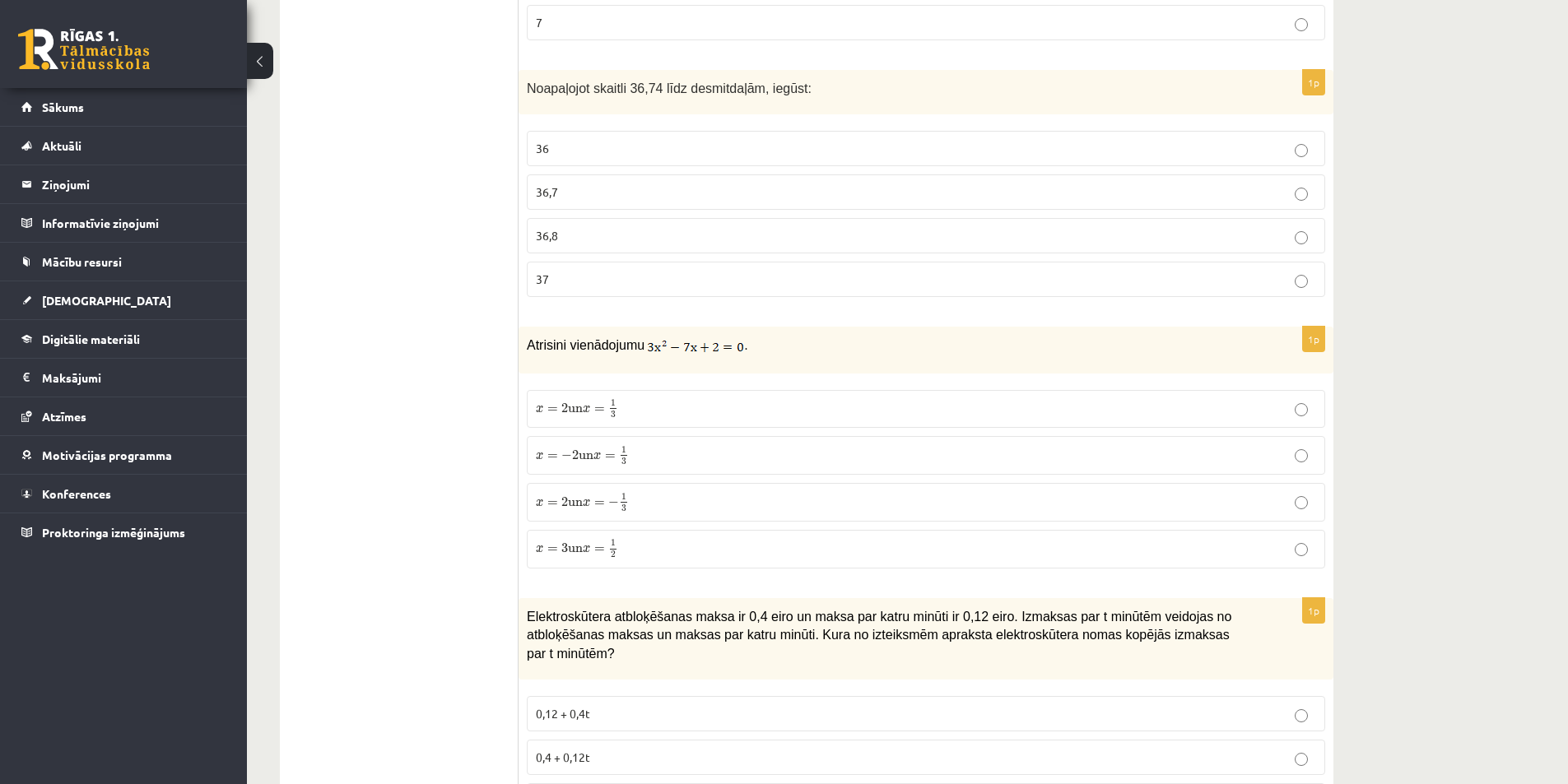
scroll to position [4196, 0]
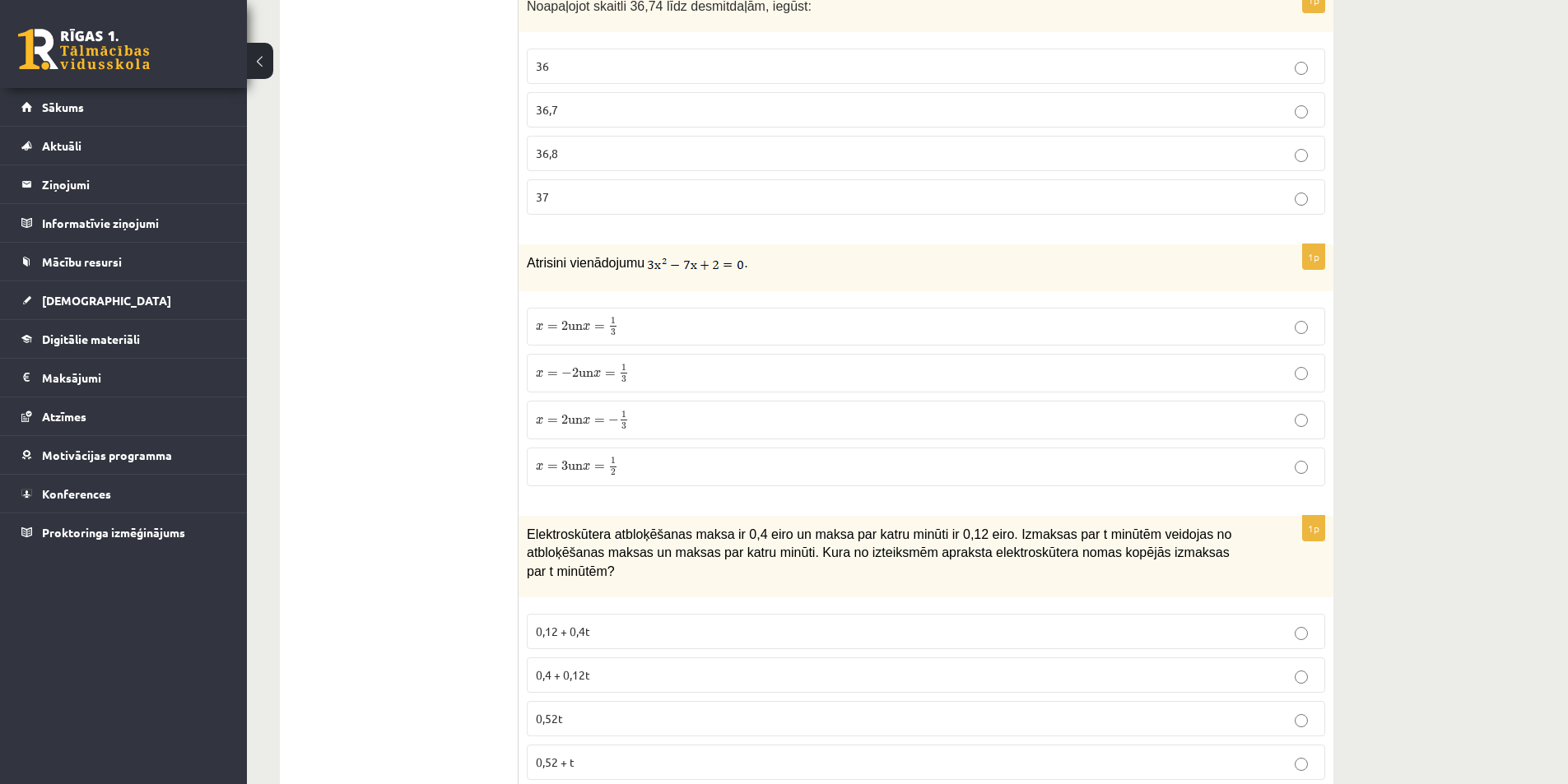
click at [627, 429] on span "1 3" at bounding box center [624, 419] width 10 height 19
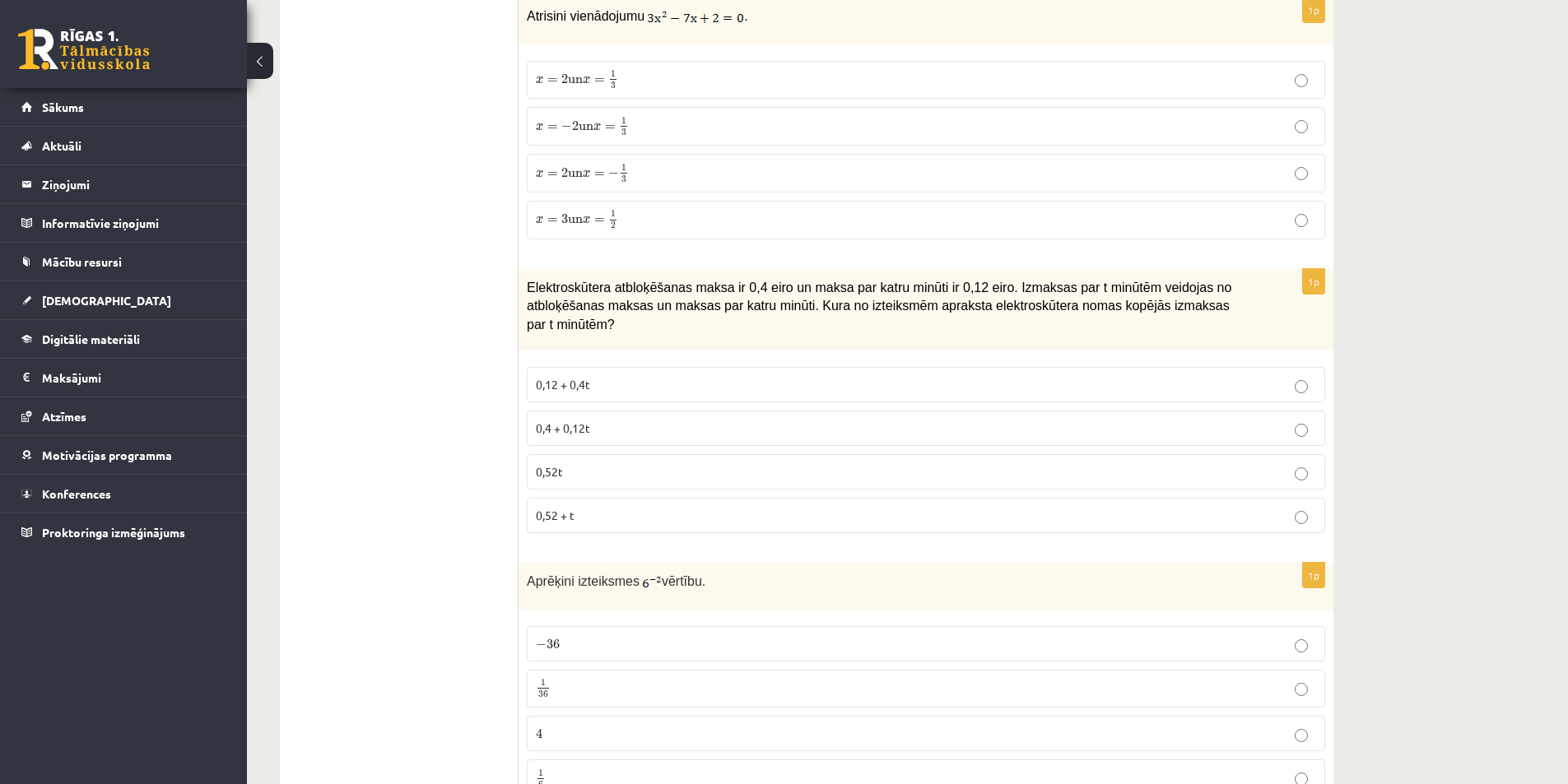
scroll to position [4524, 0]
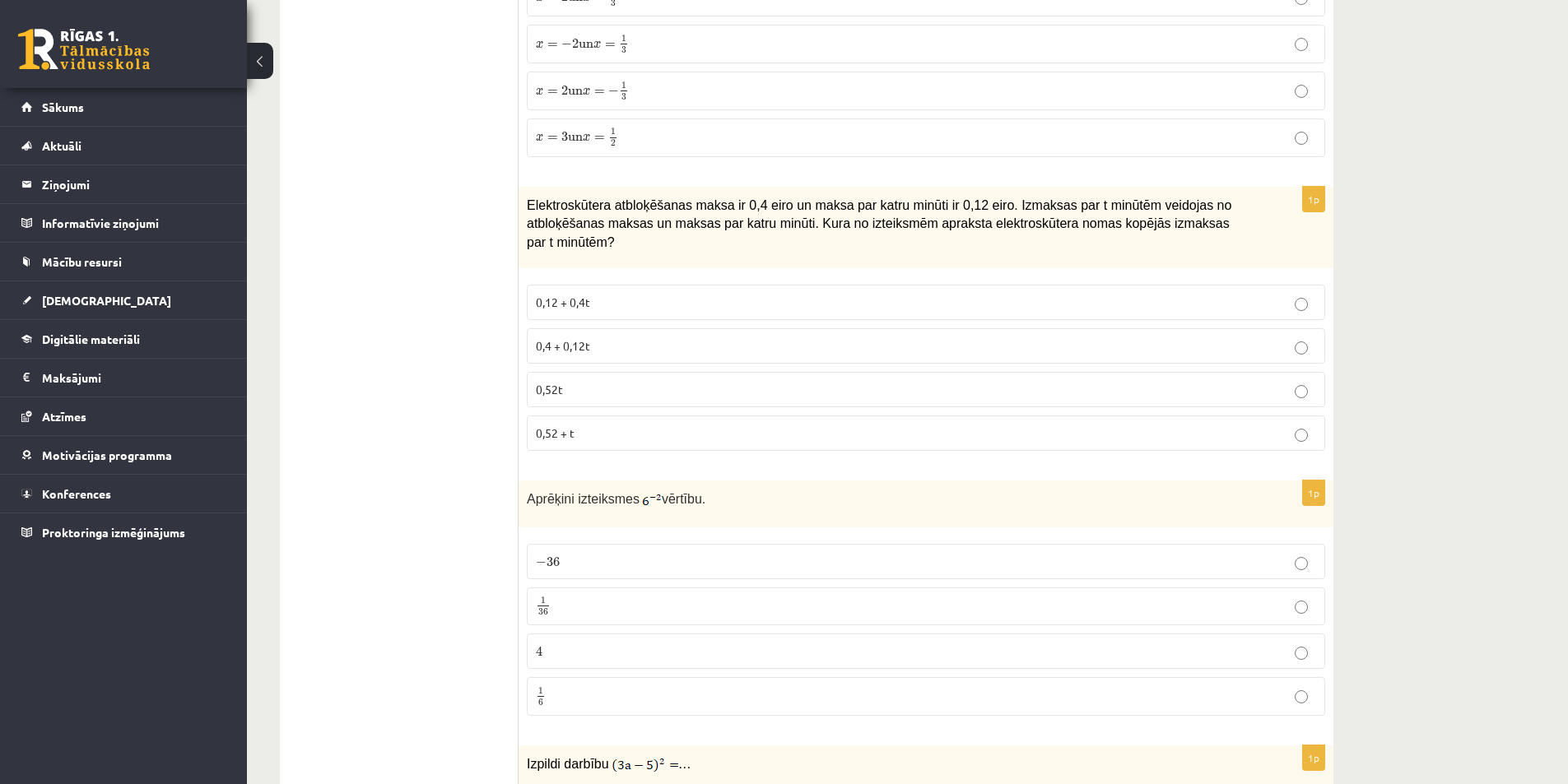
click at [611, 338] on p "0,4 + 0,12t" at bounding box center [926, 346] width 780 height 17
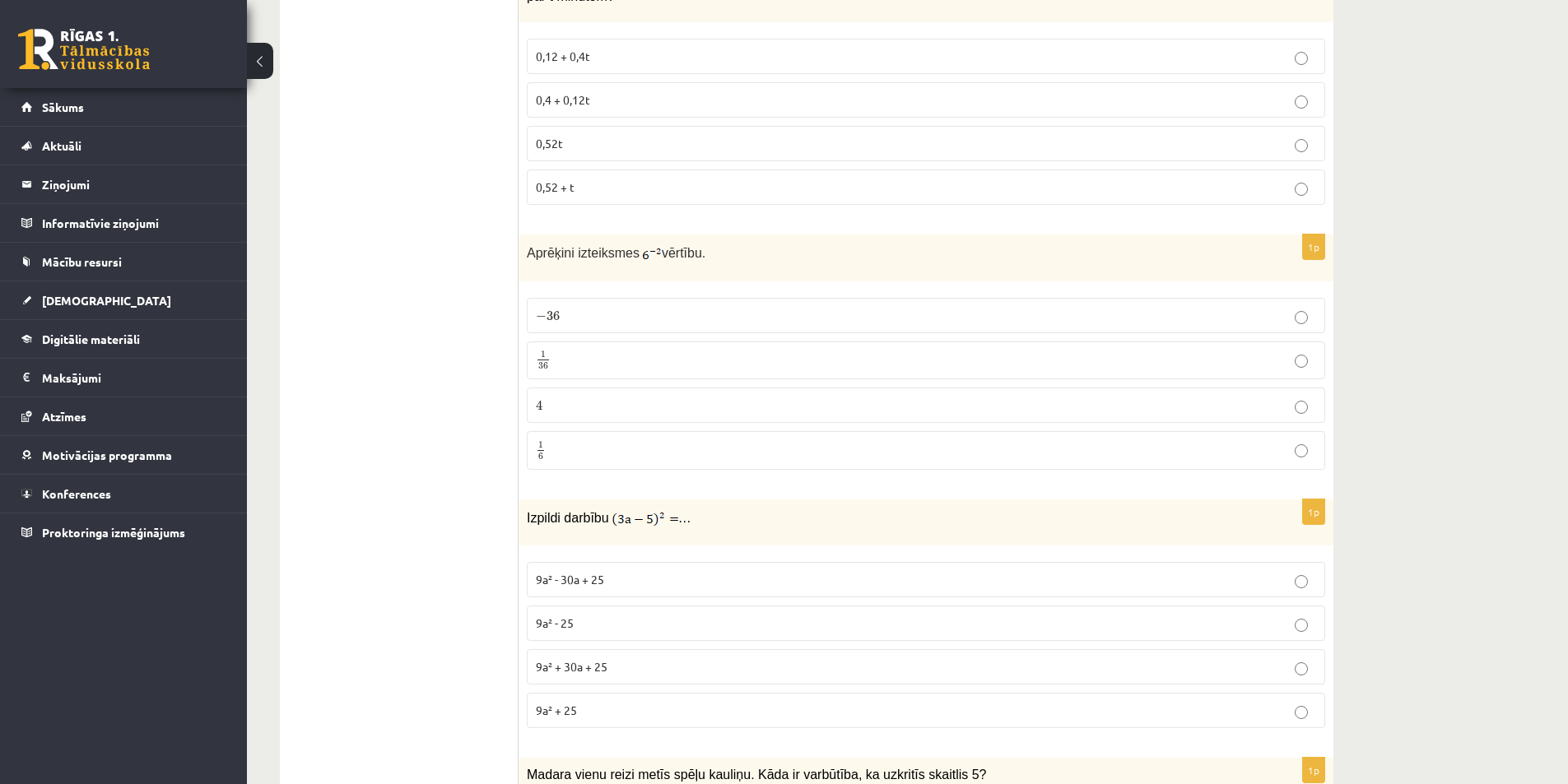
scroll to position [4771, 0]
click at [580, 306] on p "− 36 − 36" at bounding box center [926, 314] width 780 height 17
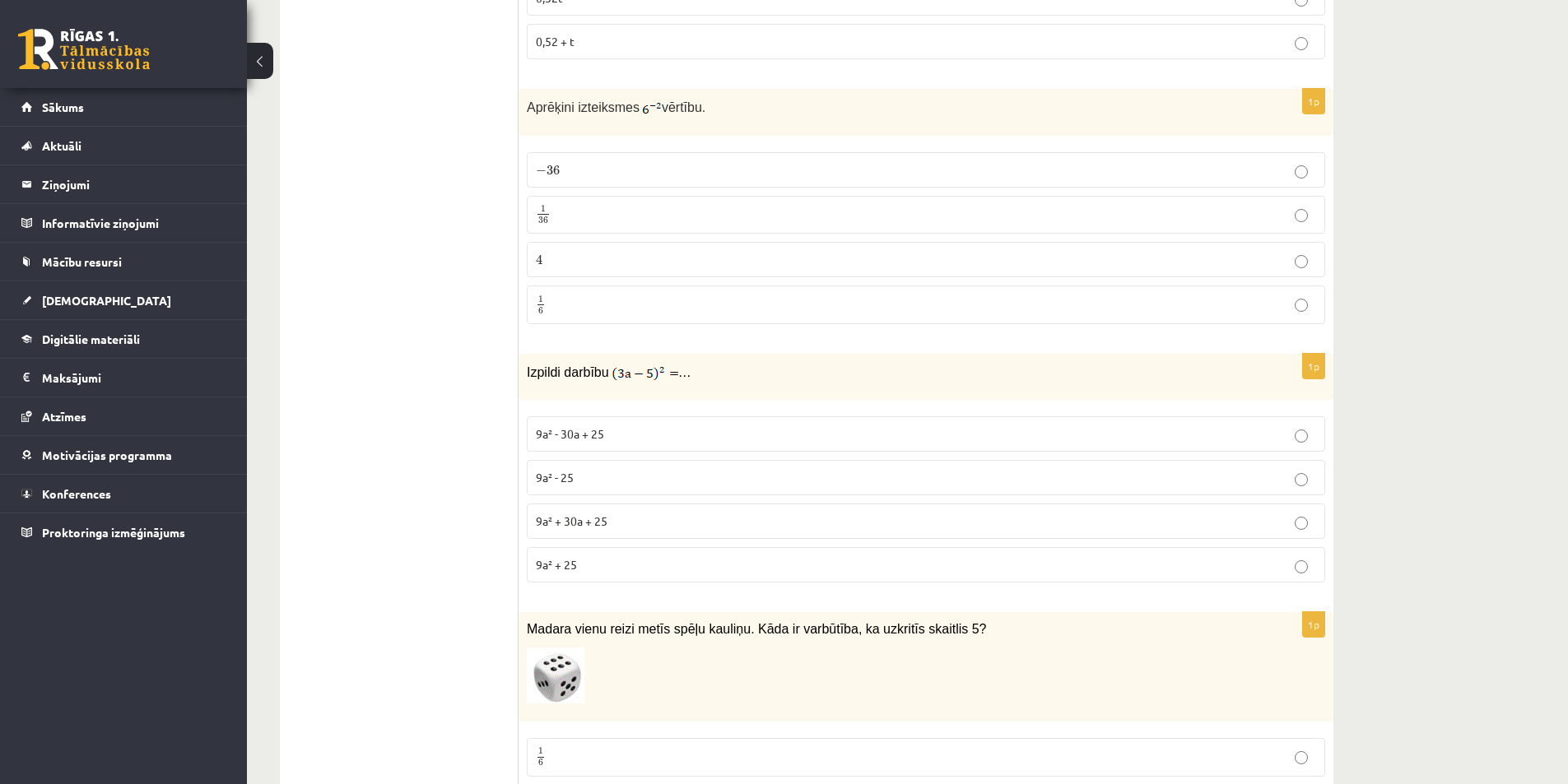
scroll to position [4936, 0]
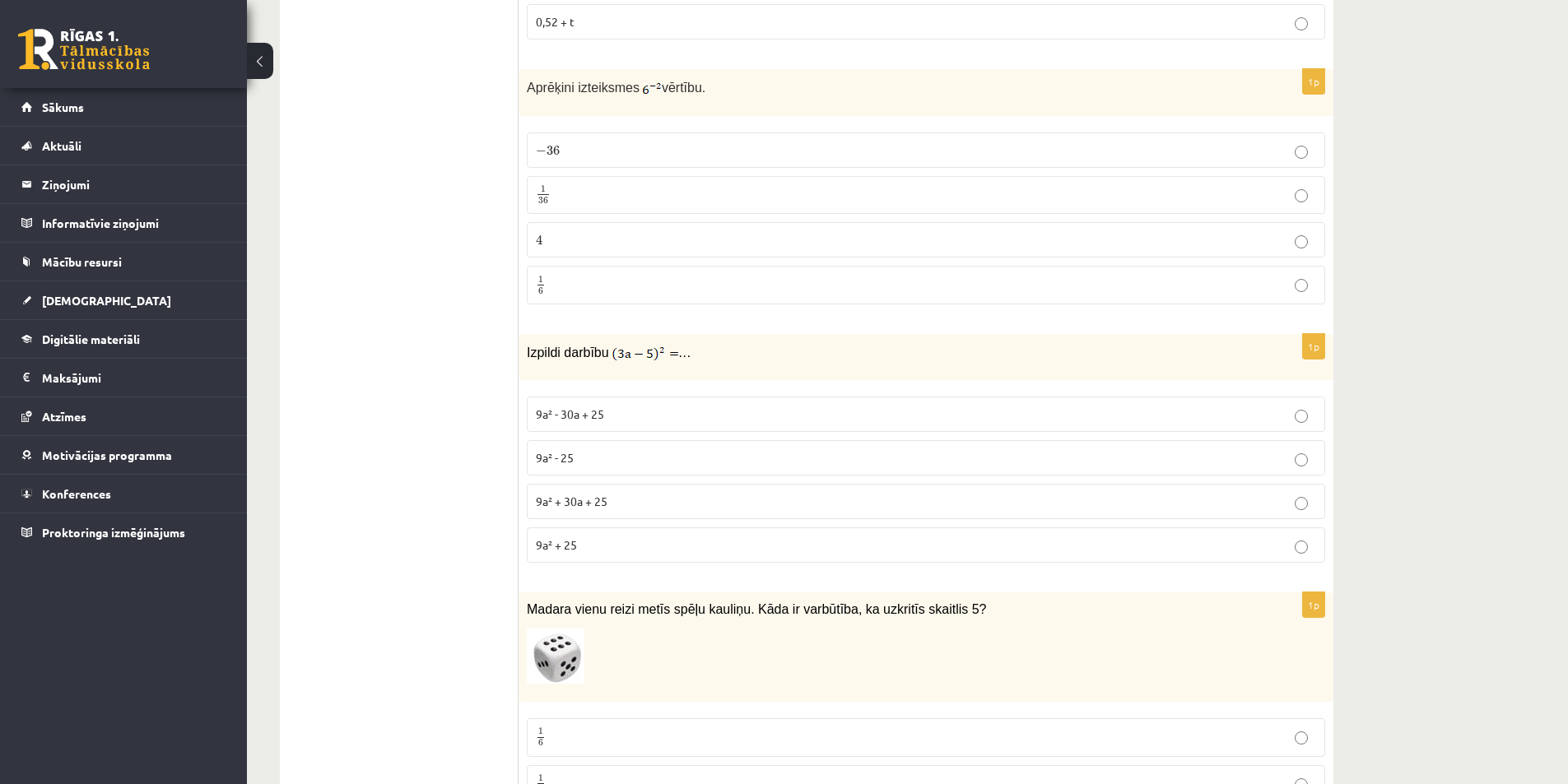
click at [597, 449] on p "9a² - 25" at bounding box center [926, 457] width 780 height 17
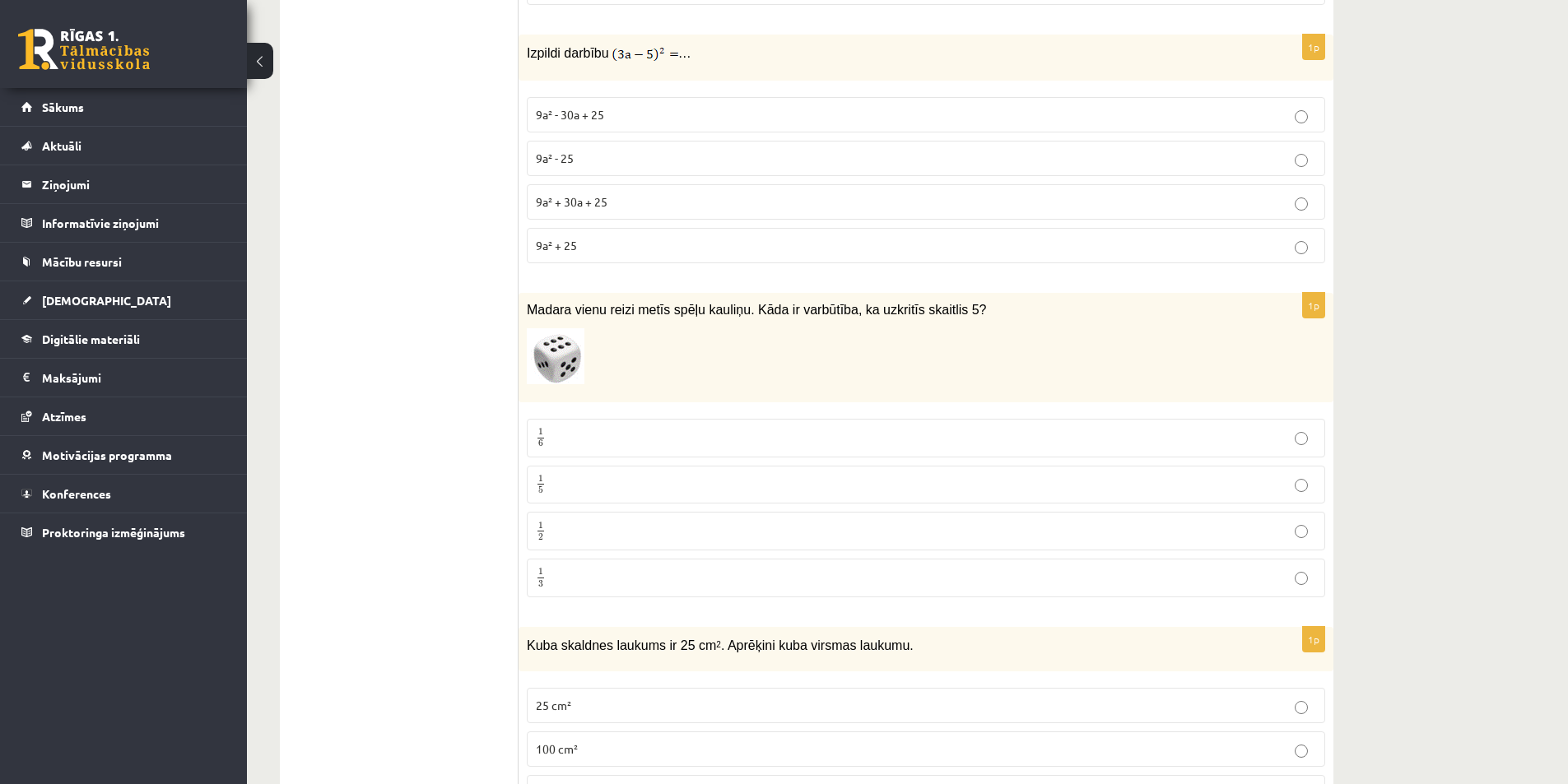
scroll to position [5264, 0]
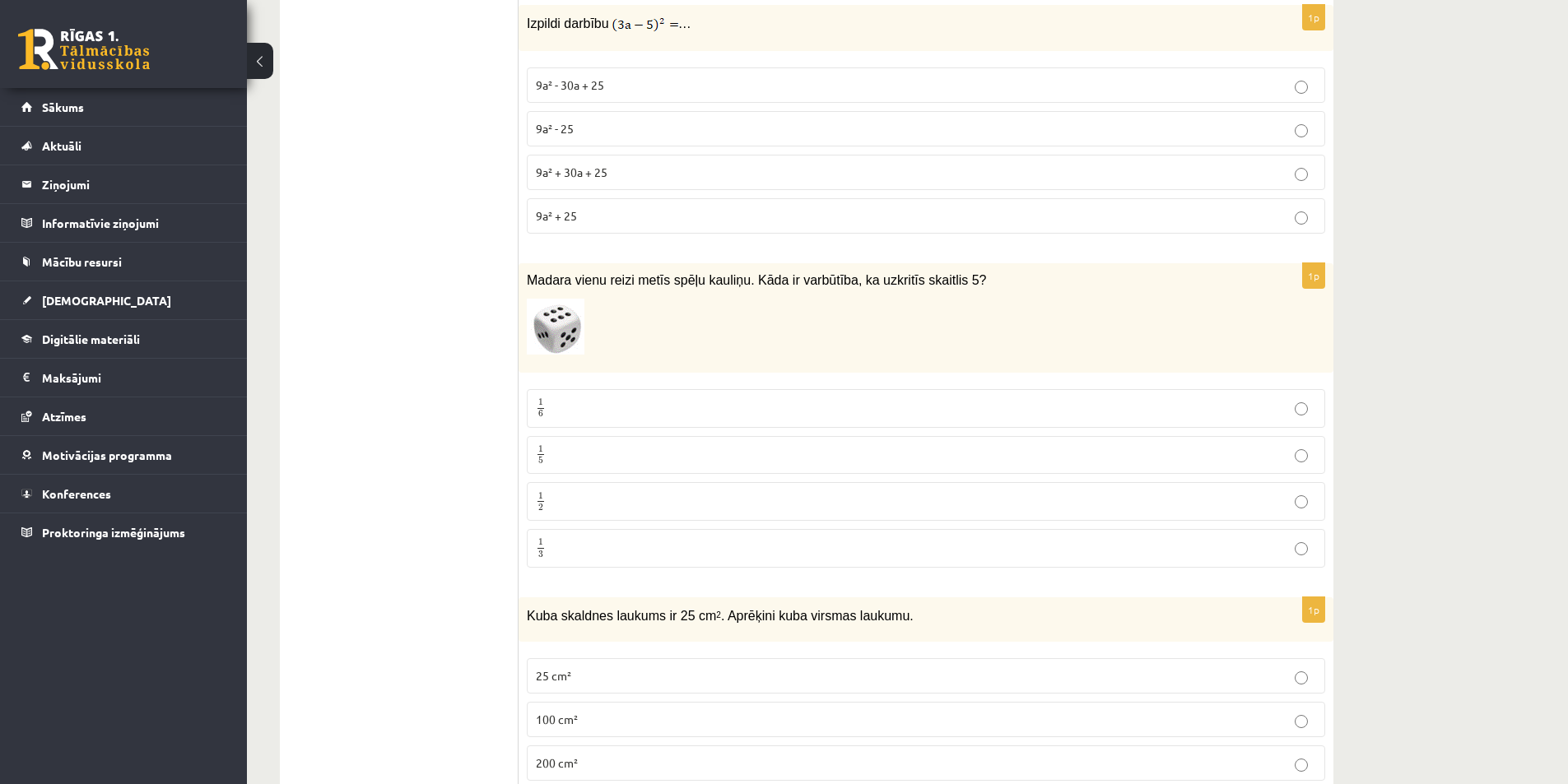
click at [609, 398] on p "1 6 1 6" at bounding box center [926, 408] width 780 height 21
click at [556, 445] on p "1 5 1 5" at bounding box center [926, 455] width 780 height 21
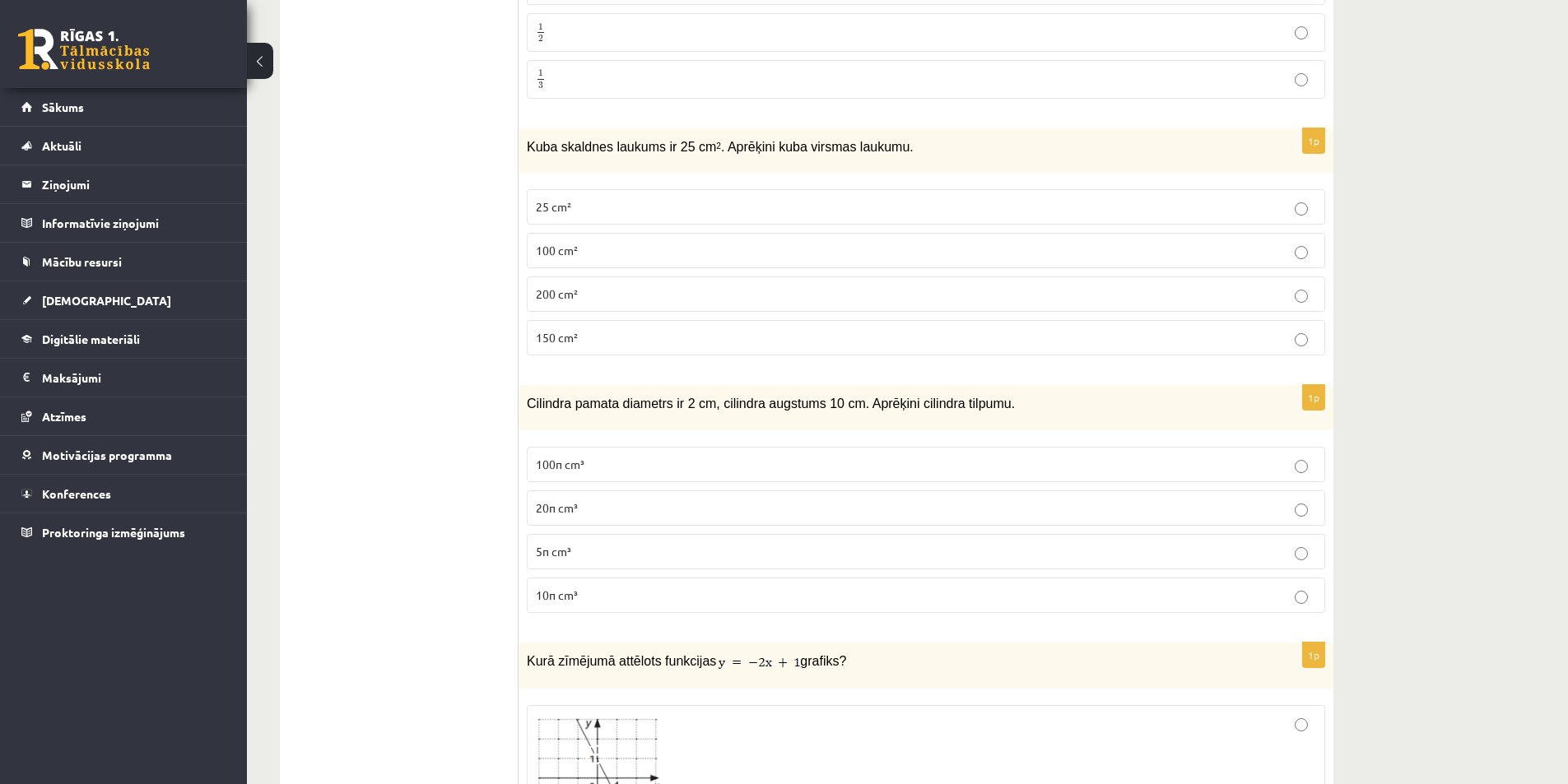
scroll to position [5758, 0]
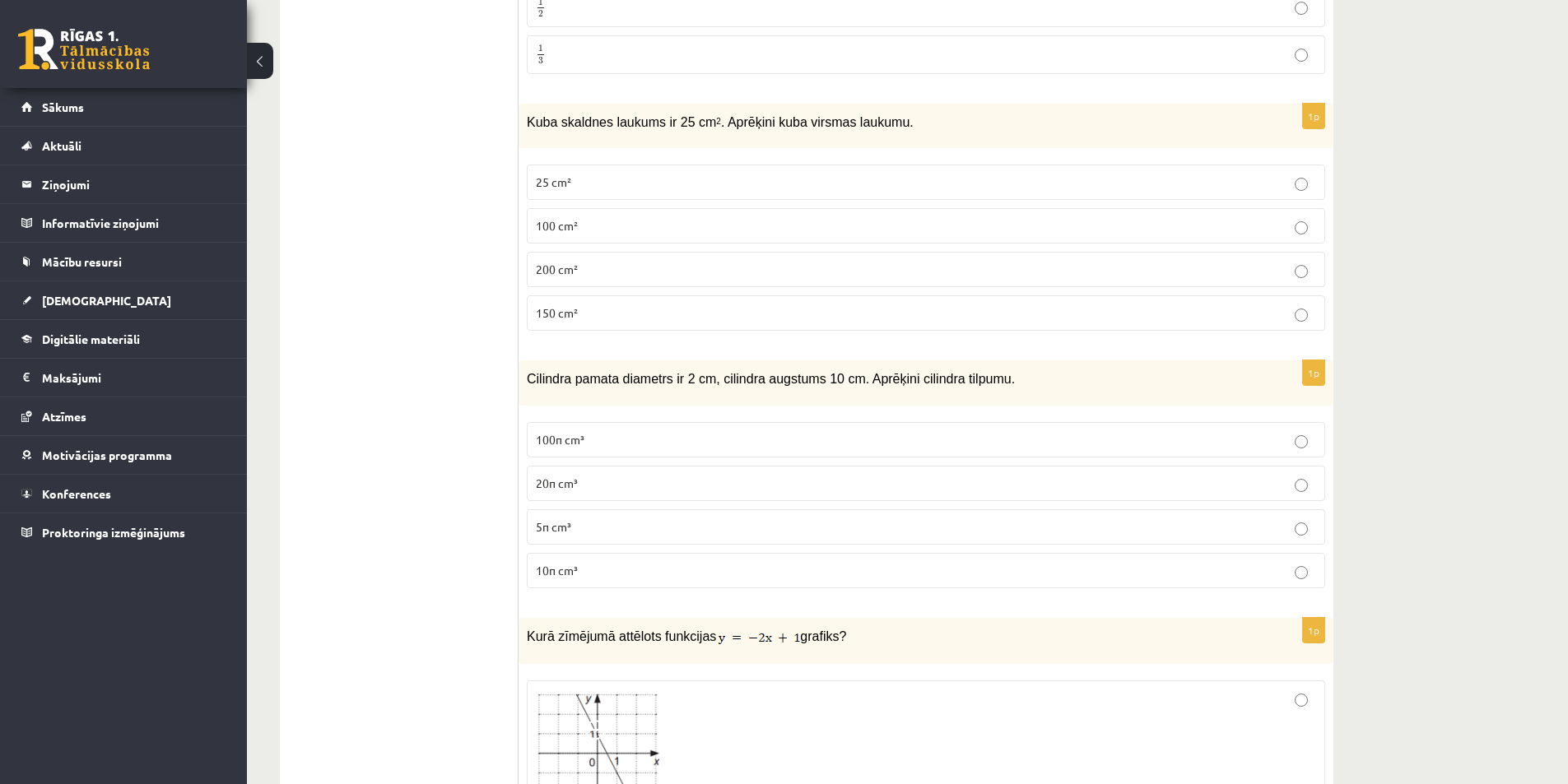
click at [609, 305] on p "150 cm²" at bounding box center [926, 313] width 780 height 17
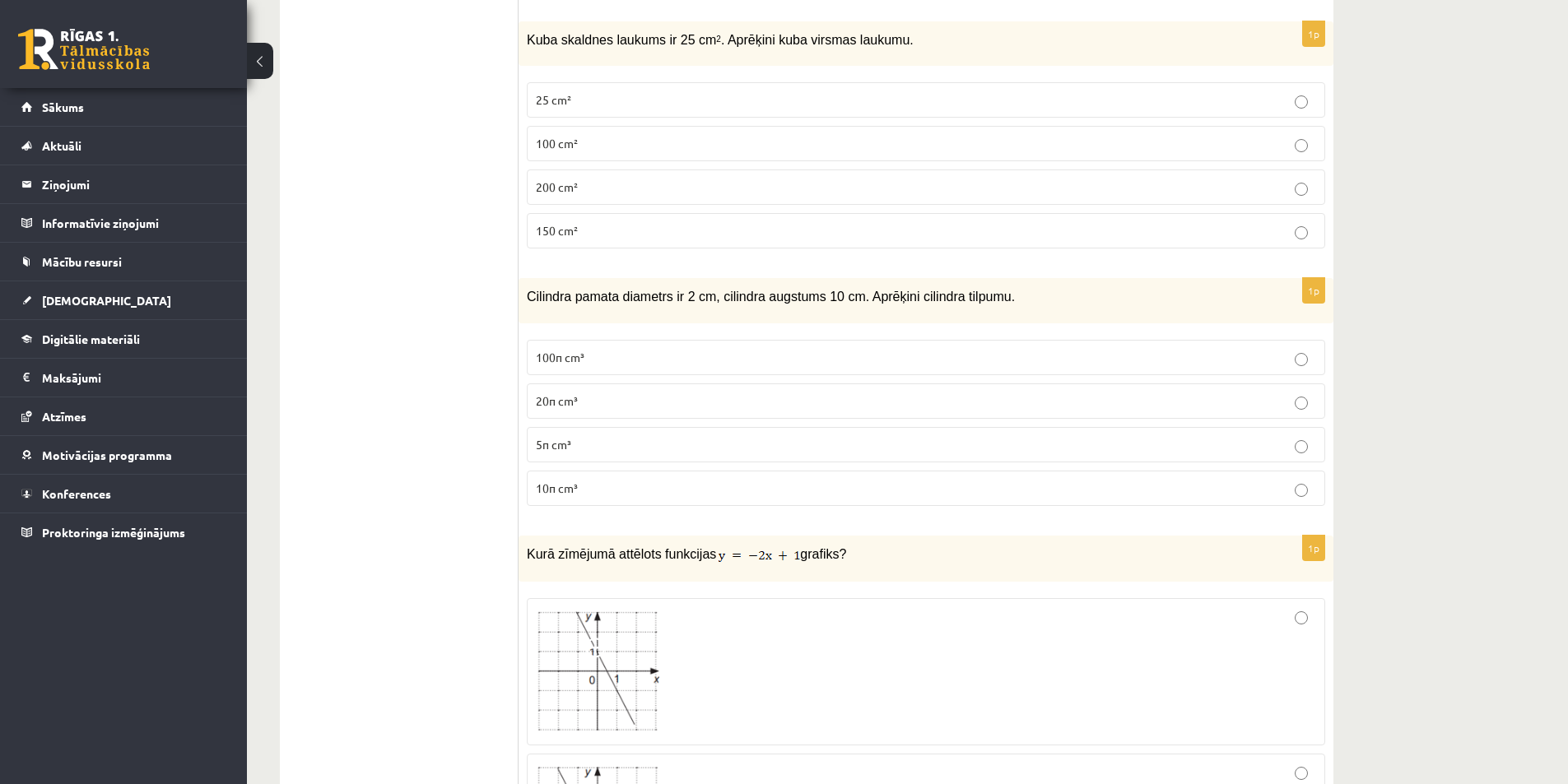
scroll to position [5923, 0]
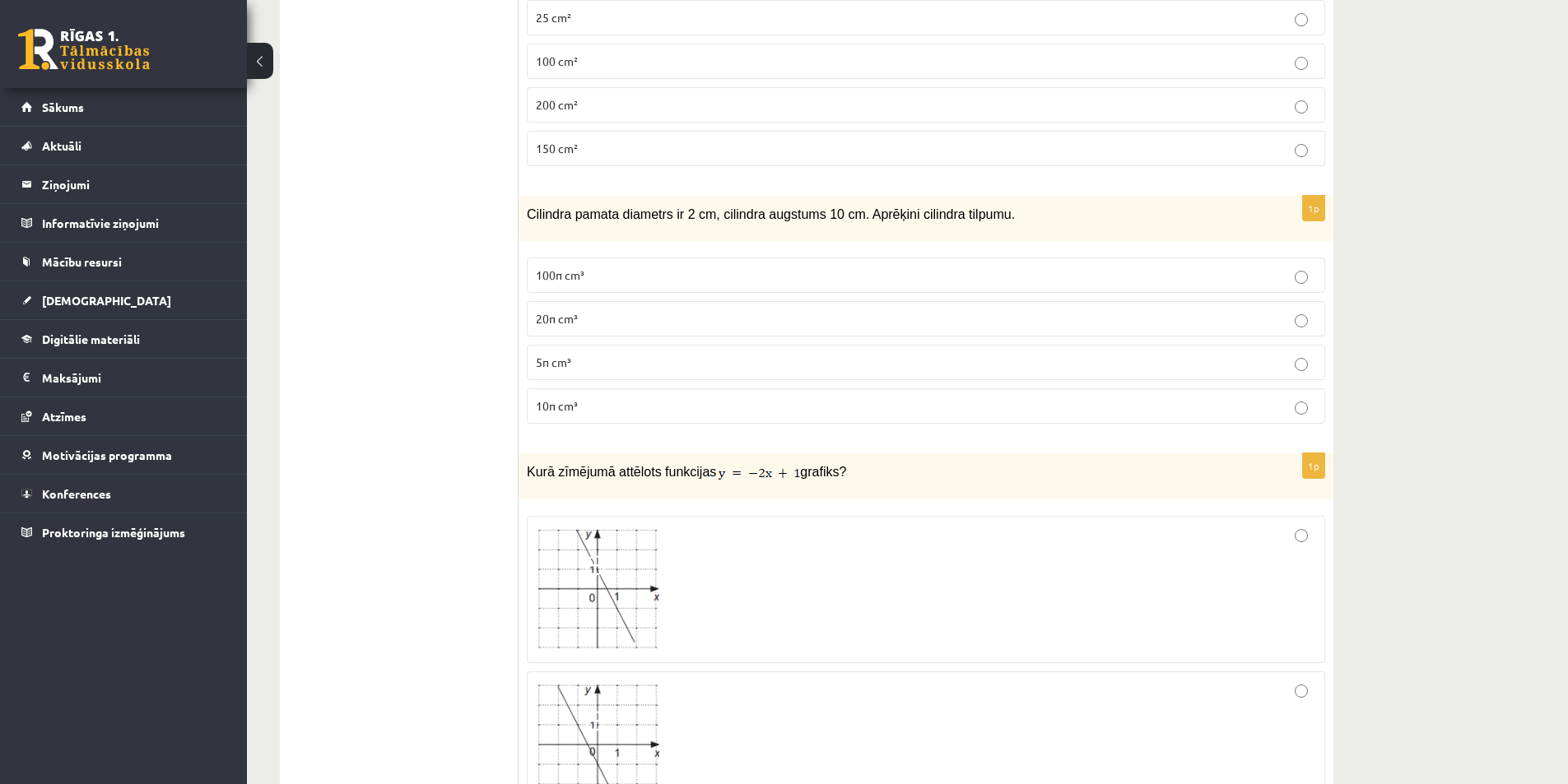
click at [635, 397] on p "10π cm³" at bounding box center [926, 405] width 780 height 17
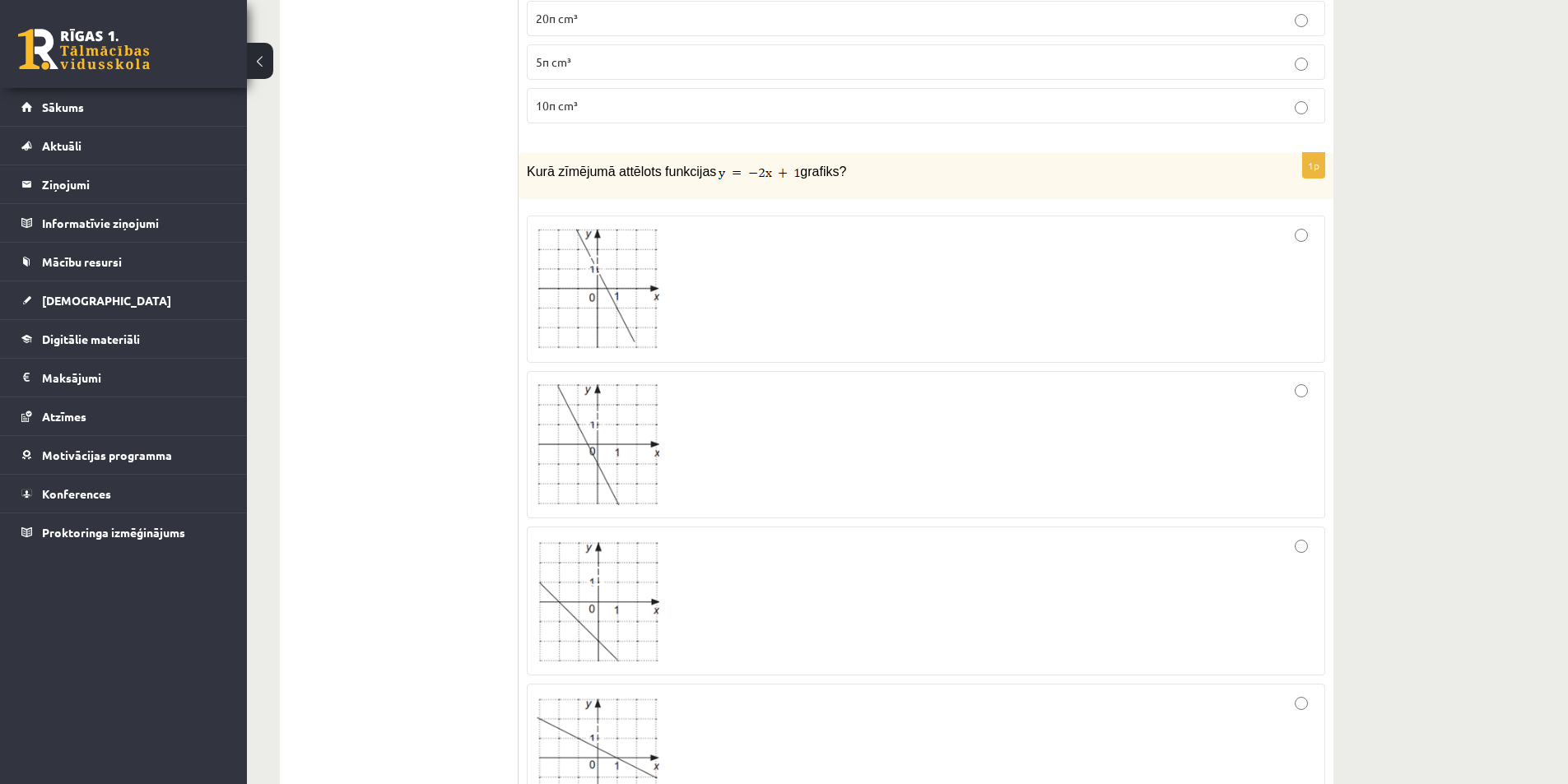
scroll to position [6251, 0]
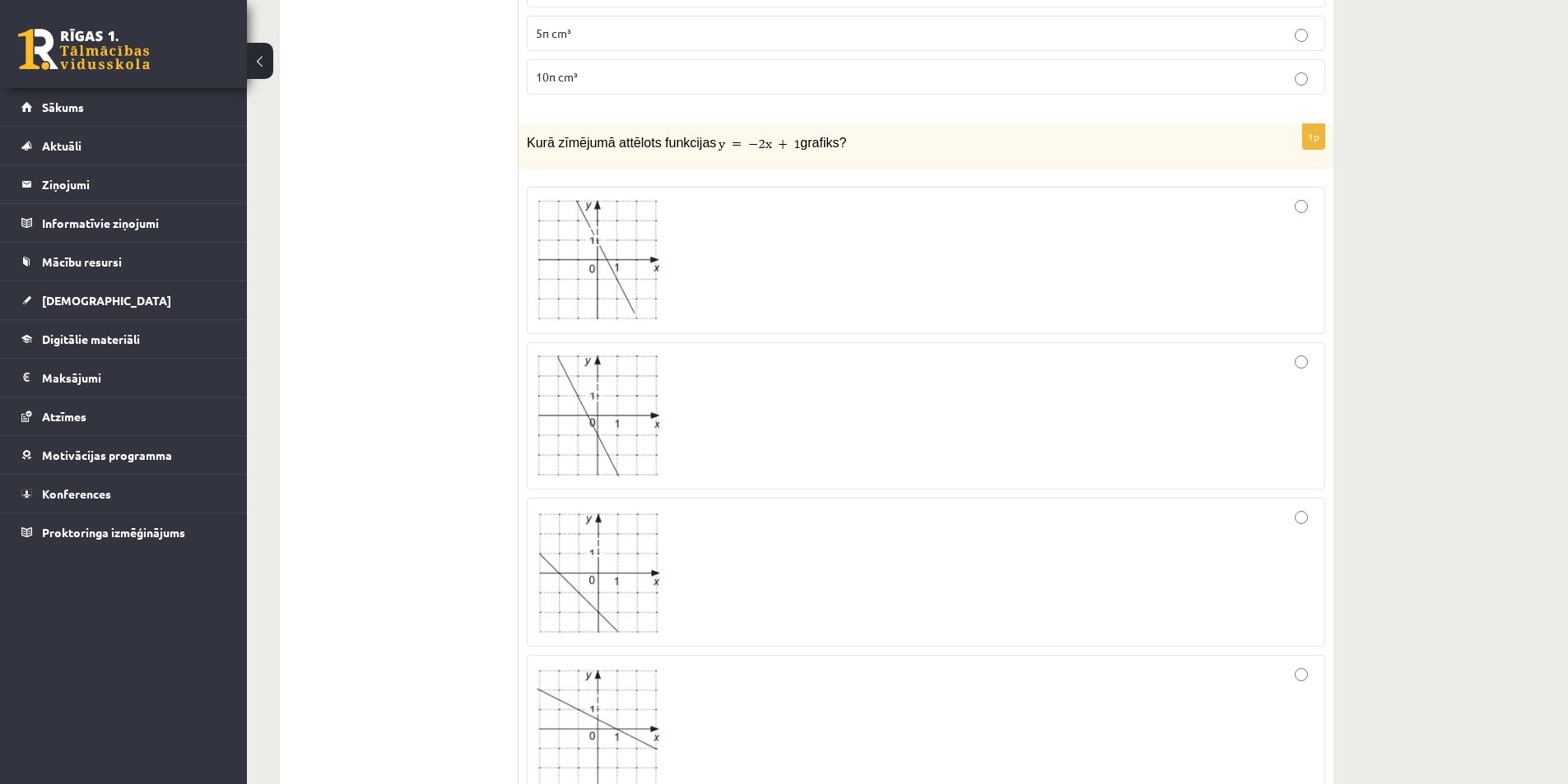
click at [558, 559] on img at bounding box center [598, 572] width 124 height 123
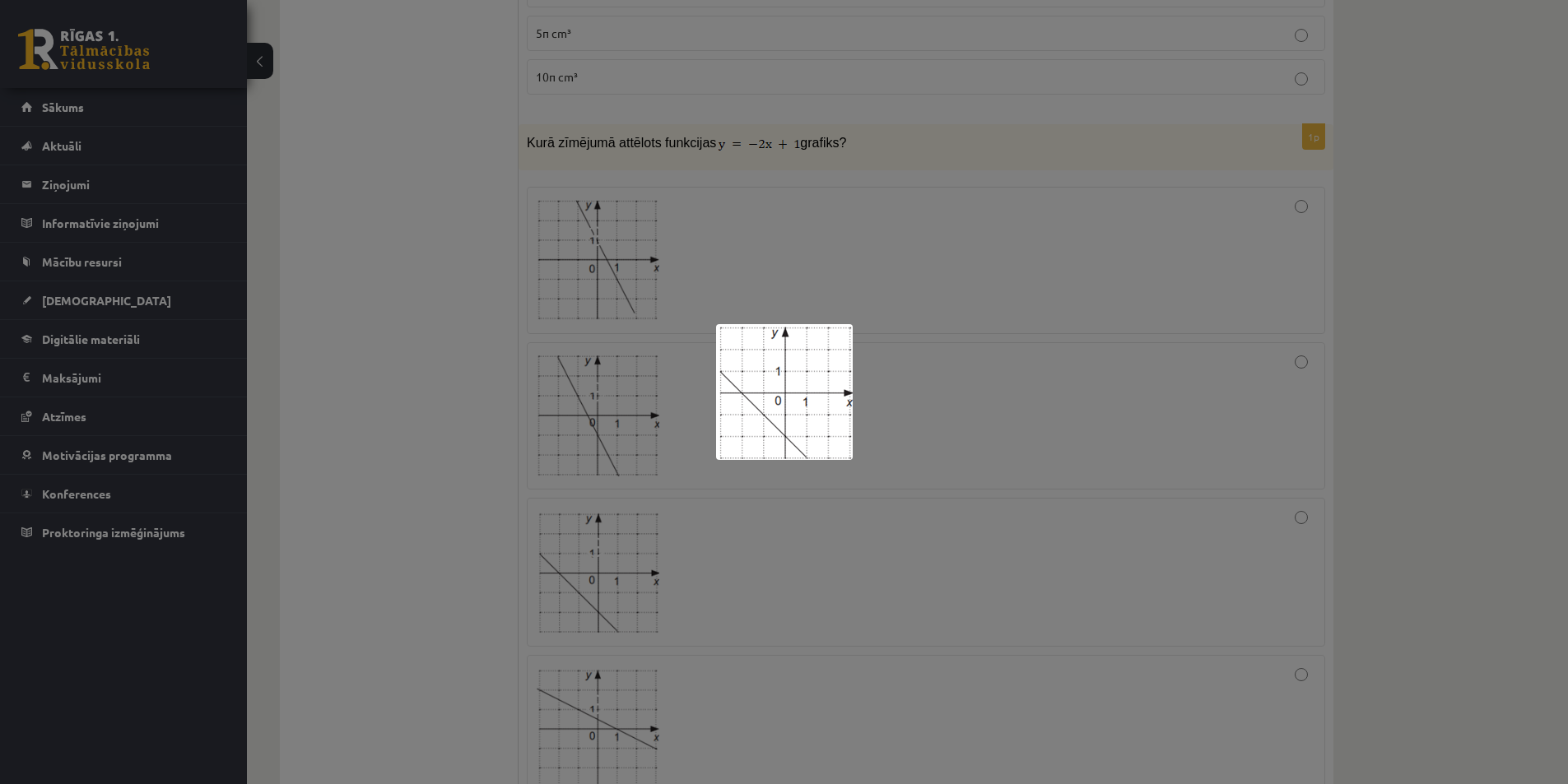
click at [941, 539] on div at bounding box center [784, 392] width 1568 height 784
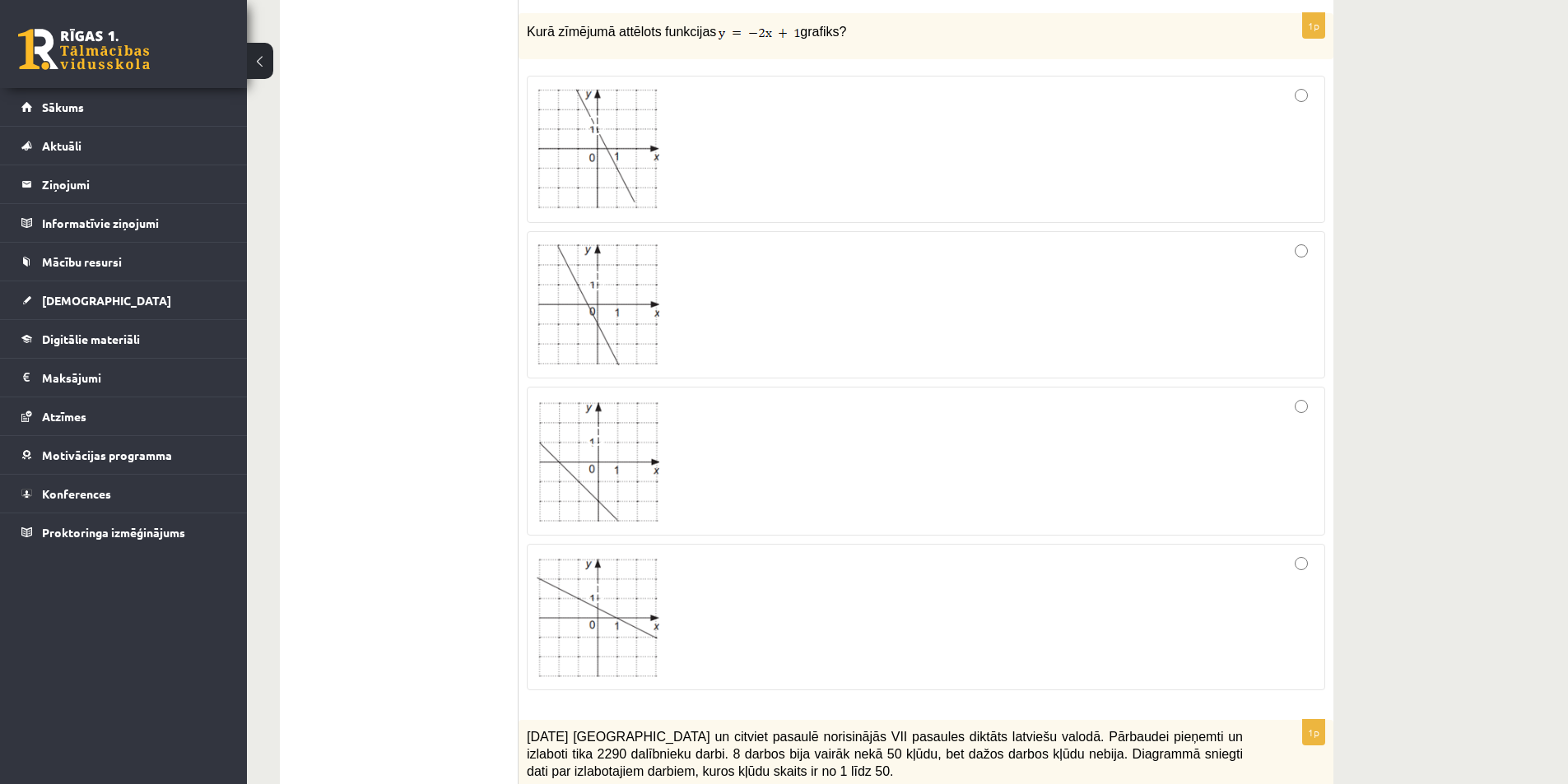
scroll to position [6334, 0]
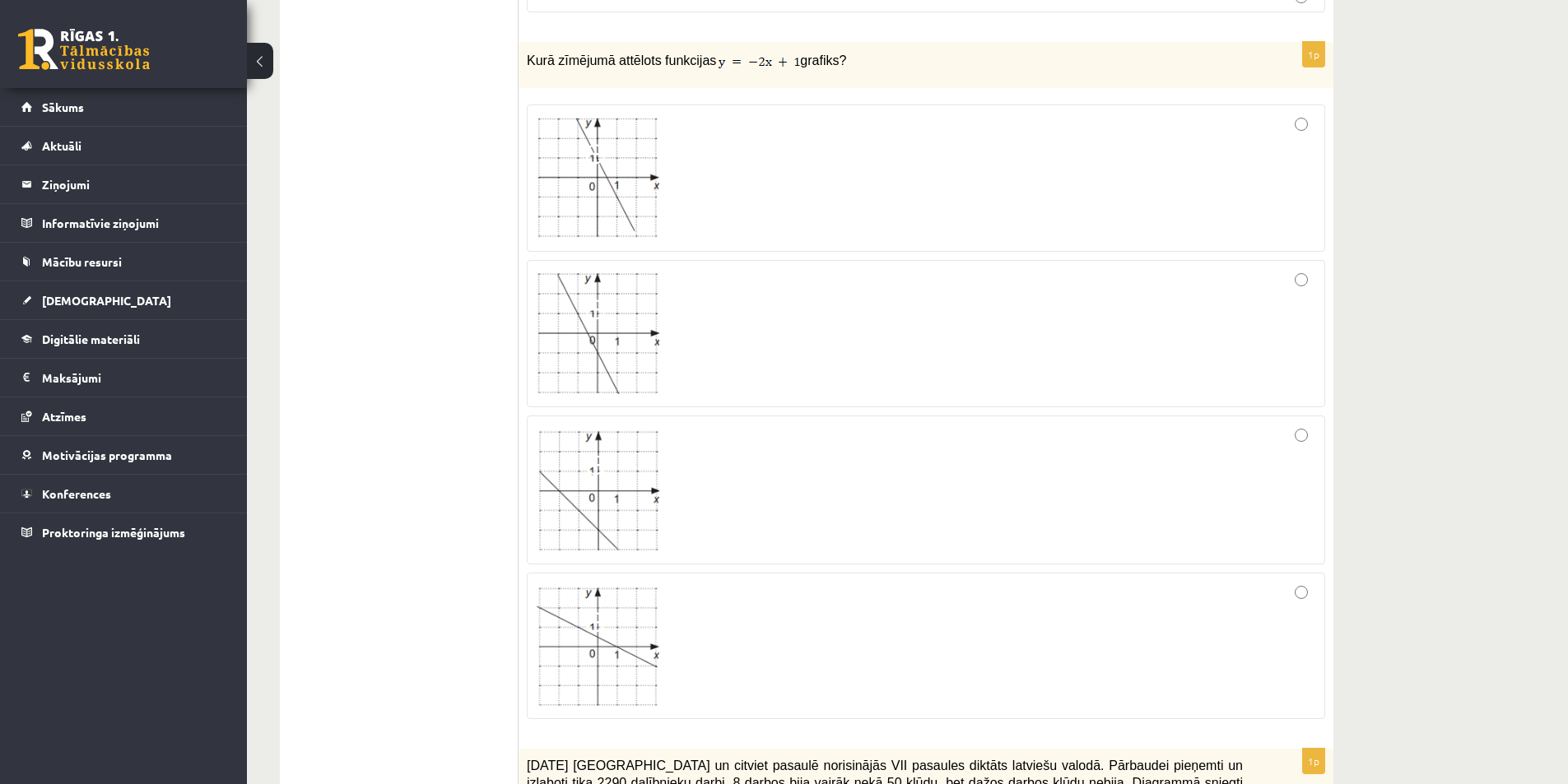
click at [620, 633] on img at bounding box center [598, 646] width 124 height 120
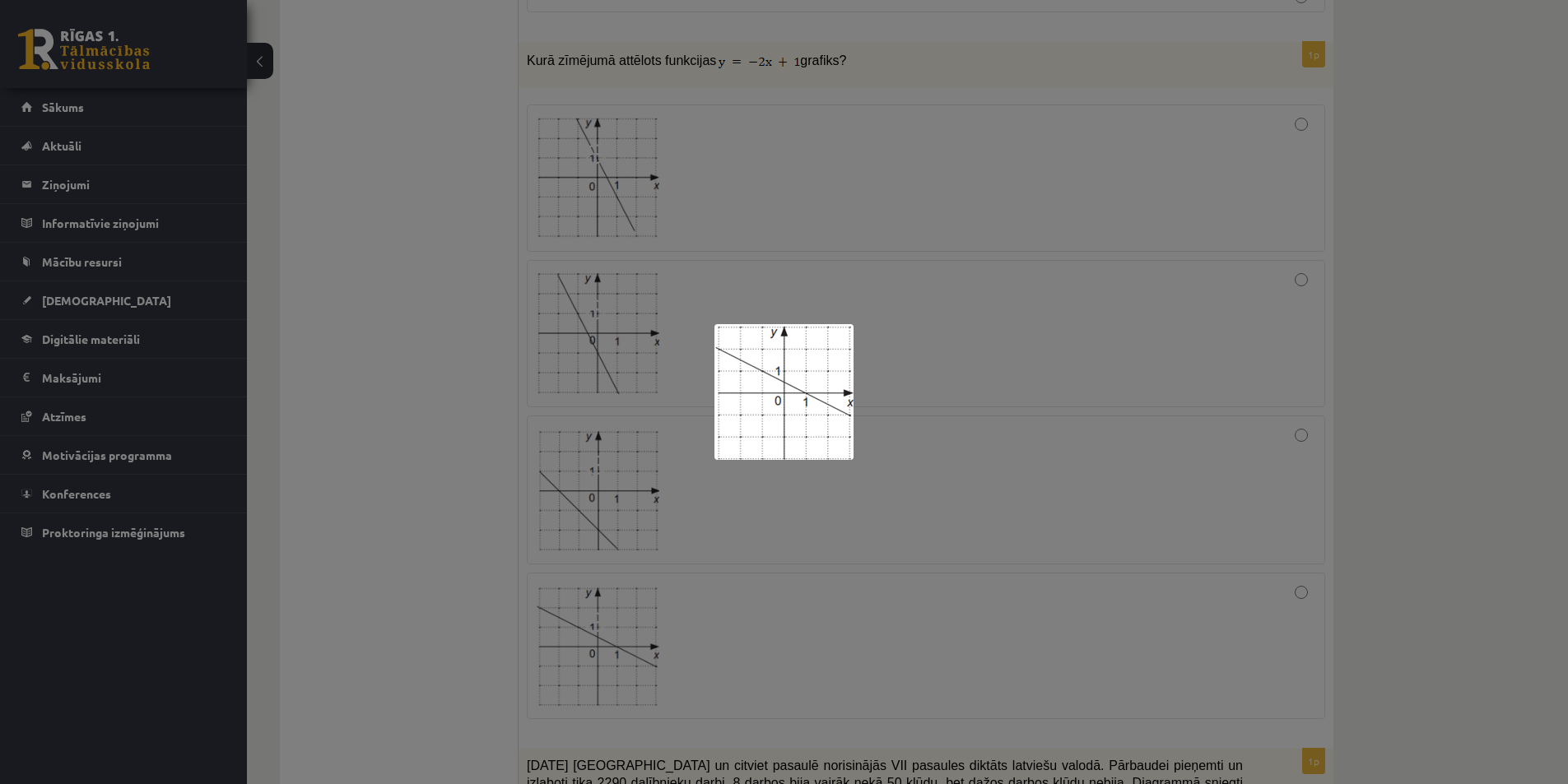
click at [1006, 486] on div at bounding box center [784, 392] width 1568 height 784
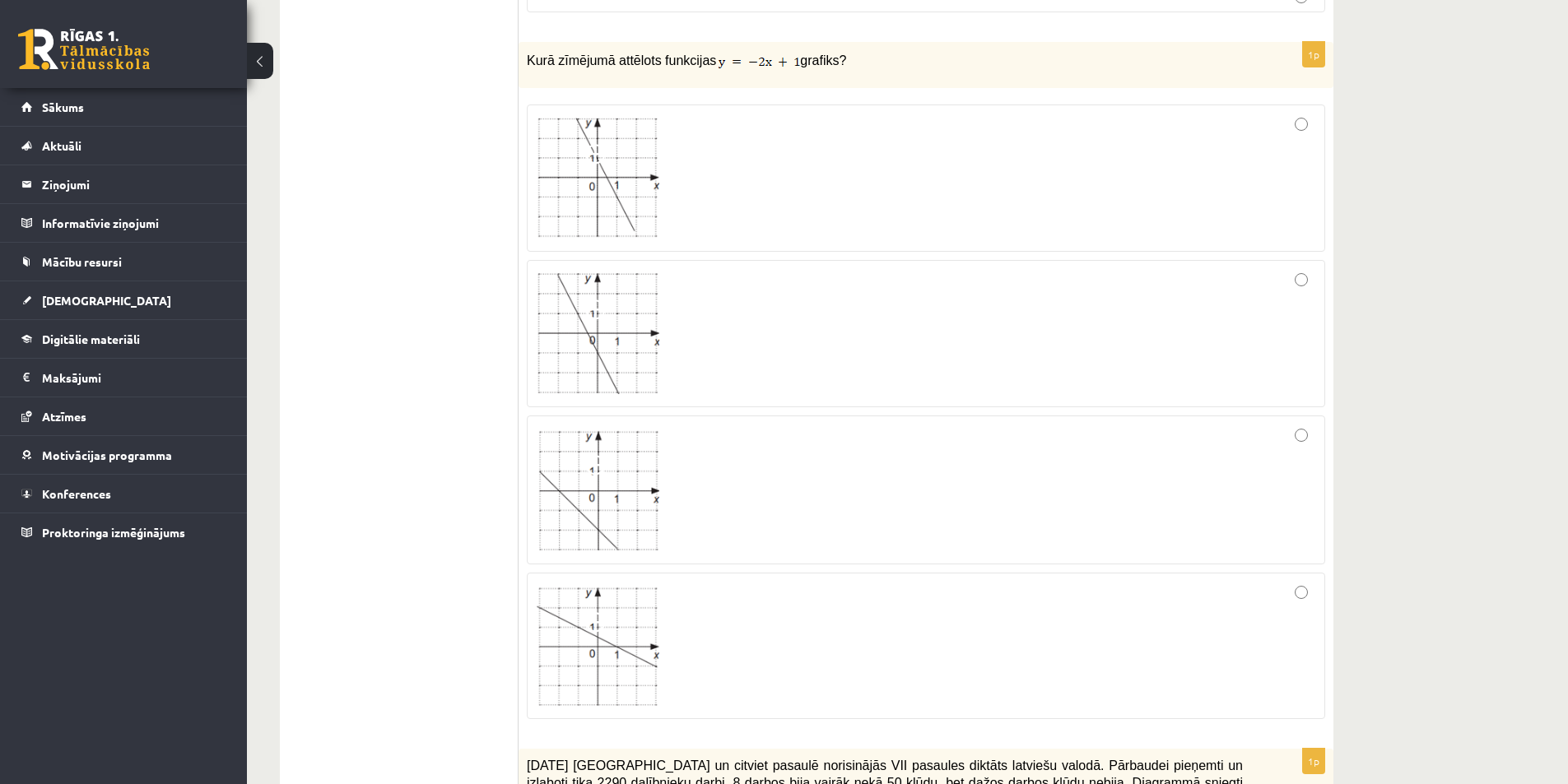
click at [792, 478] on div at bounding box center [926, 489] width 780 height 130
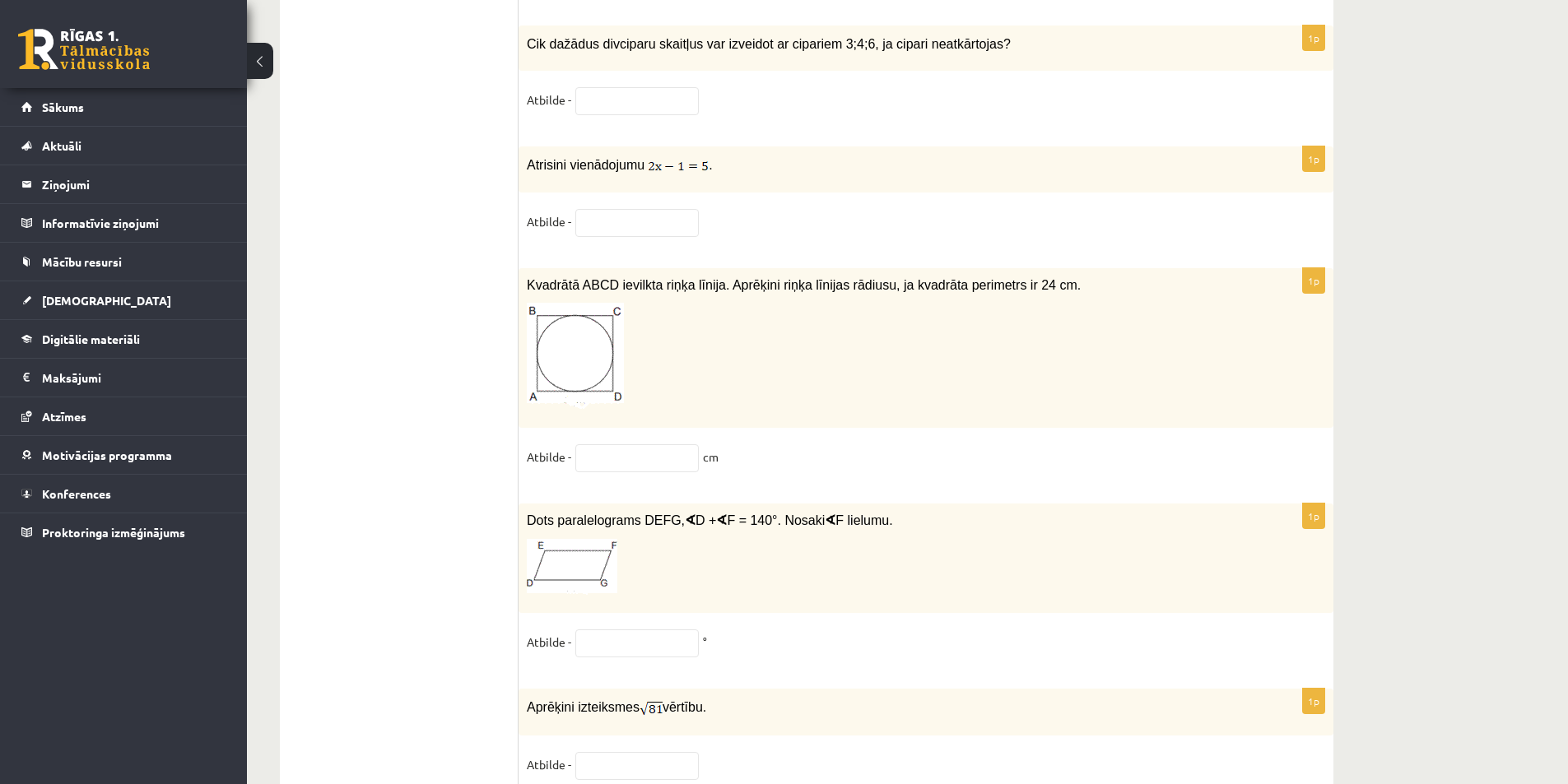
scroll to position [8284, 0]
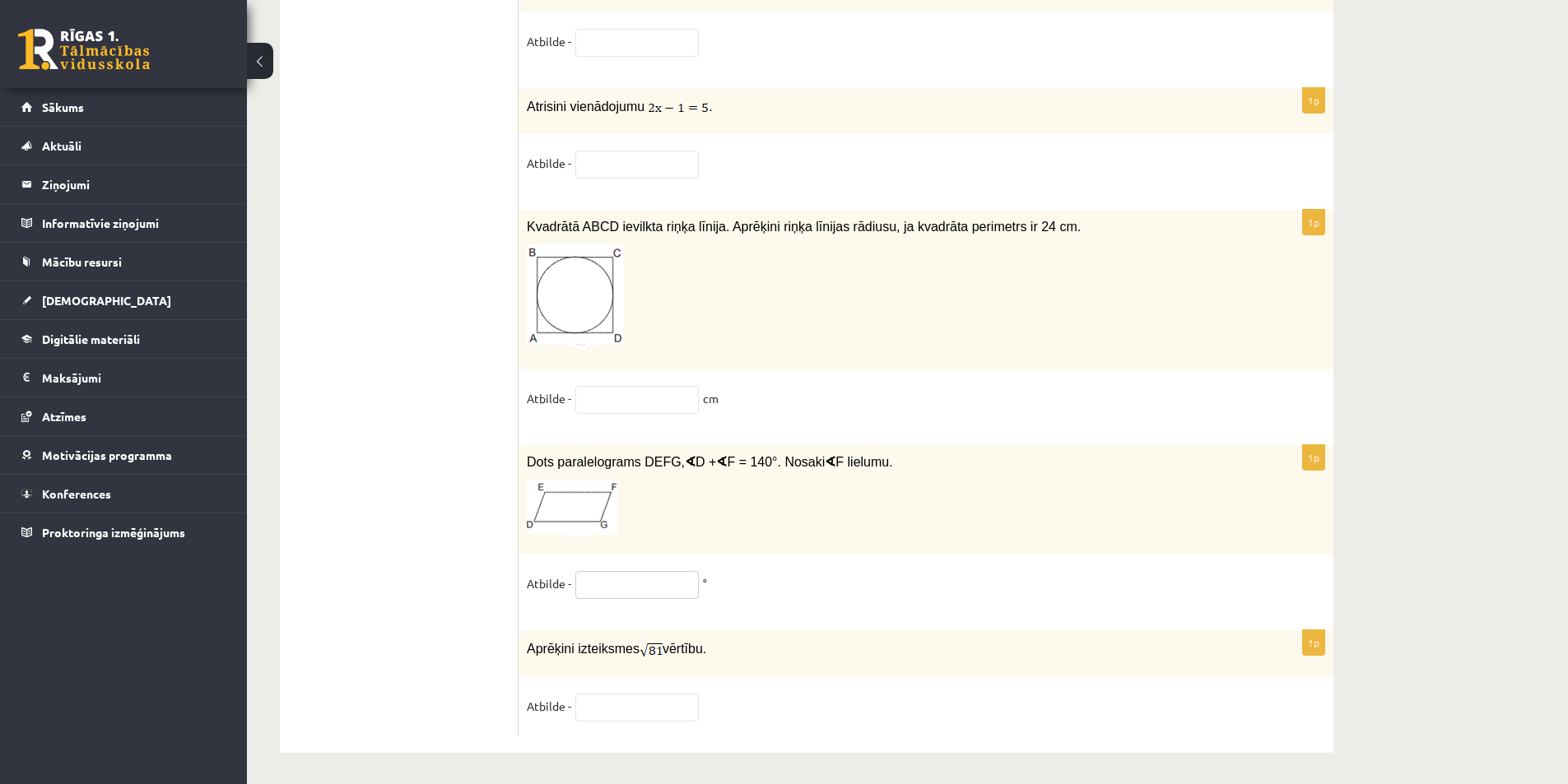
click at [632, 587] on input "text" at bounding box center [637, 585] width 124 height 28
type input "**"
click at [615, 707] on input "text" at bounding box center [637, 707] width 124 height 28
type input "*"
click at [679, 385] on input "text" at bounding box center [637, 399] width 124 height 28
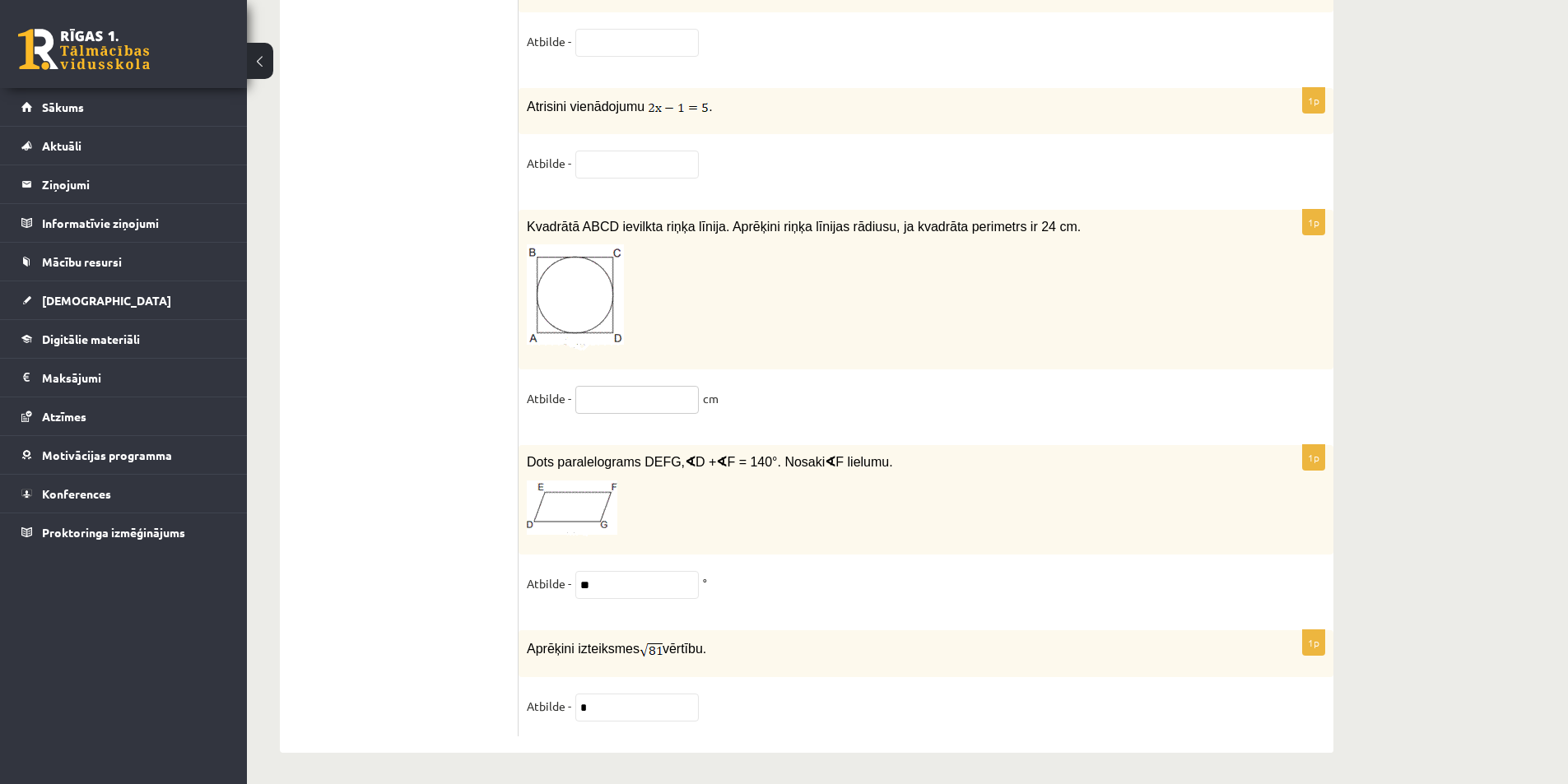
type input "*"
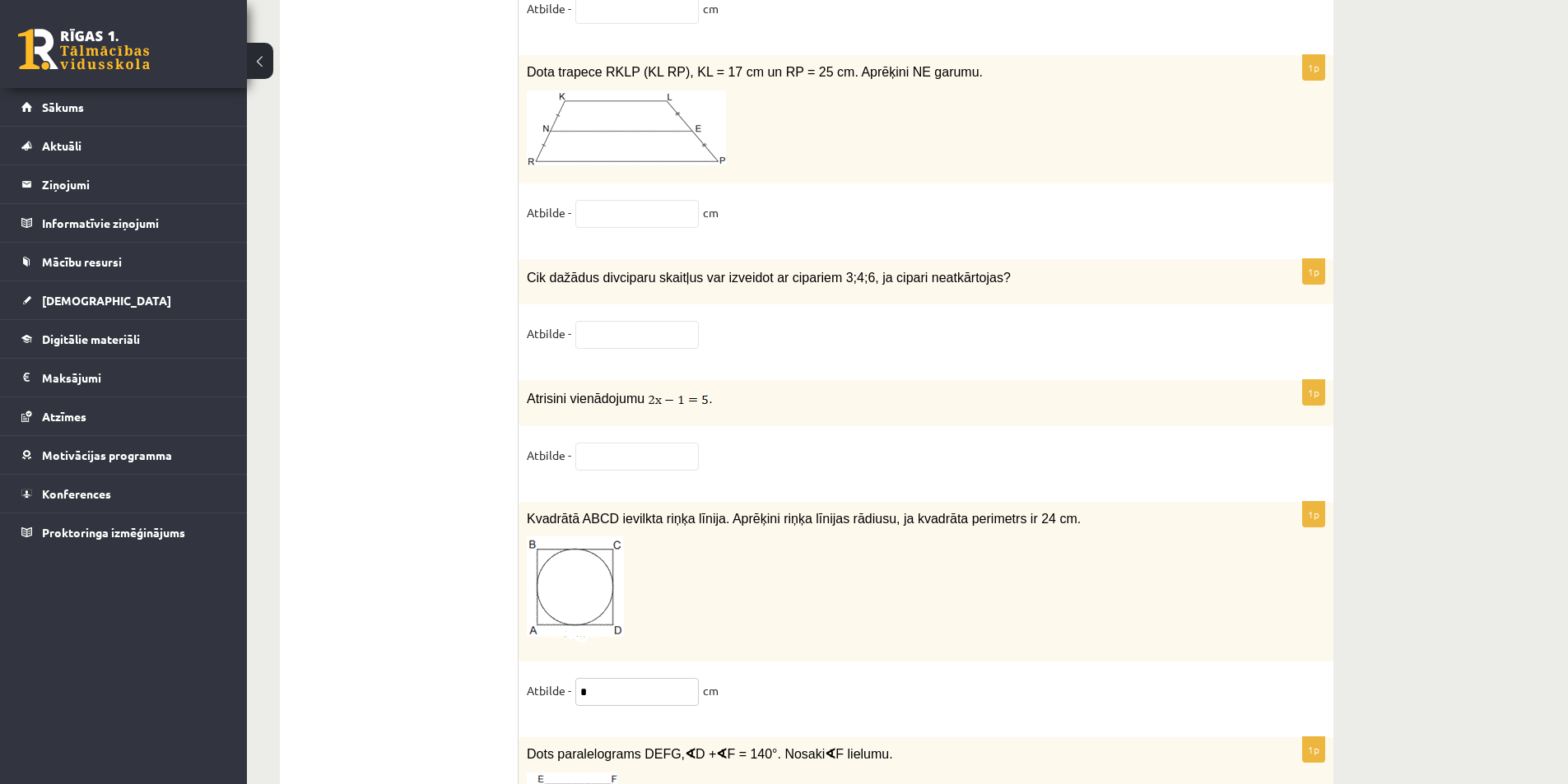
scroll to position [7956, 0]
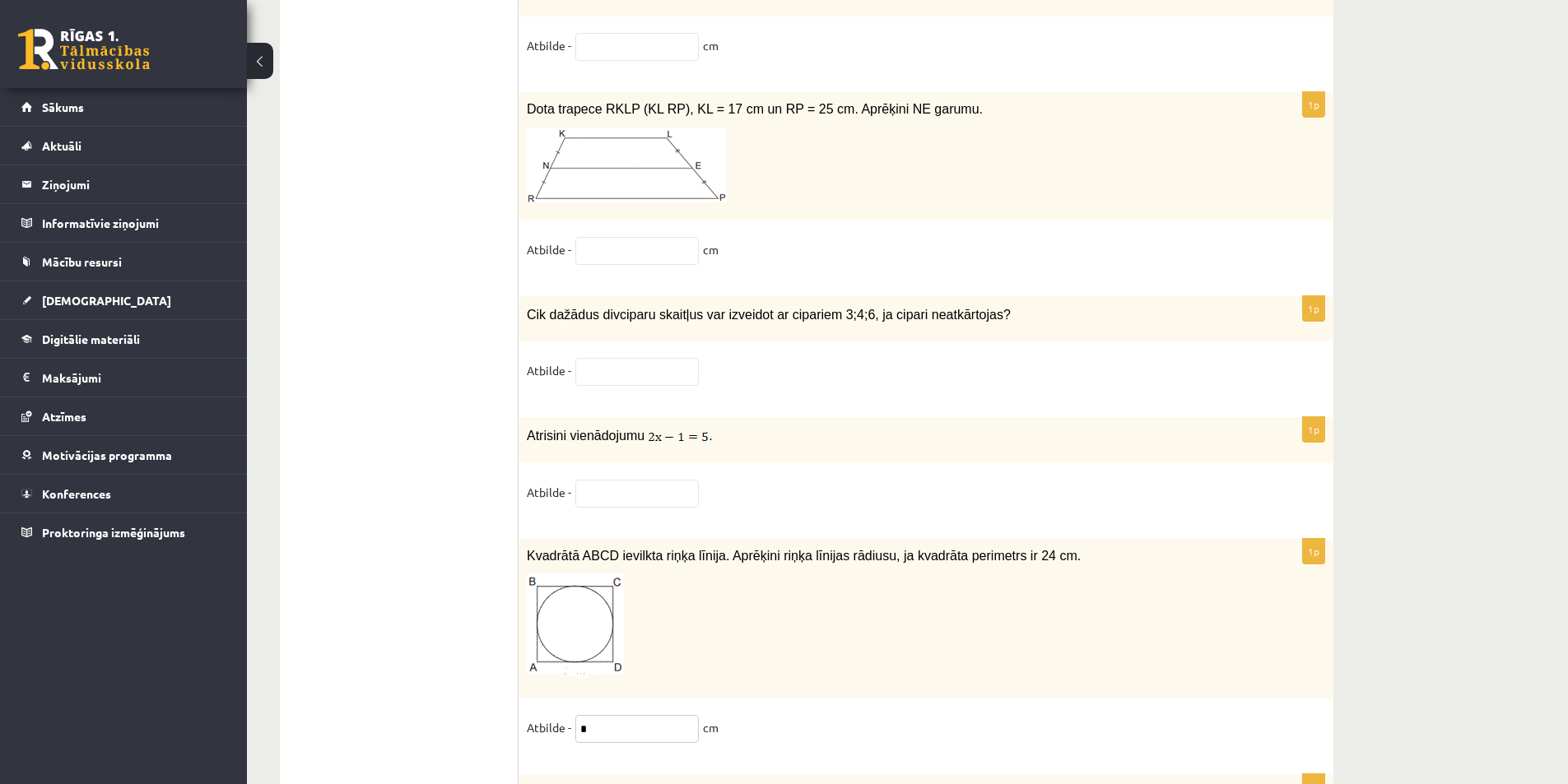
type input "*"
click at [656, 484] on input "text" at bounding box center [637, 494] width 124 height 28
type input "*"
click at [632, 358] on input "text" at bounding box center [637, 372] width 124 height 28
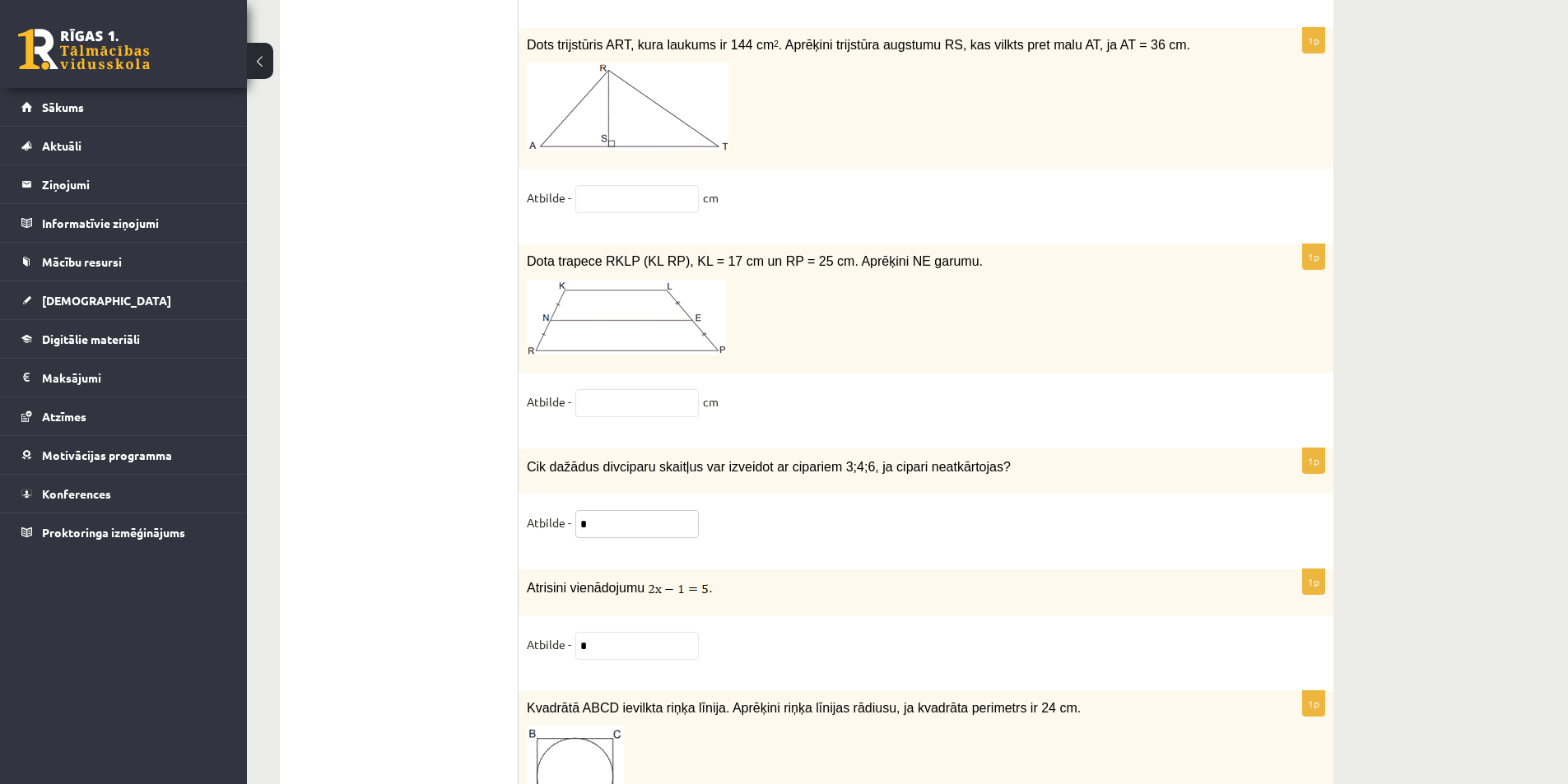
scroll to position [7790, 0]
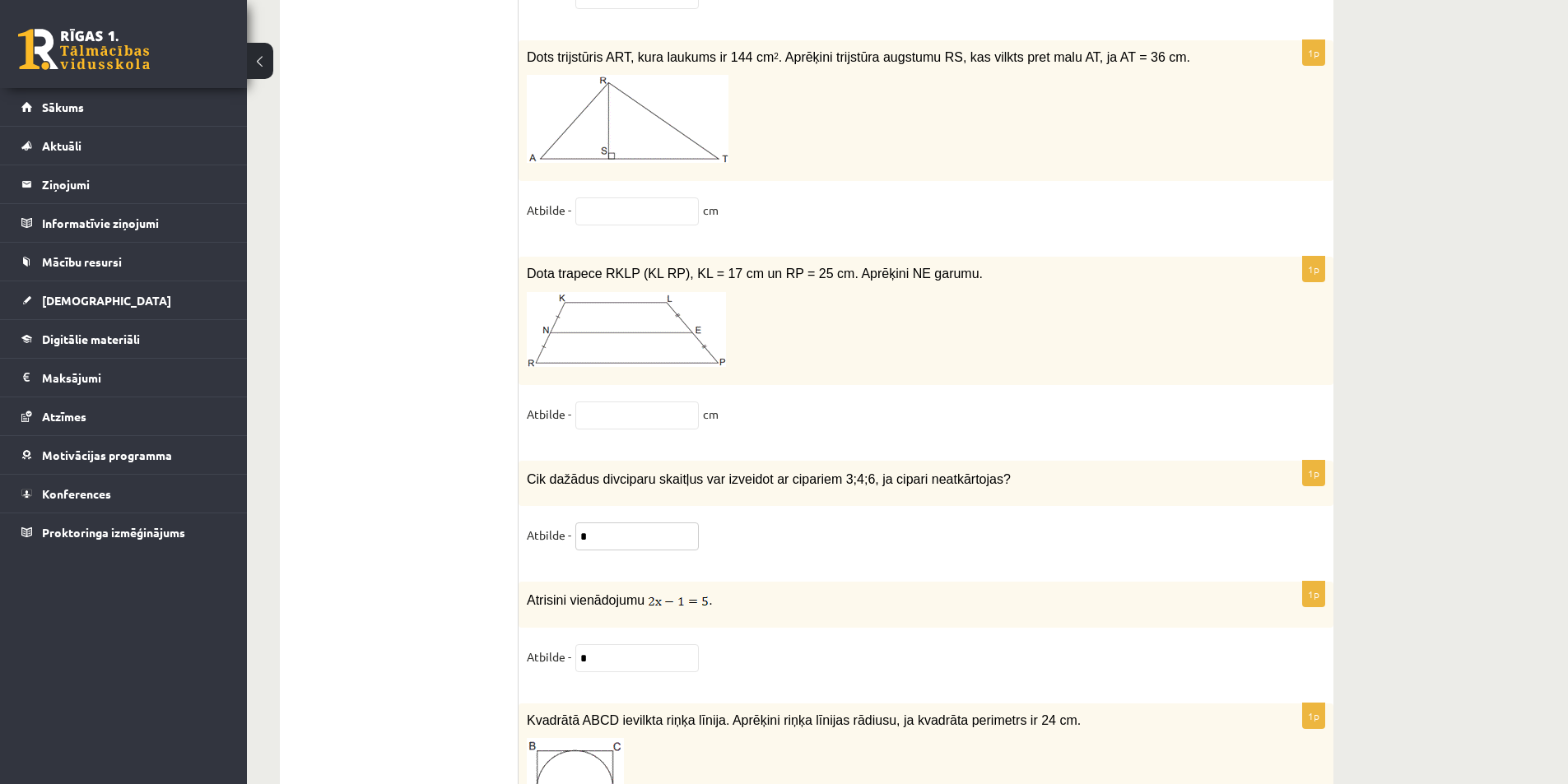
type input "*"
click at [615, 408] on input "text" at bounding box center [637, 415] width 124 height 28
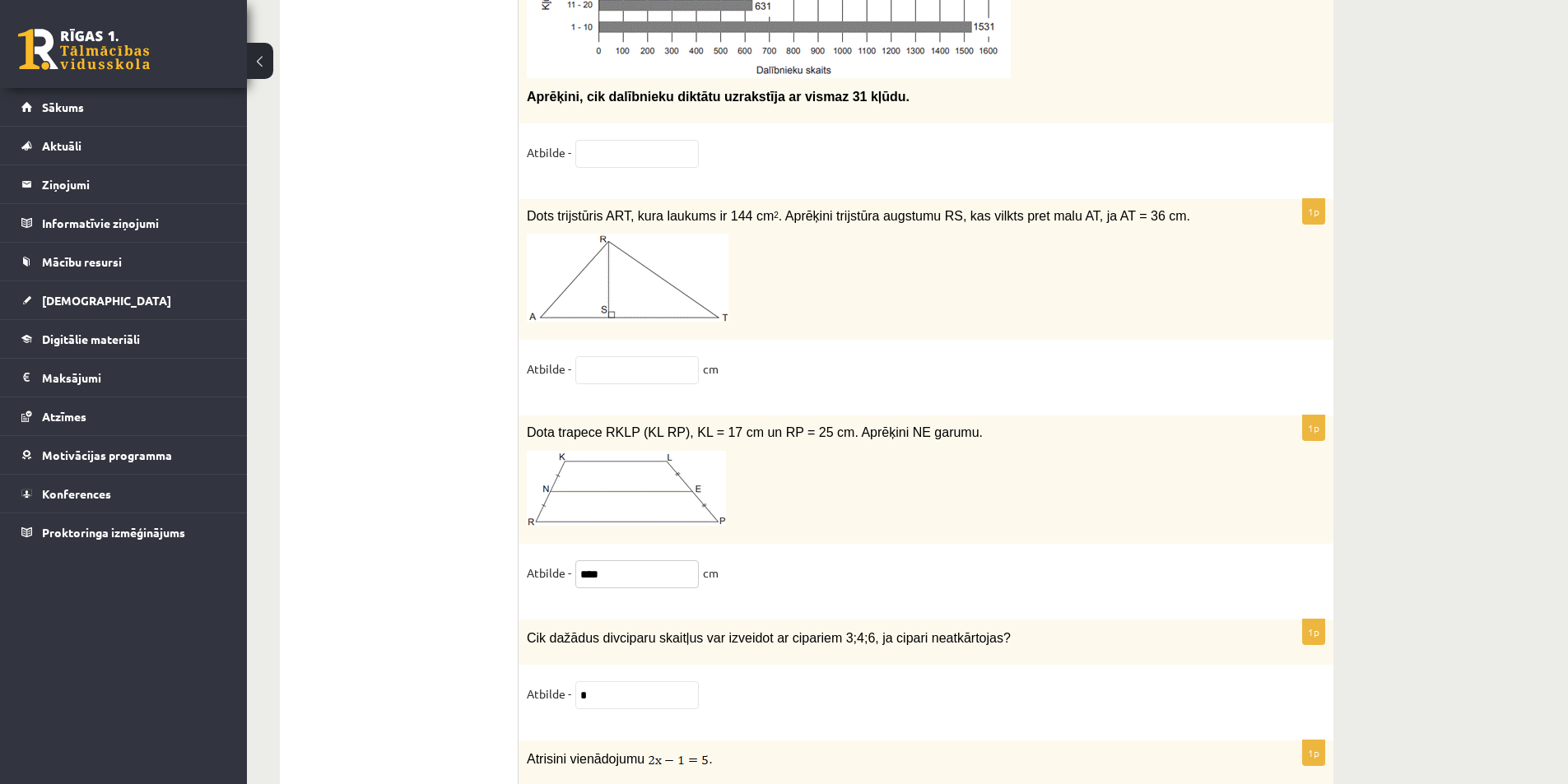
scroll to position [7626, 0]
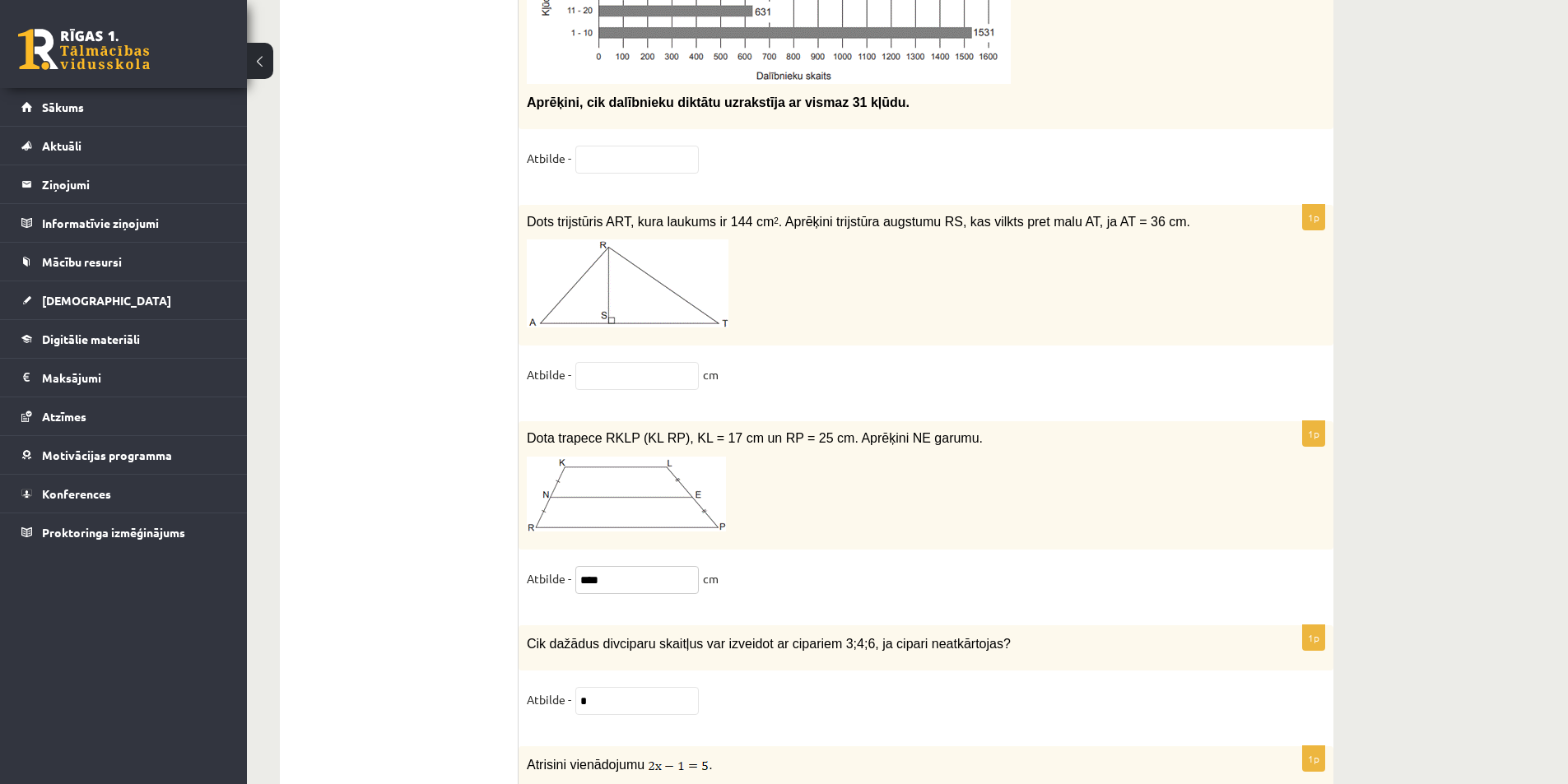
type input "****"
click at [604, 371] on input "text" at bounding box center [637, 376] width 124 height 28
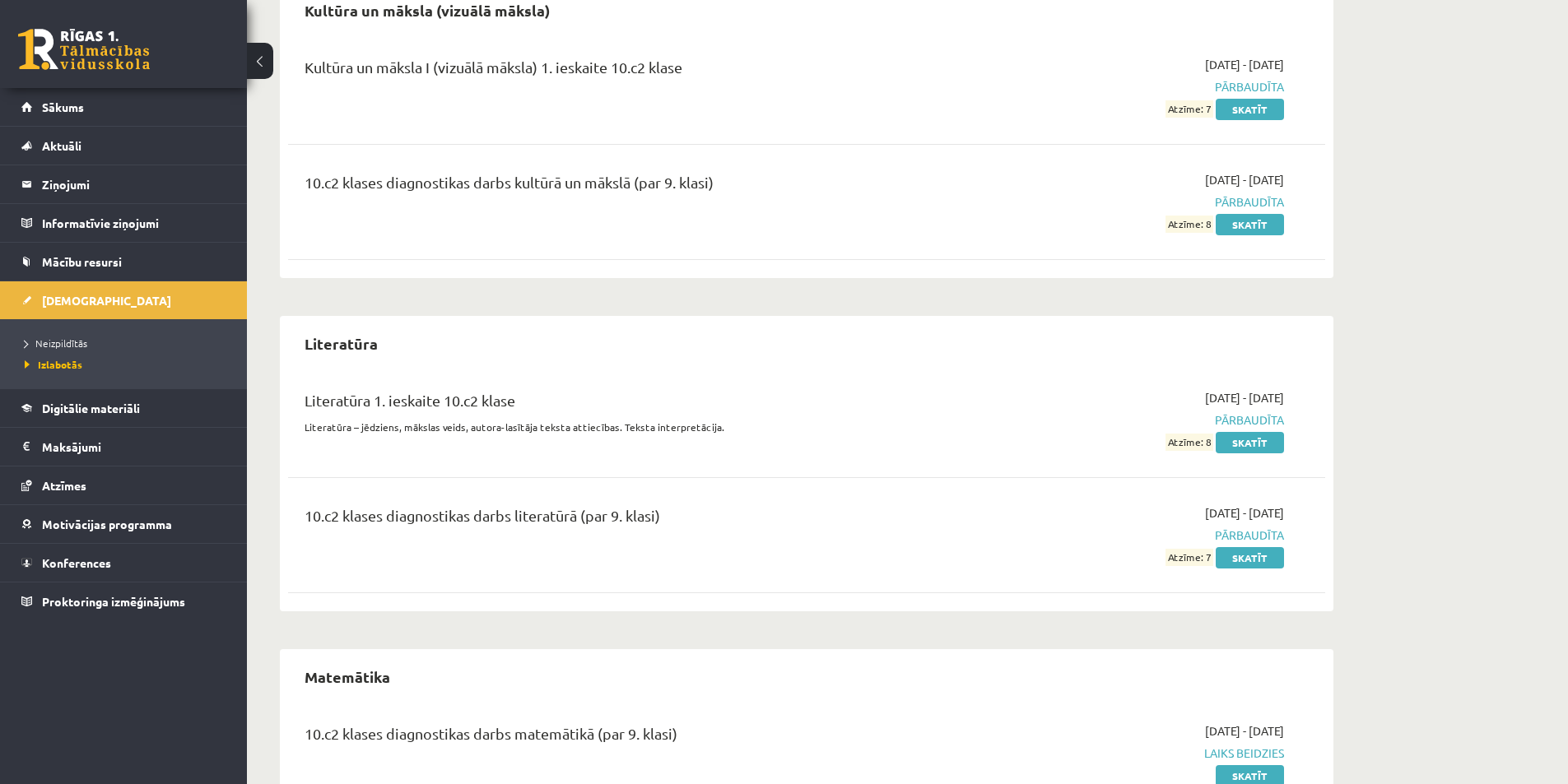
scroll to position [1888, 0]
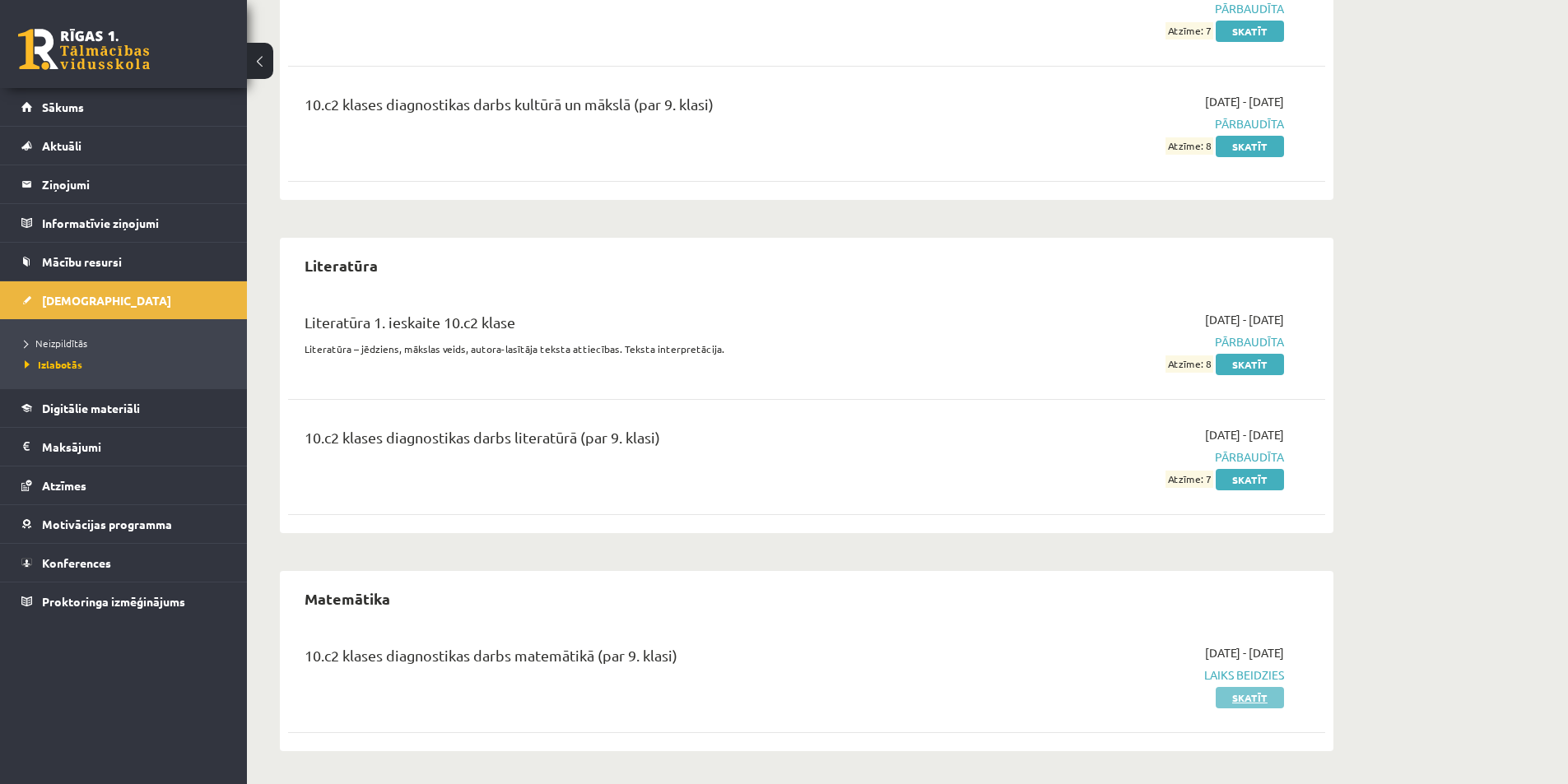
click at [1226, 702] on link "Skatīt" at bounding box center [1249, 697] width 69 height 21
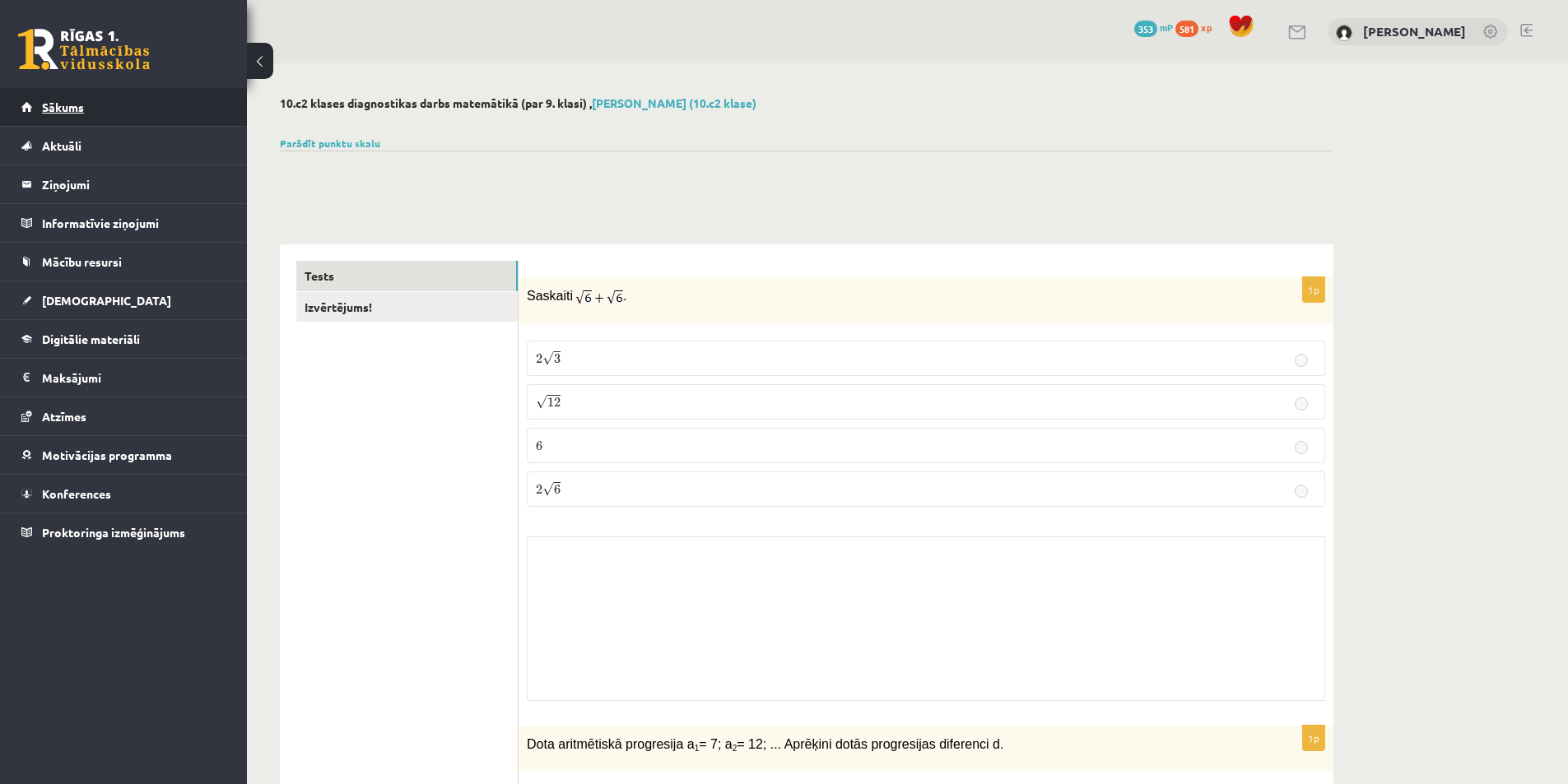
click at [64, 109] on span "Sākums" at bounding box center [63, 107] width 42 height 15
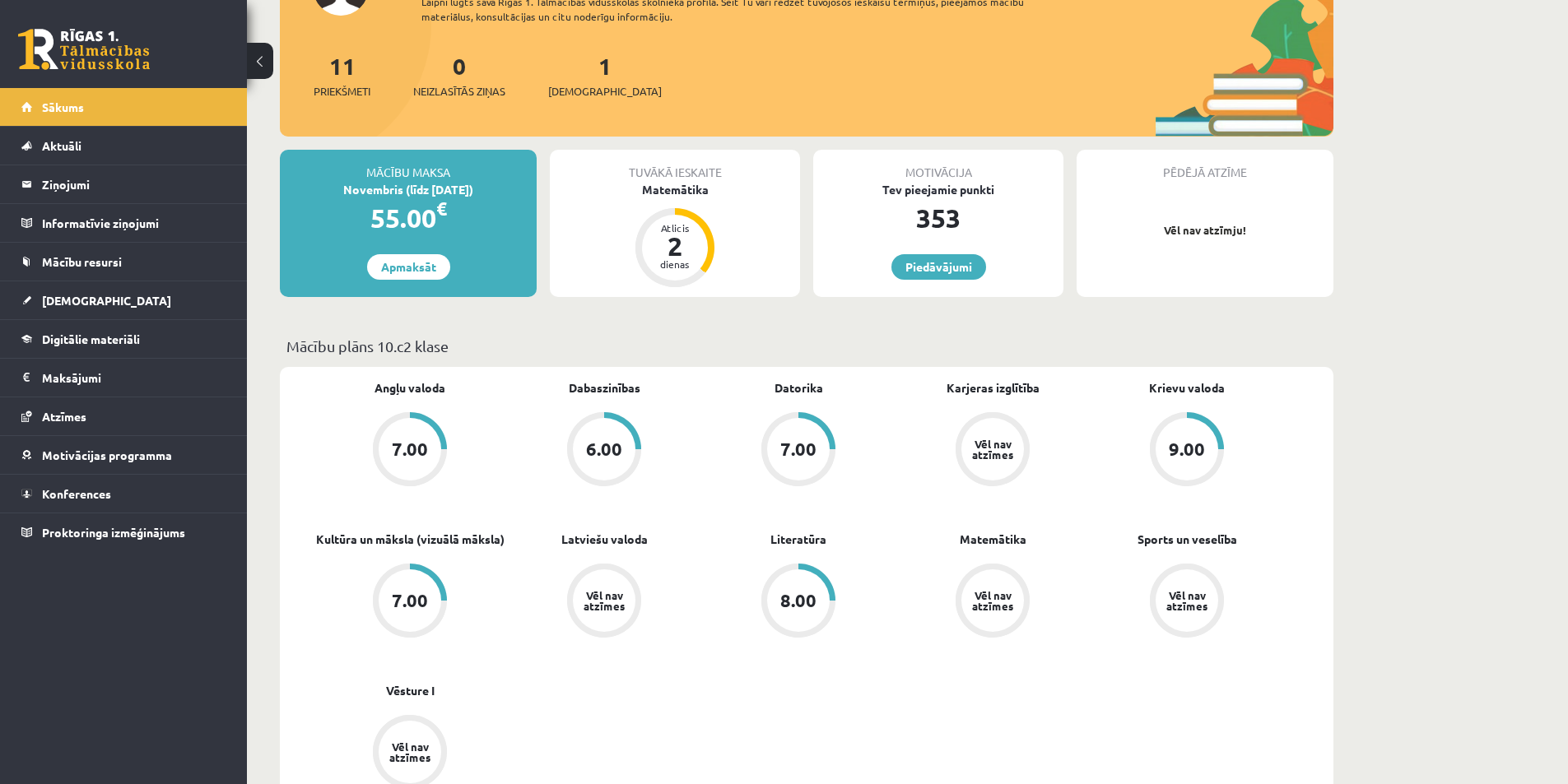
scroll to position [164, 0]
click at [114, 338] on span "Digitālie materiāli" at bounding box center [91, 339] width 98 height 15
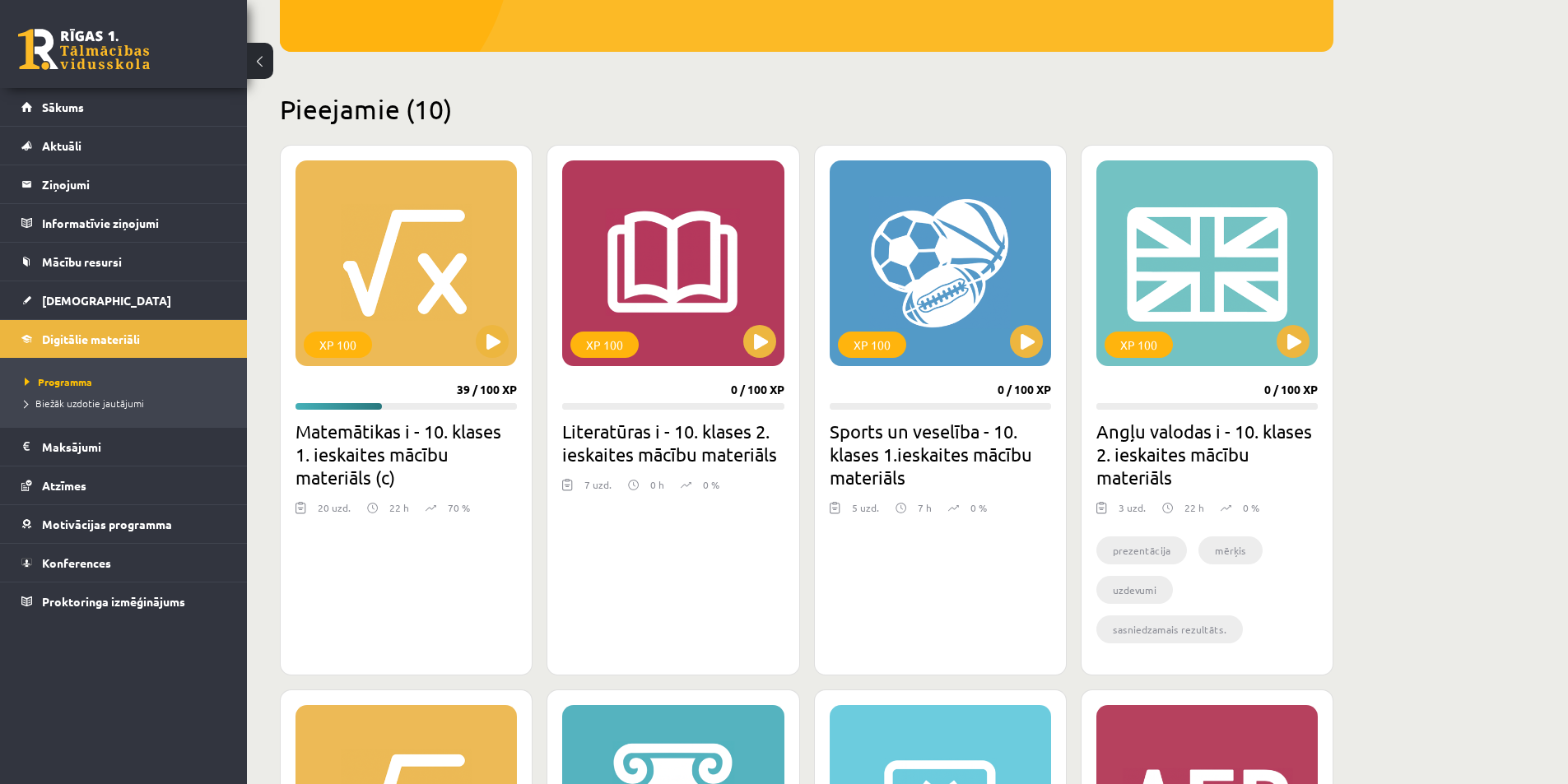
scroll to position [329, 0]
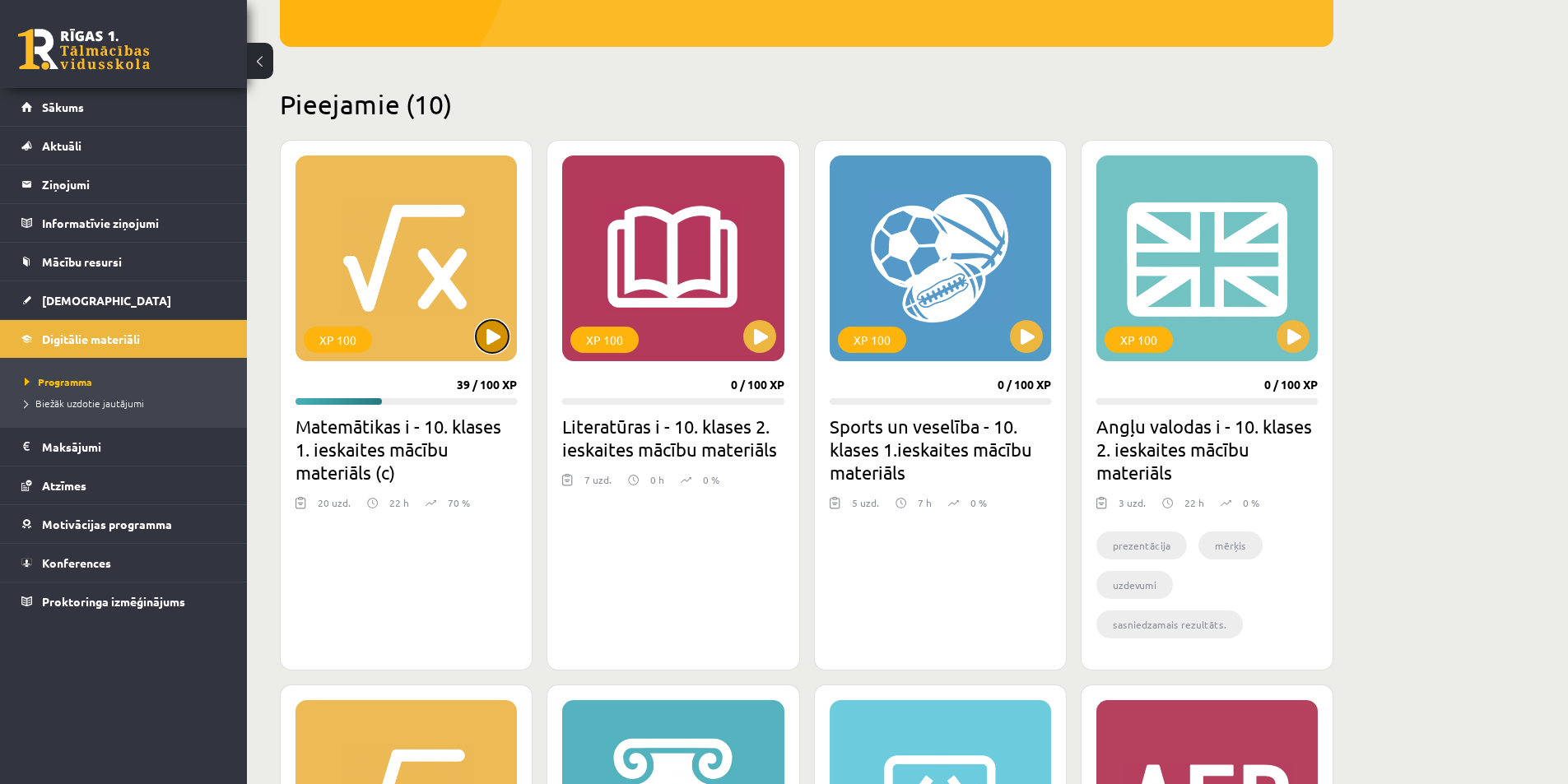
click at [488, 349] on button at bounding box center [492, 337] width 33 height 33
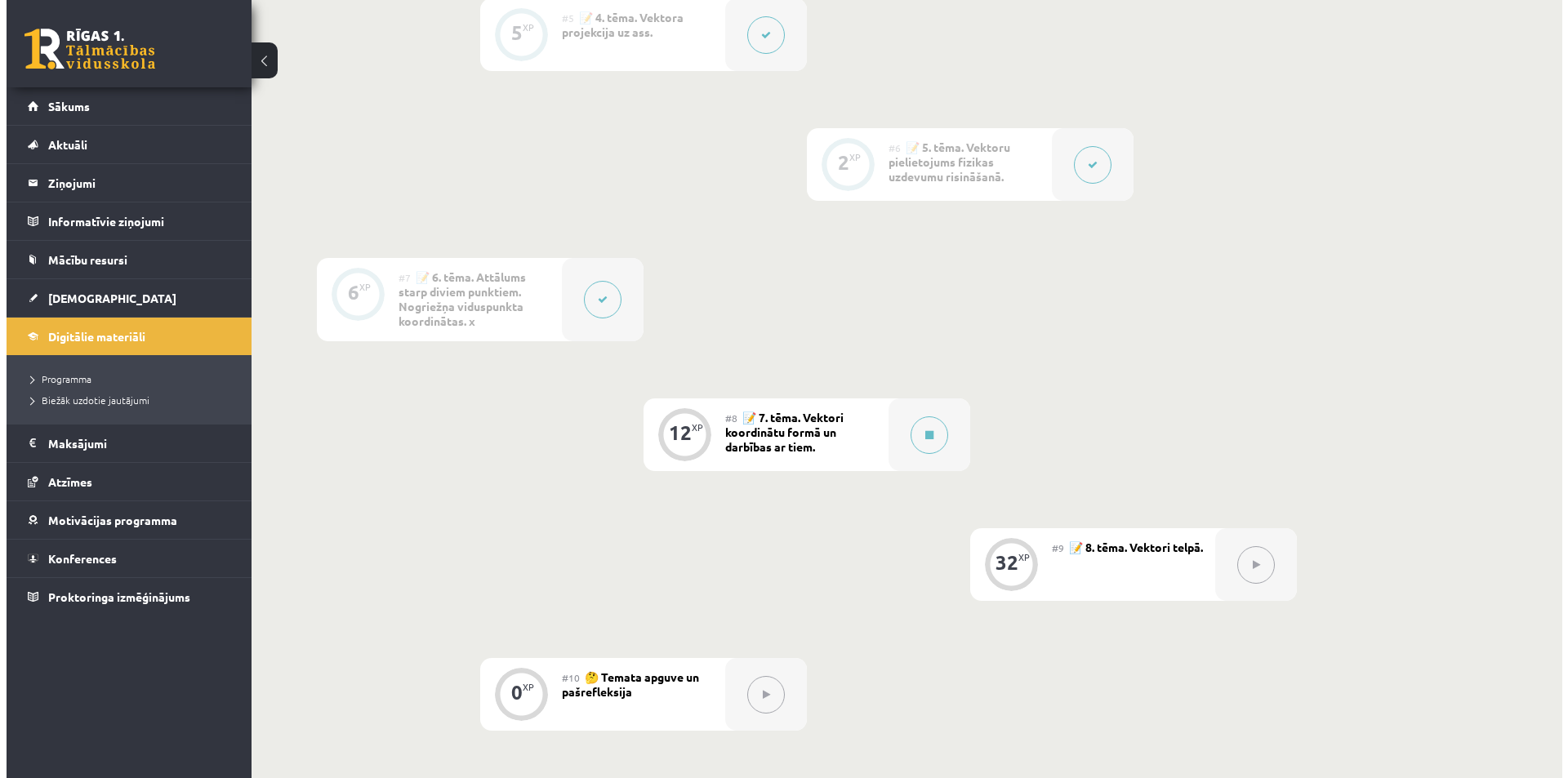
scroll to position [979, 0]
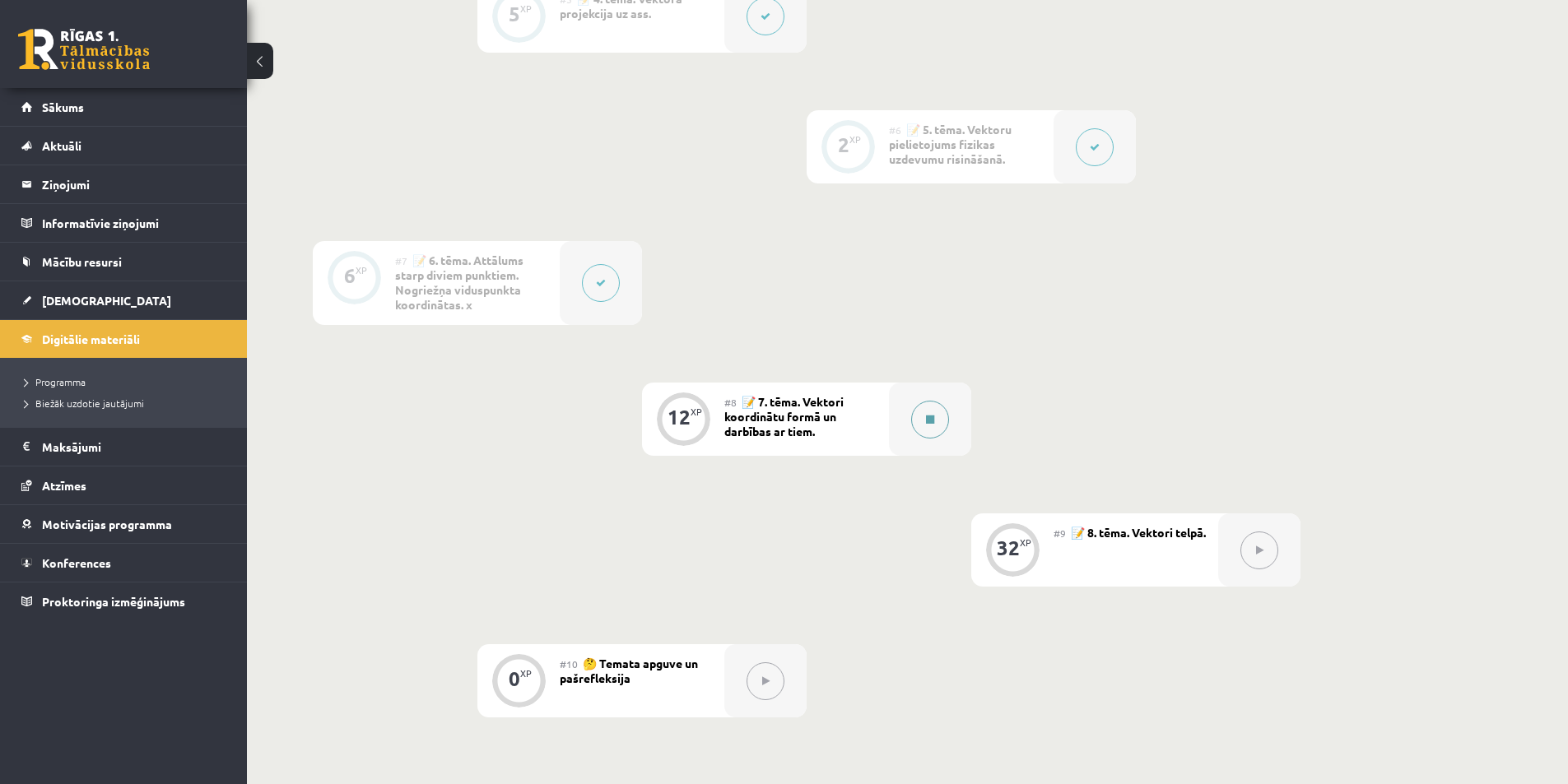
click at [931, 420] on icon at bounding box center [930, 419] width 8 height 10
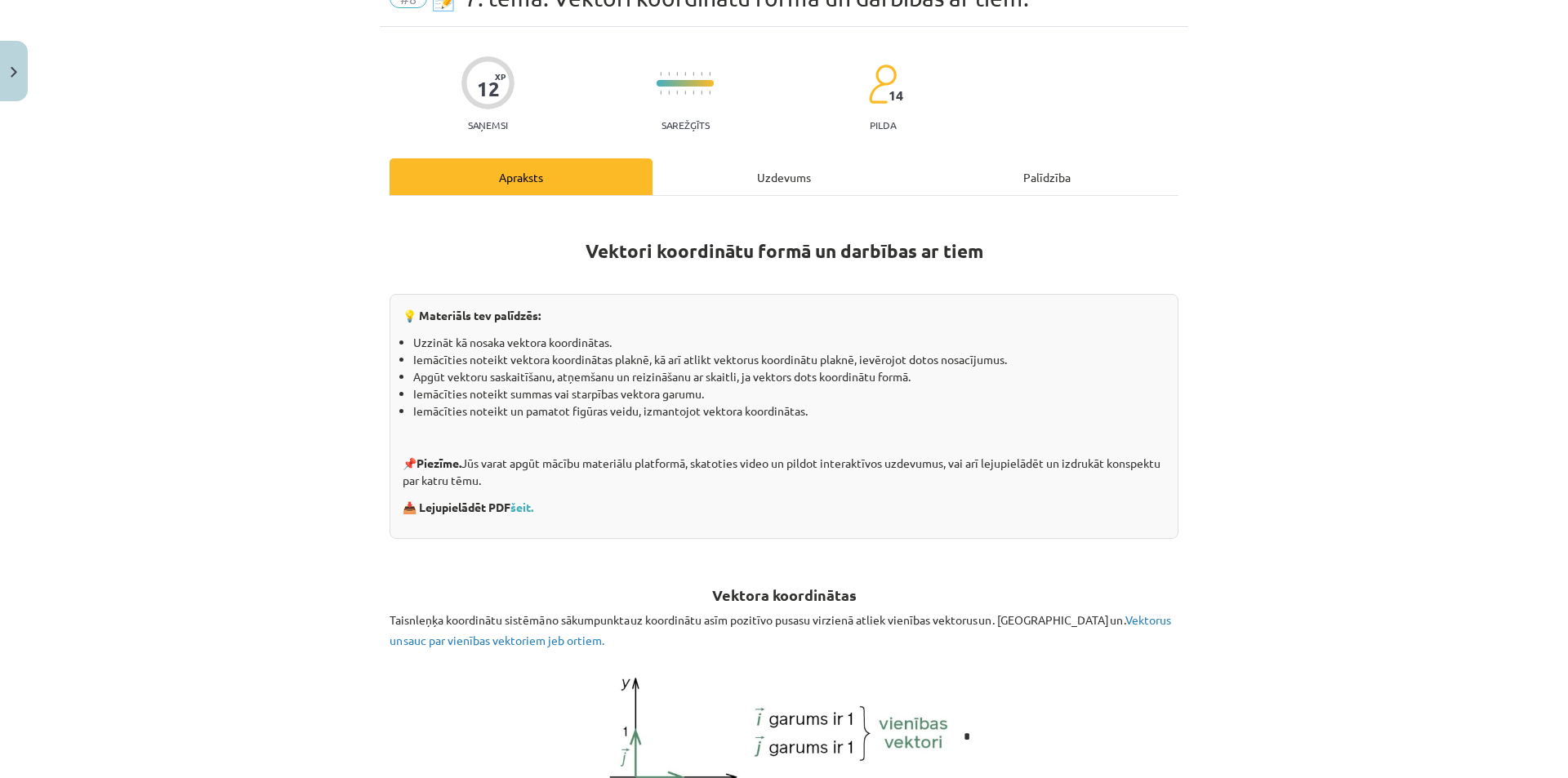
scroll to position [163, 0]
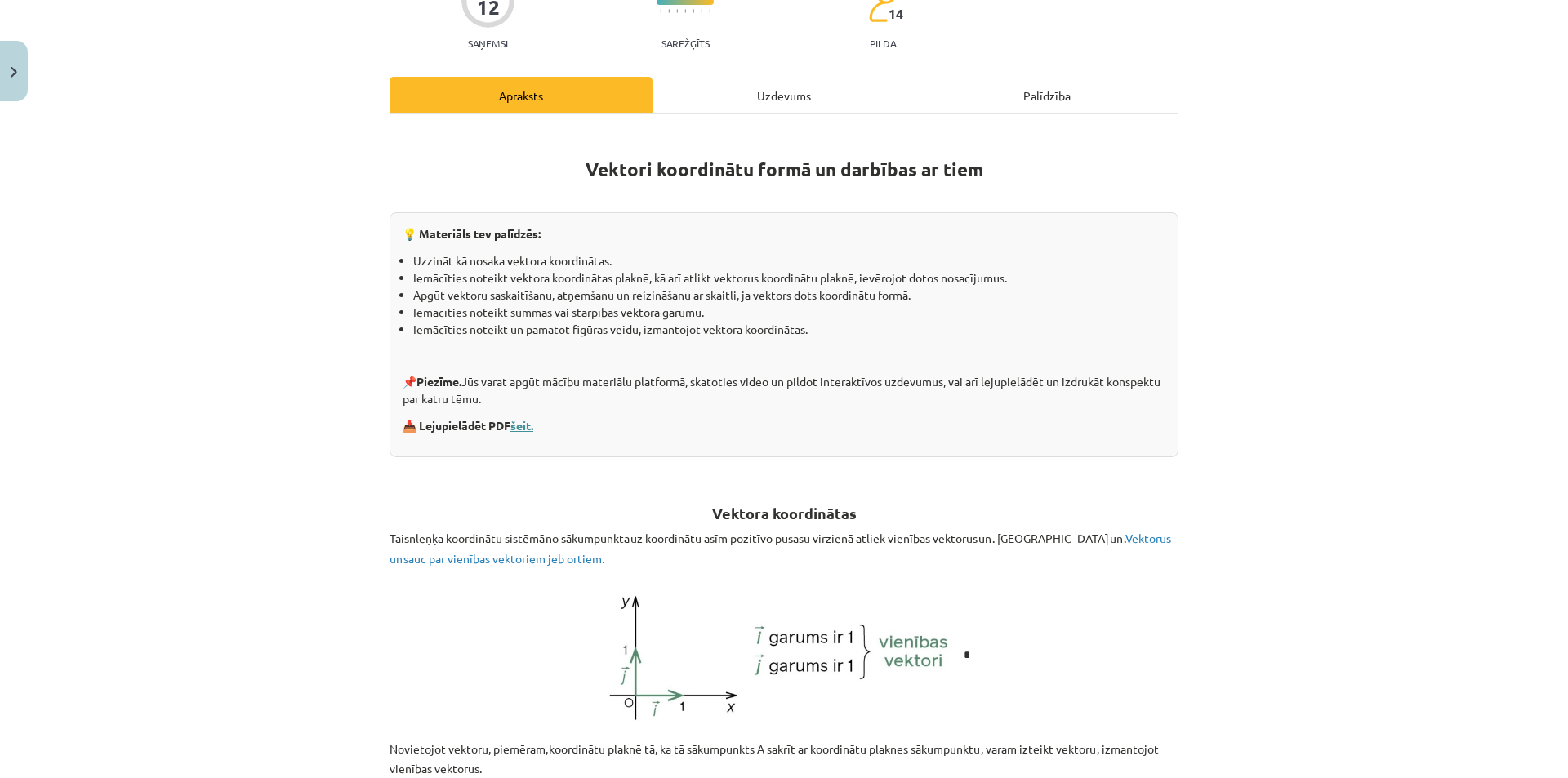
click at [528, 427] on link "šeit." at bounding box center [522, 425] width 23 height 15
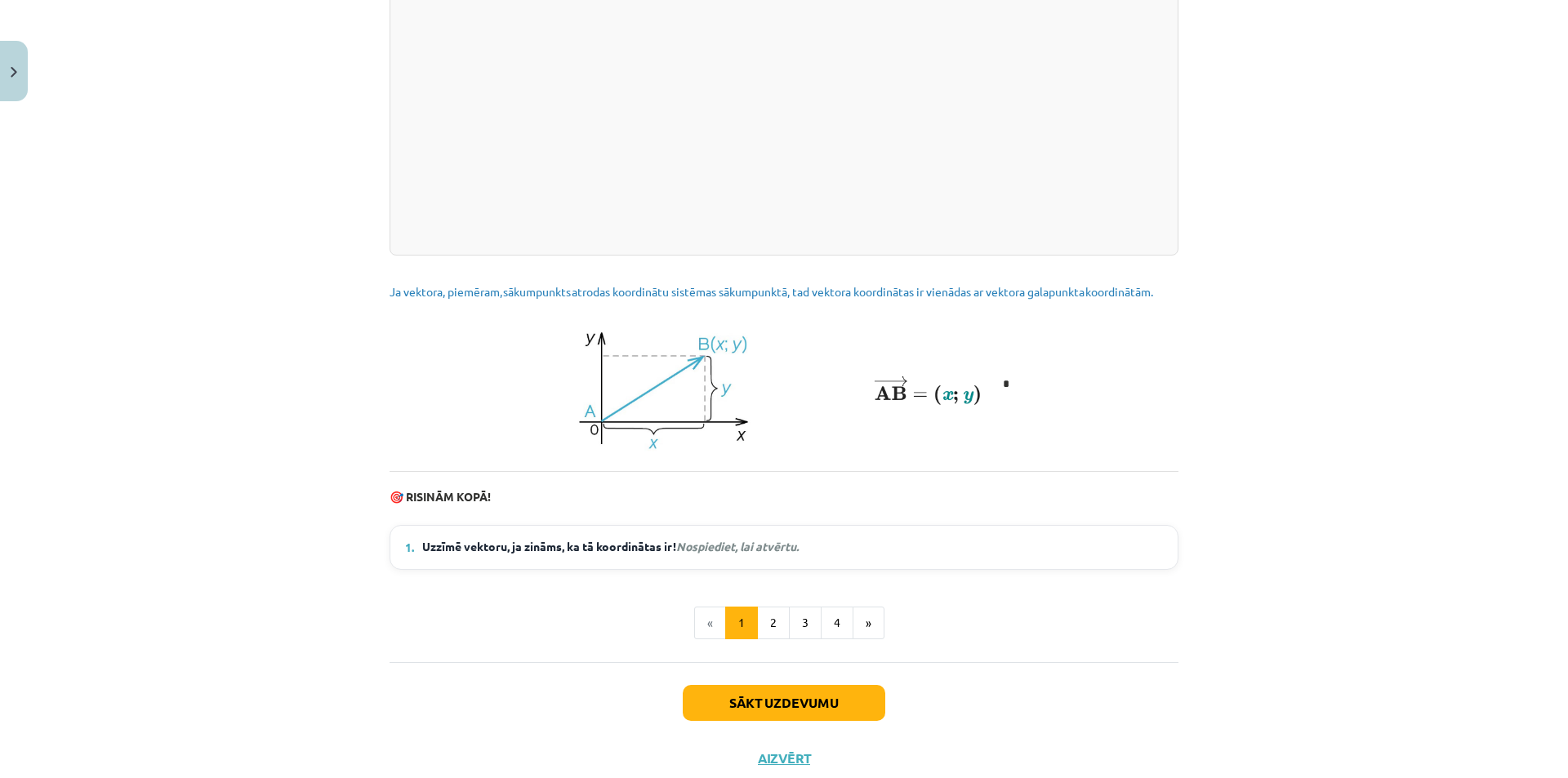
scroll to position [2015, 0]
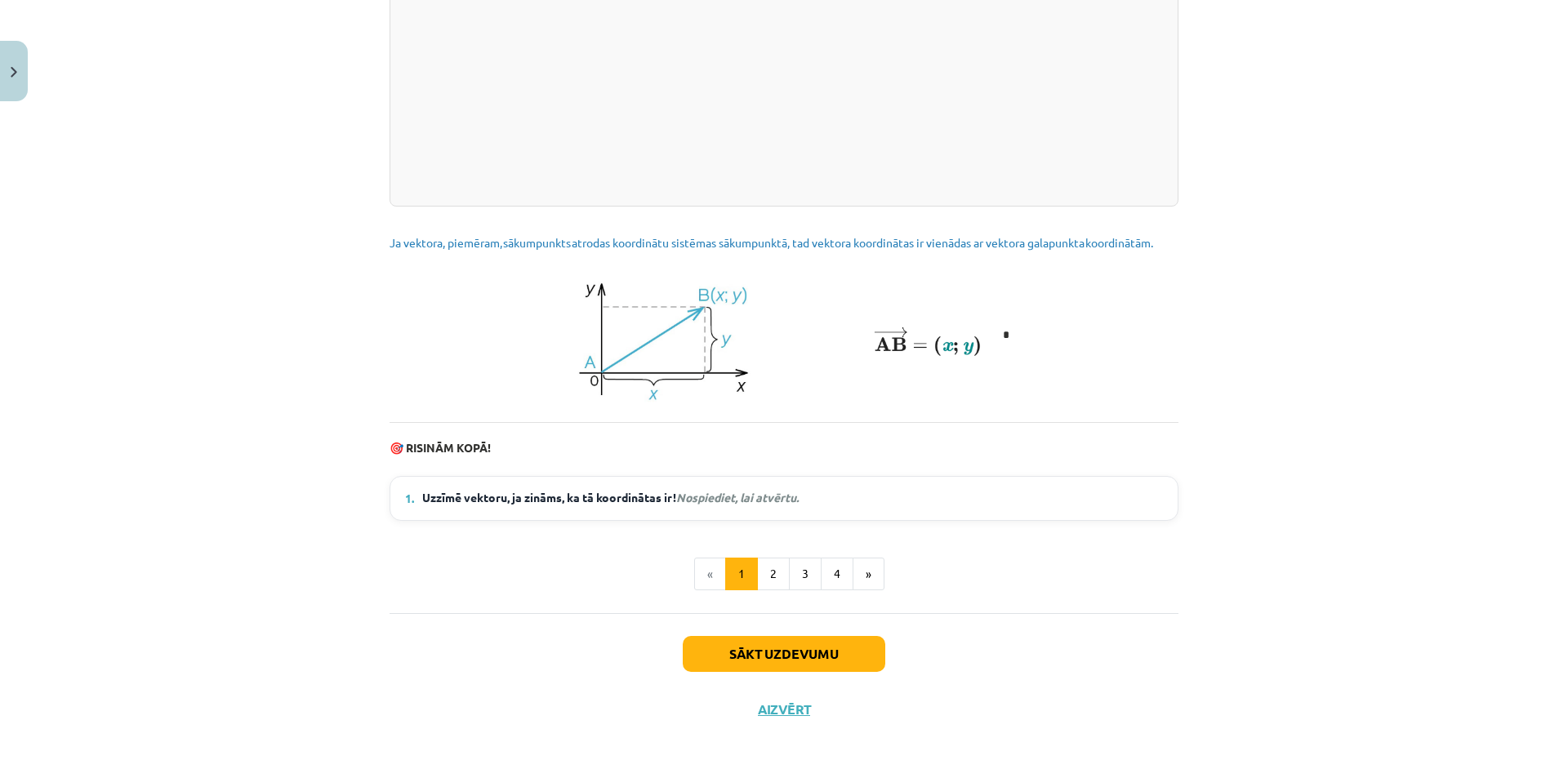
click at [783, 504] on em "Nospiediet, lai atvērtu." at bounding box center [737, 497] width 123 height 15
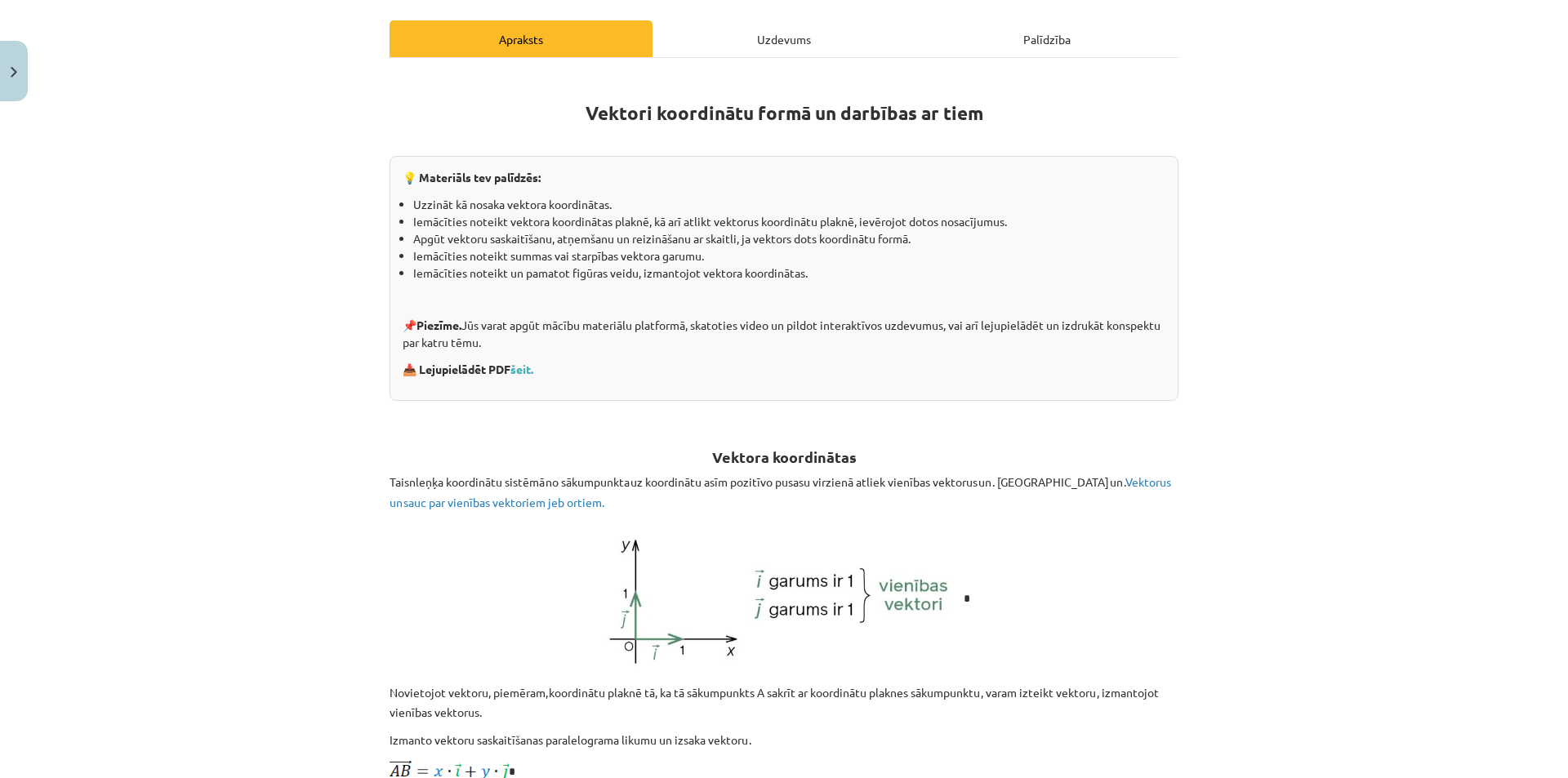
scroll to position [0, 0]
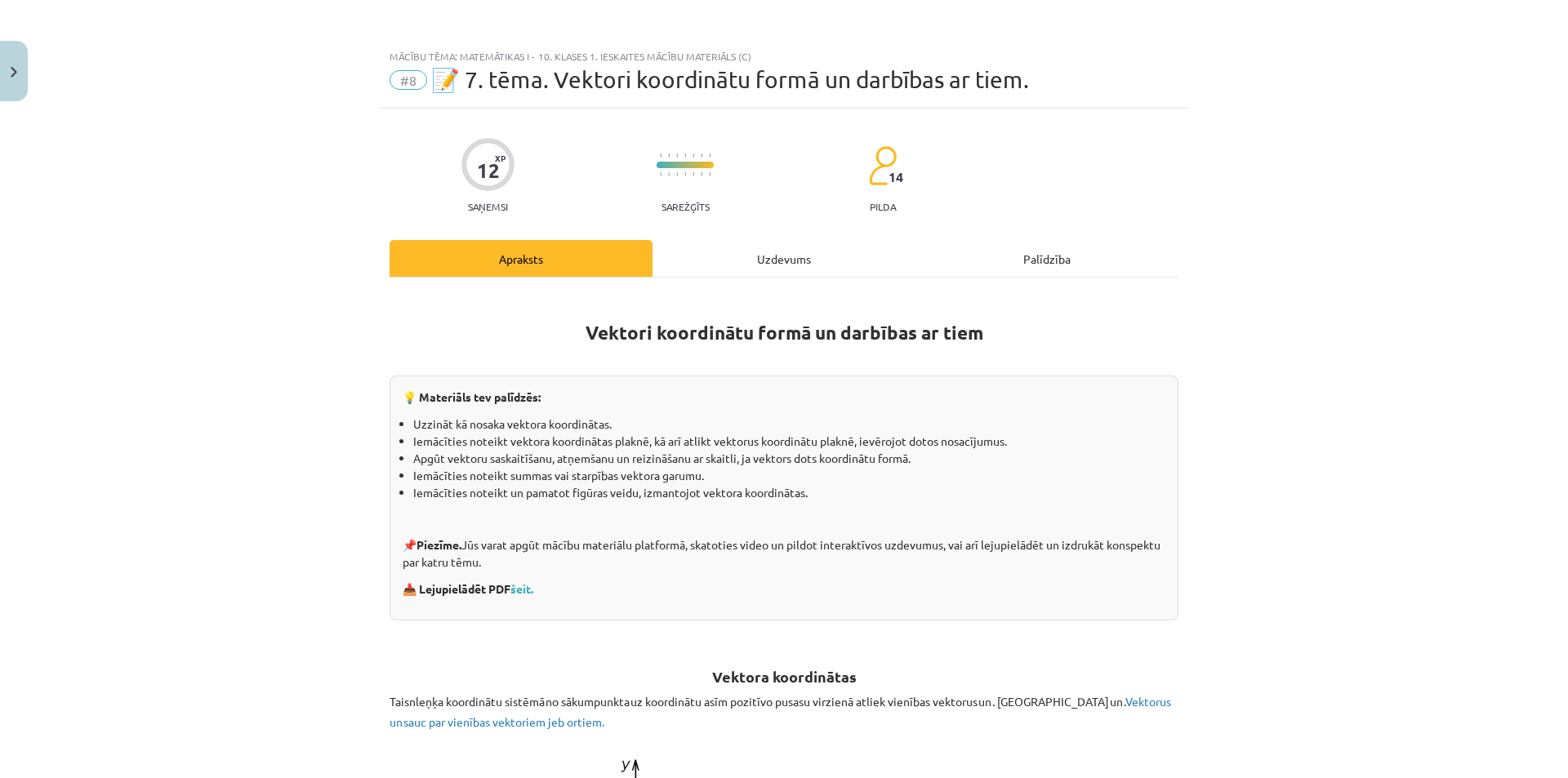
click at [758, 263] on div "Uzdevums" at bounding box center [783, 258] width 263 height 37
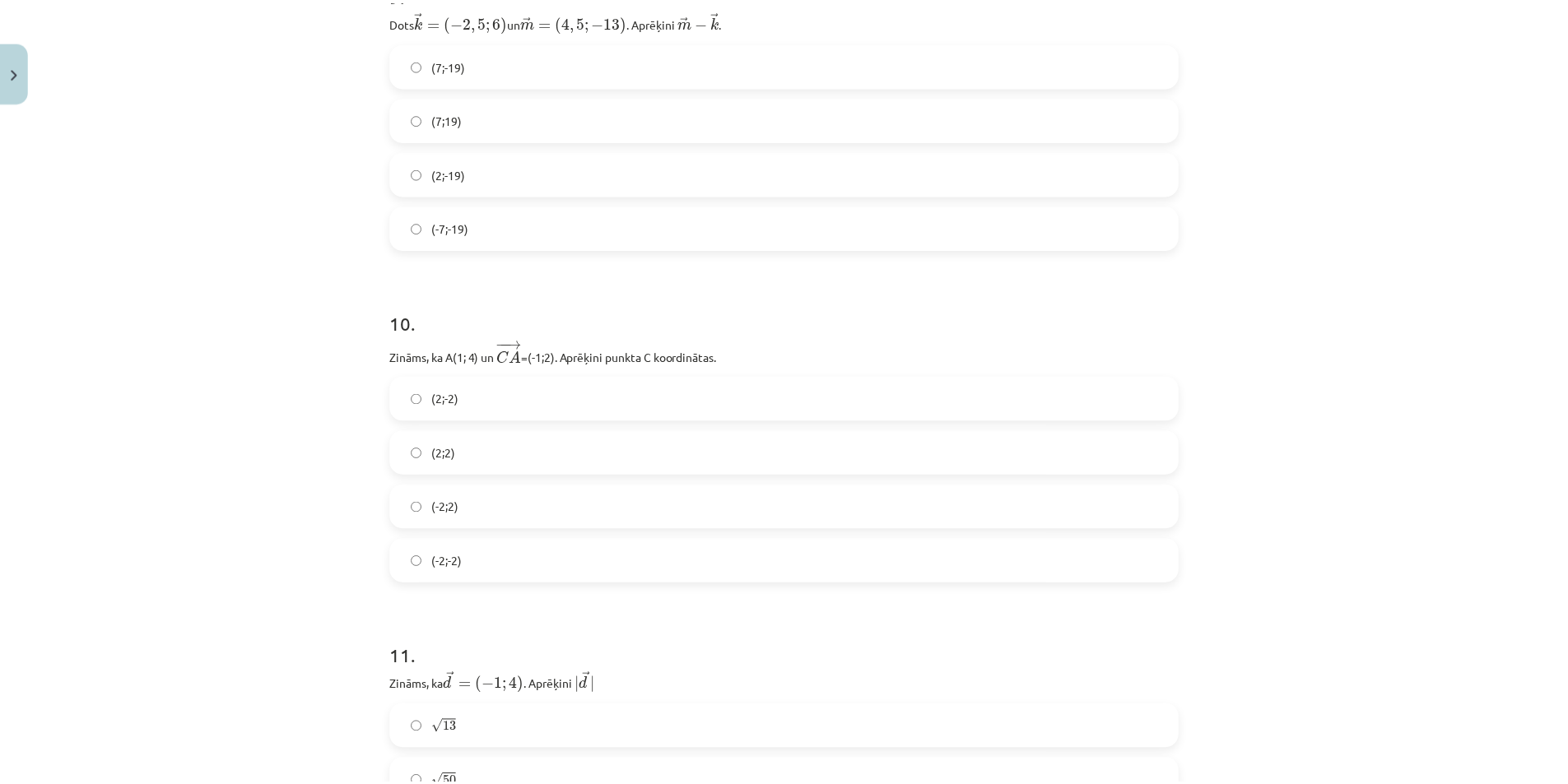
scroll to position [4513, 0]
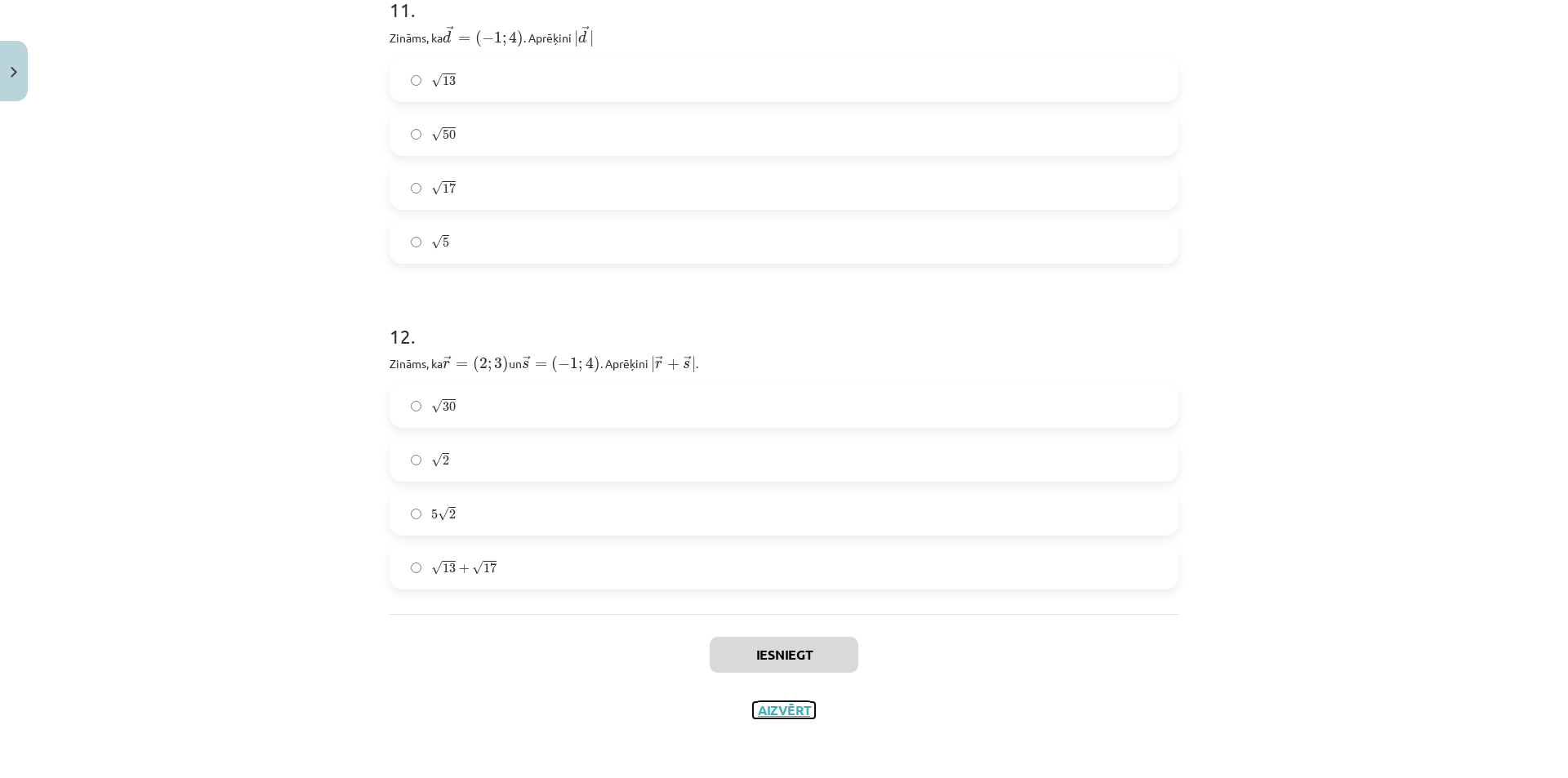
click at [788, 705] on button "Aizvērt" at bounding box center [784, 710] width 62 height 16
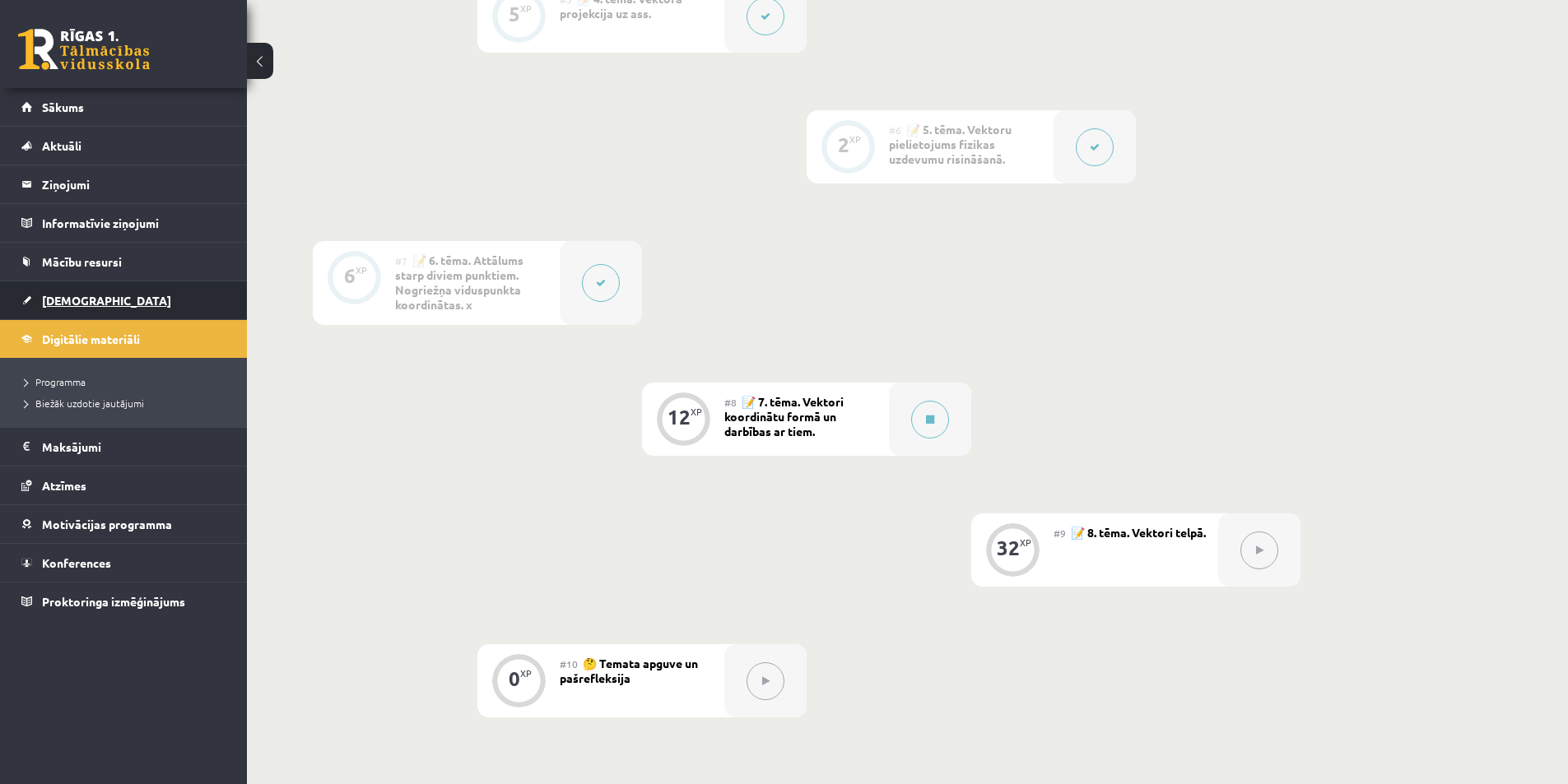
click at [64, 301] on span "[DEMOGRAPHIC_DATA]" at bounding box center [107, 300] width 129 height 15
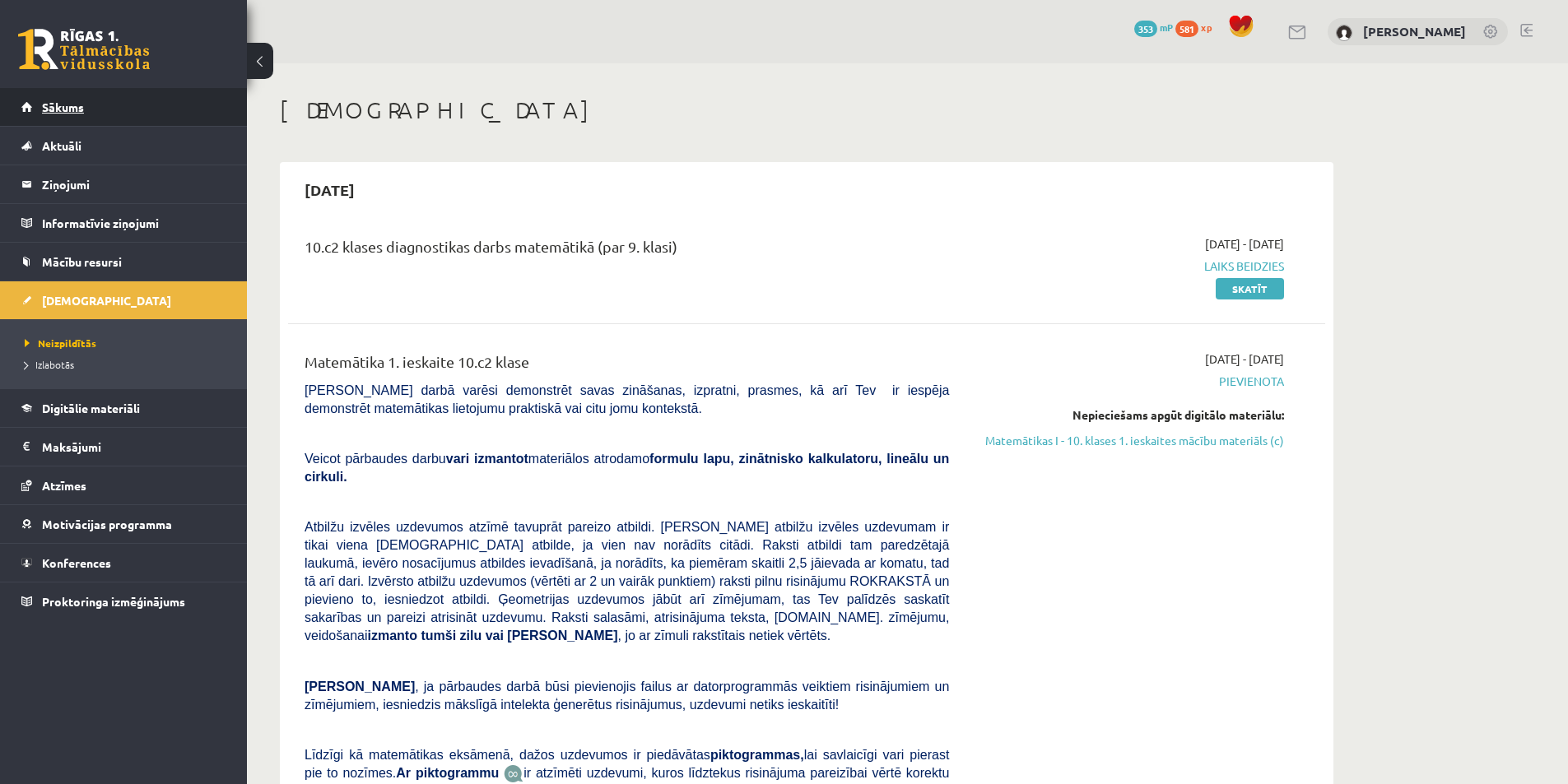
click at [71, 106] on span "Sākums" at bounding box center [63, 107] width 42 height 15
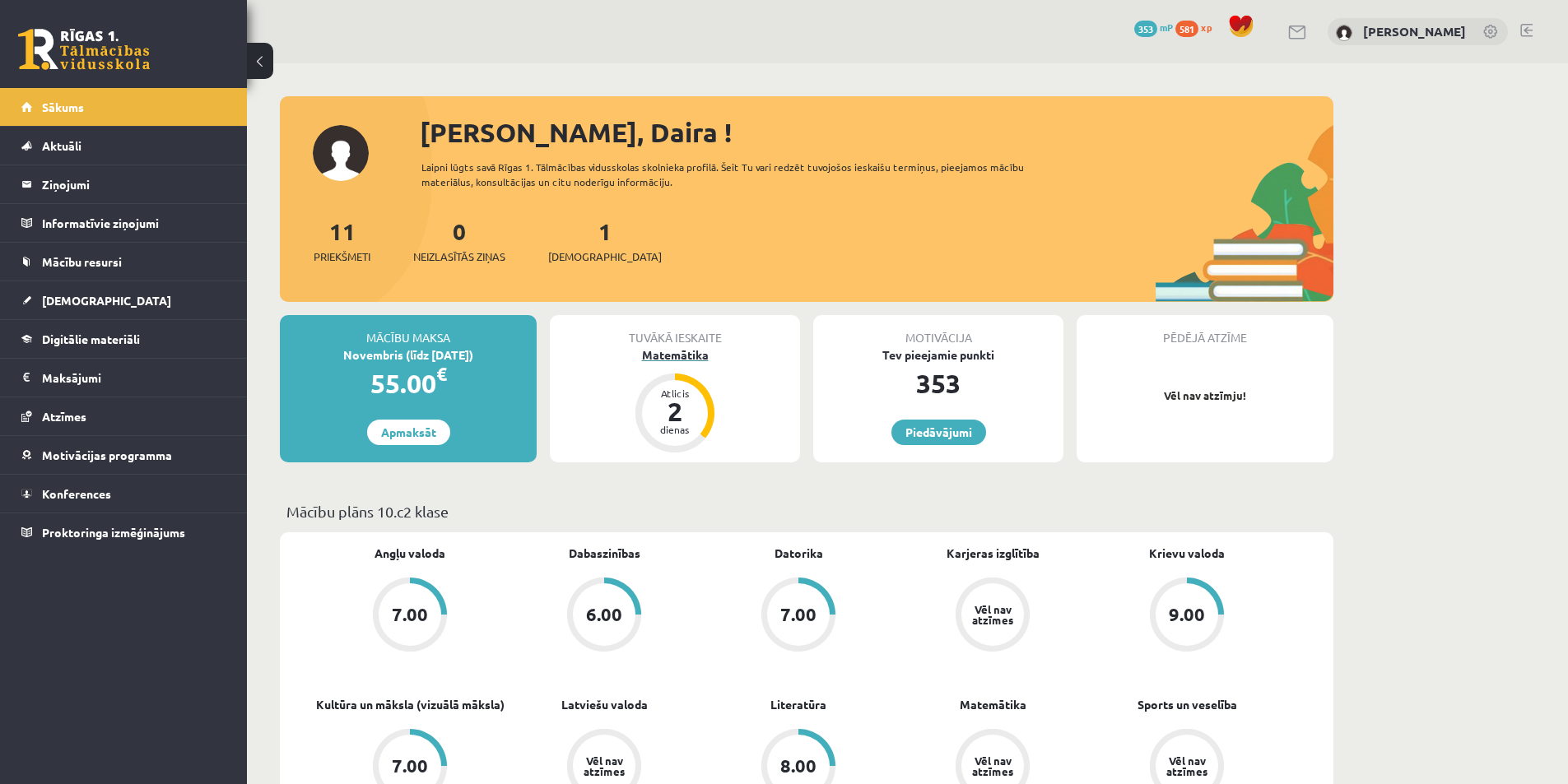
click at [671, 349] on div "Matemātika" at bounding box center [675, 355] width 250 height 17
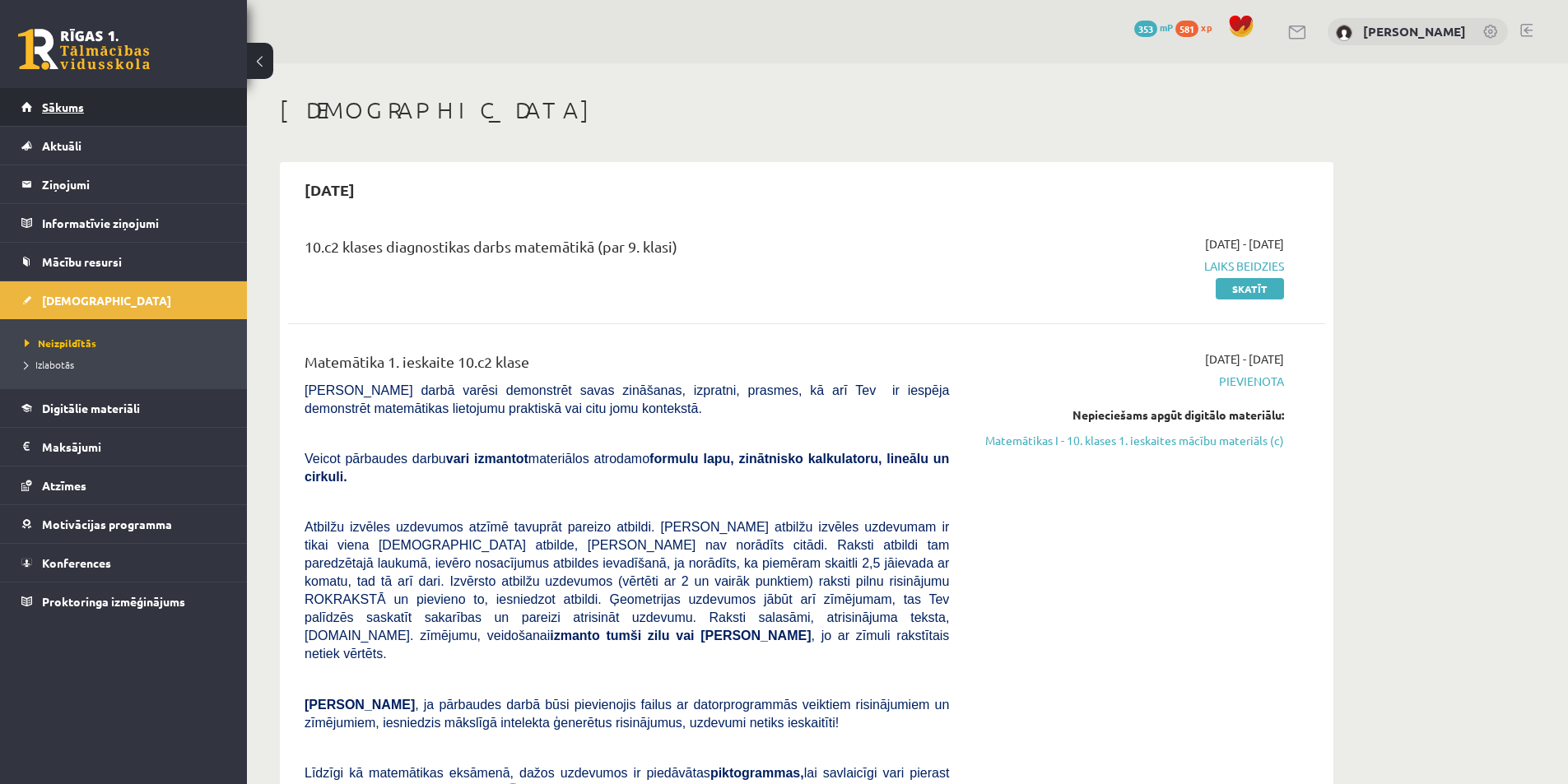
click at [67, 109] on span "Sākums" at bounding box center [63, 107] width 42 height 15
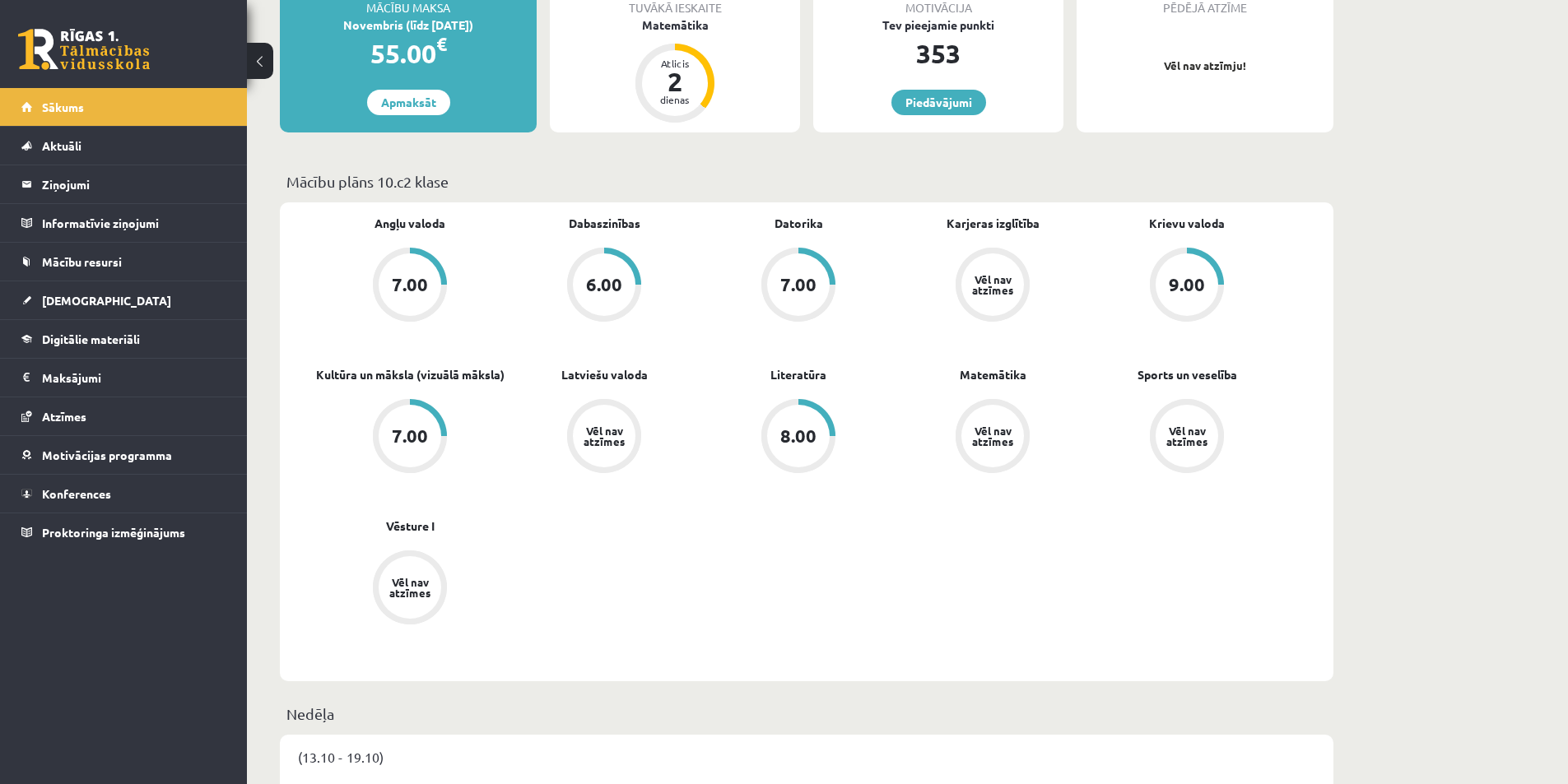
scroll to position [411, 0]
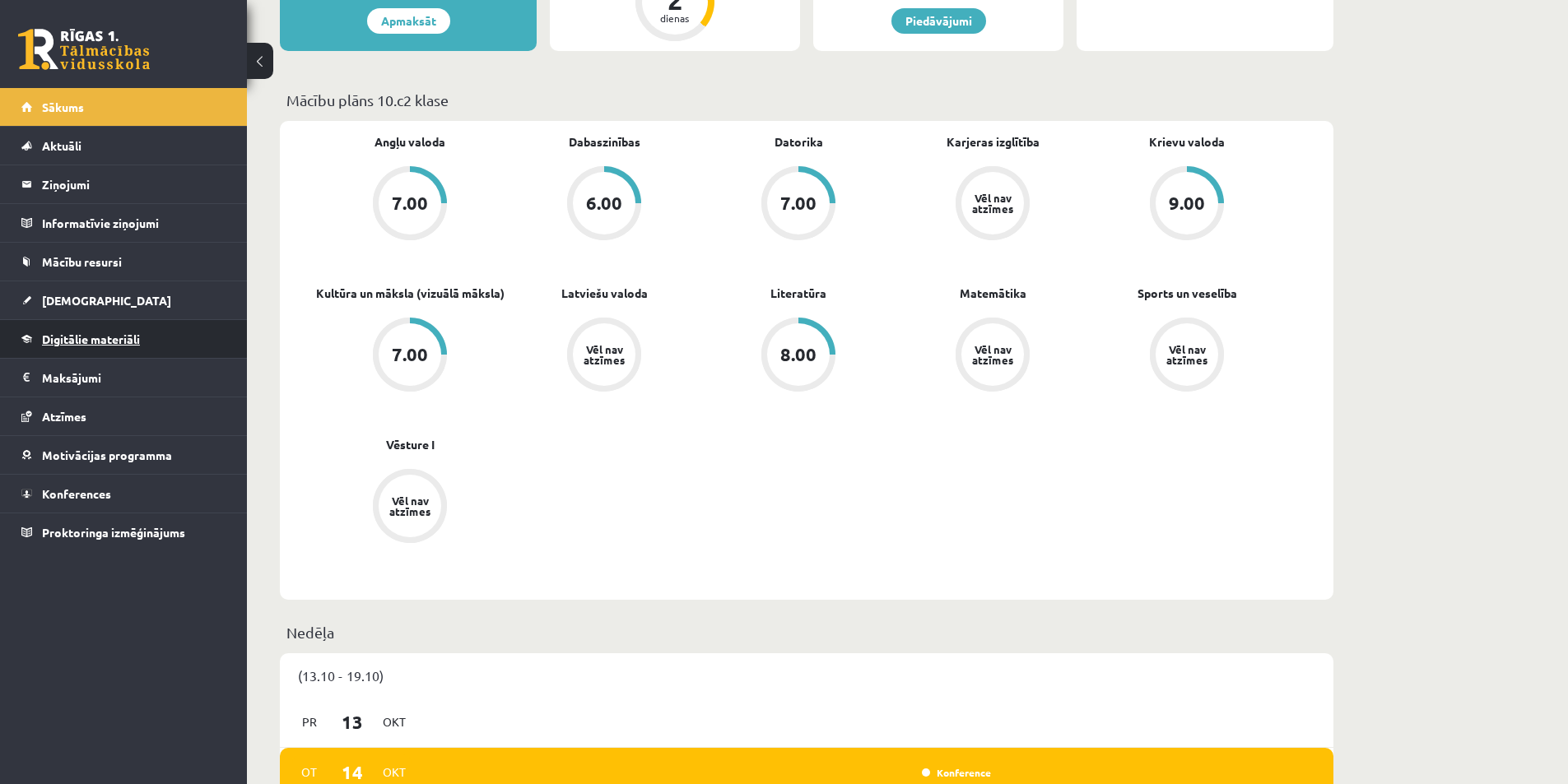
click at [131, 336] on span "Digitālie materiāli" at bounding box center [91, 339] width 98 height 15
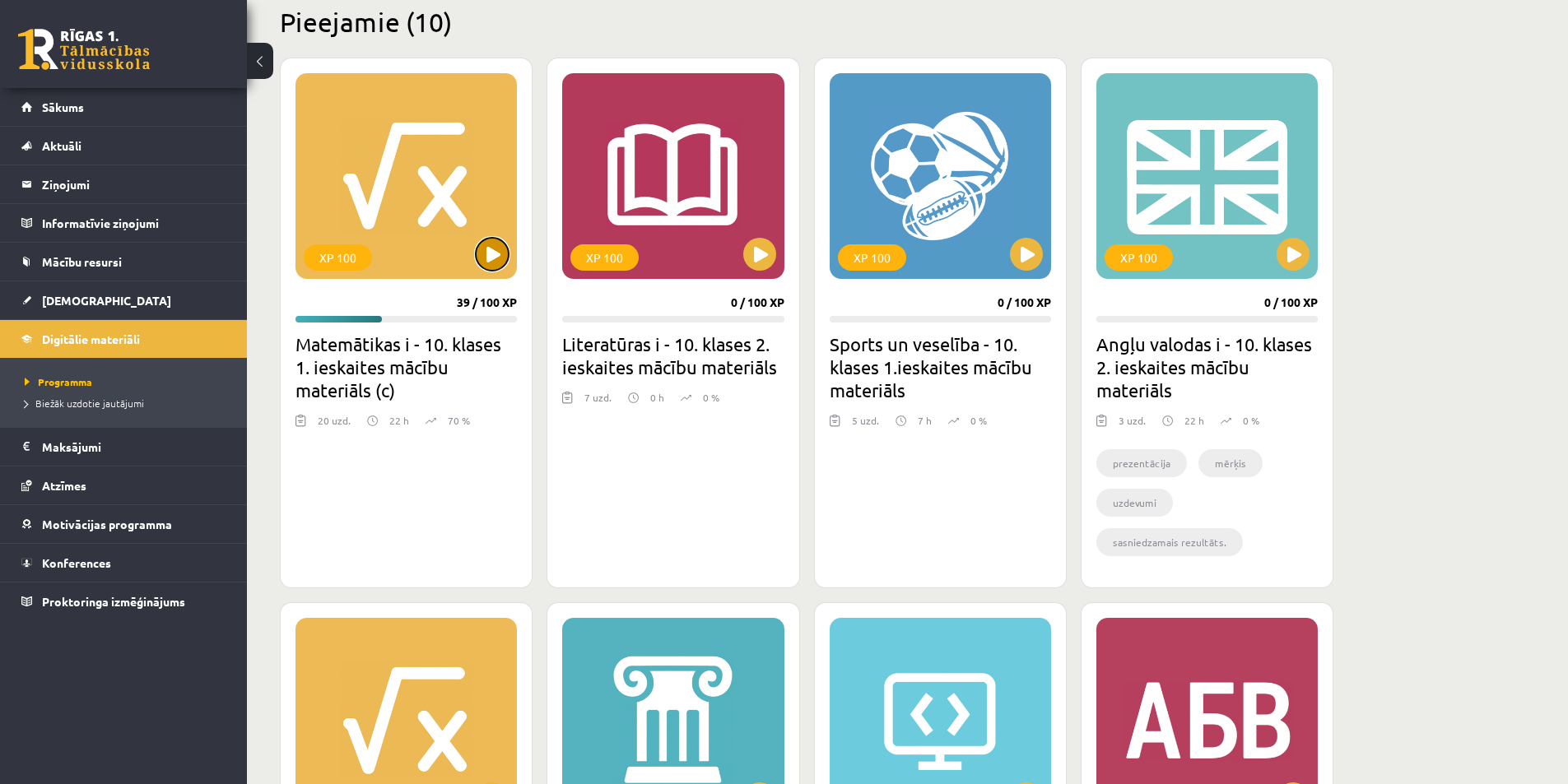
click at [496, 261] on button at bounding box center [492, 254] width 33 height 33
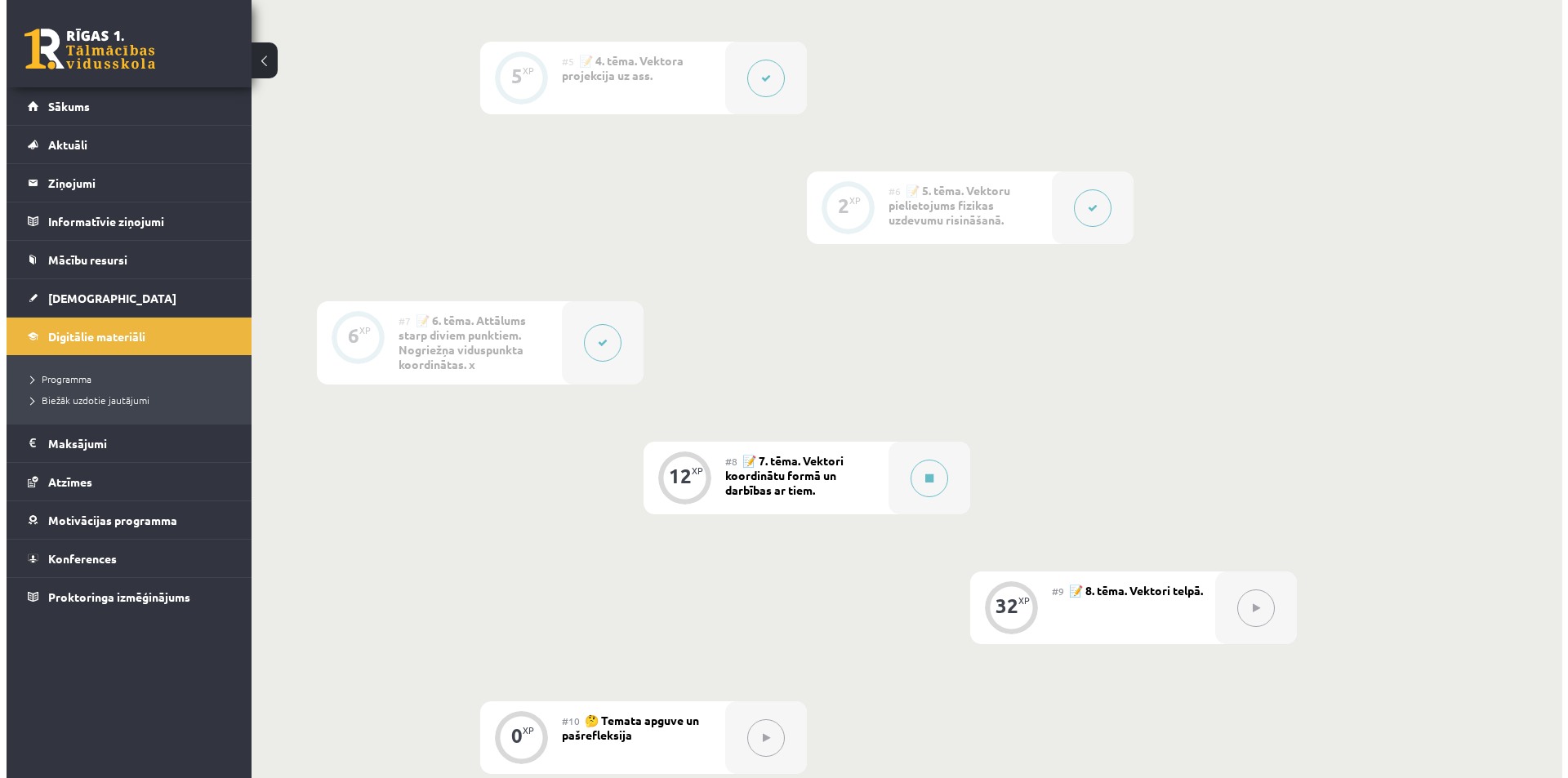
scroll to position [1061, 0]
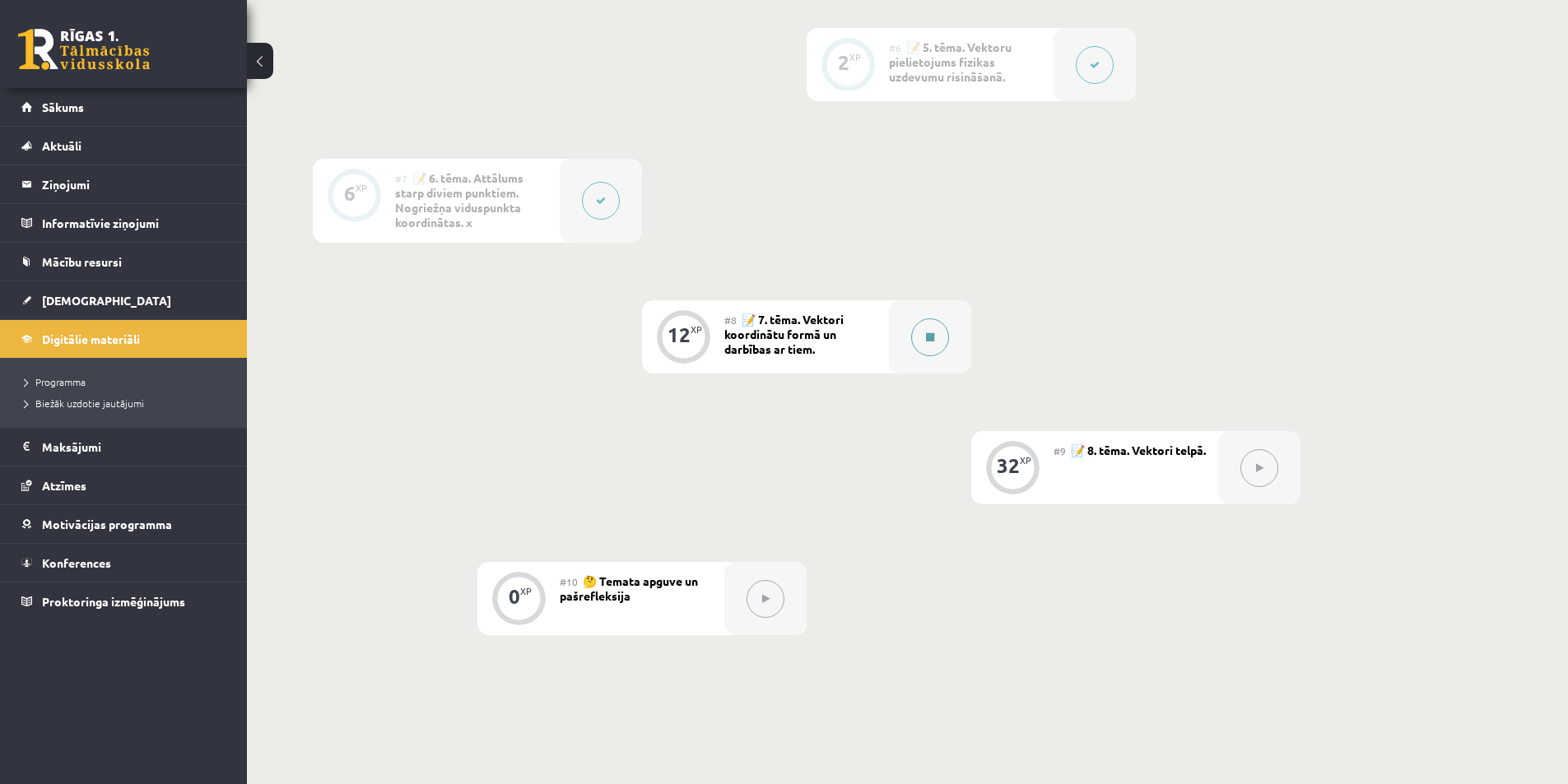
click at [921, 339] on button at bounding box center [930, 338] width 38 height 38
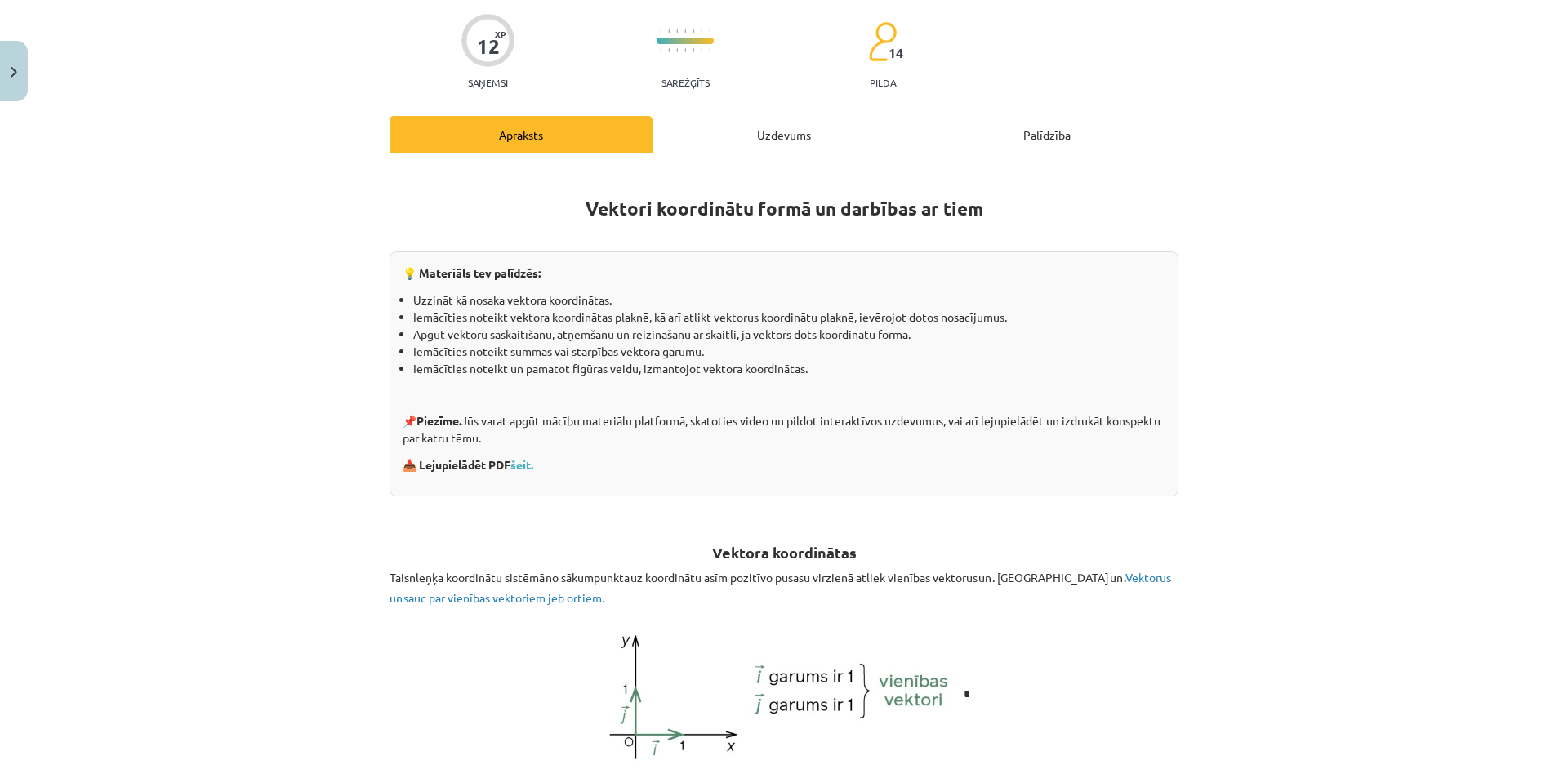
scroll to position [0, 0]
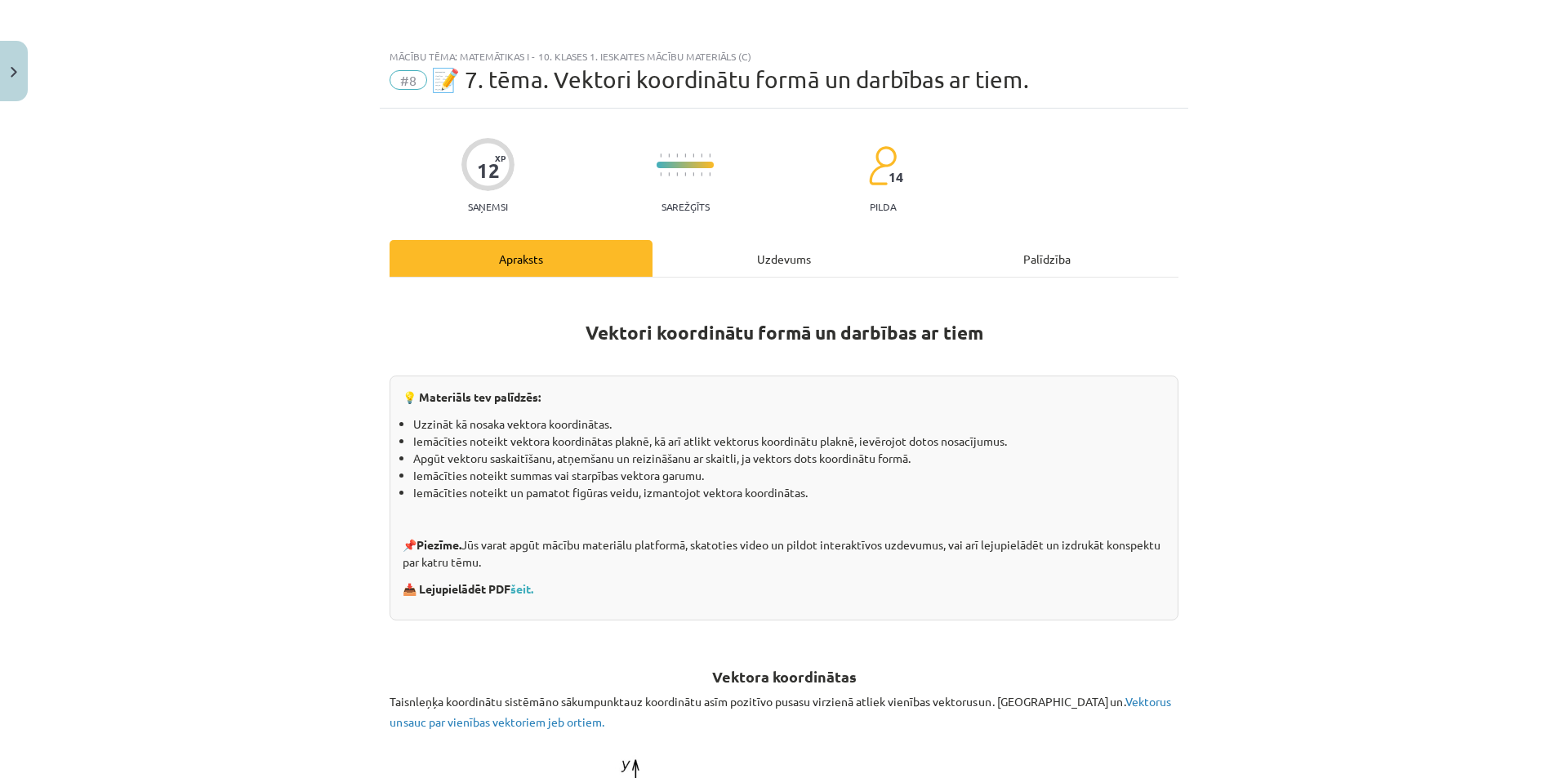
click at [773, 262] on div "Uzdevums" at bounding box center [783, 258] width 263 height 37
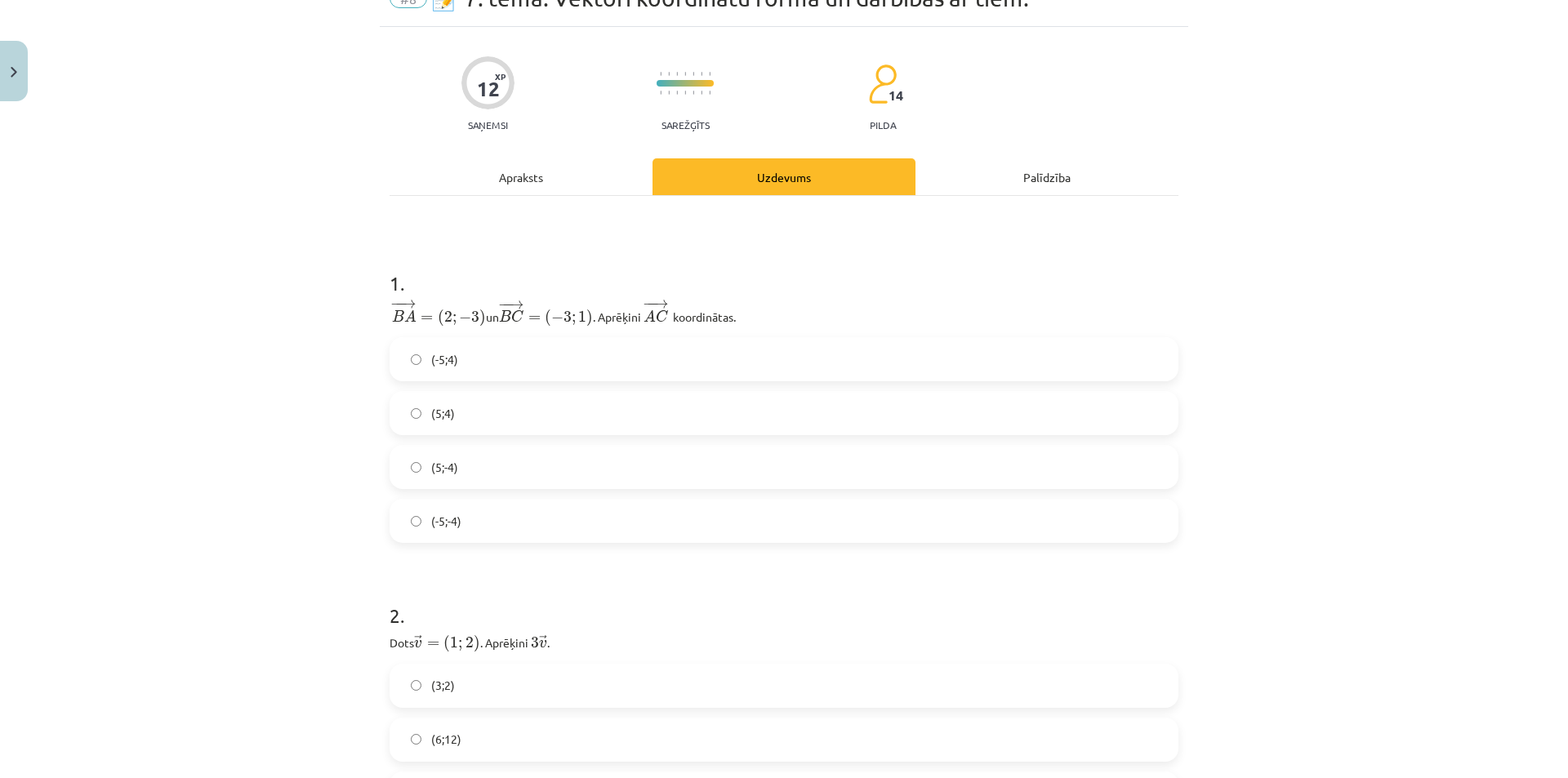
scroll to position [163, 0]
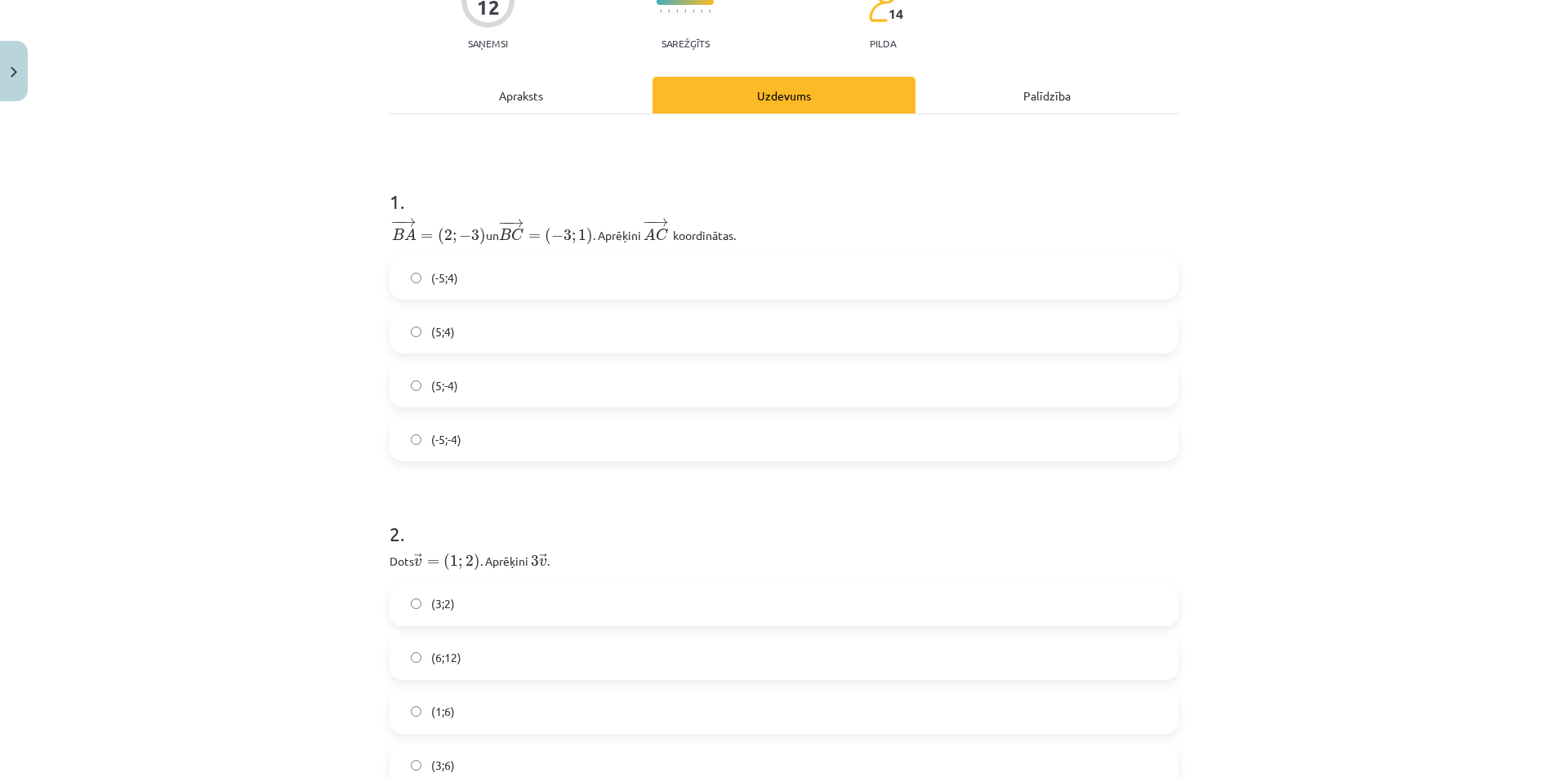
click at [518, 110] on div "Apraksts" at bounding box center [520, 95] width 263 height 37
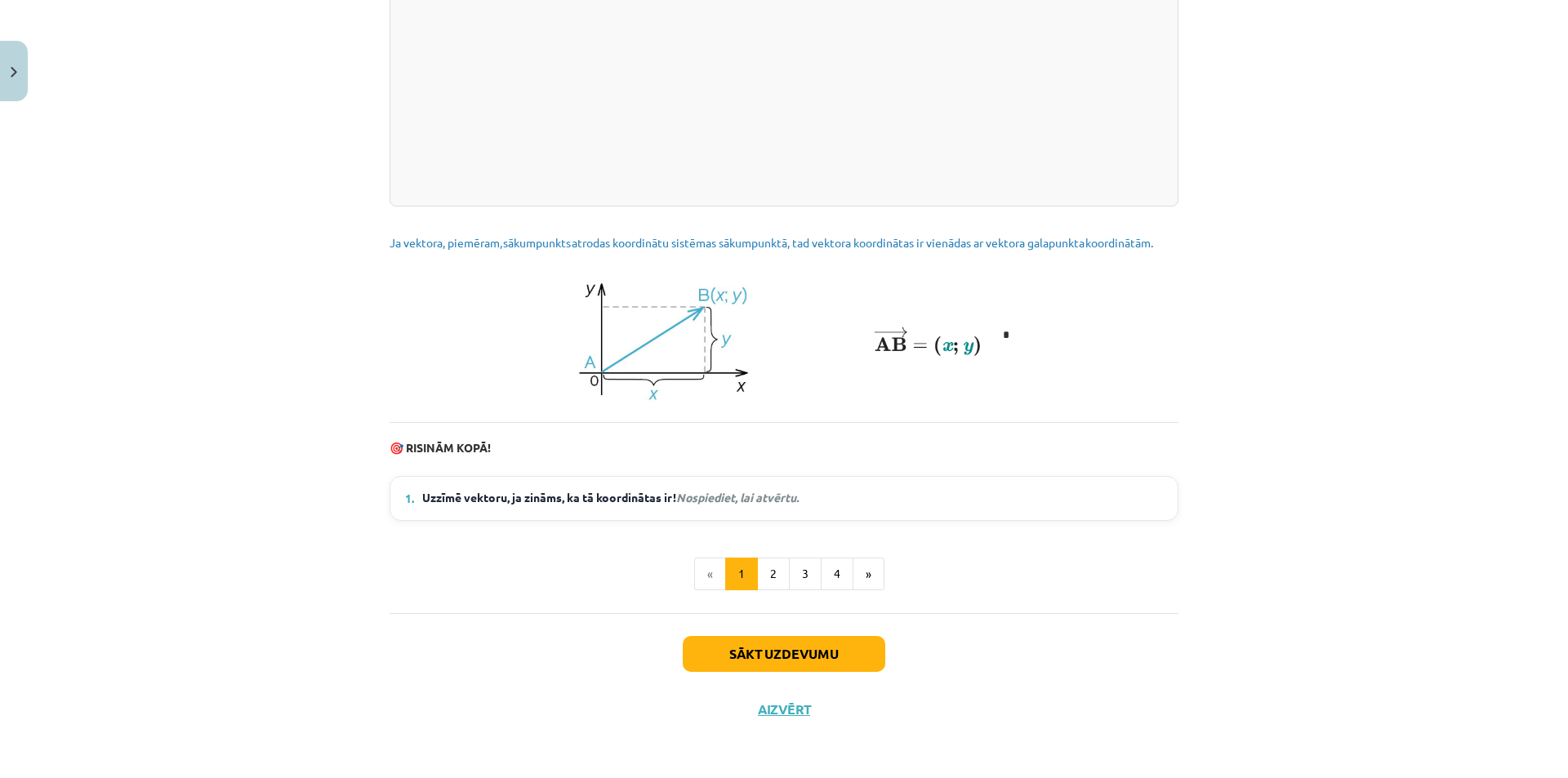
scroll to position [2015, 0]
click at [768, 496] on em "Nospiediet, lai atvērtu." at bounding box center [737, 497] width 123 height 15
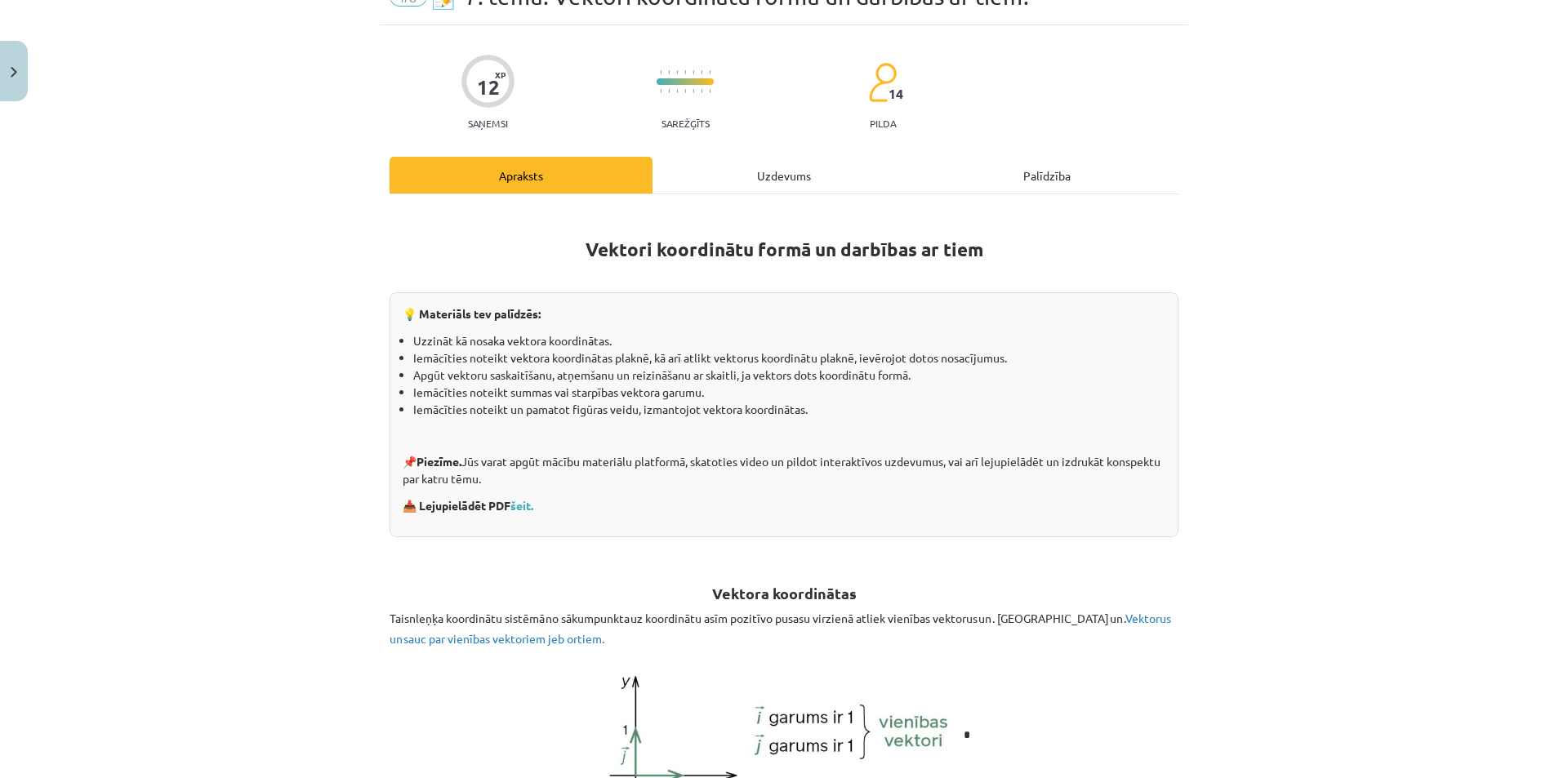
scroll to position [0, 0]
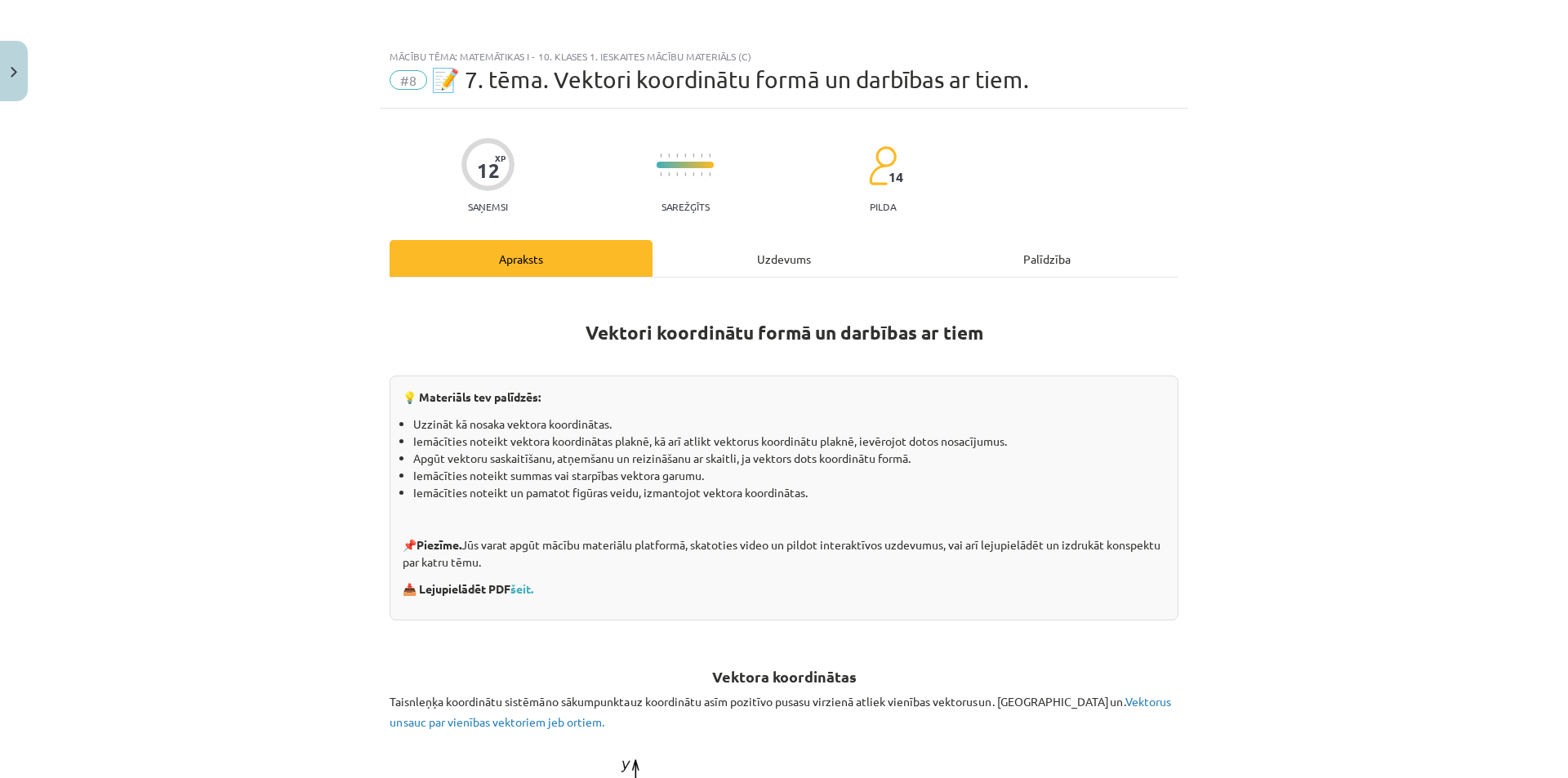
click at [777, 251] on div "Uzdevums" at bounding box center [783, 258] width 263 height 37
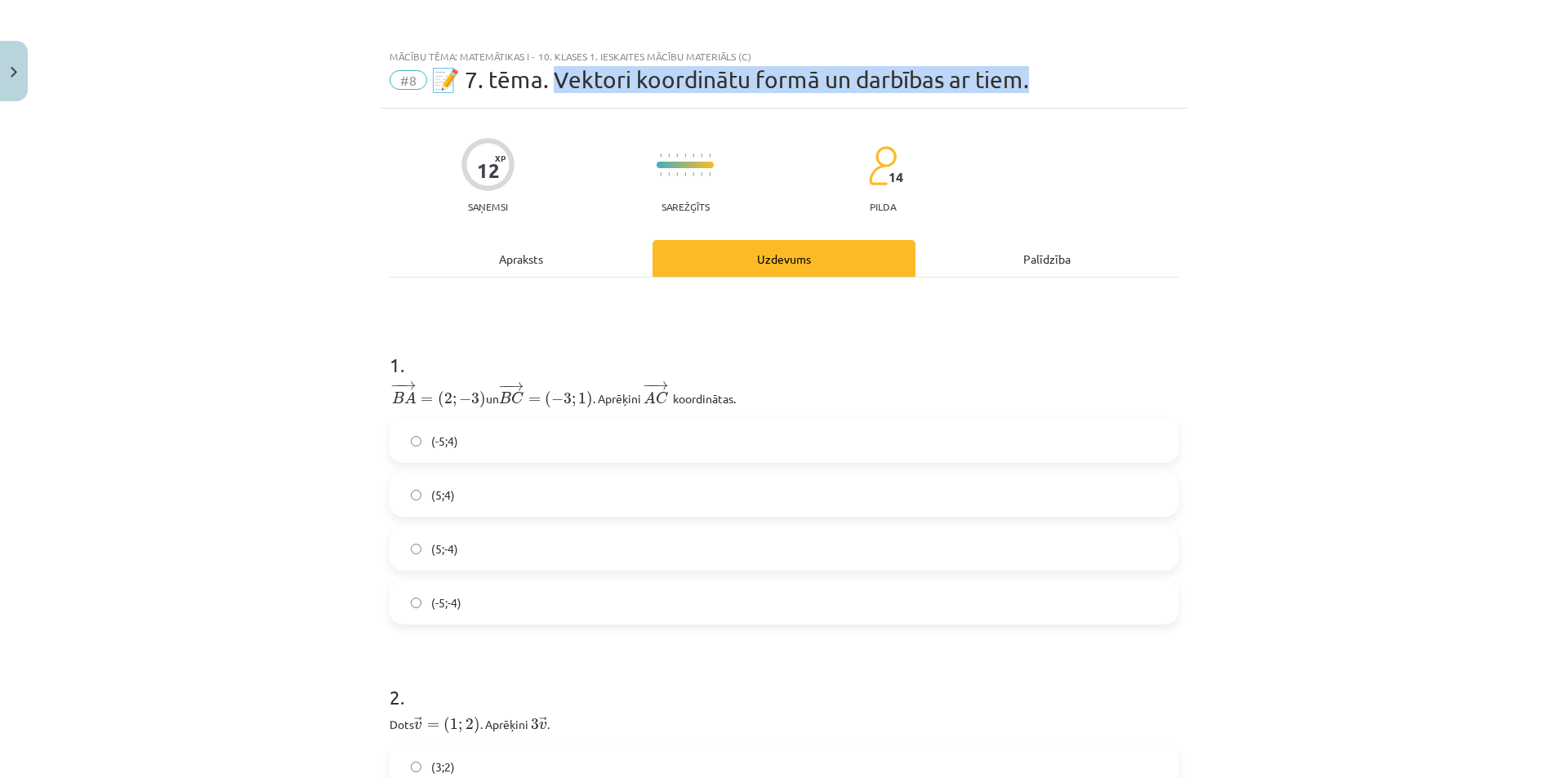
drag, startPoint x: 995, startPoint y: 77, endPoint x: 551, endPoint y: 75, distance: 444.0
click at [551, 75] on div "#8 📝 7. tēma. Vektori koordinātu formā un darbības ar tiem." at bounding box center [783, 80] width 789 height 26
copy span "ektori koordinātu formā un darbības ar tiem."
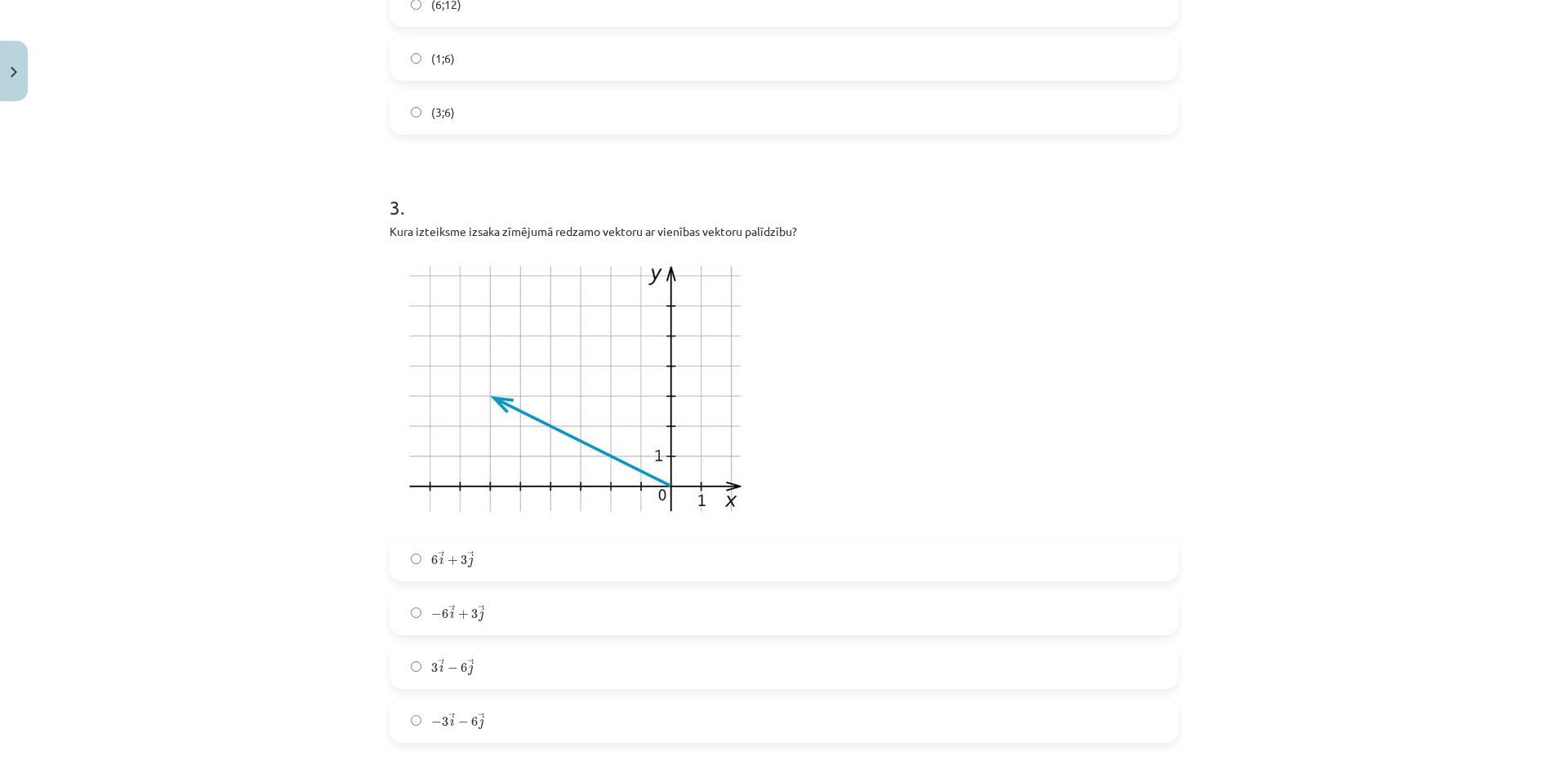
scroll to position [898, 0]
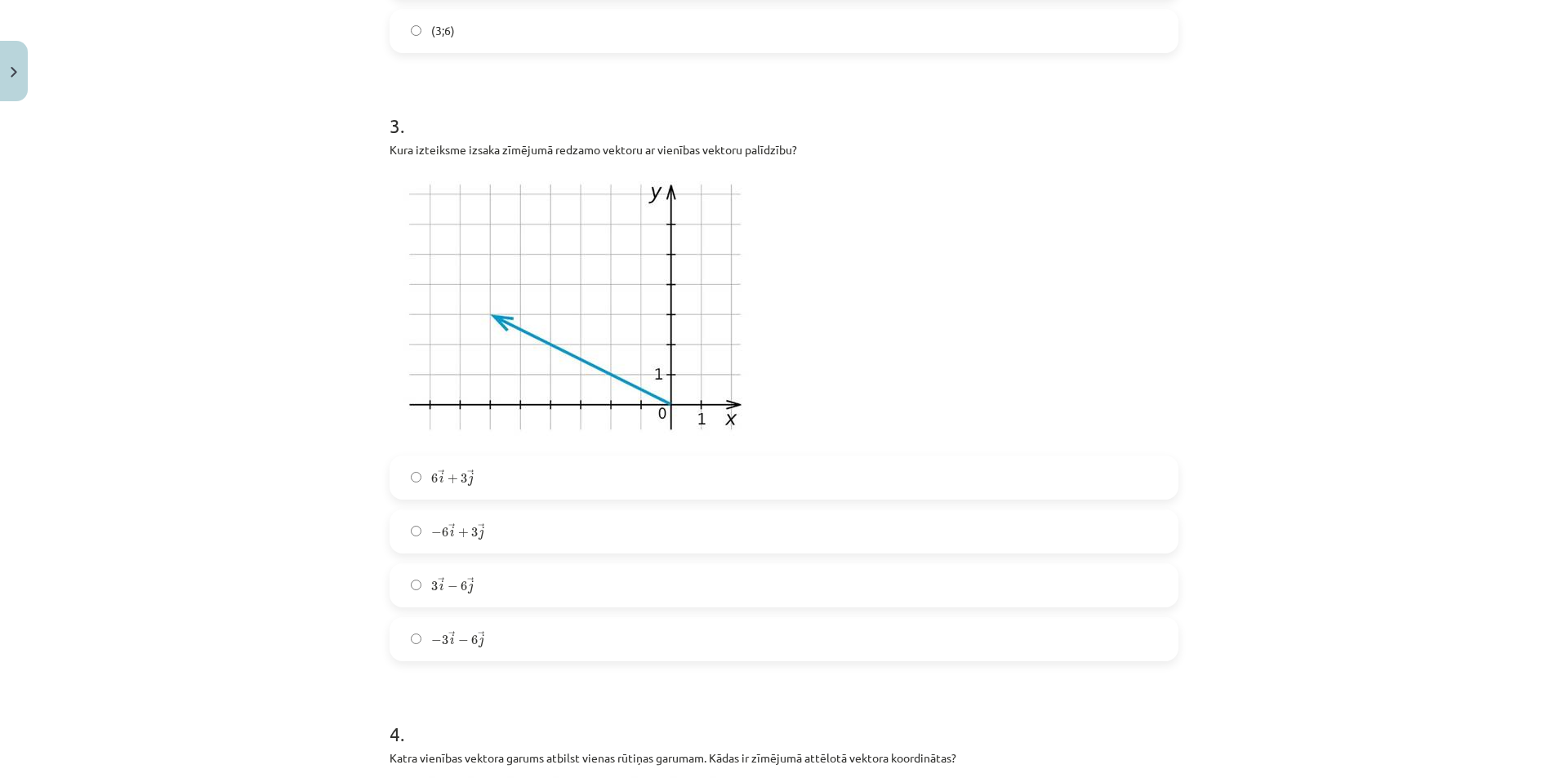
click at [508, 536] on label "− 6 → i + 3 → j − 6 i → + 3 j →" at bounding box center [783, 531] width 786 height 41
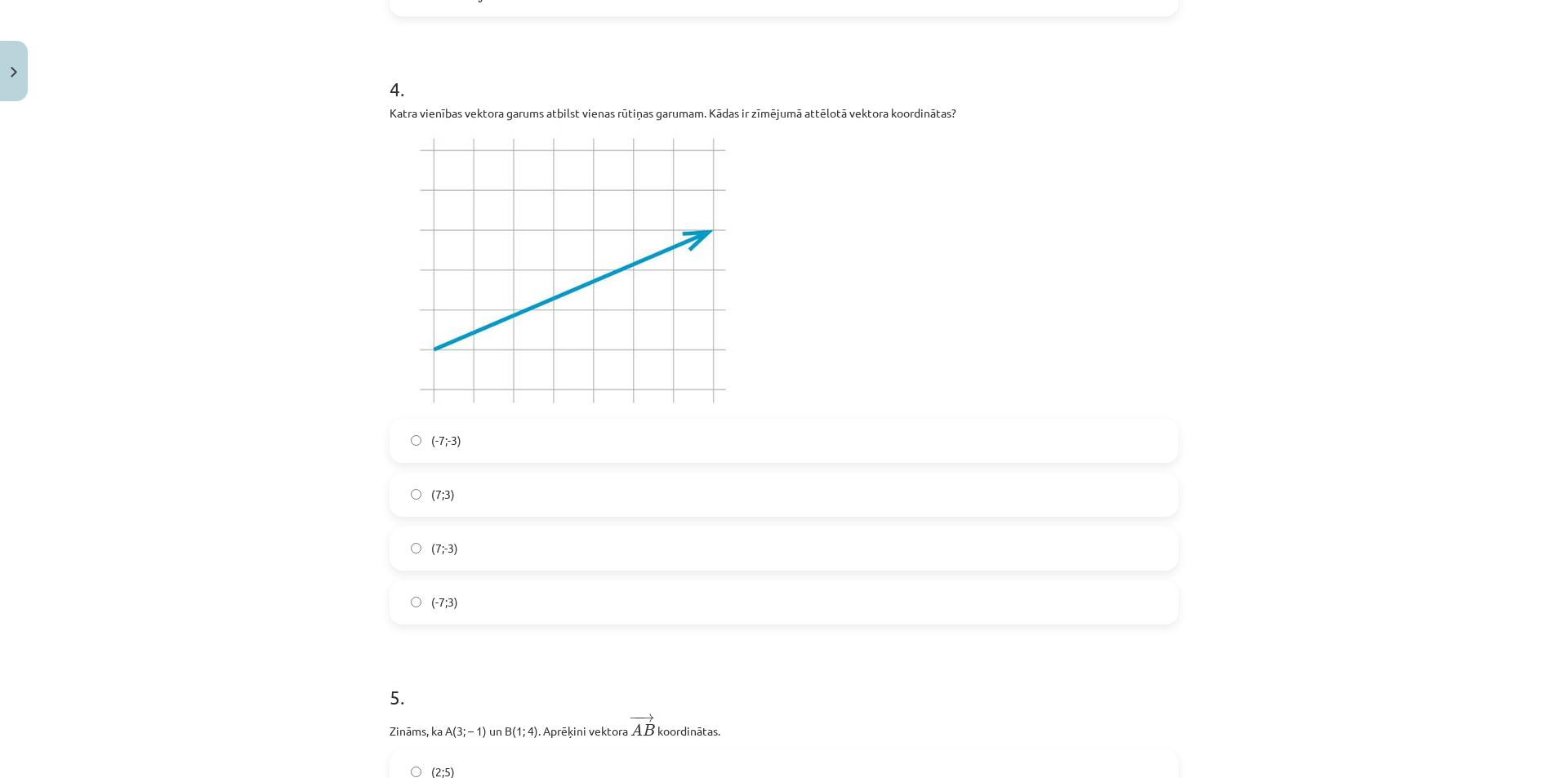
scroll to position [1551, 0]
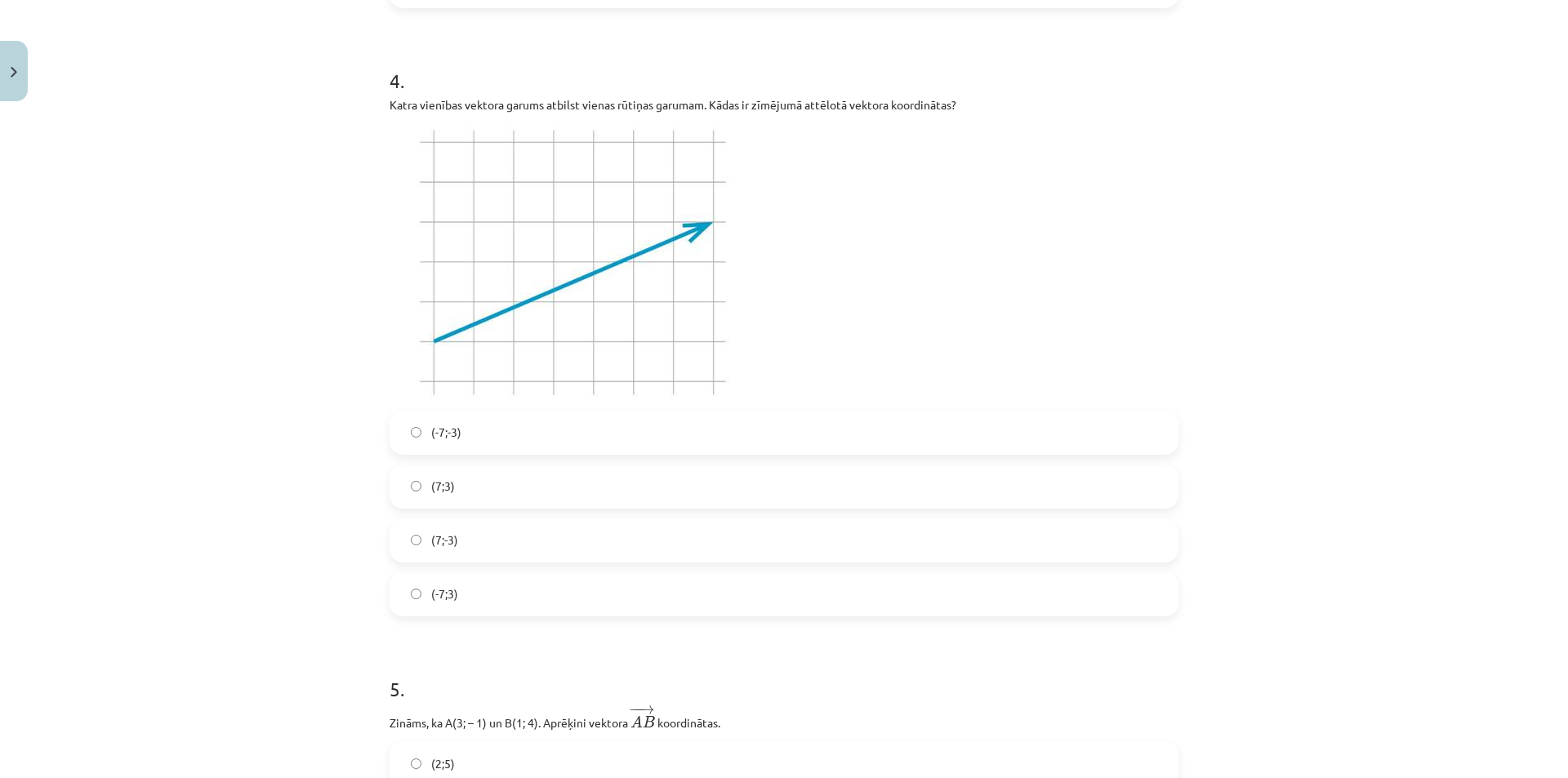
click at [501, 496] on label "(7;3)" at bounding box center [783, 486] width 786 height 41
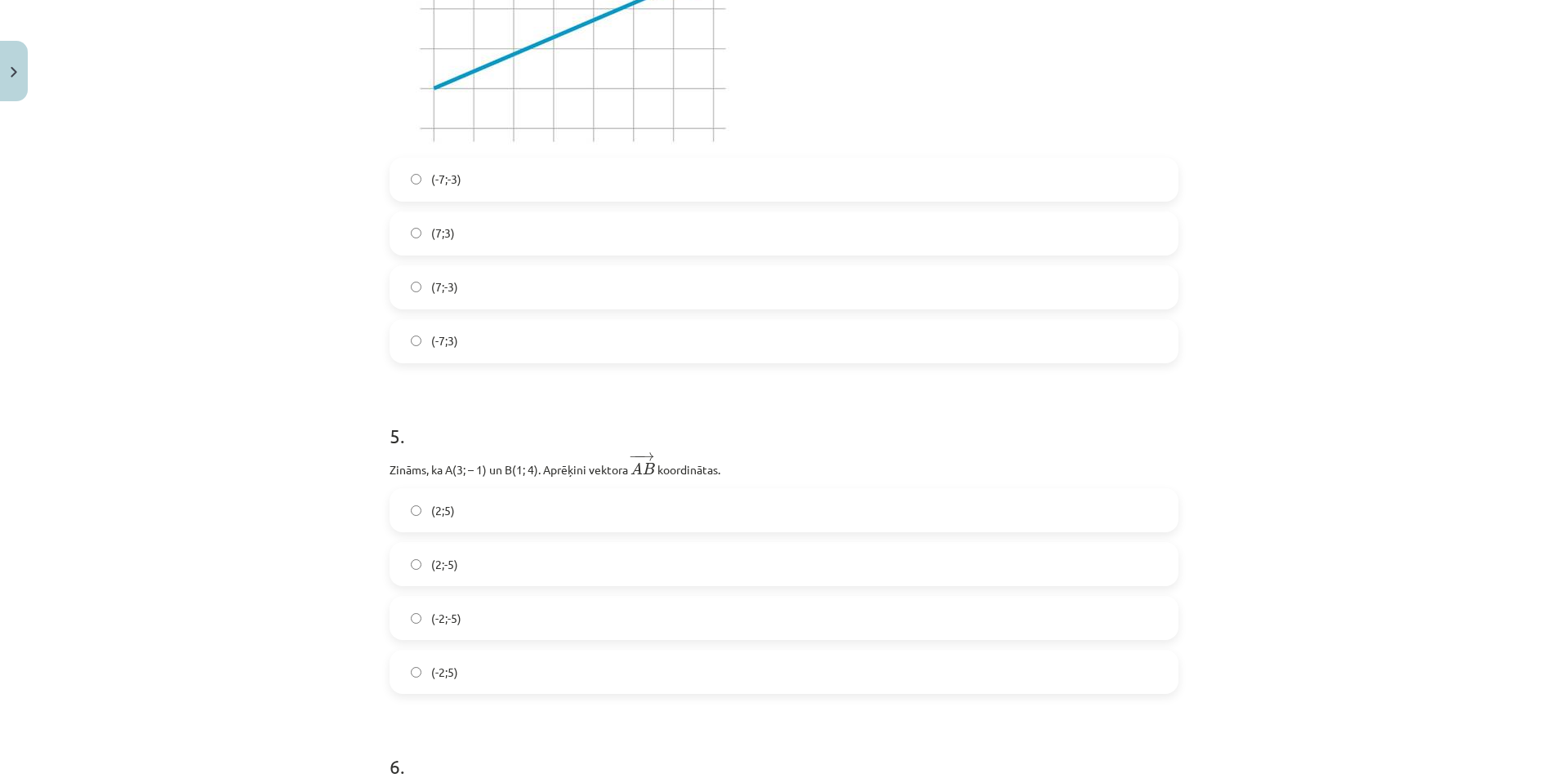
scroll to position [1878, 0]
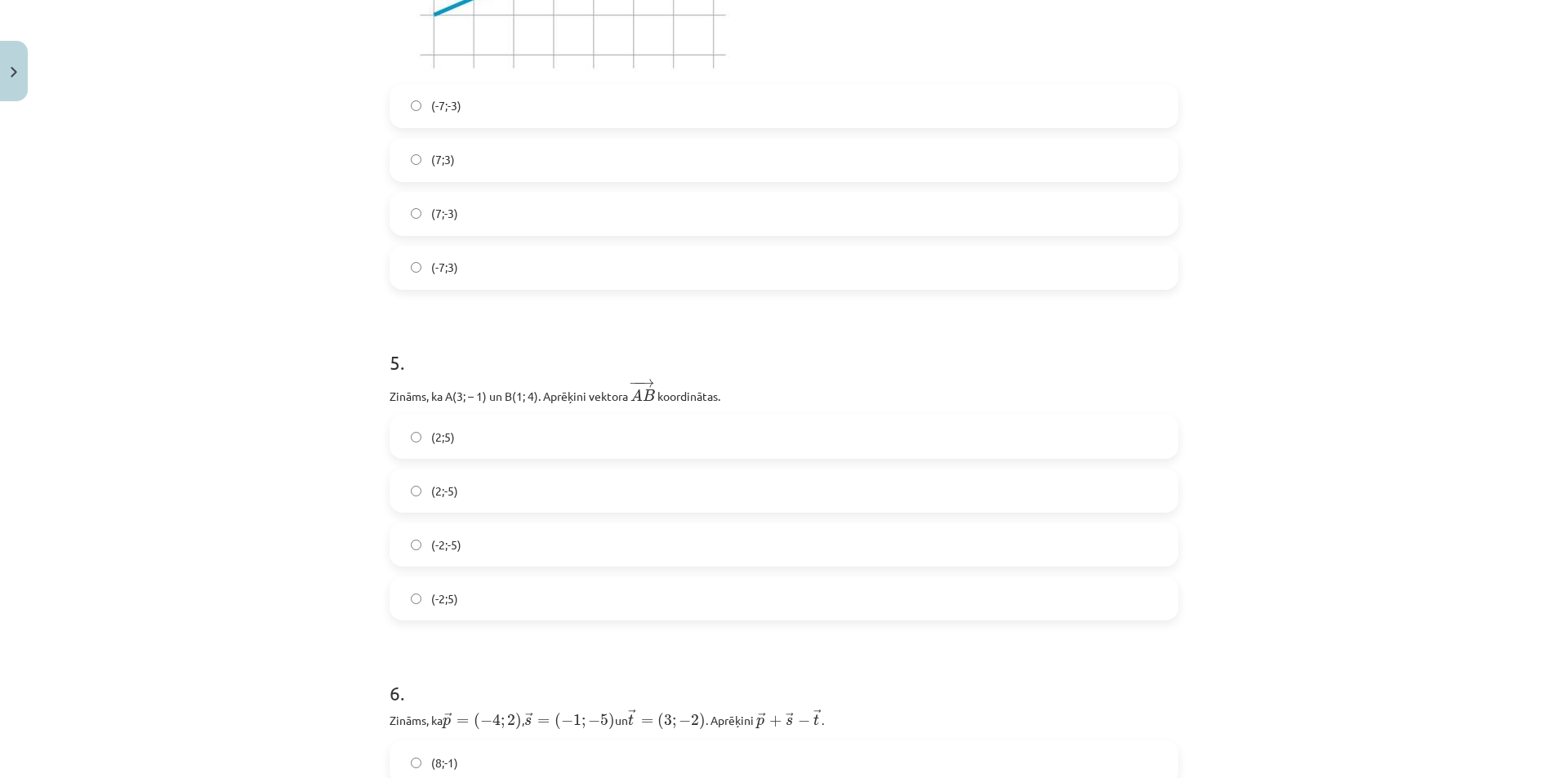
click at [531, 594] on label "(-2;5)" at bounding box center [783, 599] width 786 height 41
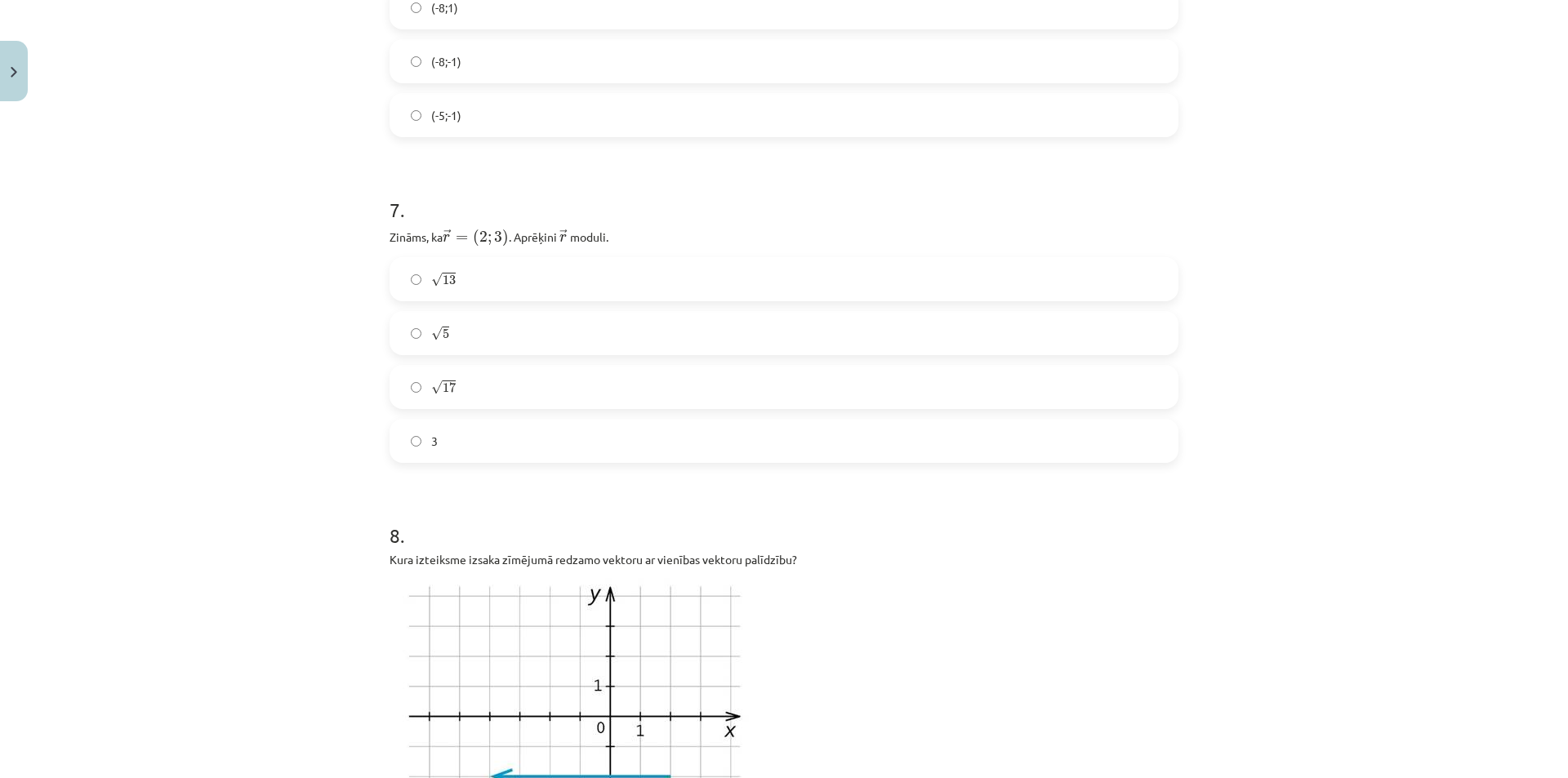
scroll to position [2694, 0]
click at [454, 273] on label "√ 13 13" at bounding box center [783, 272] width 786 height 41
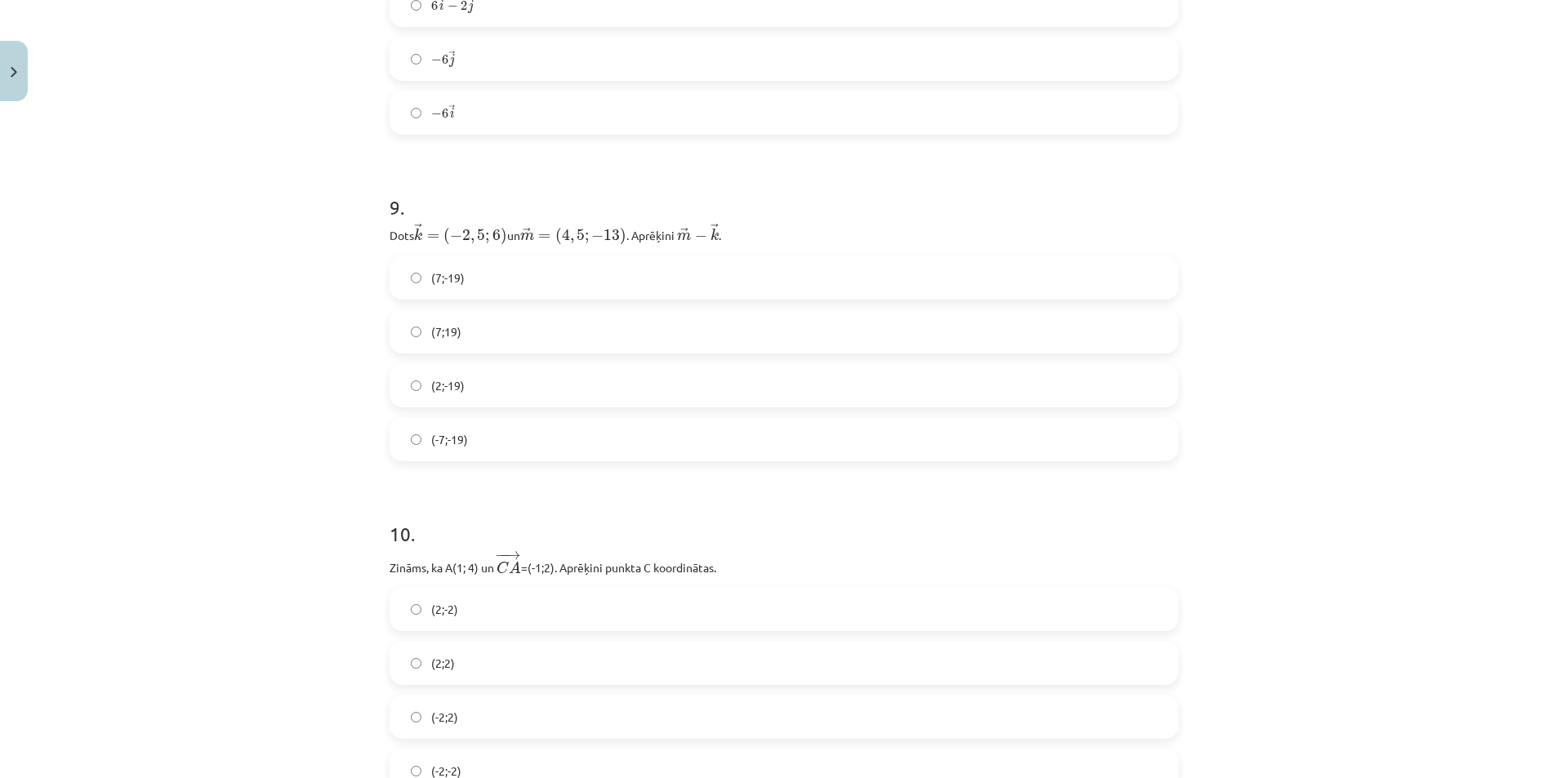
scroll to position [3673, 0]
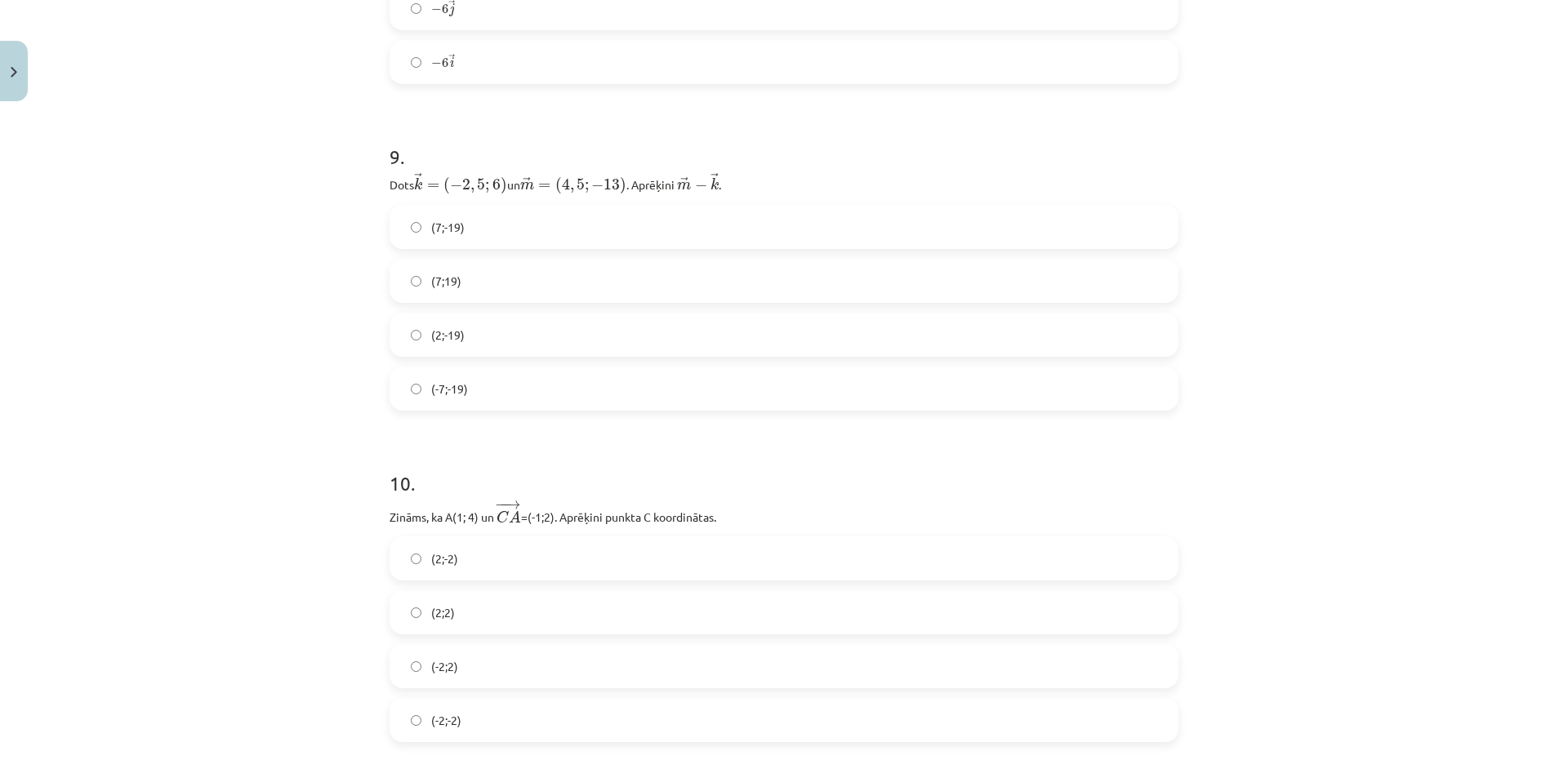
drag, startPoint x: 731, startPoint y: 179, endPoint x: 380, endPoint y: 189, distance: 351.1
copy p "Dots ﻿ → k = ( − 2 , 5 ; 6 ) k → = ( − 2 , 5 ; 6 ) un ﻿﻿ → m = ( 4 , 5 ; − 13 )…"
click at [283, 404] on div "Mācību tēma: Matemātikas i - 10. klases 1. ieskaites mācību materiāls (c) #8 📝 …" at bounding box center [784, 389] width 1568 height 778
click at [460, 285] on label "(7;19)" at bounding box center [783, 281] width 786 height 41
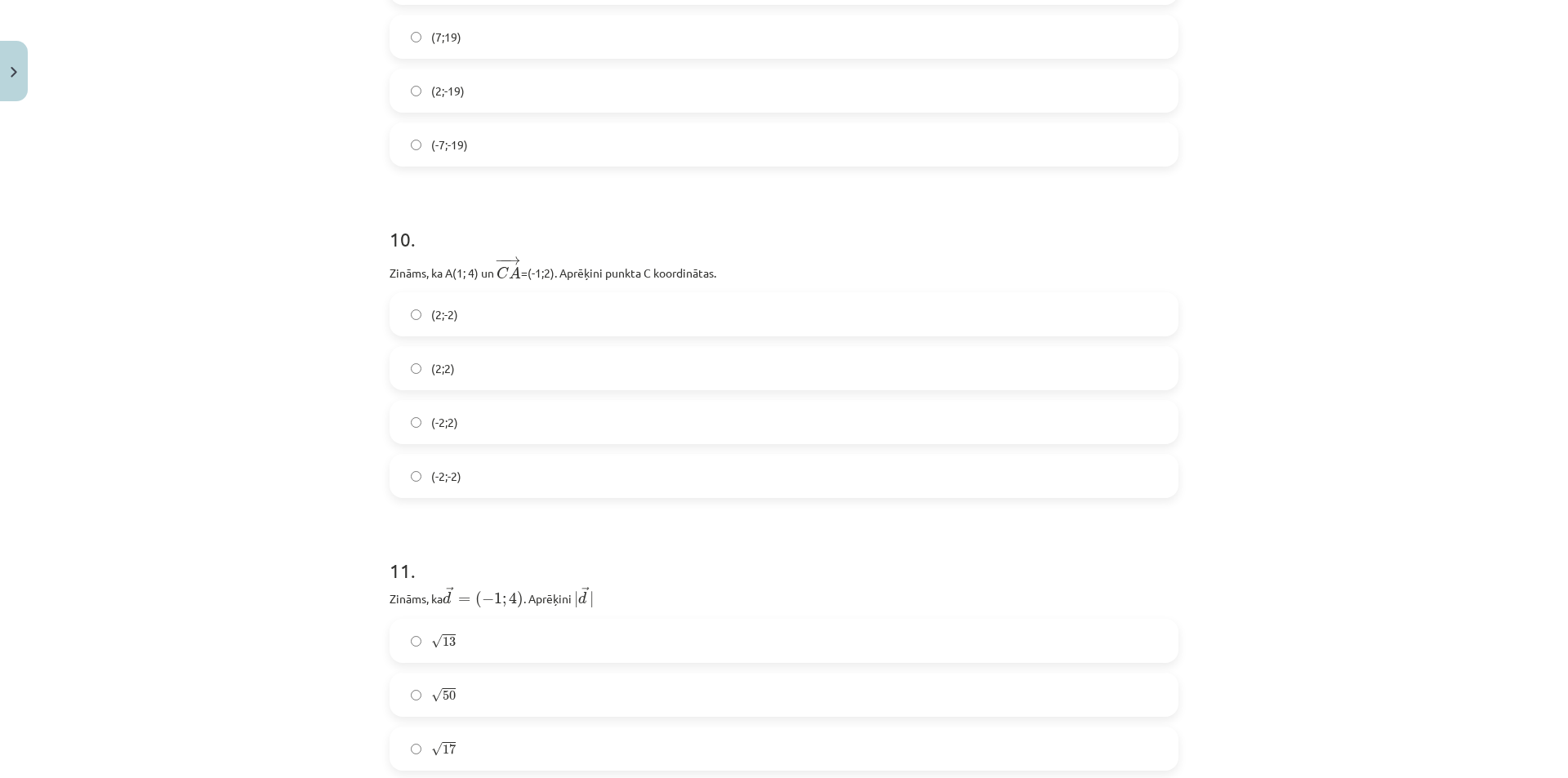
scroll to position [3918, 0]
drag, startPoint x: 921, startPoint y: 439, endPoint x: 231, endPoint y: 422, distance: 690.2
click at [243, 423] on div "Mācību tēma: Matemātikas i - 10. klases 1. ieskaites mācību materiāls (c) #8 📝 …" at bounding box center [784, 389] width 1568 height 778
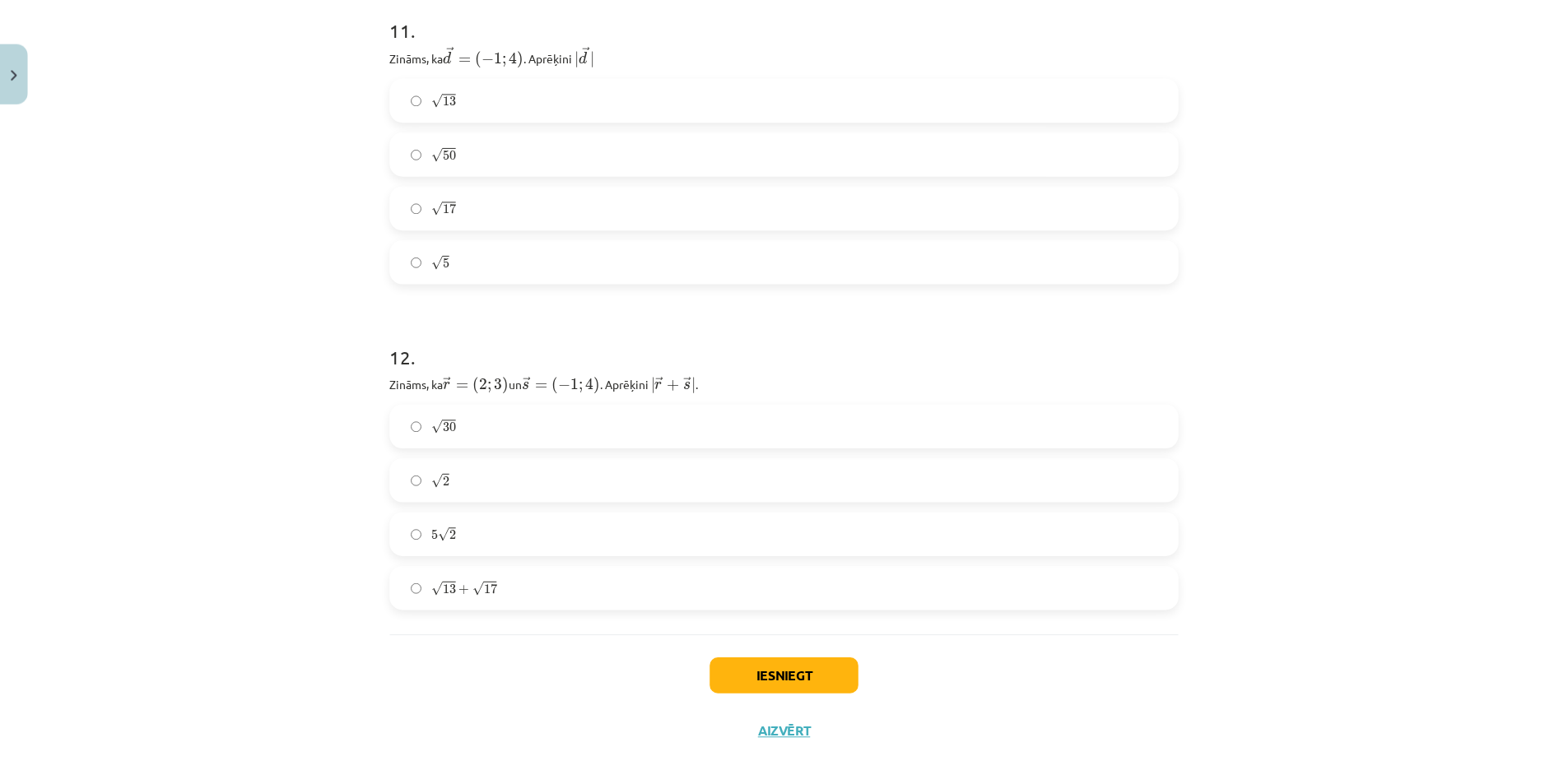
scroll to position [4513, 0]
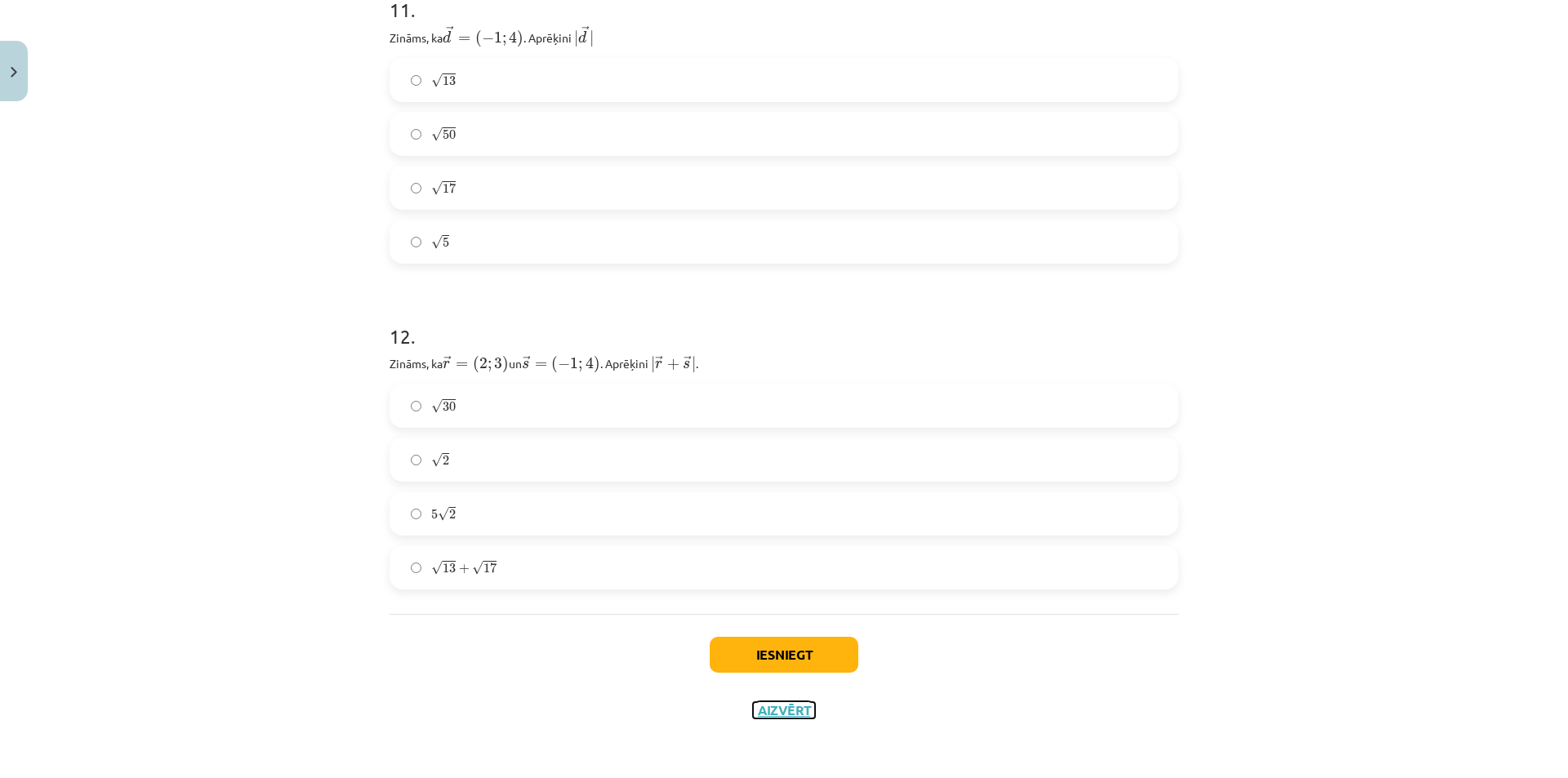
click at [783, 712] on button "Aizvērt" at bounding box center [784, 710] width 62 height 16
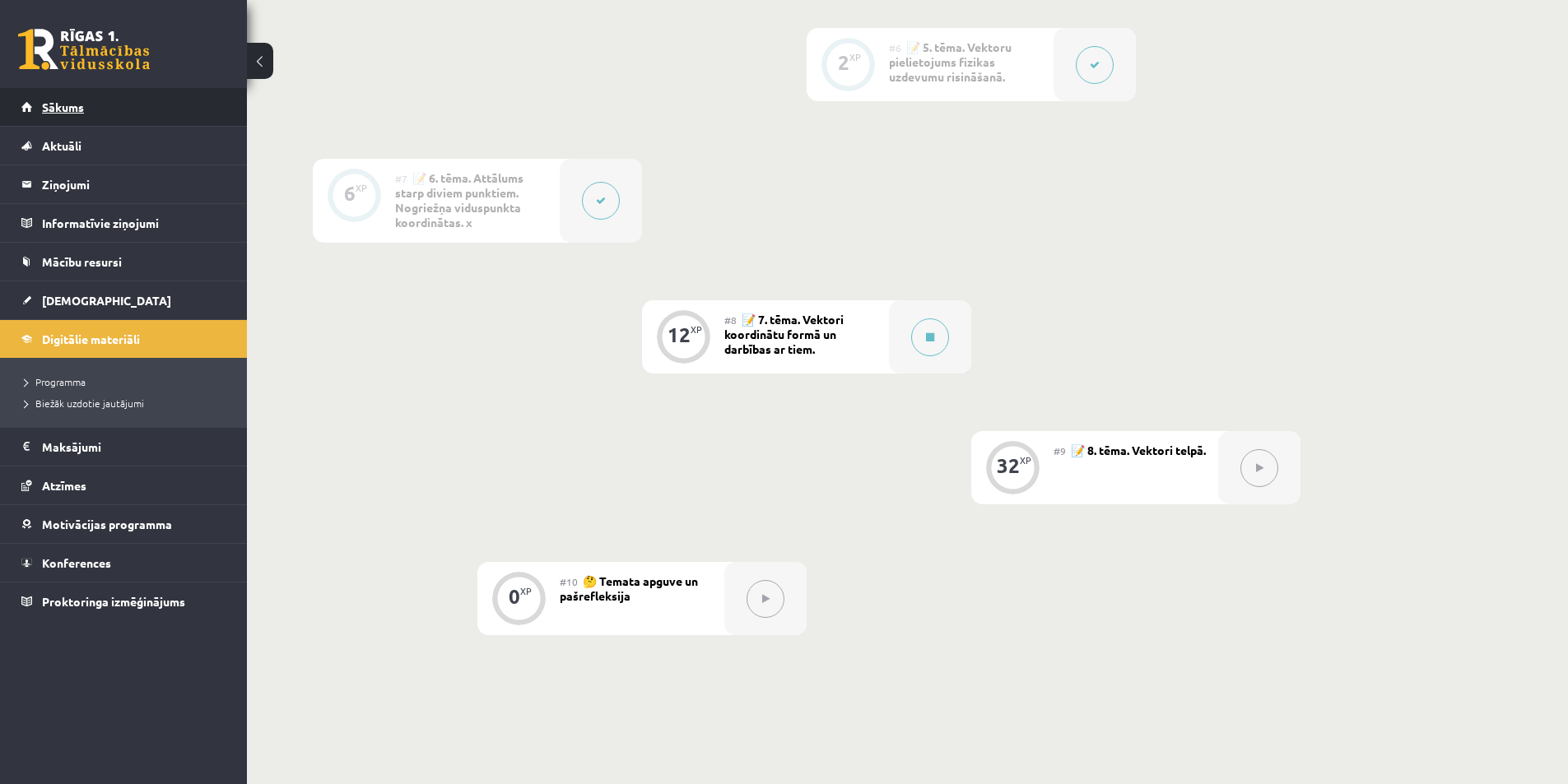
click at [54, 102] on span "Sākums" at bounding box center [63, 107] width 42 height 15
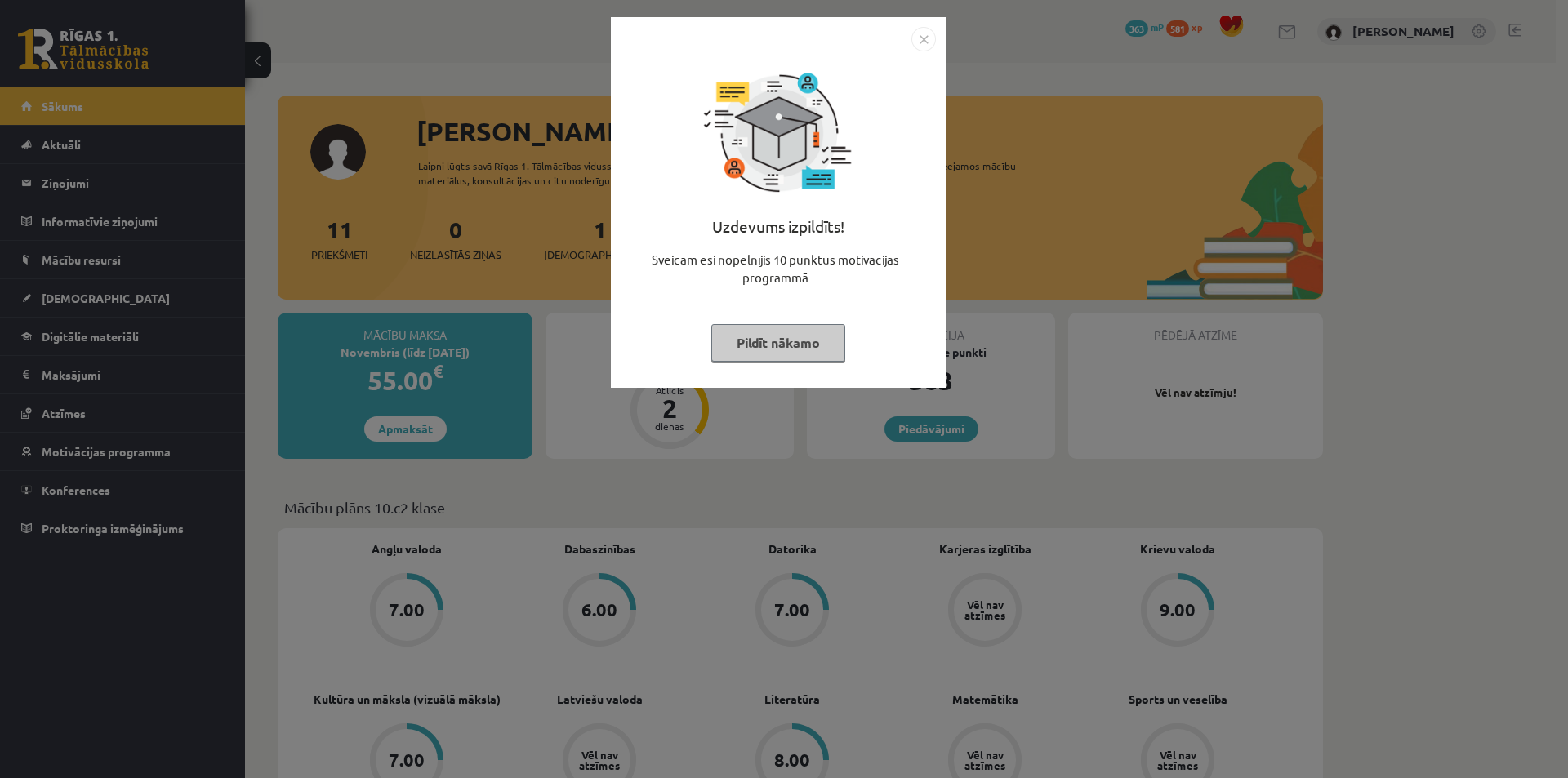
click at [918, 38] on img "Close" at bounding box center [923, 39] width 25 height 25
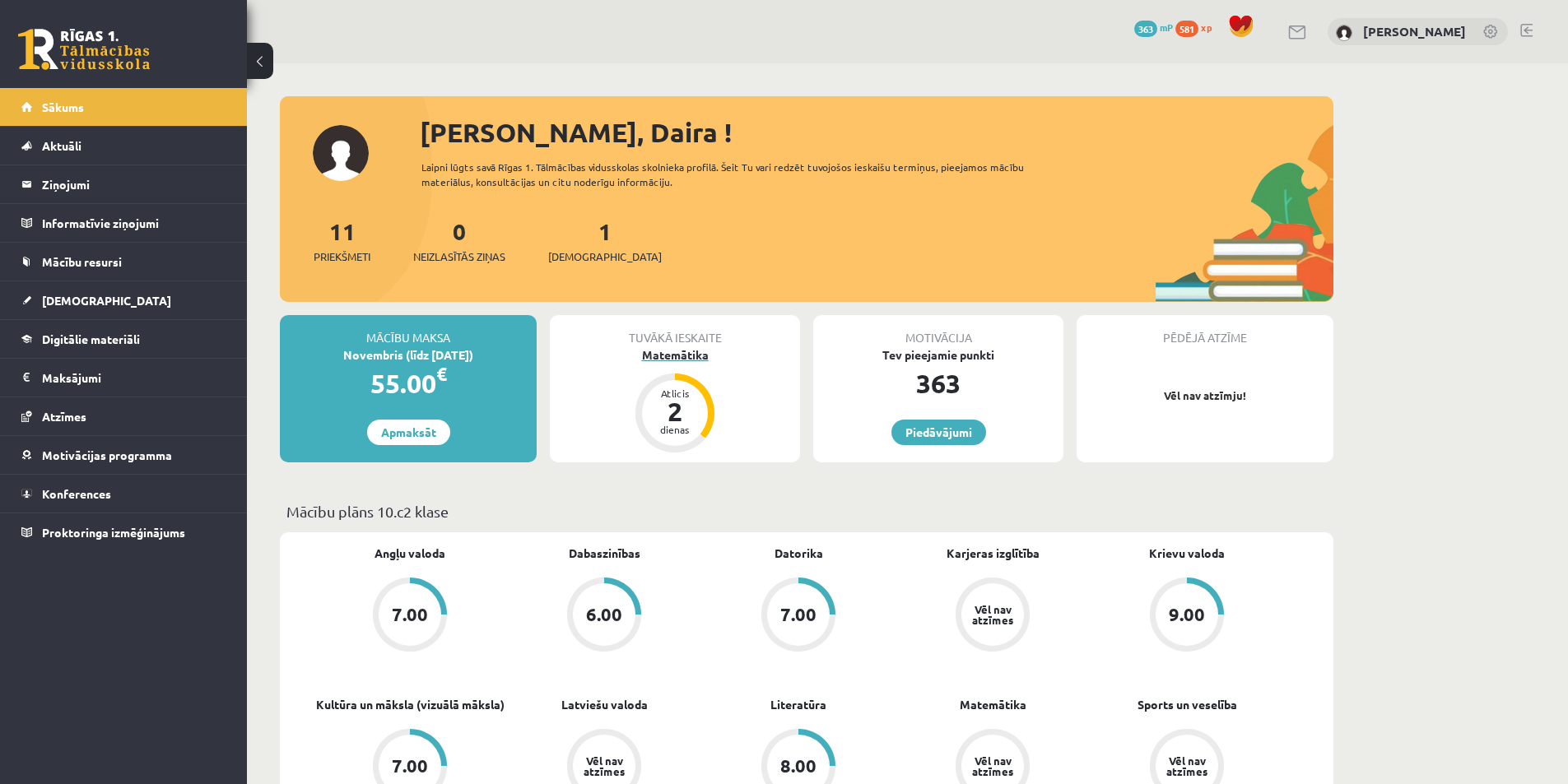
click at [695, 358] on div "Matemātika" at bounding box center [675, 355] width 250 height 17
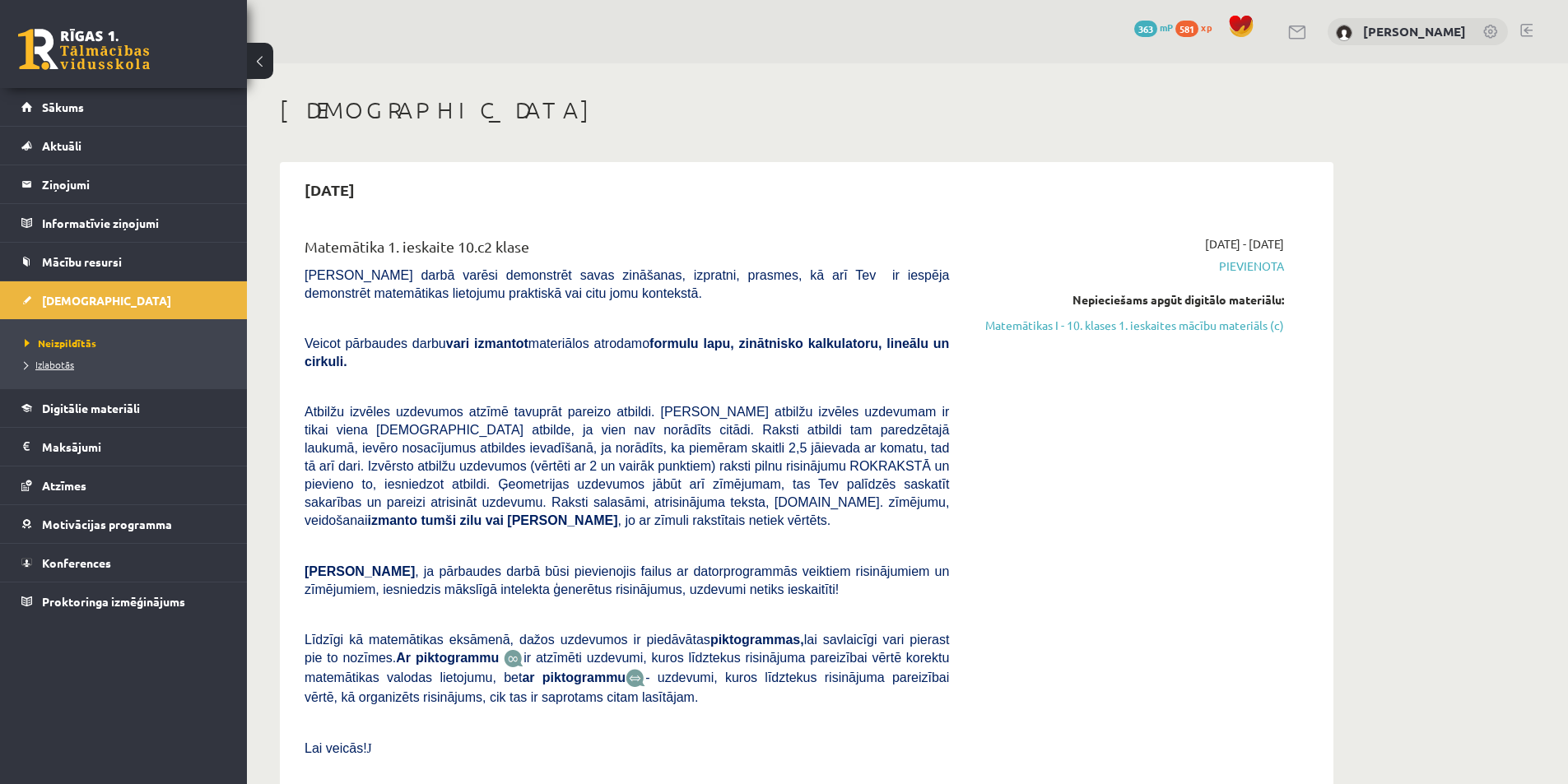
click at [35, 363] on span "Izlabotās" at bounding box center [50, 365] width 50 height 13
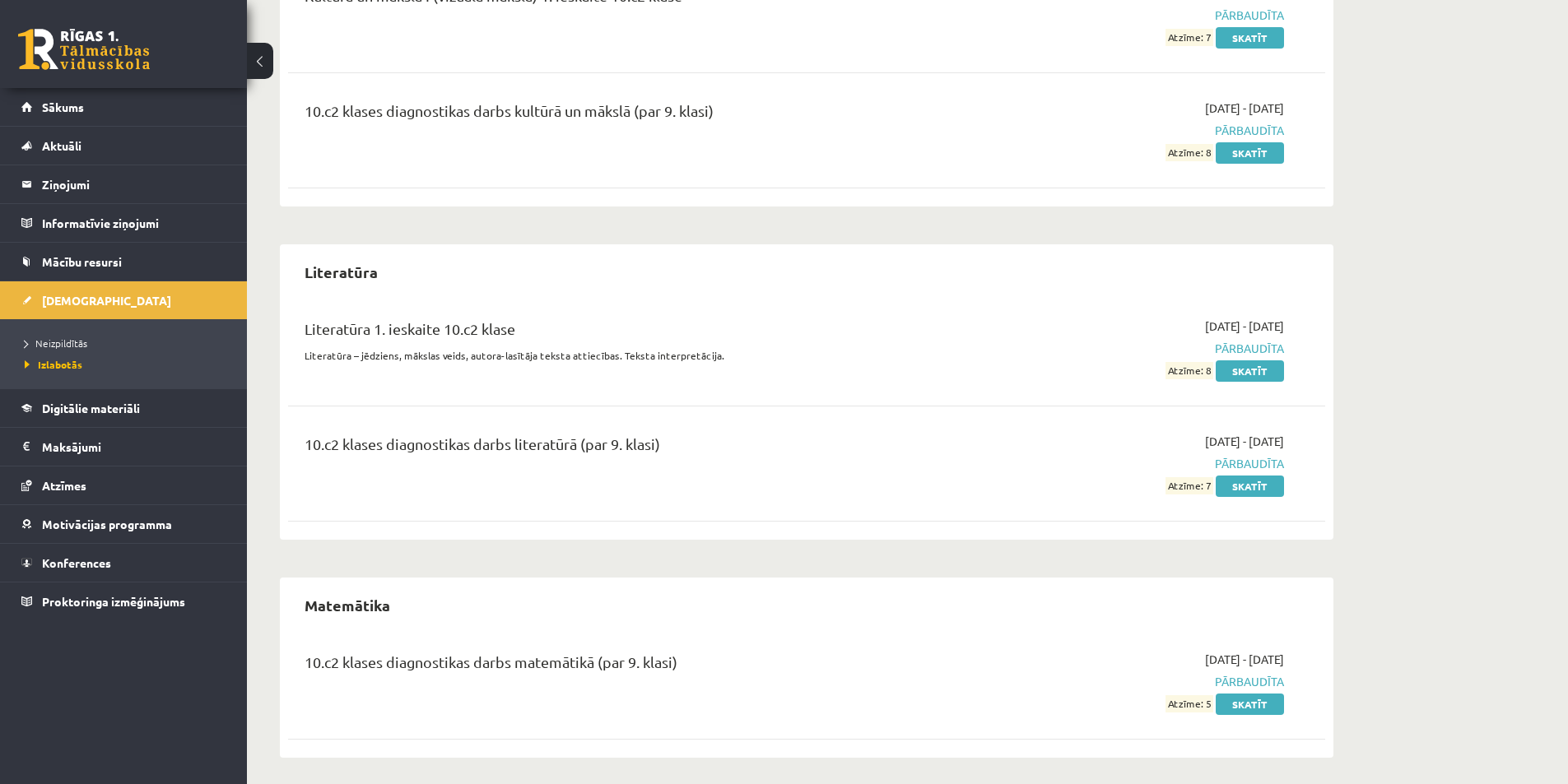
scroll to position [1888, 0]
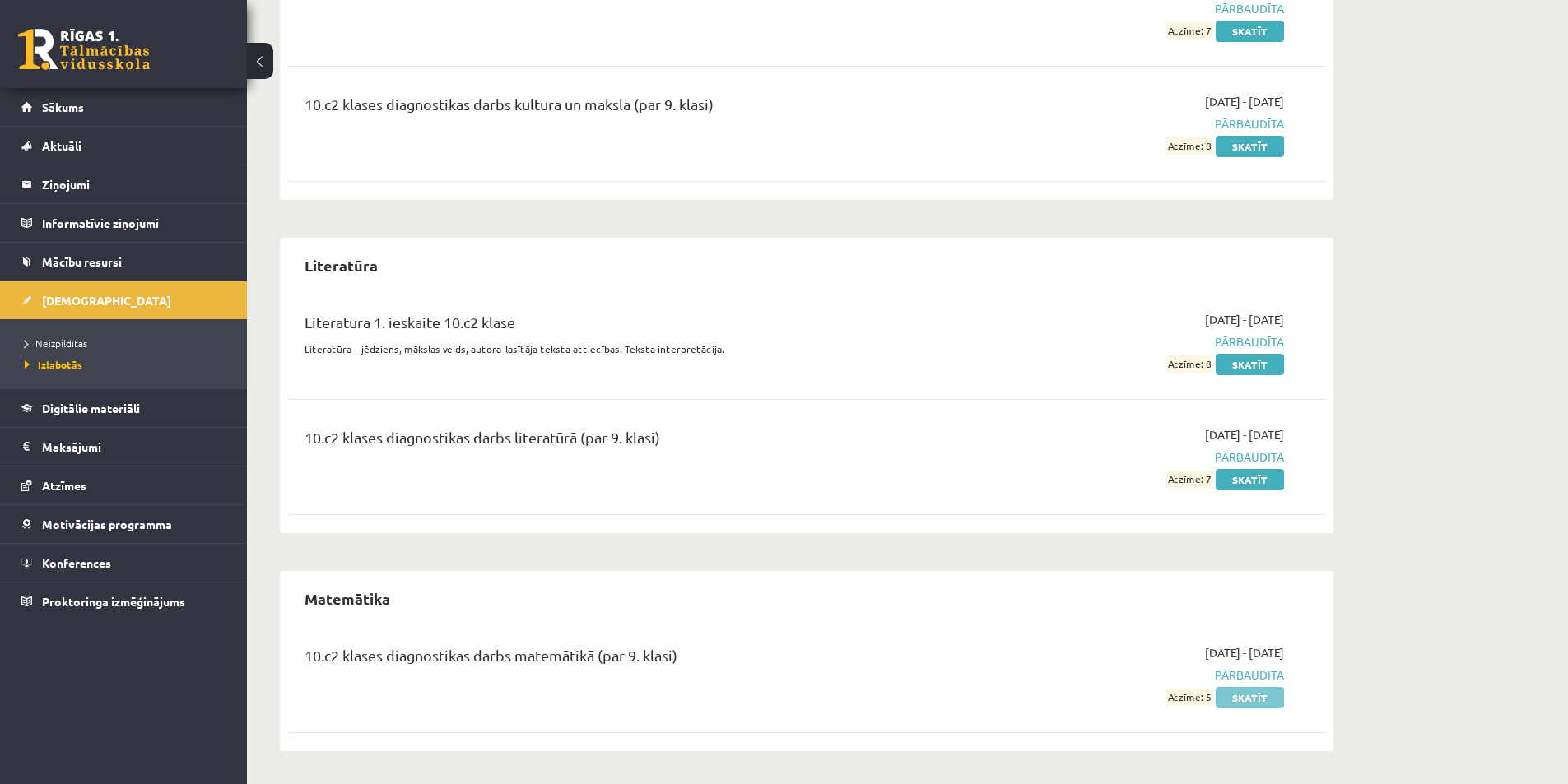
click at [1248, 693] on link "Skatīt" at bounding box center [1249, 697] width 69 height 21
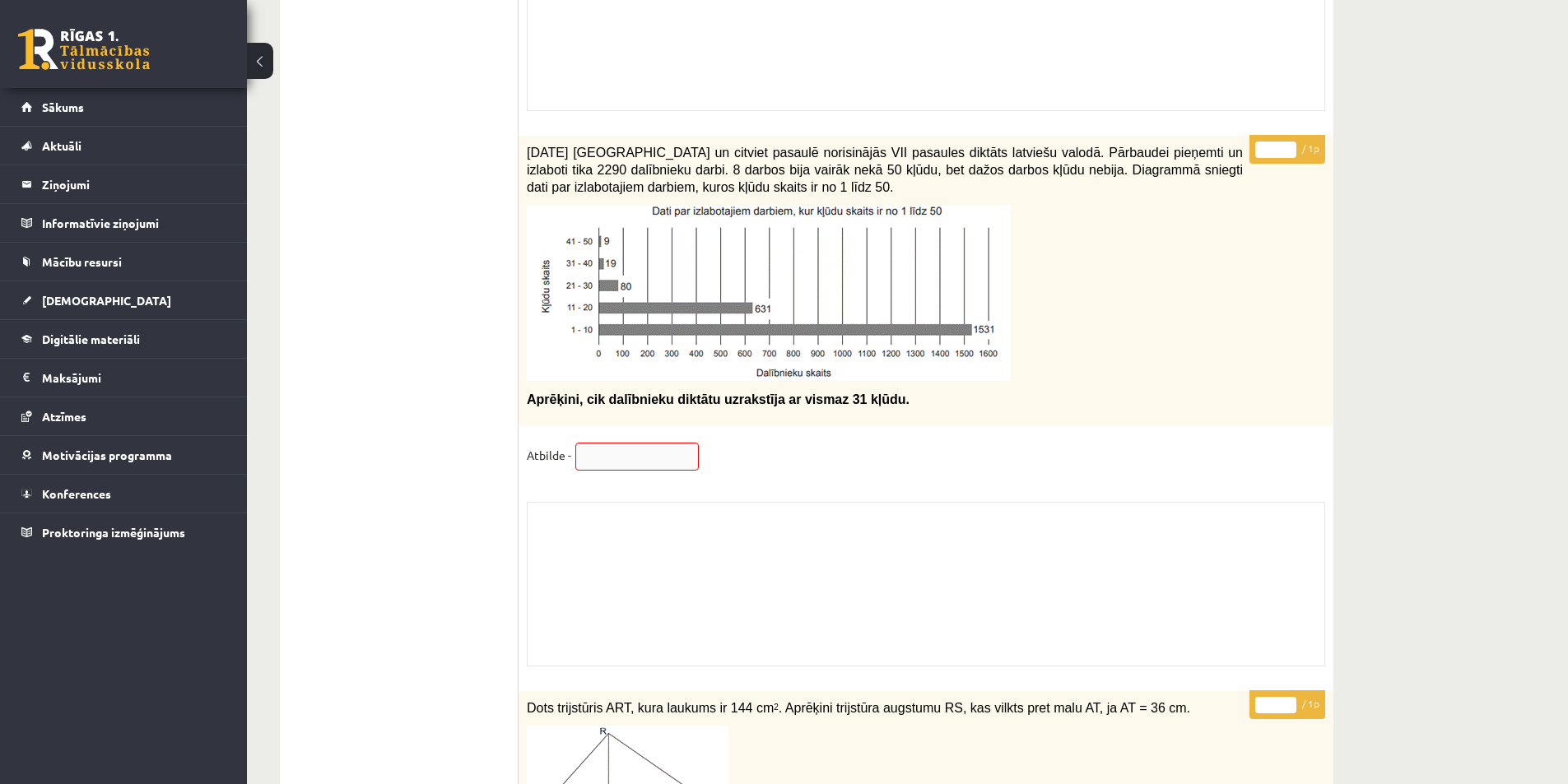
scroll to position [10884, 0]
